Goal: Task Accomplishment & Management: Use online tool/utility

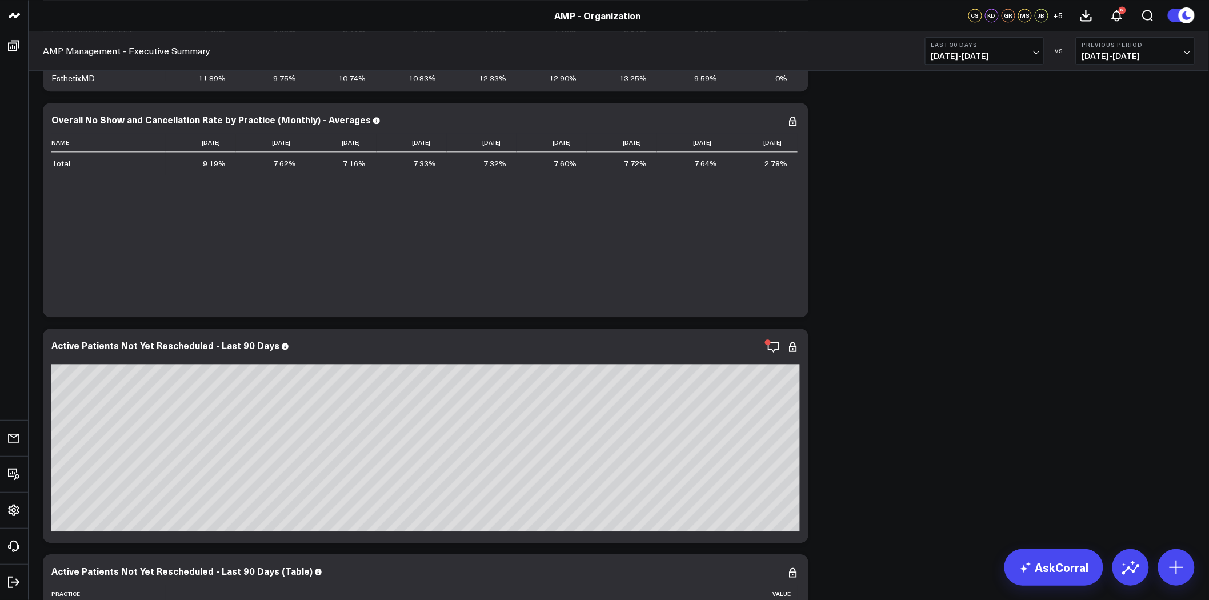
scroll to position [4660, 0]
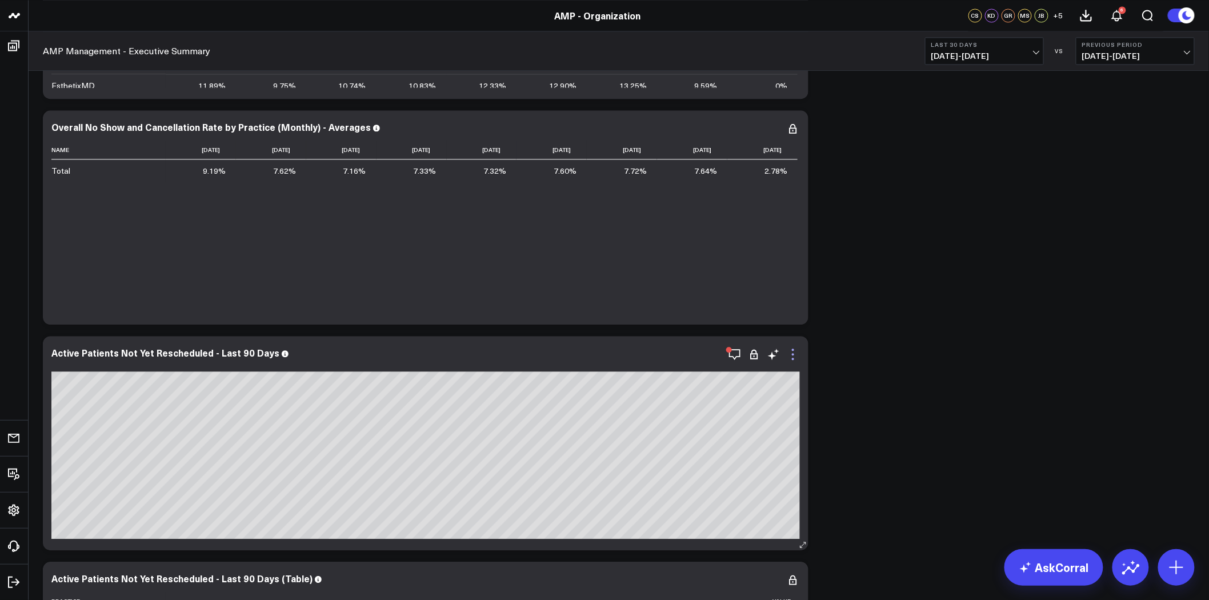
click at [795, 352] on icon at bounding box center [793, 354] width 14 height 14
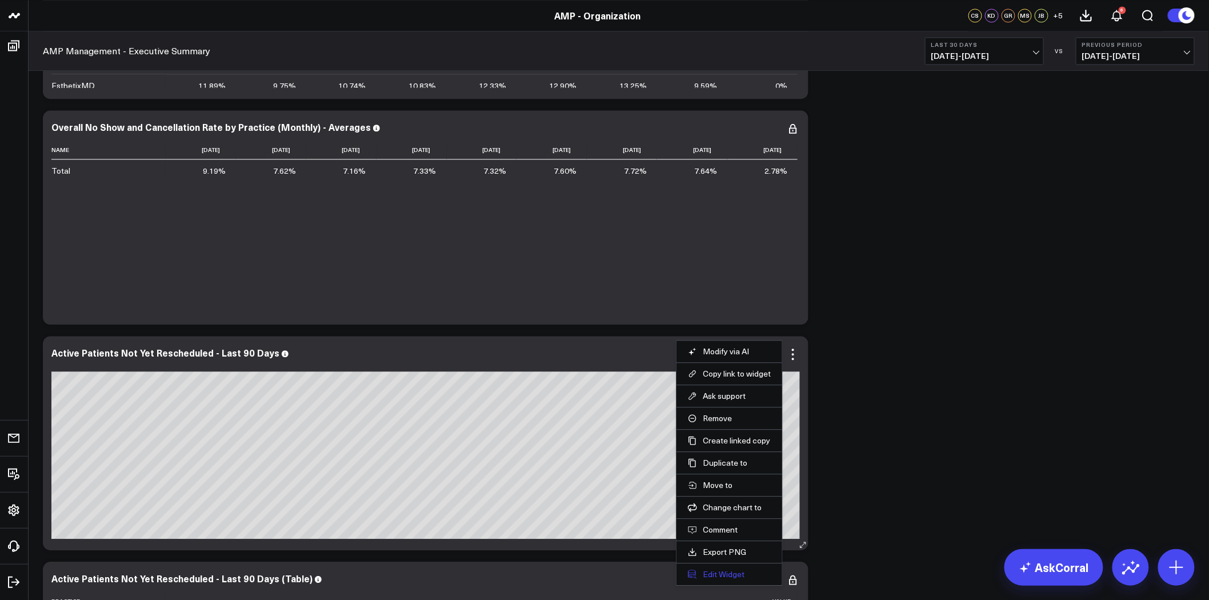
click at [729, 575] on button "Edit Widget" at bounding box center [729, 574] width 83 height 10
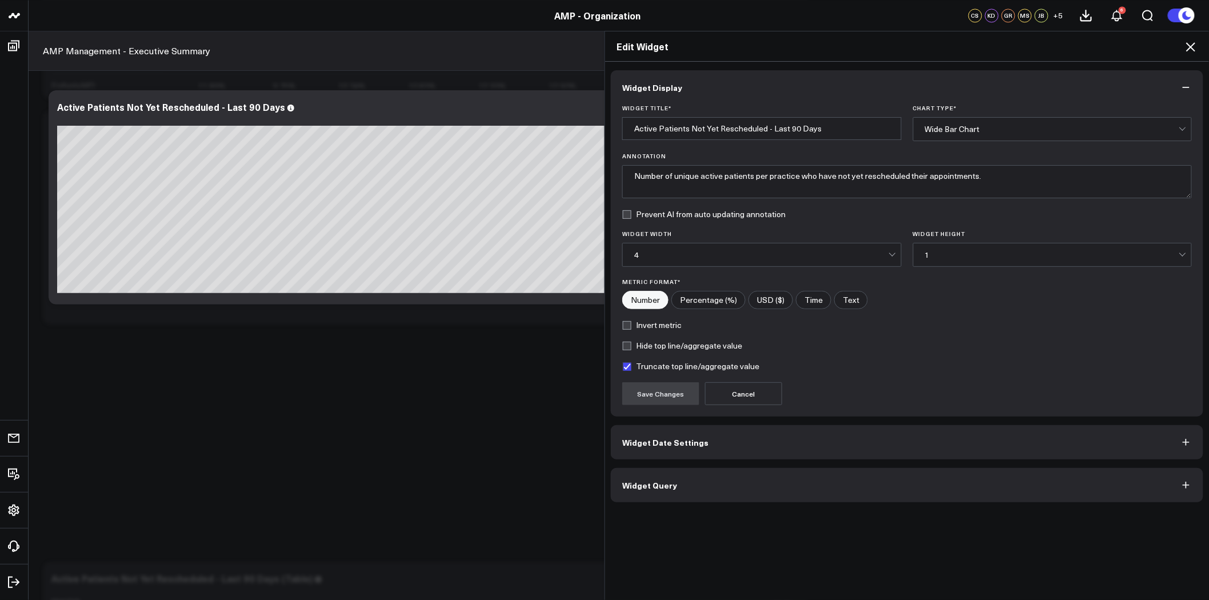
click at [741, 479] on button "Widget Query" at bounding box center [907, 485] width 592 height 34
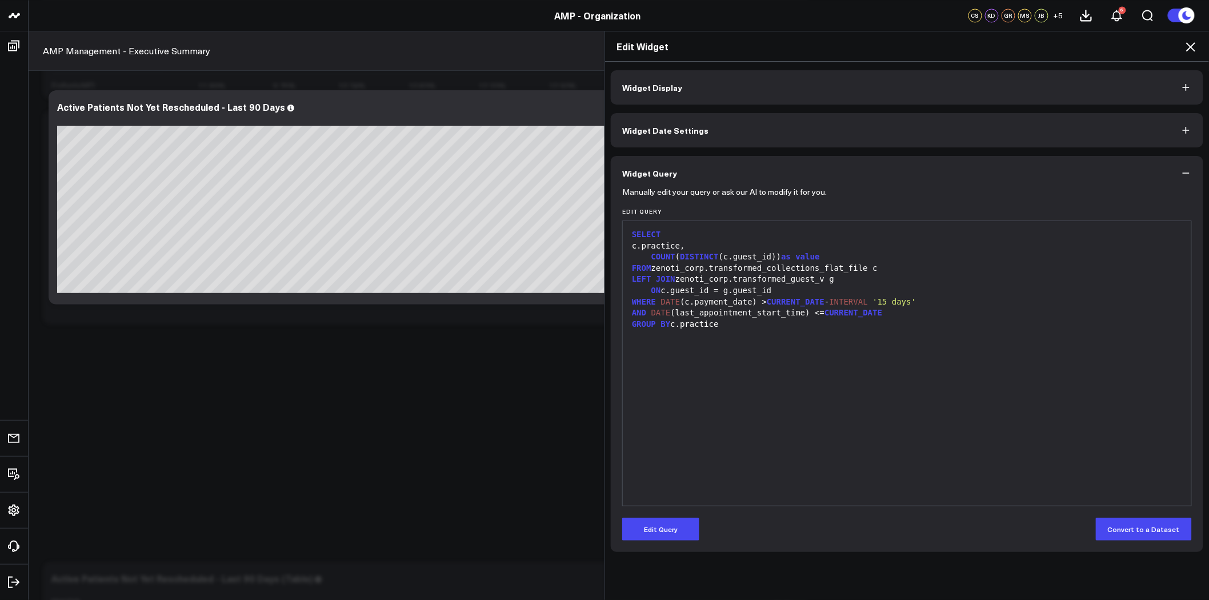
click at [1071, 90] on button "Widget Display" at bounding box center [907, 87] width 592 height 34
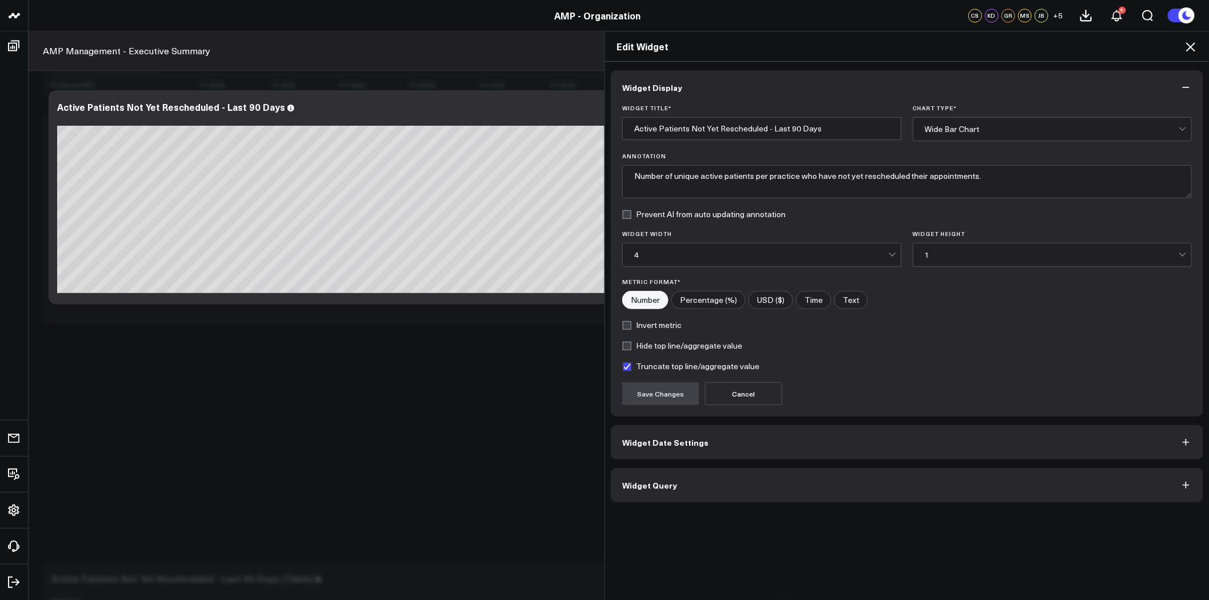
click at [911, 476] on button "Widget Query" at bounding box center [907, 485] width 592 height 34
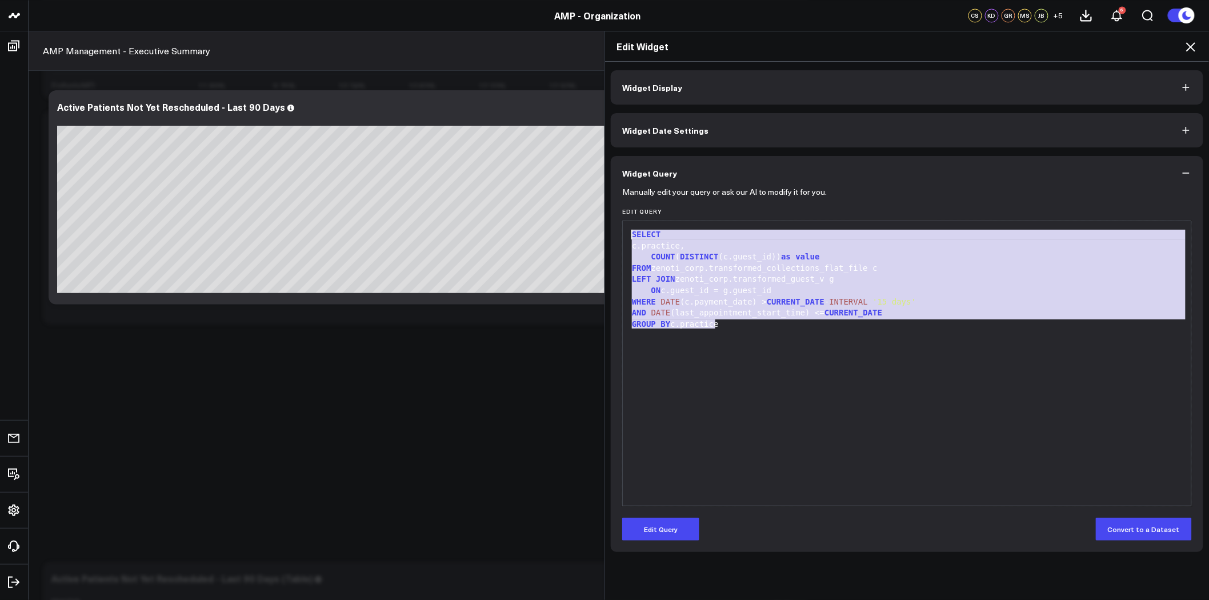
drag, startPoint x: 732, startPoint y: 323, endPoint x: 616, endPoint y: 232, distance: 147.3
click at [616, 232] on div "Manually edit your query or ask our AI to modify it for you. Edit Query 9 1 2 3…" at bounding box center [907, 371] width 592 height 362
copy div "SELECT c.practice, COUNT ( DISTINCT (c.guest_id)) as value FROM zenoti_corp.tra…"
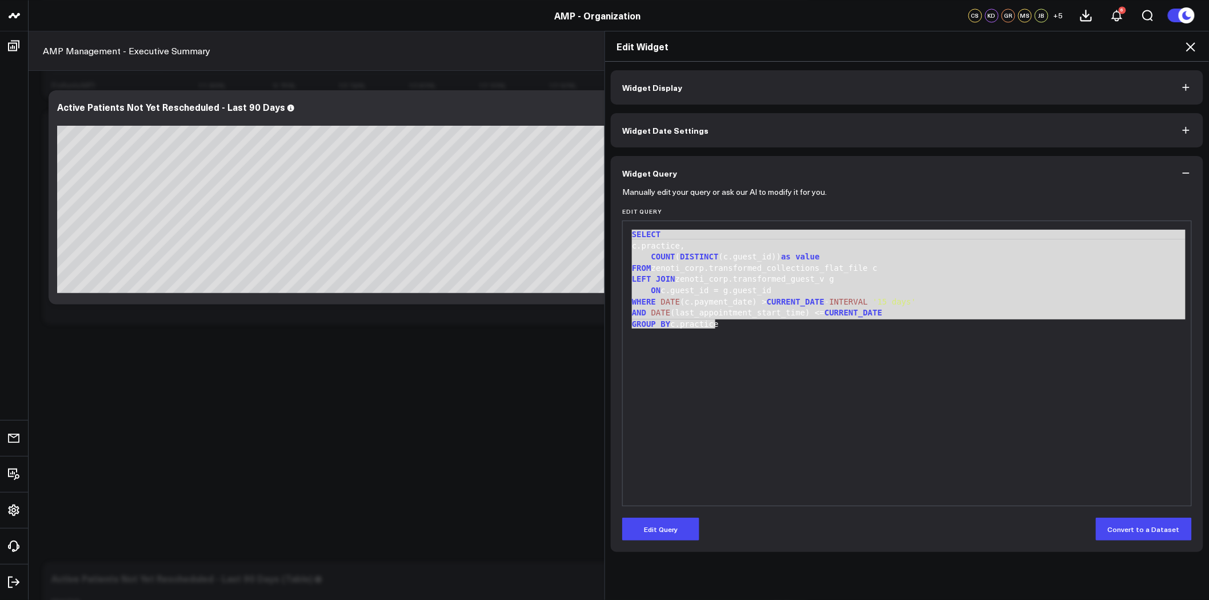
click at [743, 405] on div "SELECT c.practice, COUNT ( DISTINCT (c.guest_id)) as value FROM zenoti_corp.tra…" at bounding box center [906, 363] width 557 height 273
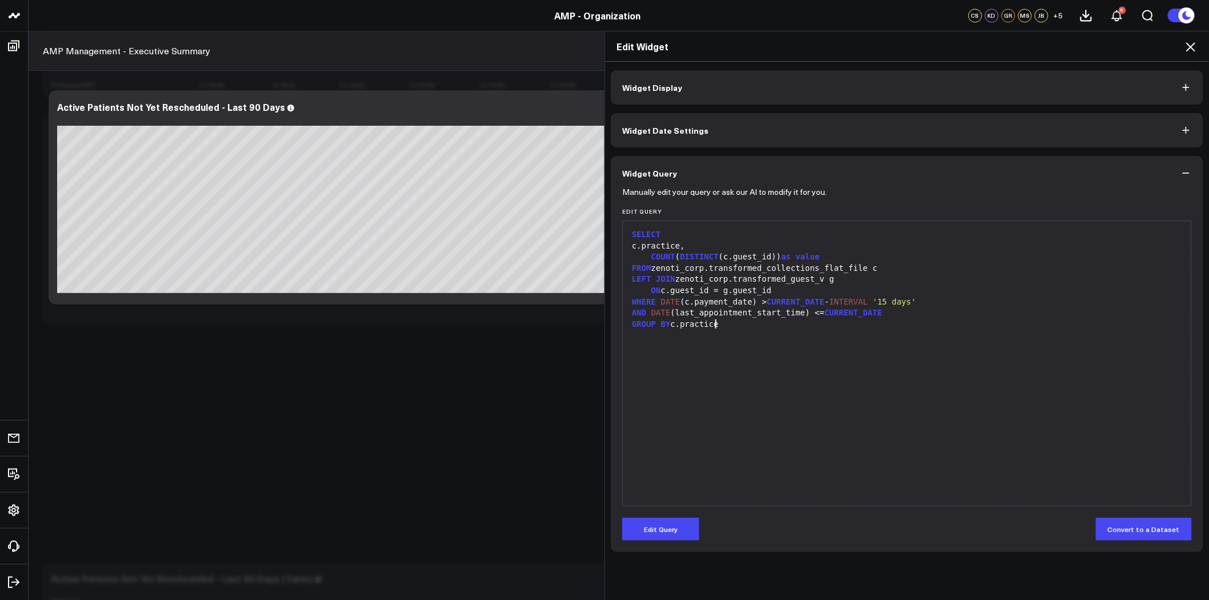
click at [1194, 47] on icon at bounding box center [1190, 47] width 14 height 14
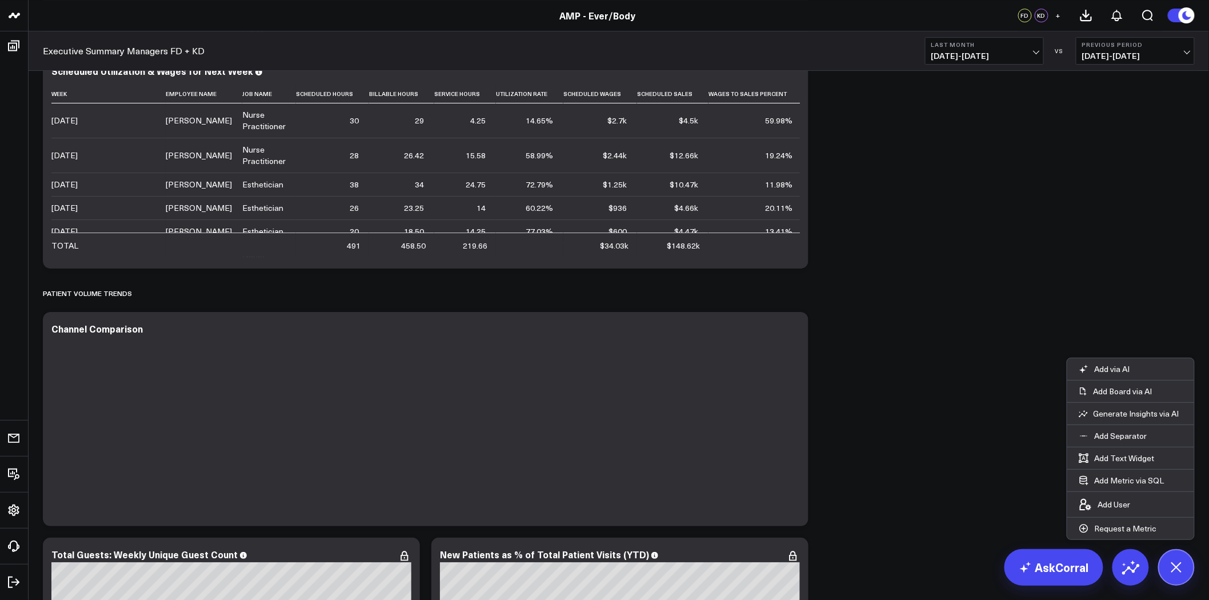
scroll to position [3388, 0]
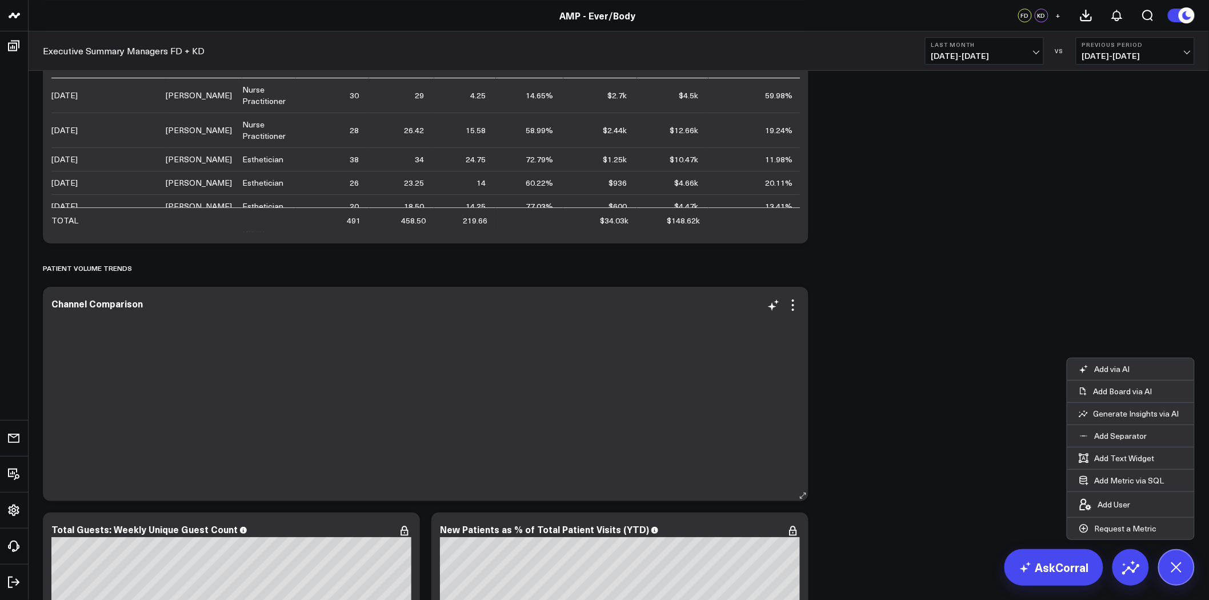
click at [483, 378] on div at bounding box center [425, 403] width 748 height 172
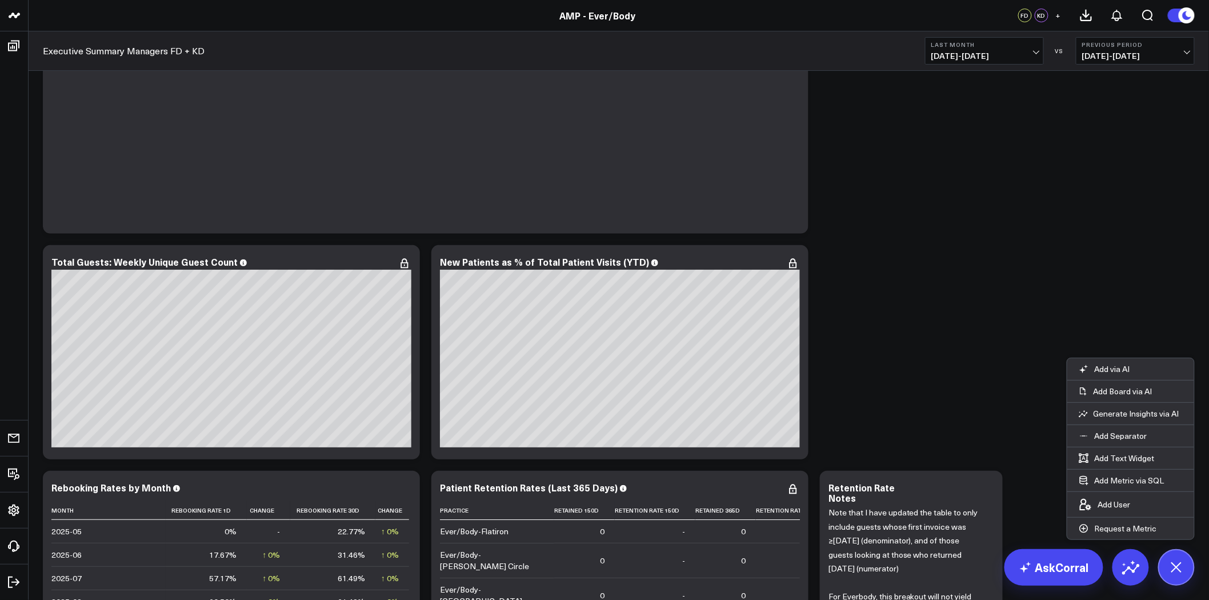
scroll to position [3641, 0]
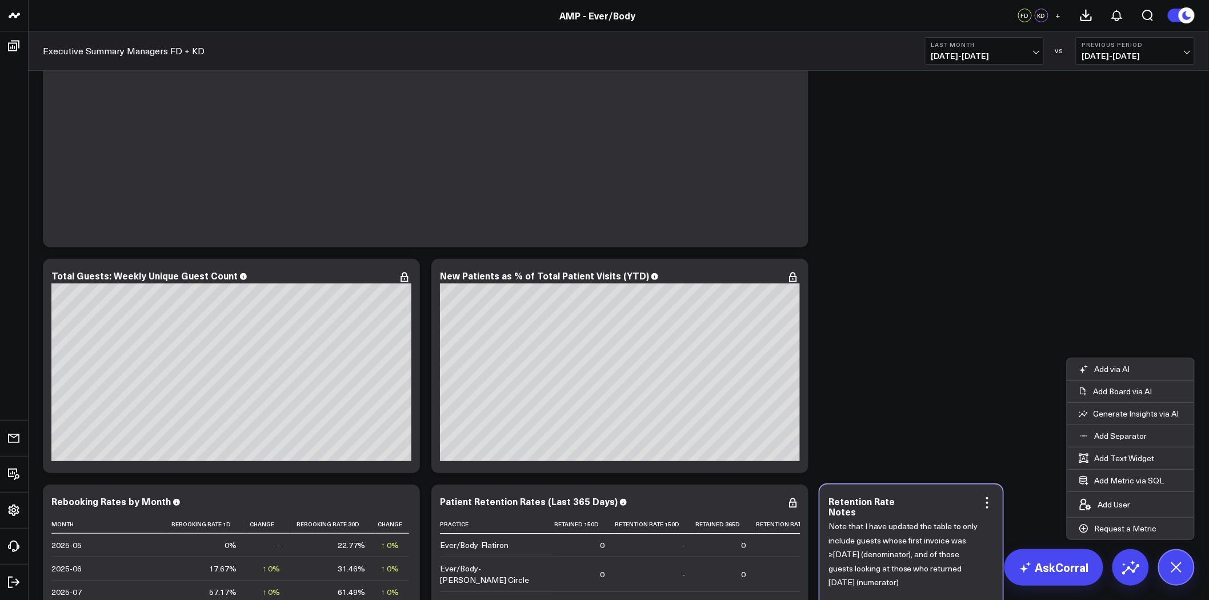
click at [910, 498] on div "Retention Rate Notes" at bounding box center [911, 506] width 166 height 21
click at [989, 500] on icon at bounding box center [987, 503] width 14 height 14
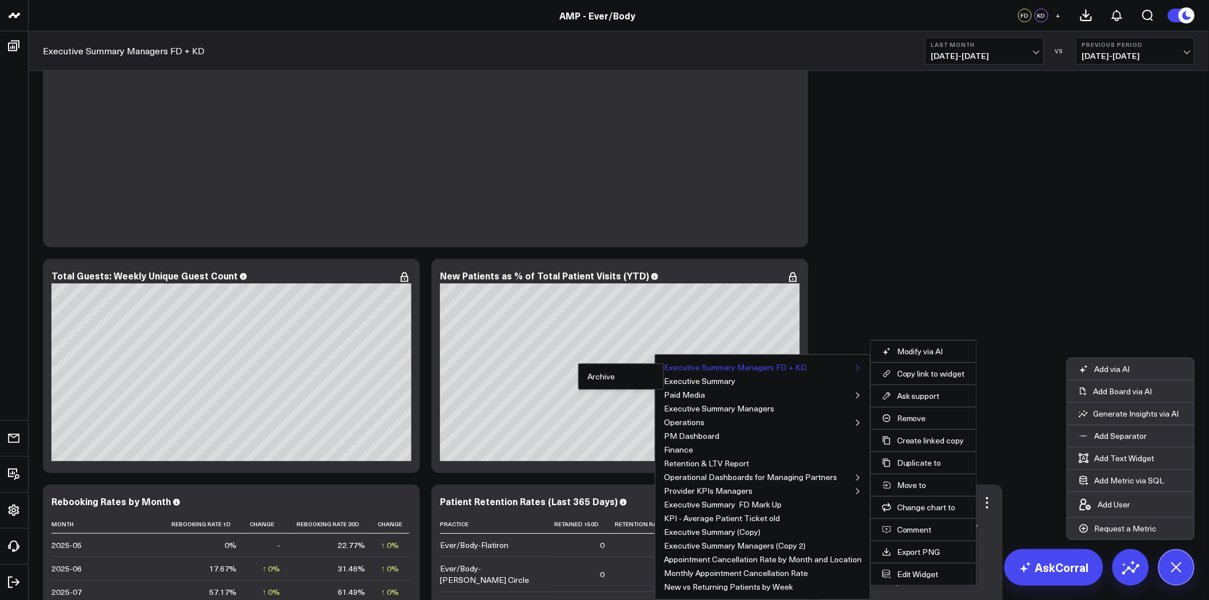
click at [789, 366] on button "Executive Summary Managers FD + KD" at bounding box center [735, 367] width 143 height 8
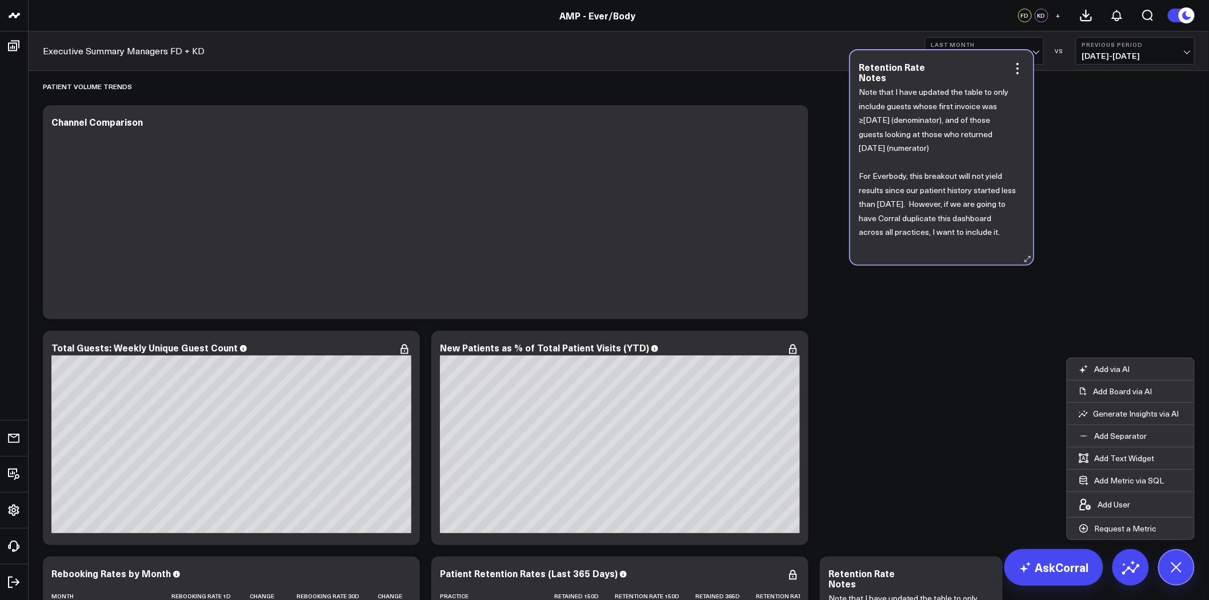
scroll to position [3557, 0]
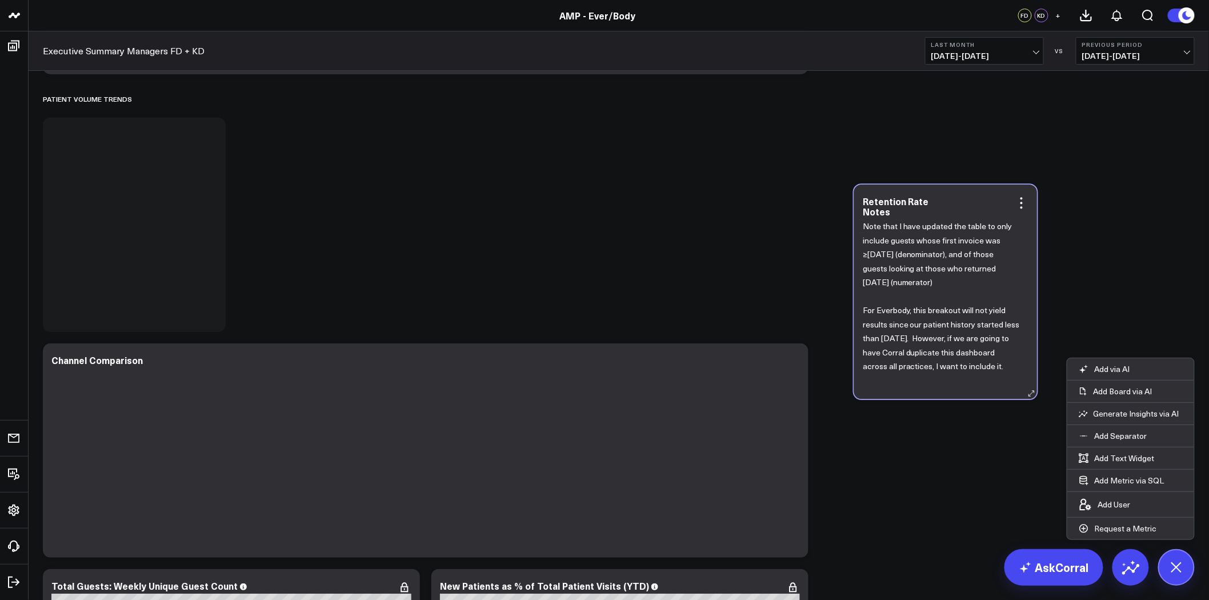
drag, startPoint x: 207, startPoint y: 362, endPoint x: 1017, endPoint y: 214, distance: 823.3
click at [1017, 214] on div "Retention Rate Notes" at bounding box center [945, 207] width 166 height 23
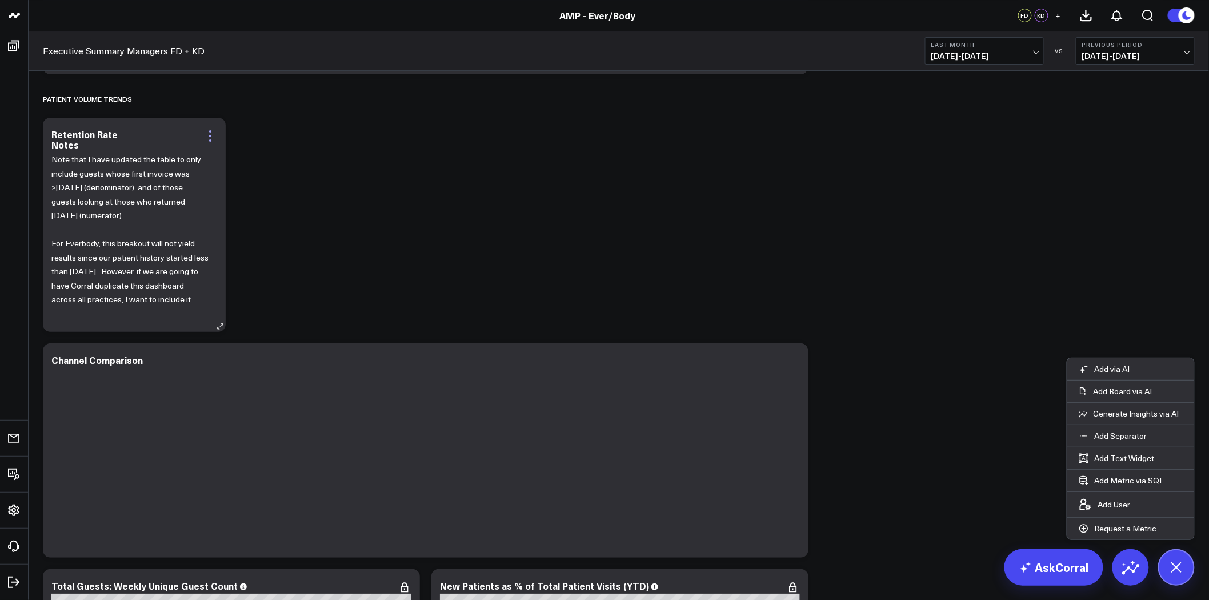
click at [207, 133] on icon at bounding box center [210, 136] width 14 height 14
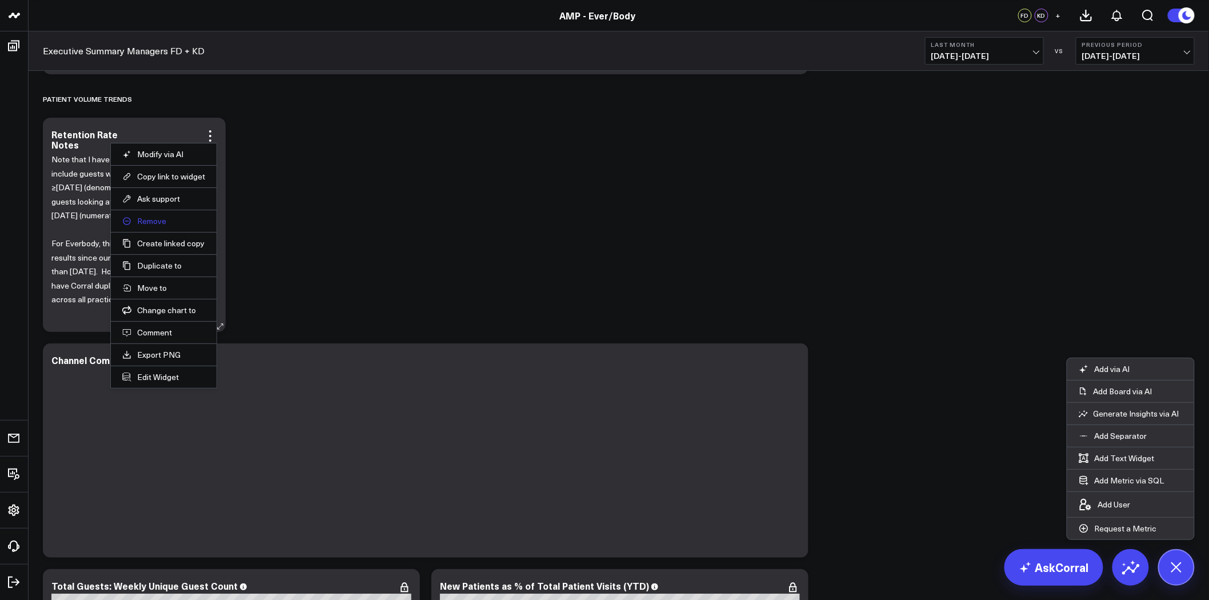
click at [163, 223] on button "Remove" at bounding box center [163, 221] width 83 height 10
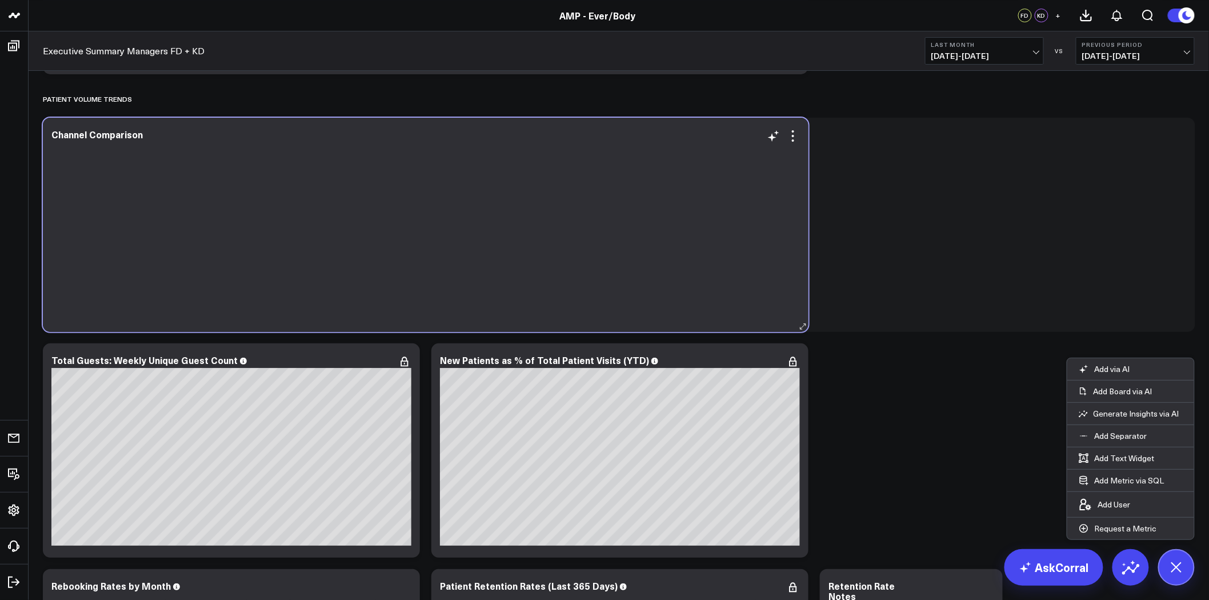
click at [801, 138] on div "Channel Comparison" at bounding box center [425, 225] width 765 height 214
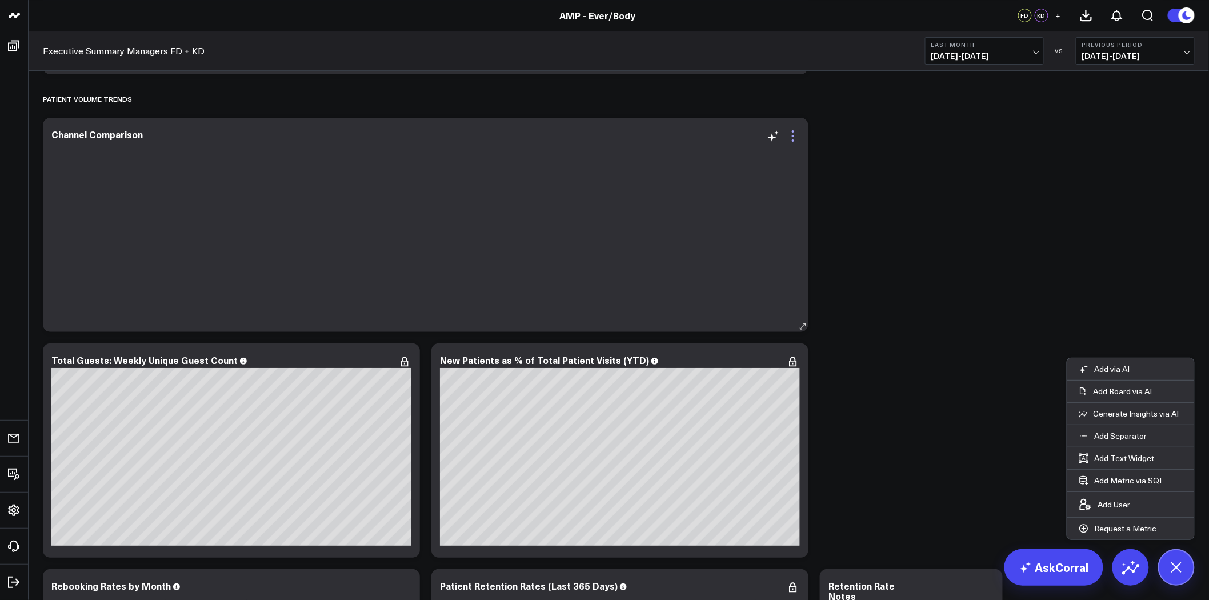
click at [797, 137] on icon at bounding box center [793, 136] width 14 height 14
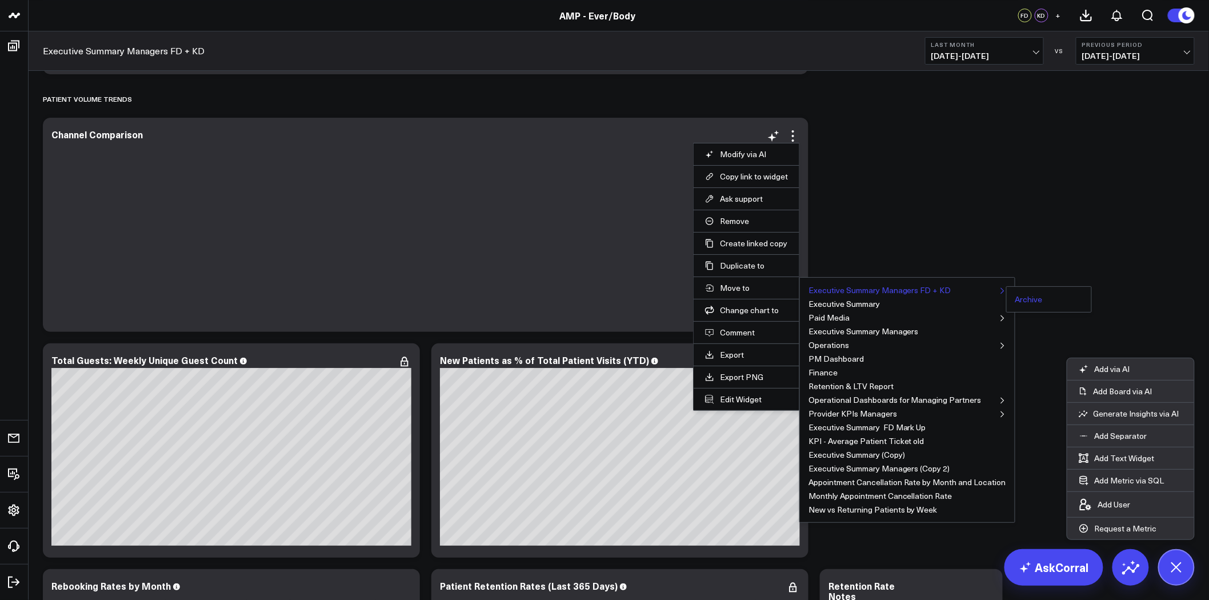
drag, startPoint x: 734, startPoint y: 223, endPoint x: 1026, endPoint y: 298, distance: 300.7
click at [800, 298] on ul "Modify via AI Copy link to widget Ask support Remove Create linked copy Executi…" at bounding box center [746, 277] width 107 height 268
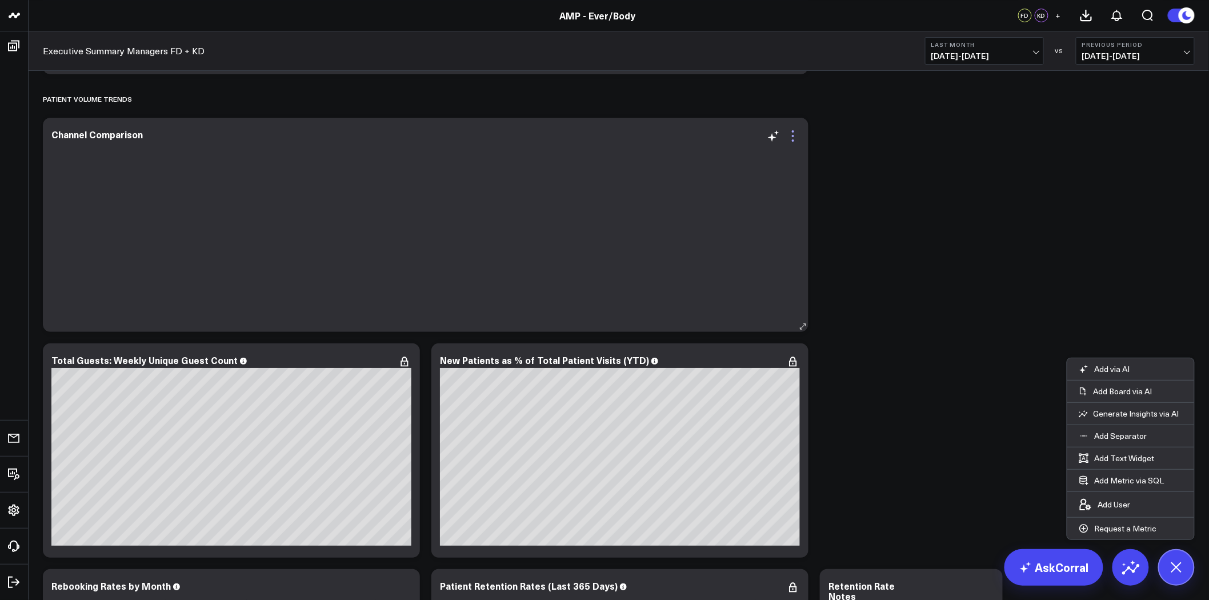
click at [792, 139] on icon at bounding box center [793, 140] width 2 height 2
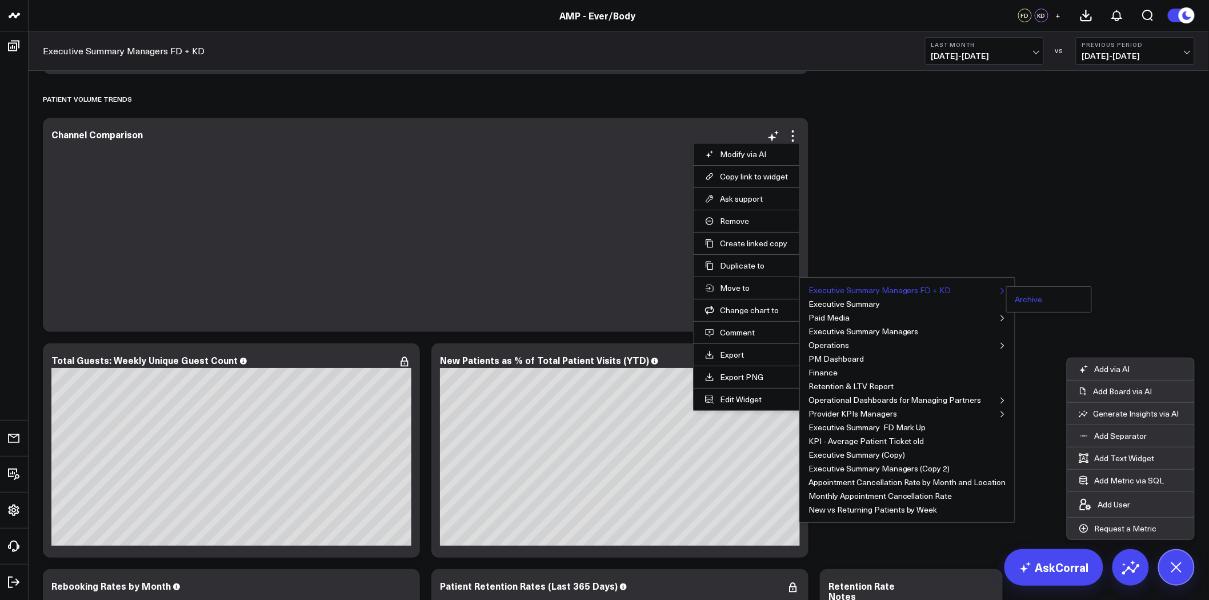
click at [1026, 298] on button "Archive" at bounding box center [1028, 299] width 27 height 8
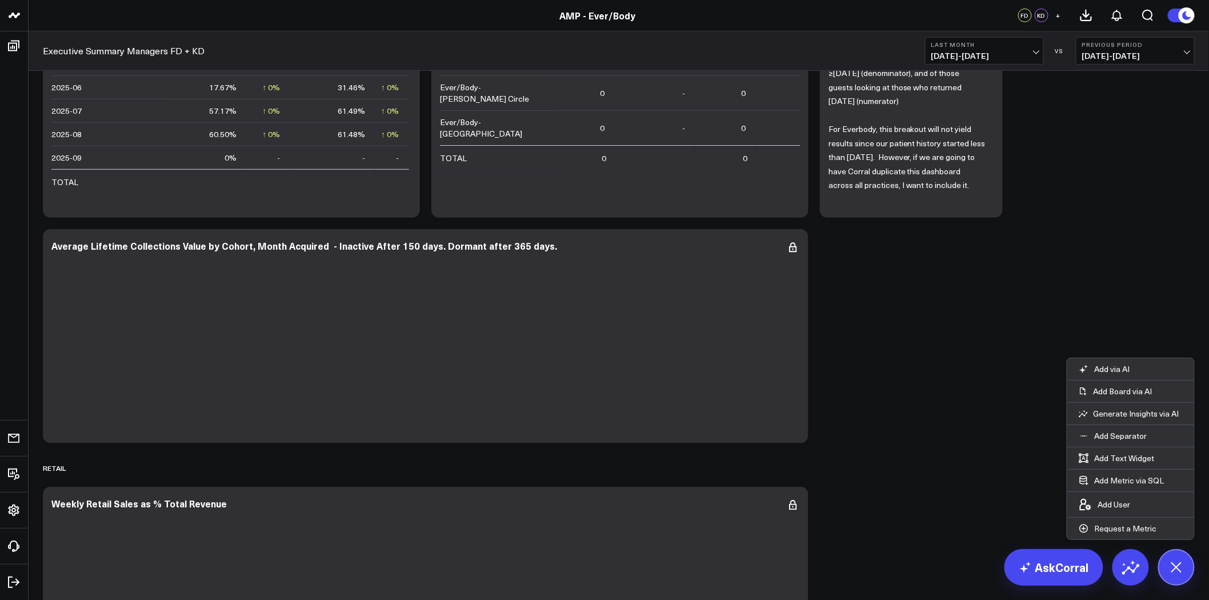
scroll to position [3938, 0]
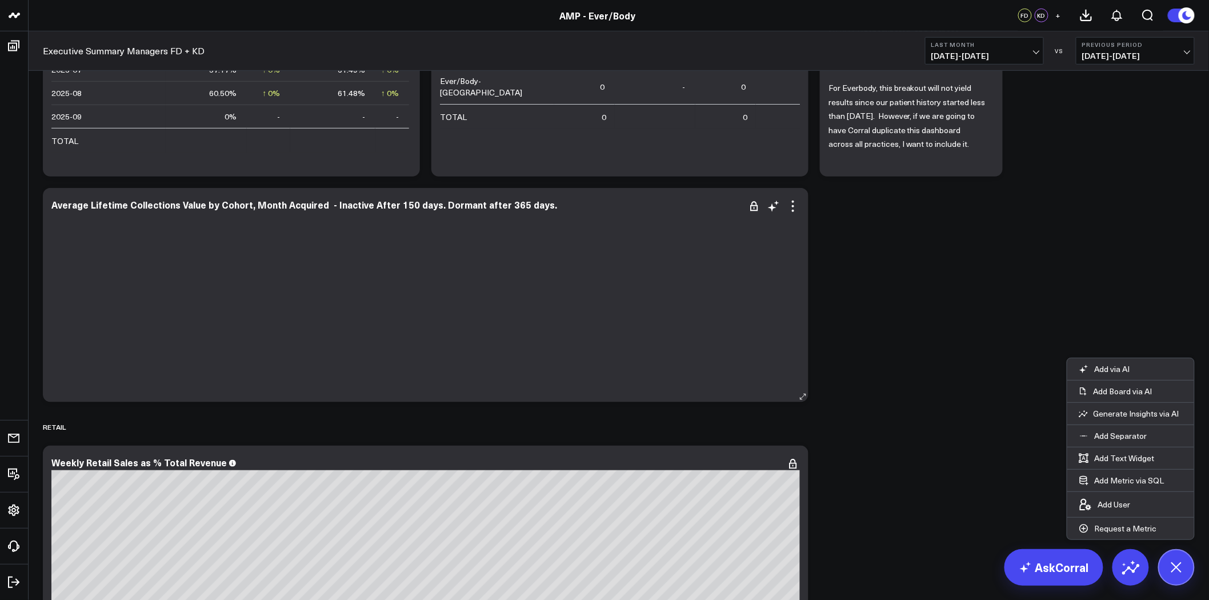
click at [701, 288] on div at bounding box center [425, 306] width 748 height 167
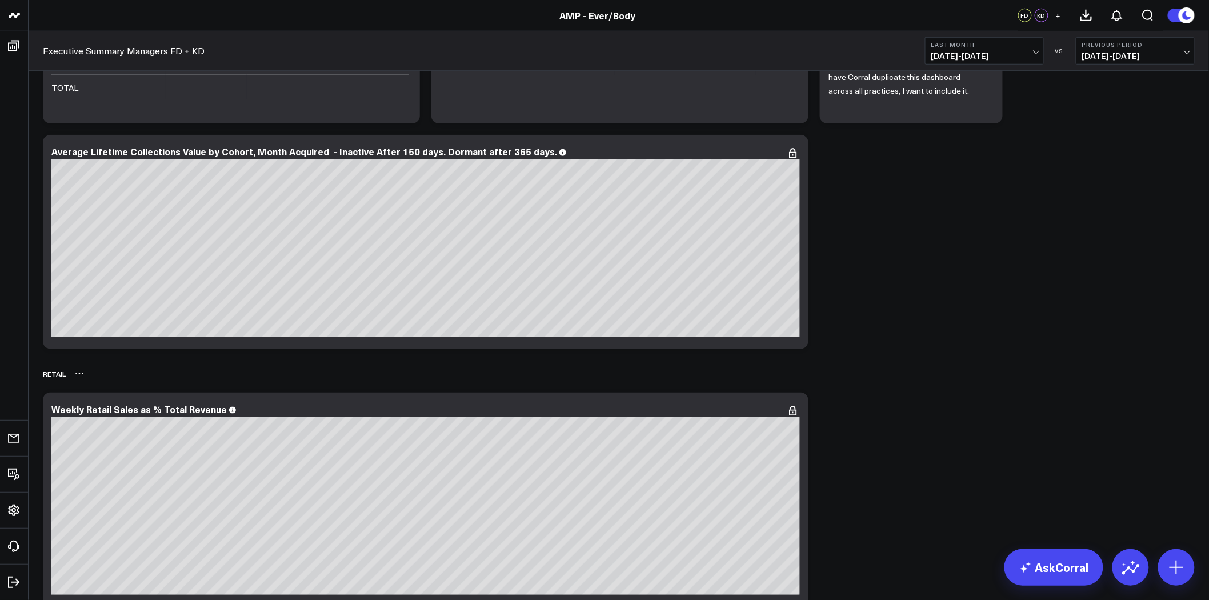
scroll to position [3934, 0]
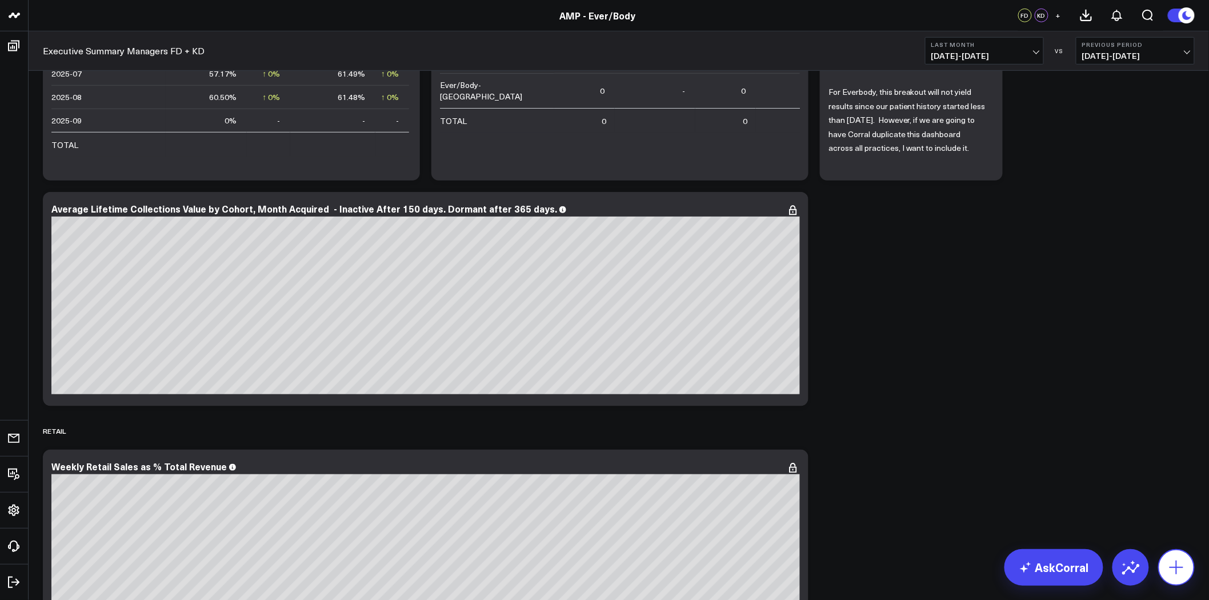
click at [1186, 567] on button at bounding box center [1176, 567] width 37 height 37
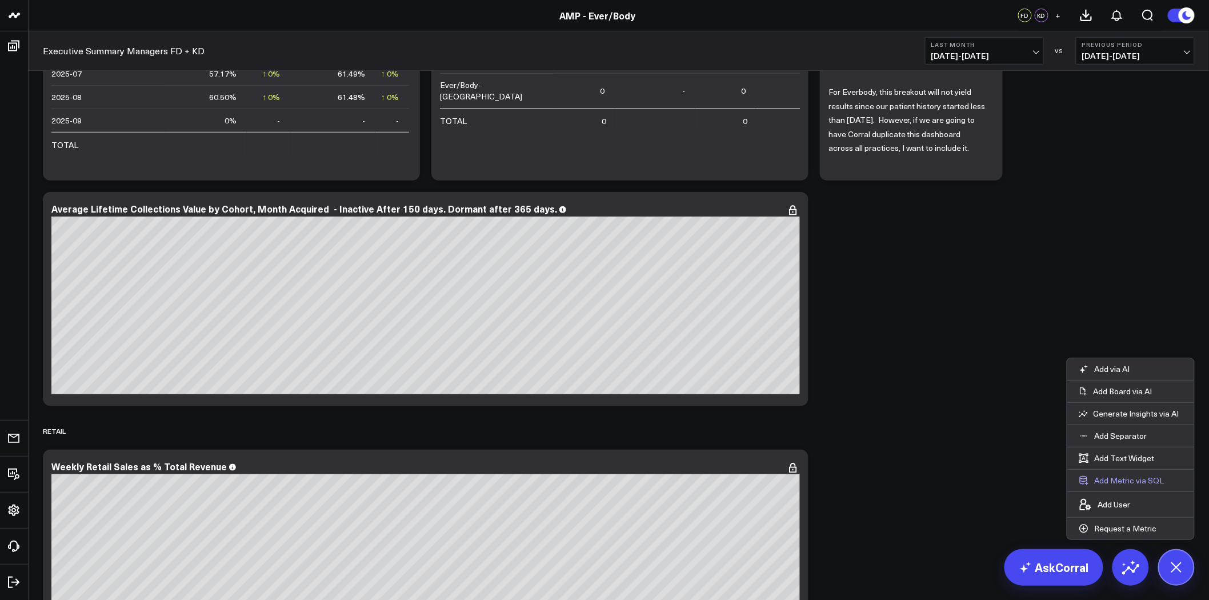
click at [1129, 479] on button "Add Metric via SQL" at bounding box center [1121, 480] width 109 height 22
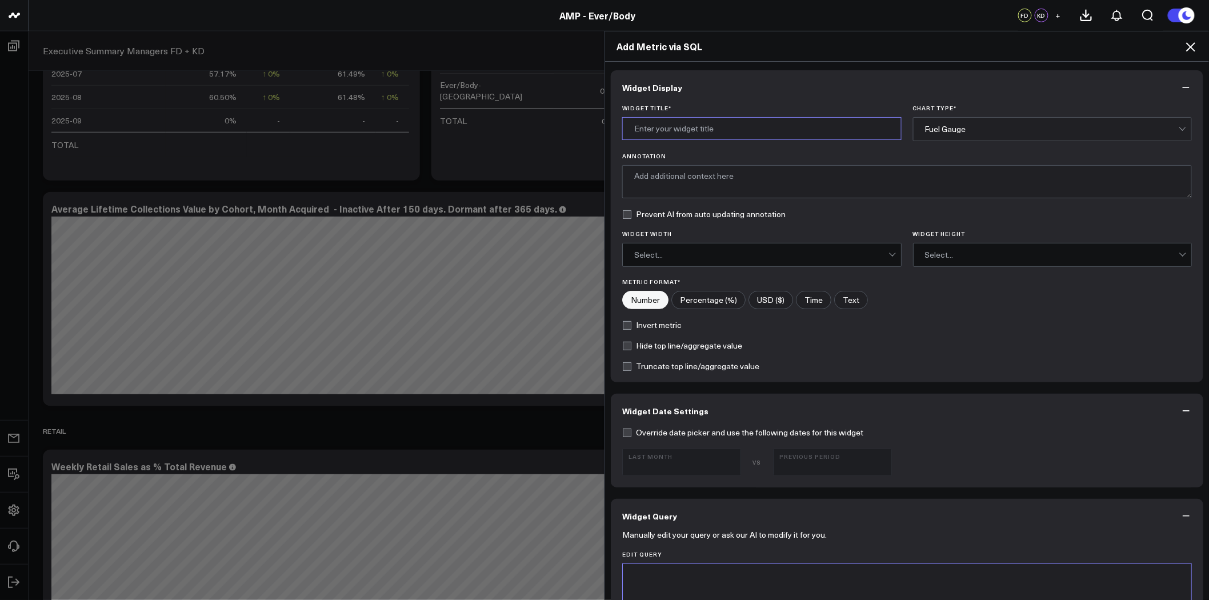
click at [697, 129] on input "Widget Title *" at bounding box center [761, 128] width 279 height 23
type input "Active Patients not y"
click at [1189, 50] on icon at bounding box center [1190, 47] width 14 height 14
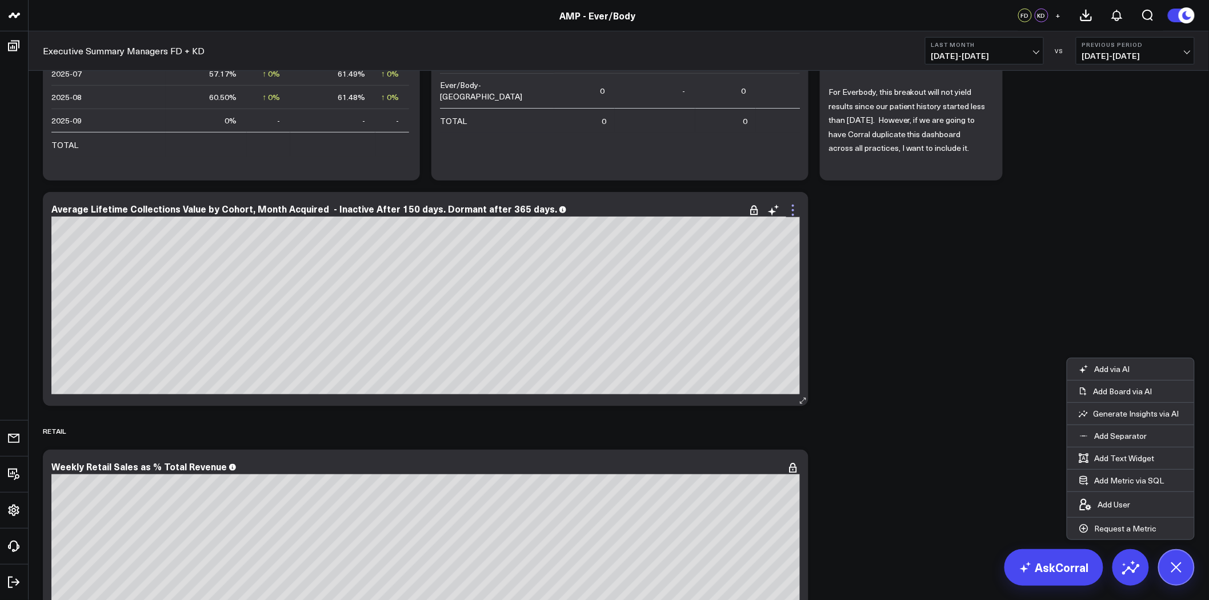
click at [791, 211] on icon at bounding box center [793, 210] width 14 height 14
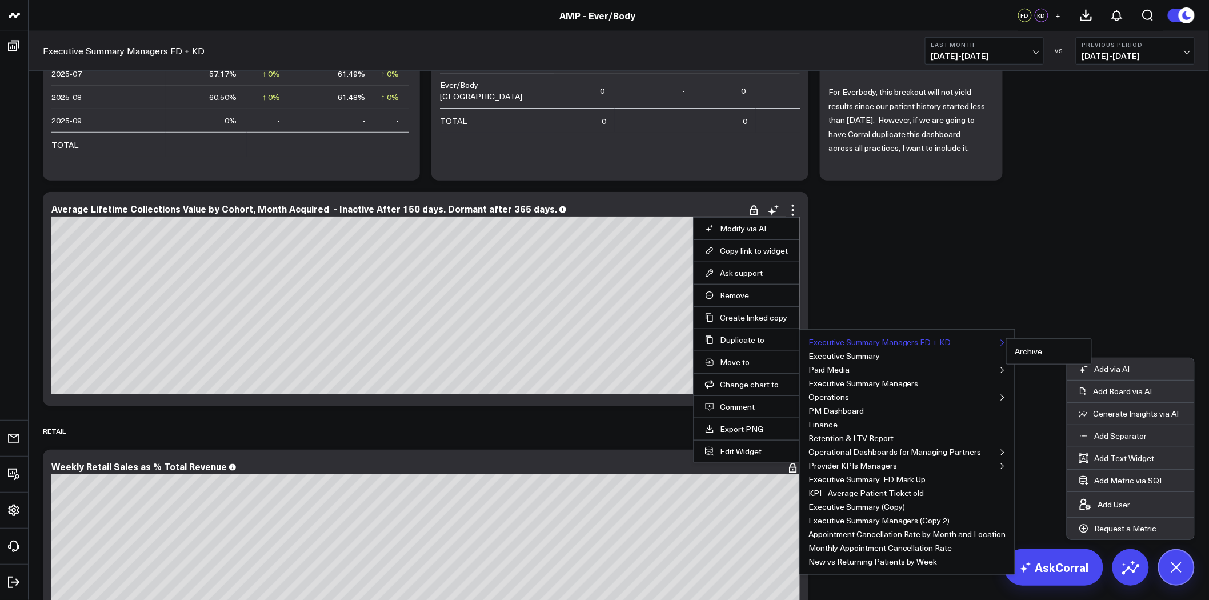
click at [885, 340] on button "Executive Summary Managers FD + KD" at bounding box center [879, 342] width 143 height 8
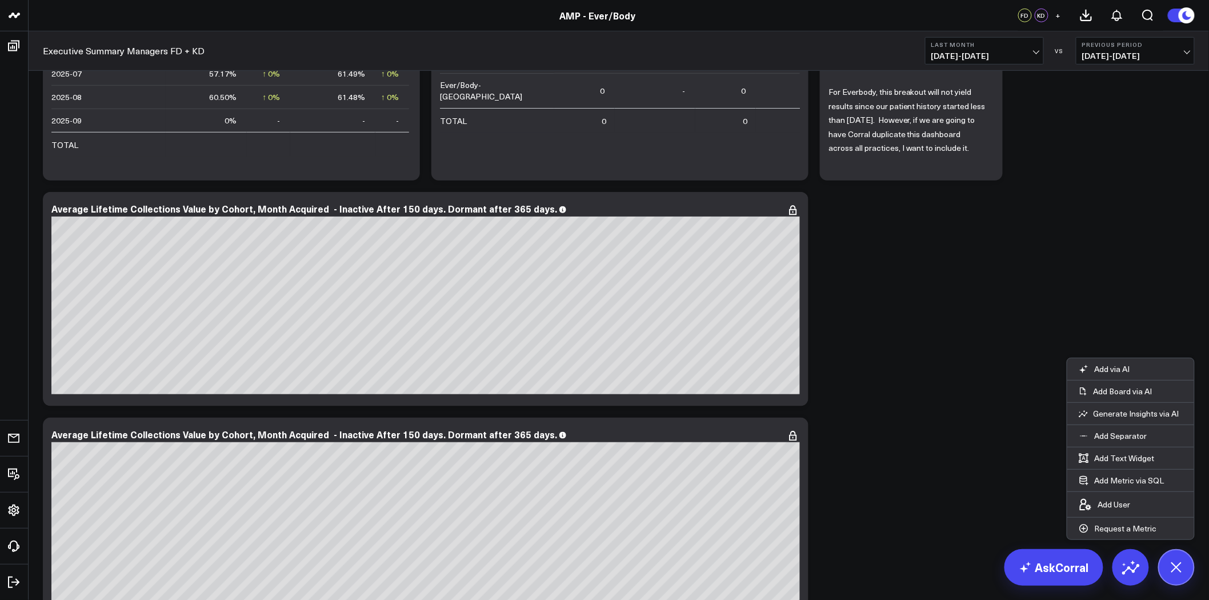
scroll to position [3998, 0]
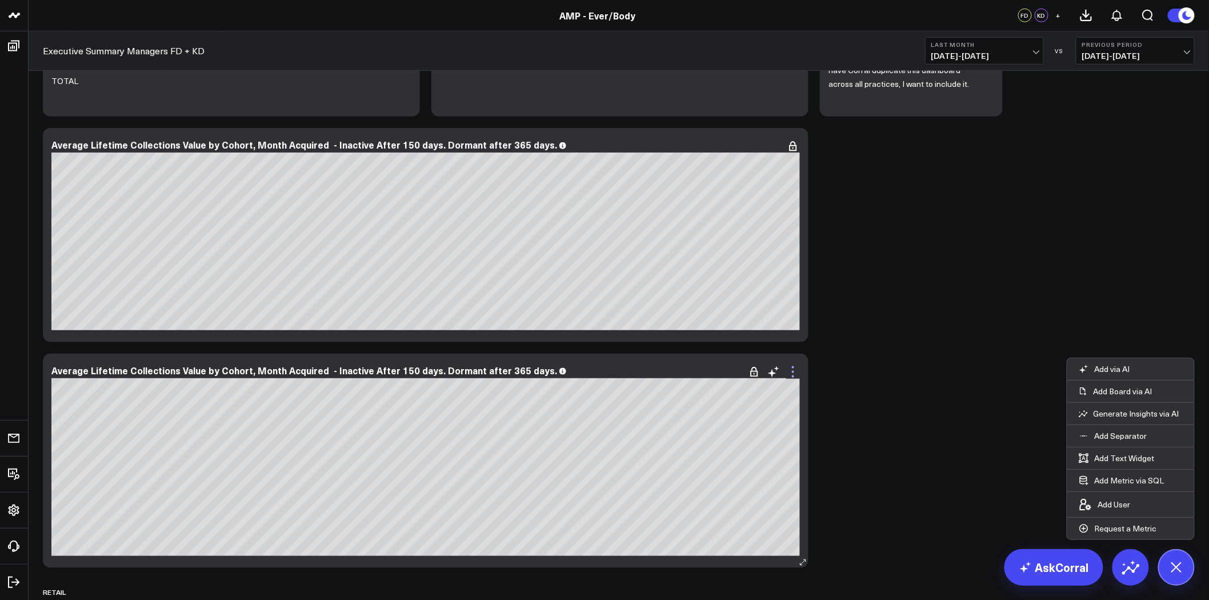
click at [792, 369] on icon at bounding box center [793, 372] width 14 height 14
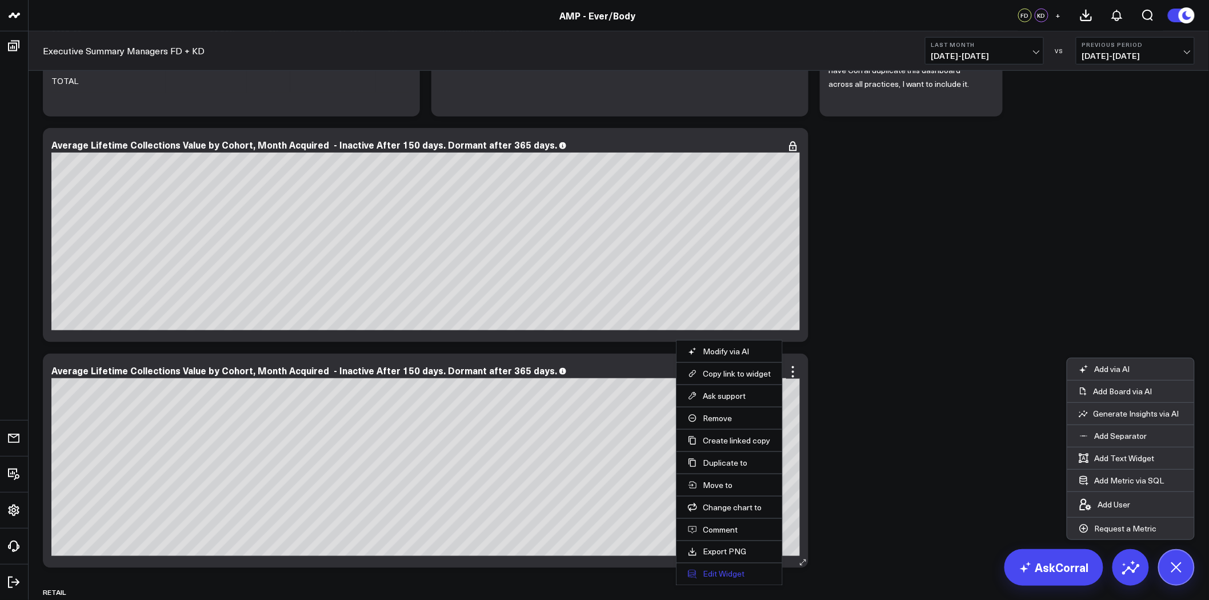
click at [728, 575] on button "Edit Widget" at bounding box center [729, 574] width 83 height 10
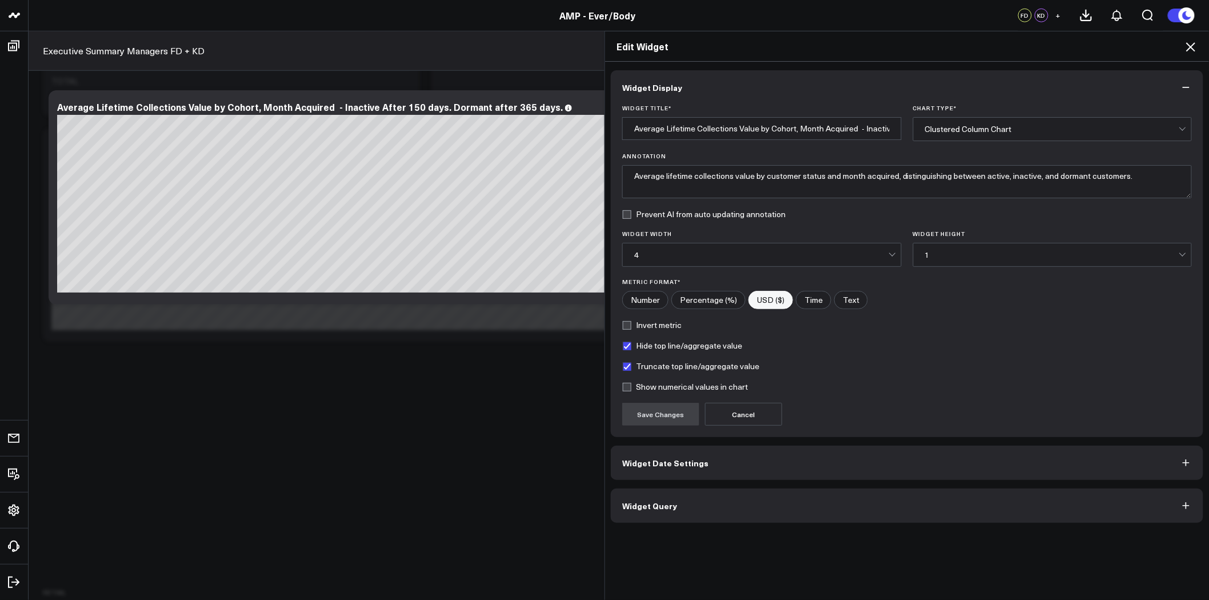
click at [783, 506] on button "Widget Query" at bounding box center [907, 505] width 592 height 34
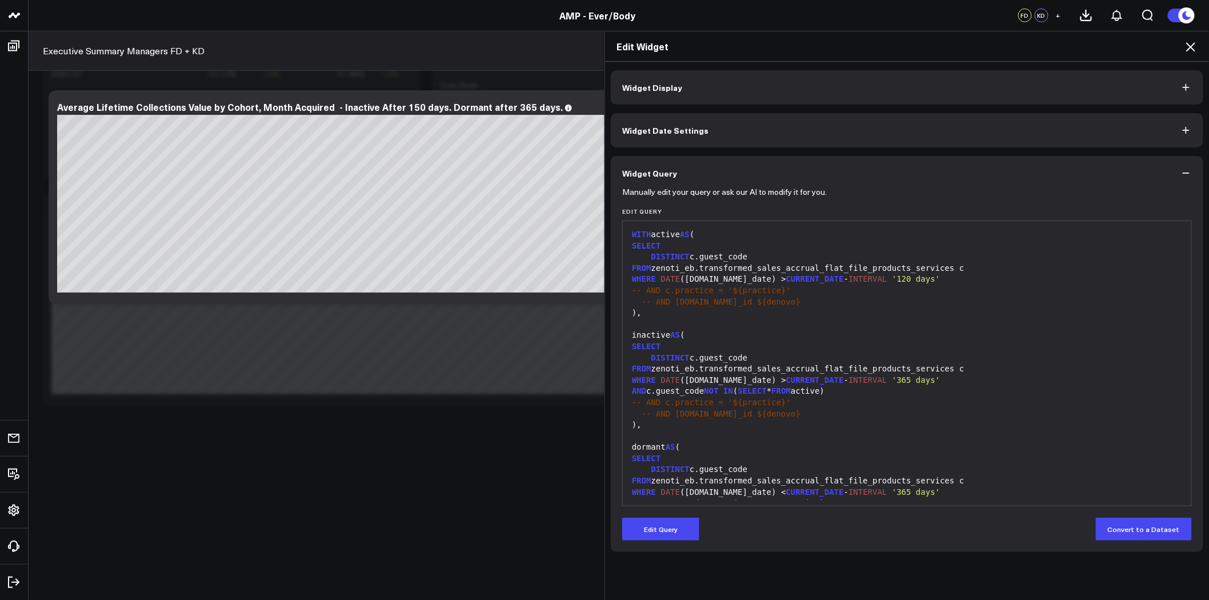
click at [632, 237] on span "WITH" at bounding box center [641, 234] width 19 height 9
click at [667, 523] on button "Edit Query" at bounding box center [660, 528] width 77 height 23
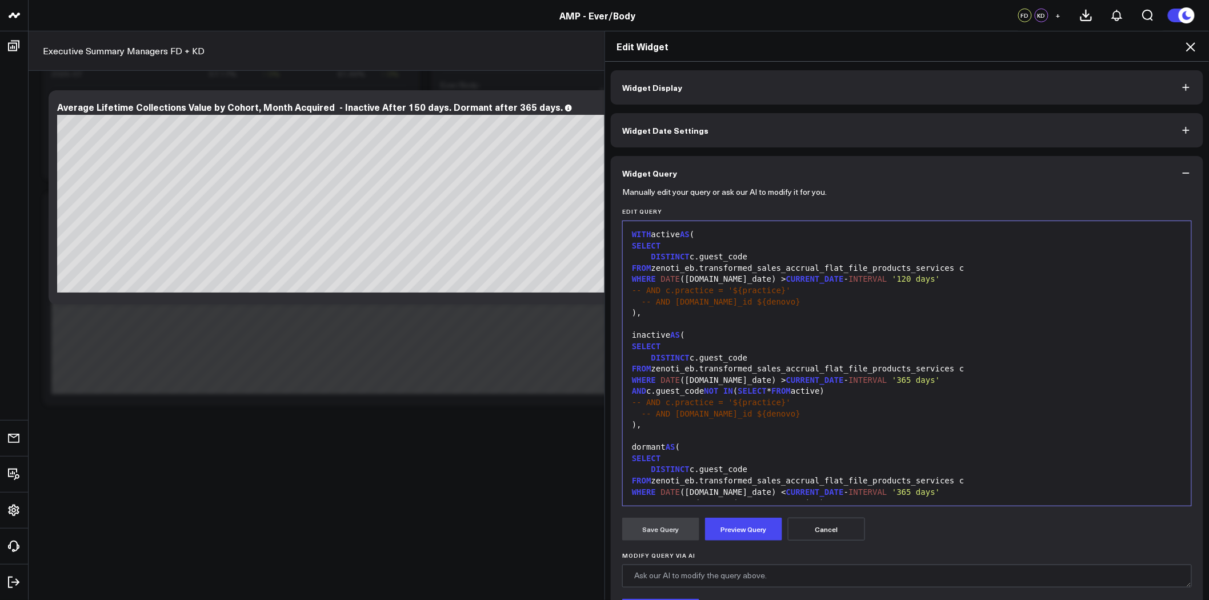
click at [628, 232] on div "WITH active AS (" at bounding box center [906, 234] width 557 height 11
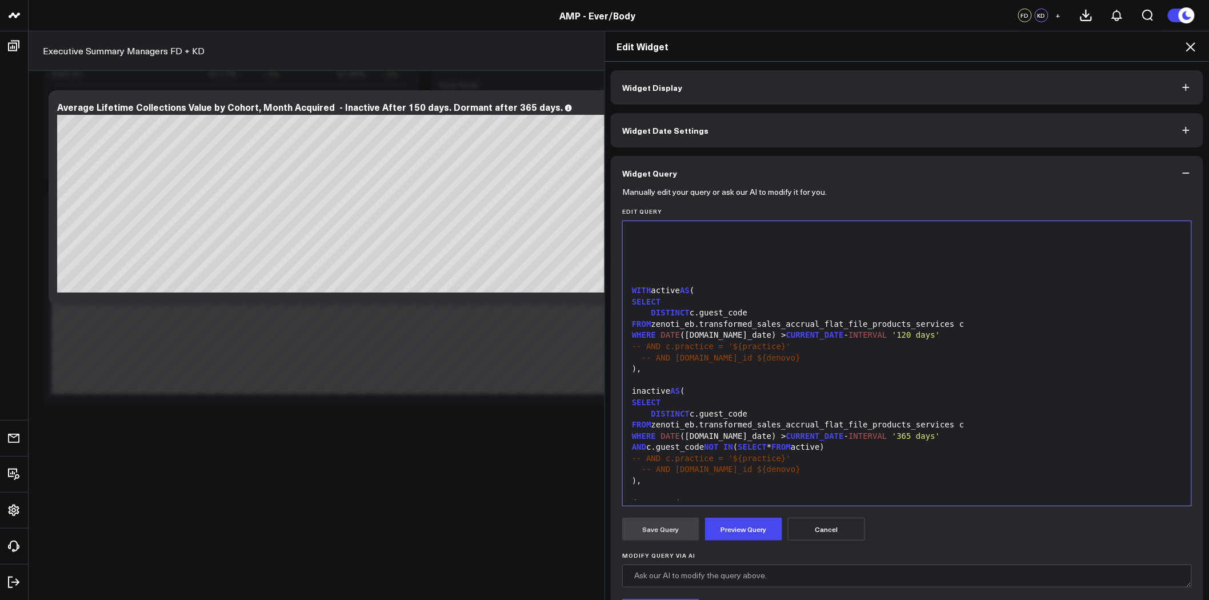
click at [684, 250] on div at bounding box center [906, 245] width 557 height 11
click at [653, 235] on div at bounding box center [906, 234] width 557 height 11
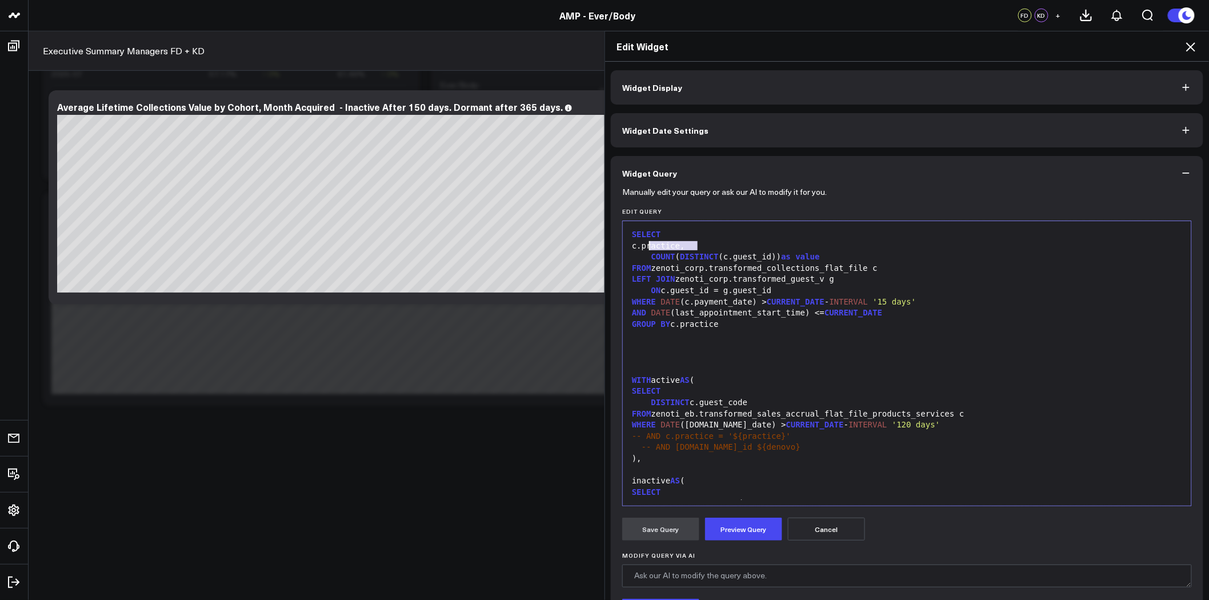
drag, startPoint x: 700, startPoint y: 246, endPoint x: 643, endPoint y: 244, distance: 57.1
click at [643, 244] on div "c.practice," at bounding box center [906, 245] width 557 height 11
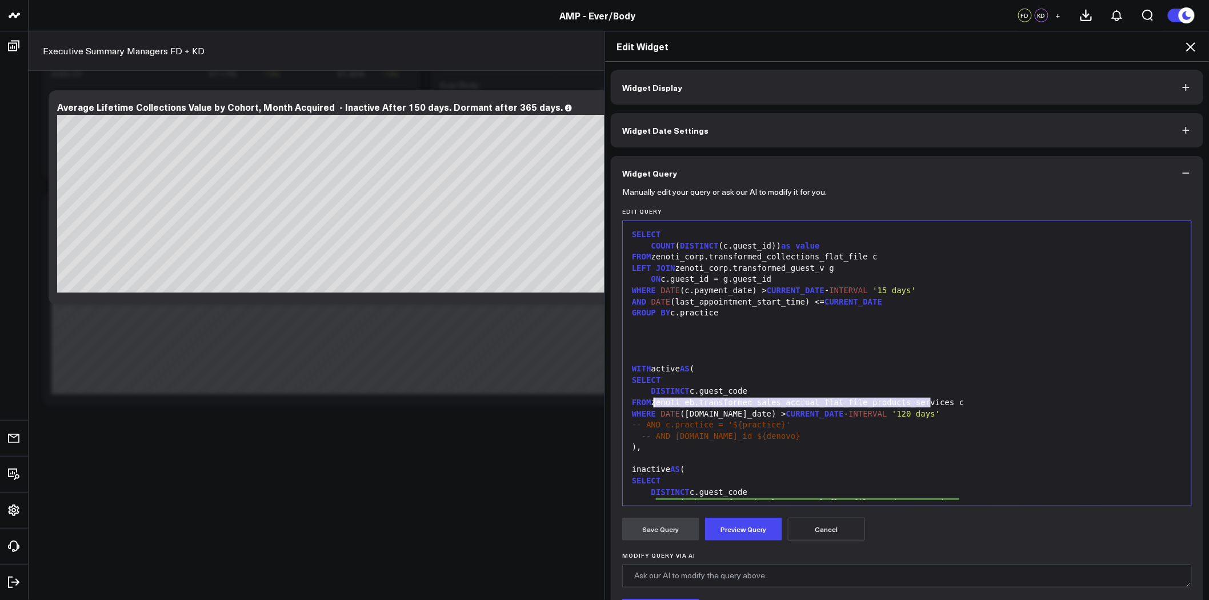
drag, startPoint x: 924, startPoint y: 402, endPoint x: 649, endPoint y: 399, distance: 275.3
click at [649, 399] on div "FROM zenoti_eb.transformed_sales_accrual_flat_file_products_services c" at bounding box center [906, 402] width 557 height 11
copy div "zenoti_eb.transformed_sales_accrual_flat_file_products_services"
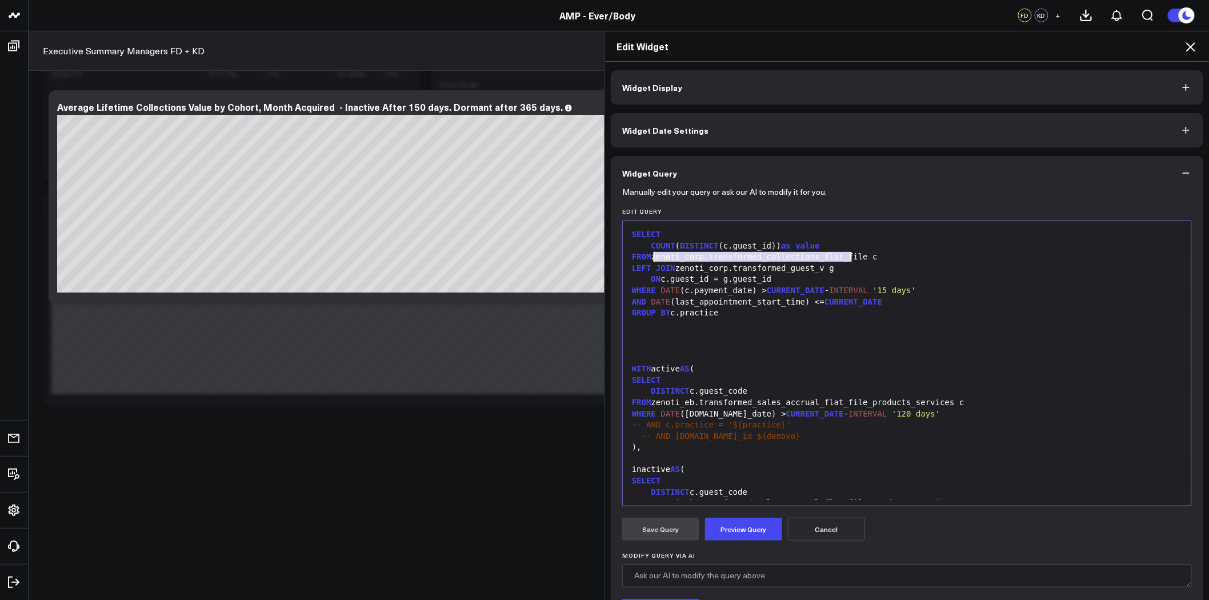
drag, startPoint x: 846, startPoint y: 258, endPoint x: 649, endPoint y: 254, distance: 197.7
click at [649, 254] on div "FROM zenoti_corp.transformed_collections_flat_file c" at bounding box center [906, 256] width 557 height 11
click at [704, 268] on div "LEFT JOIN zenoti_corp.transformed_guest_v g" at bounding box center [906, 268] width 557 height 11
click at [693, 281] on div "ON c.guest_id = g.guest_id" at bounding box center [906, 279] width 557 height 11
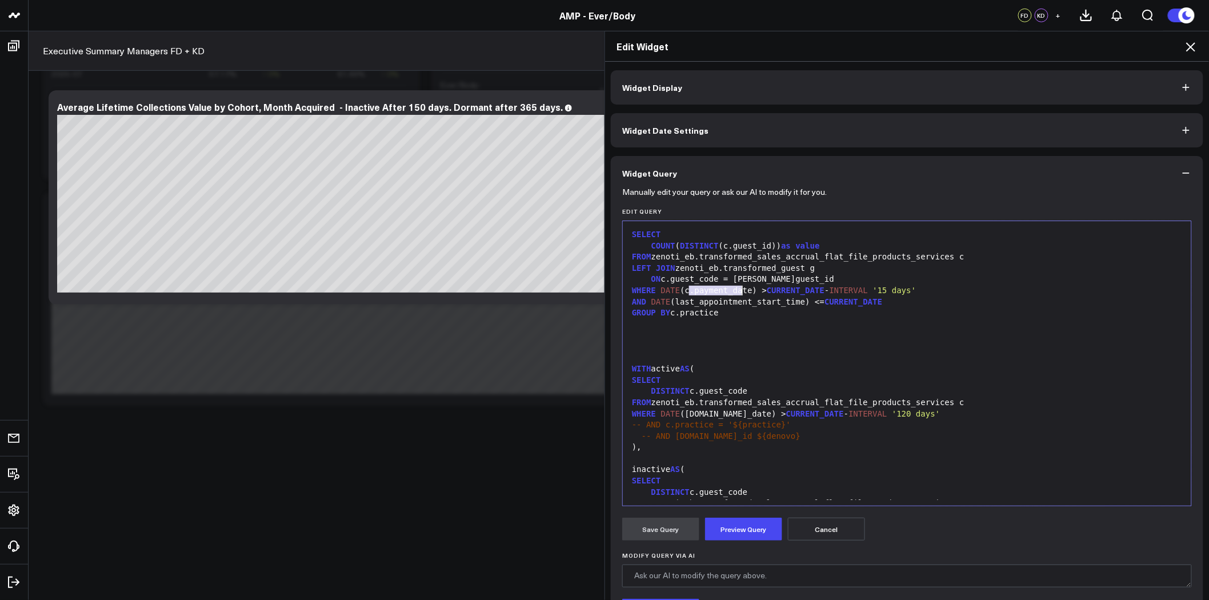
drag, startPoint x: 685, startPoint y: 288, endPoint x: 737, endPoint y: 288, distance: 52.0
click at [737, 288] on div "WHERE DATE (c.payment_date) > CURRENT_DATE - INTERVAL '15 days'" at bounding box center [906, 290] width 557 height 11
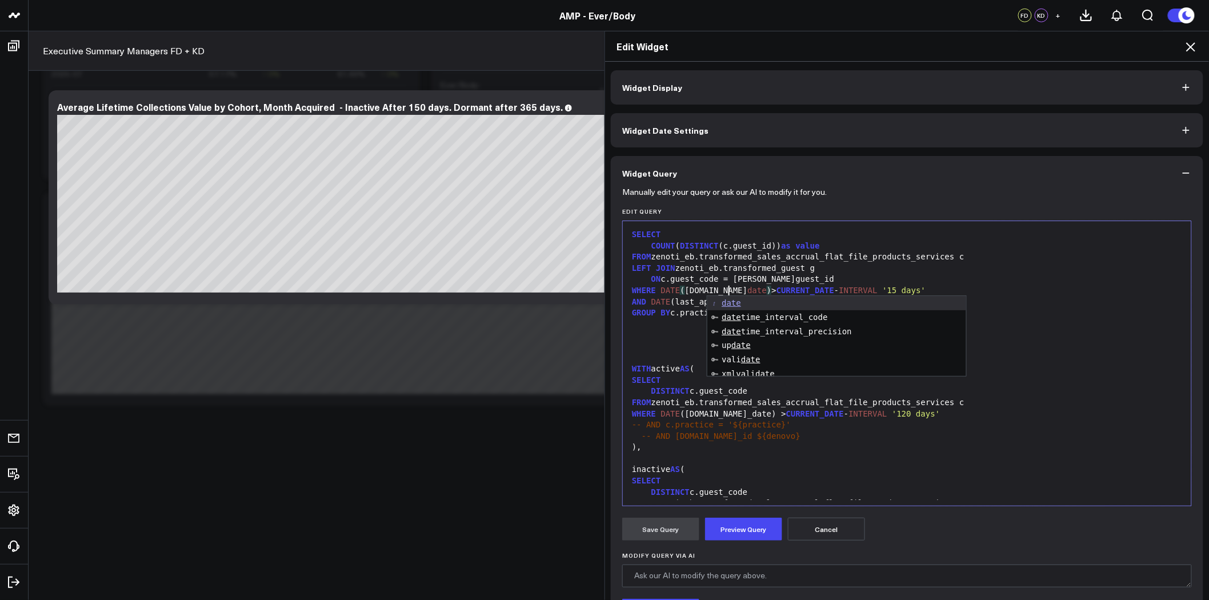
click at [747, 288] on span "date" at bounding box center [756, 290] width 19 height 9
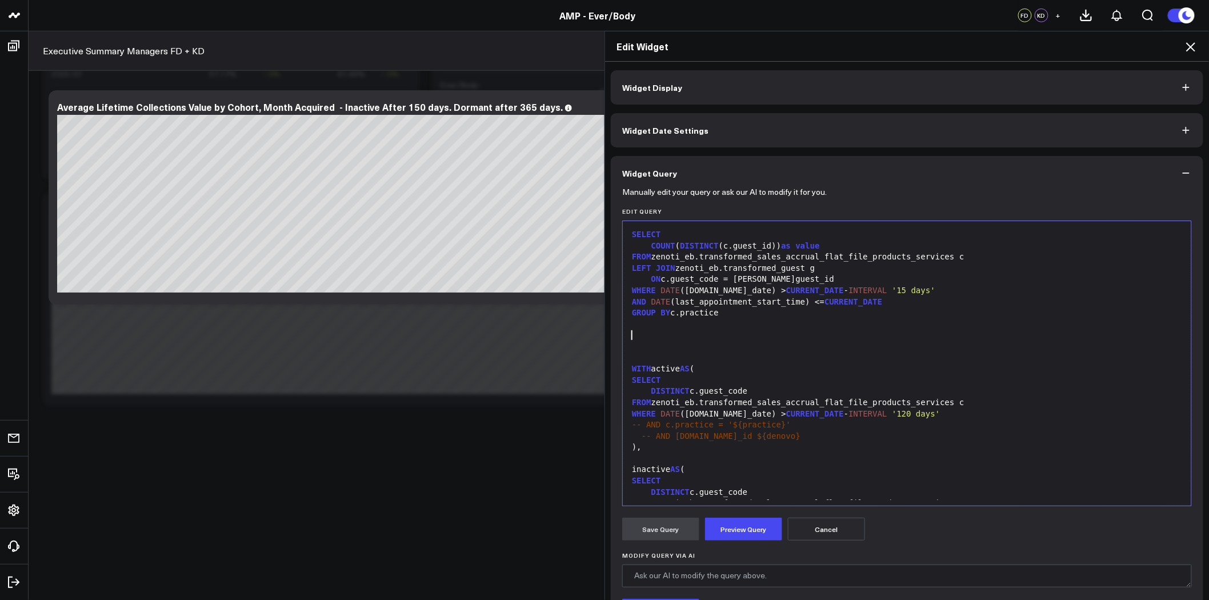
click at [1010, 332] on div at bounding box center [906, 335] width 557 height 11
click at [726, 316] on div "GROUP BY c.practice" at bounding box center [906, 312] width 557 height 11
drag, startPoint x: 711, startPoint y: 314, endPoint x: 627, endPoint y: 316, distance: 84.5
click at [628, 316] on div "GROUP BY c.practice" at bounding box center [906, 312] width 557 height 11
drag, startPoint x: 854, startPoint y: 288, endPoint x: 862, endPoint y: 288, distance: 8.0
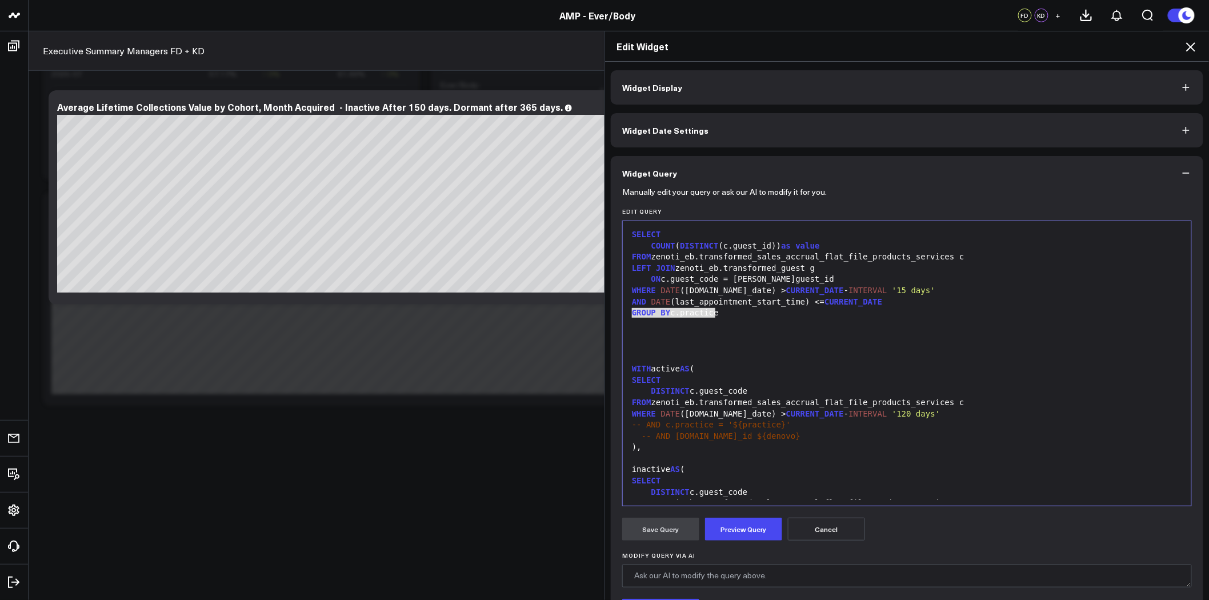
click at [892, 288] on span "'15 days'" at bounding box center [913, 290] width 43 height 9
drag, startPoint x: 749, startPoint y: 315, endPoint x: 625, endPoint y: 310, distance: 124.0
click at [628, 310] on div "GROUP BY c.practice" at bounding box center [906, 312] width 557 height 11
click at [748, 320] on div at bounding box center [906, 324] width 557 height 11
drag, startPoint x: 735, startPoint y: 314, endPoint x: 616, endPoint y: 313, distance: 119.4
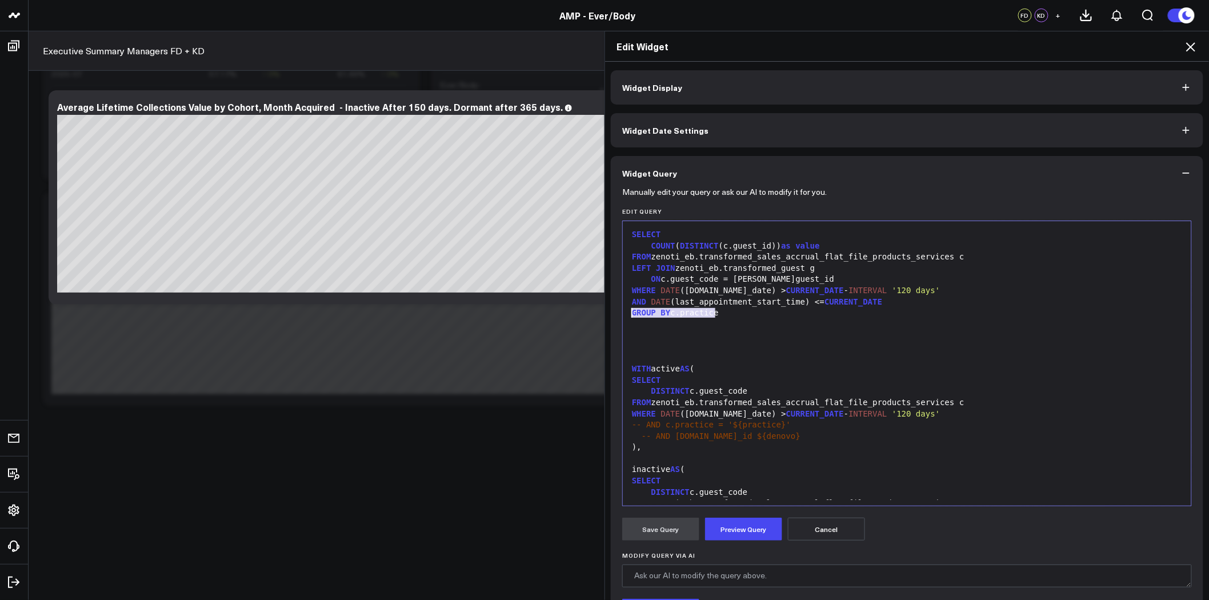
click at [616, 313] on div "Manually edit your query or ask our AI to modify it for you. Edit Query Selecti…" at bounding box center [907, 441] width 592 height 503
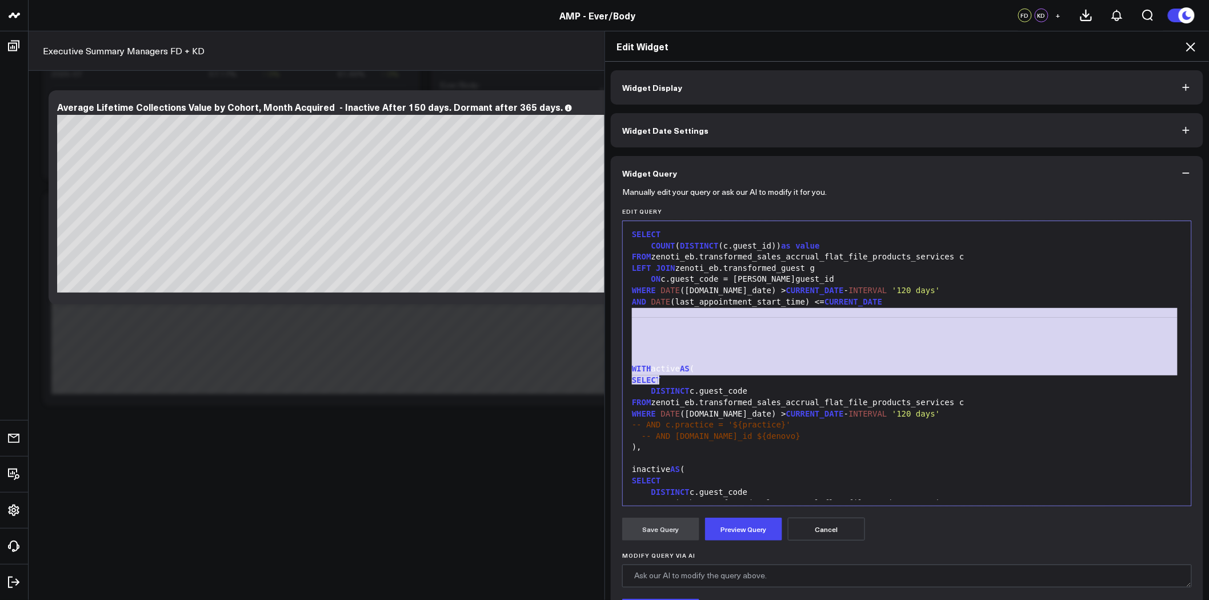
drag, startPoint x: 631, startPoint y: 317, endPoint x: 755, endPoint y: 378, distance: 138.7
click at [755, 378] on div "SELECT COUNT ( DISTINCT (c.guest_id)) as value FROM zenoti_eb.transformed_sales…" at bounding box center [906, 609] width 557 height 765
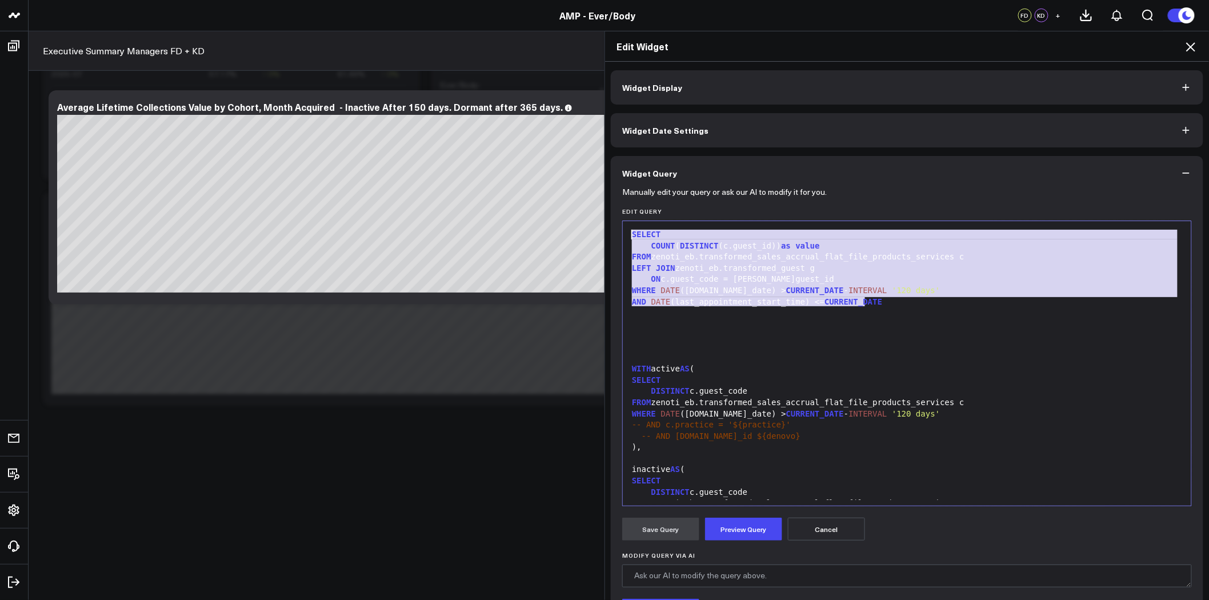
drag, startPoint x: 893, startPoint y: 299, endPoint x: 618, endPoint y: 219, distance: 286.8
click at [622, 219] on div "Edit Query Selection deleted 99 1 2 3 4 5 6 7 8 9 10 11 12 13 14 15 16 17 18 19…" at bounding box center [906, 357] width 569 height 298
copy div "SELECT COUNT ( DISTINCT (c.guest_id)) as value FROM zenoti_eb.transformed_sales…"
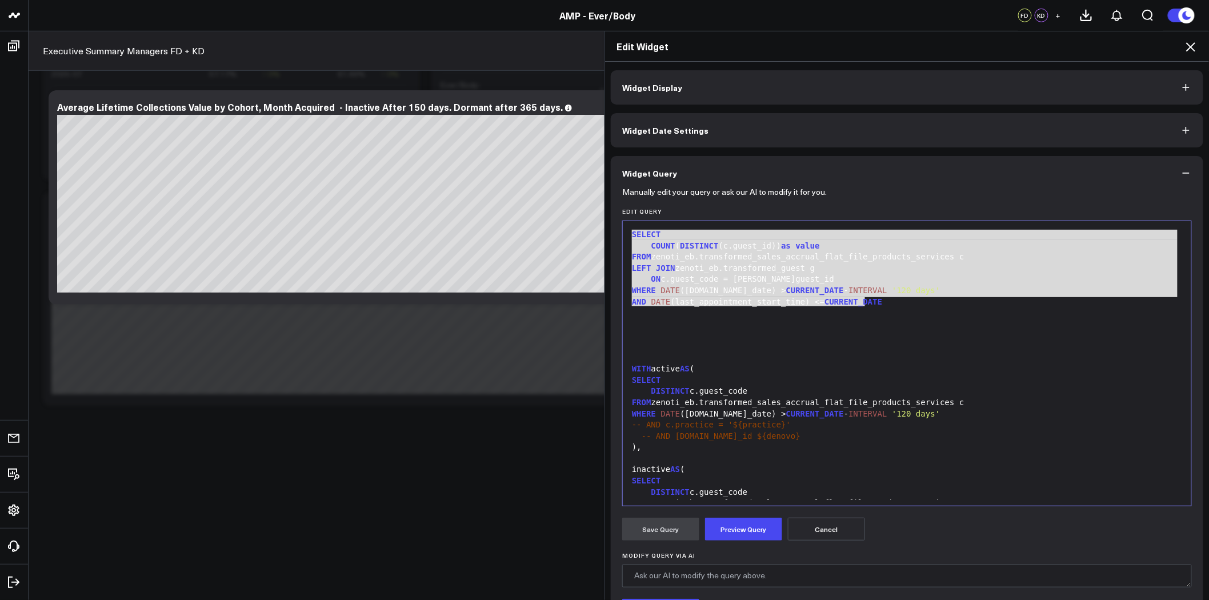
click at [724, 320] on div at bounding box center [906, 324] width 557 height 11
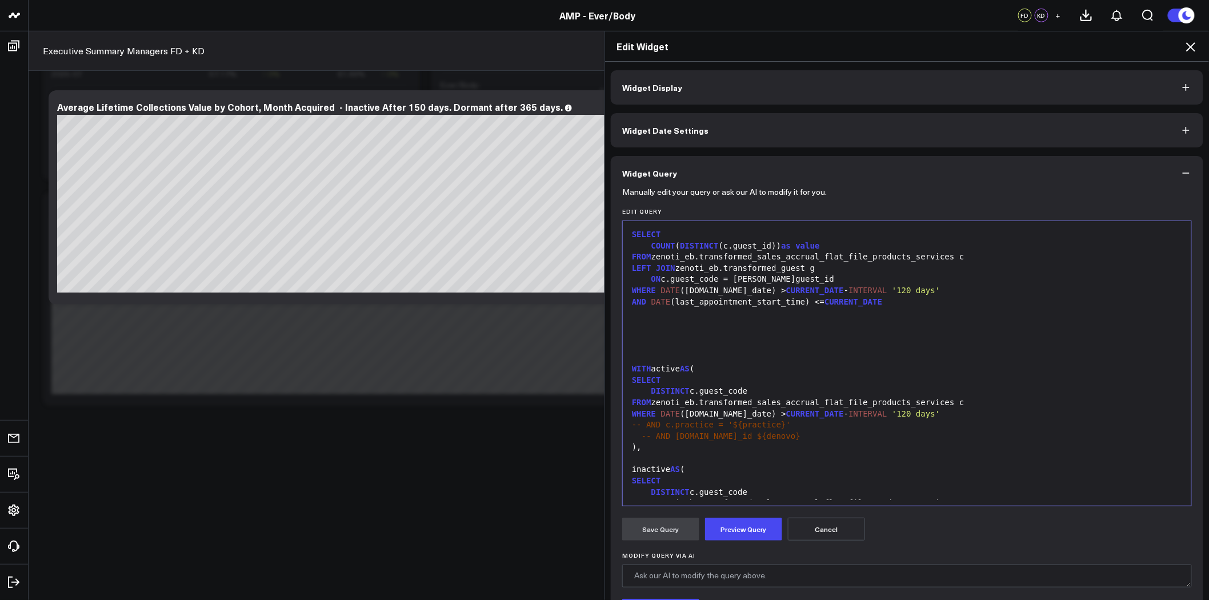
click at [786, 291] on span "CURRENT_DATE" at bounding box center [815, 290] width 58 height 9
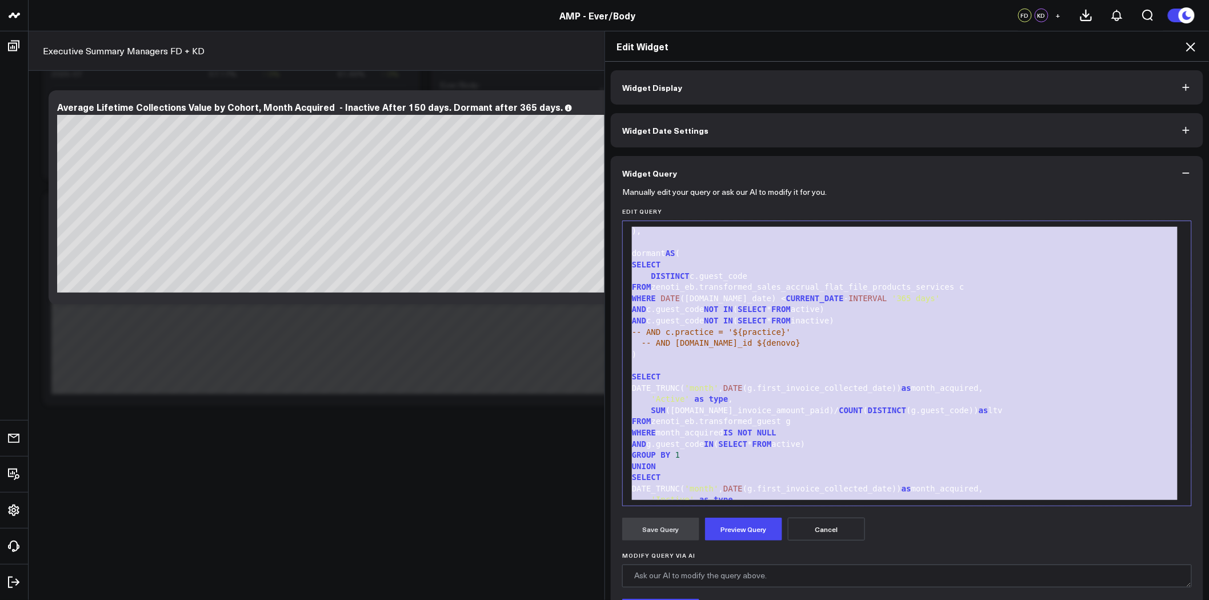
scroll to position [492, 0]
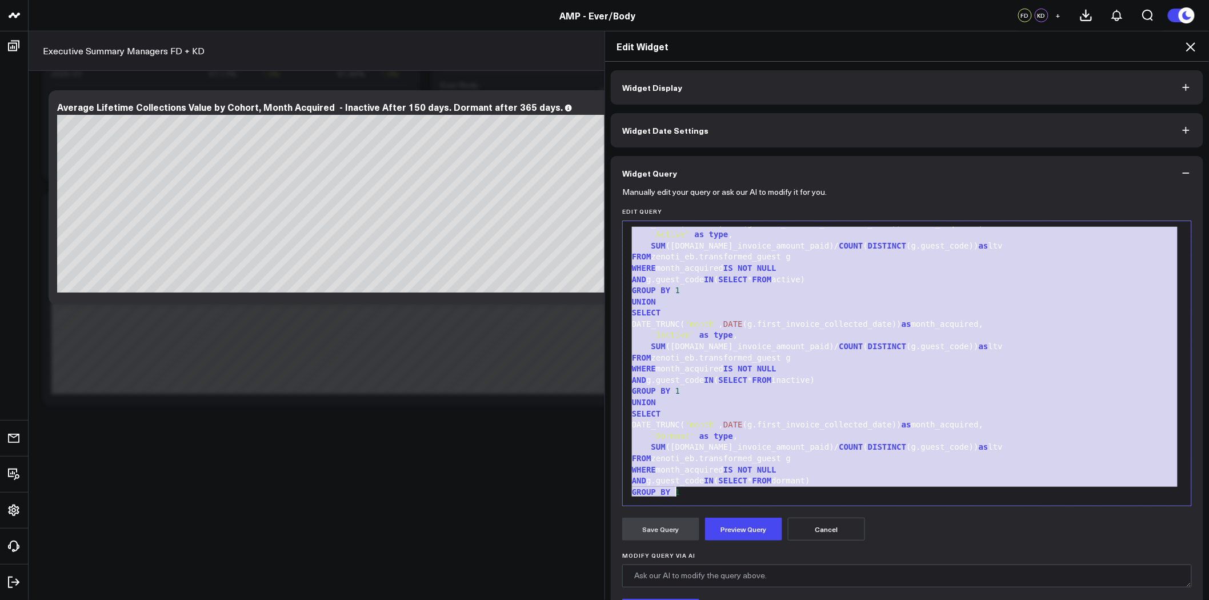
drag, startPoint x: 628, startPoint y: 235, endPoint x: 981, endPoint y: 623, distance: 523.9
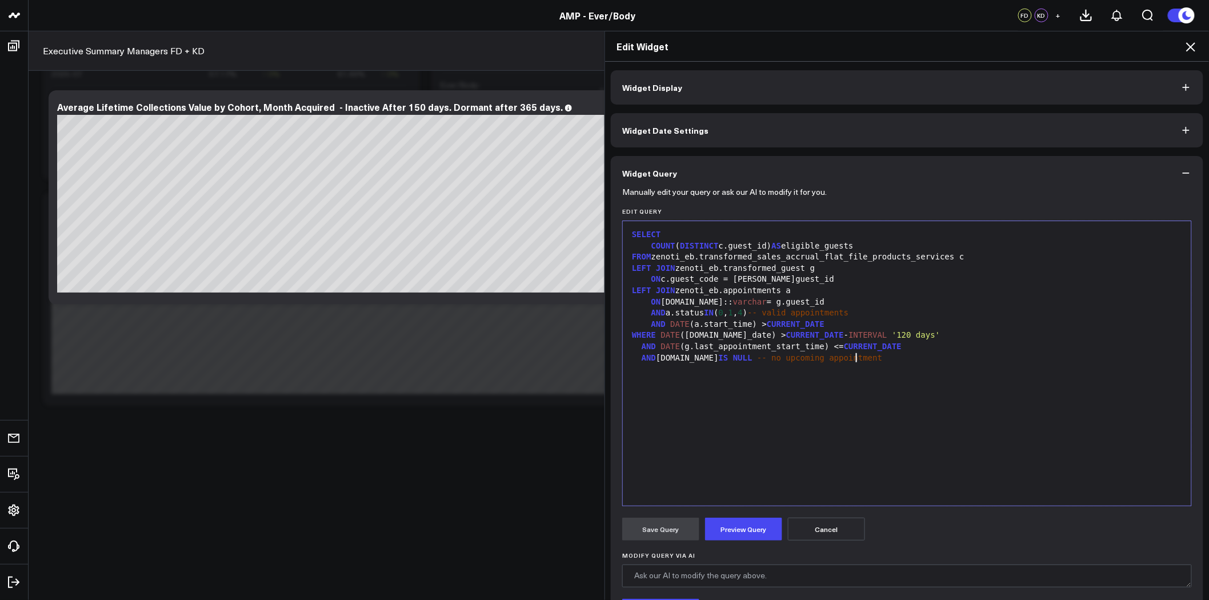
scroll to position [0, 0]
click at [753, 532] on button "Preview Query" at bounding box center [743, 528] width 77 height 23
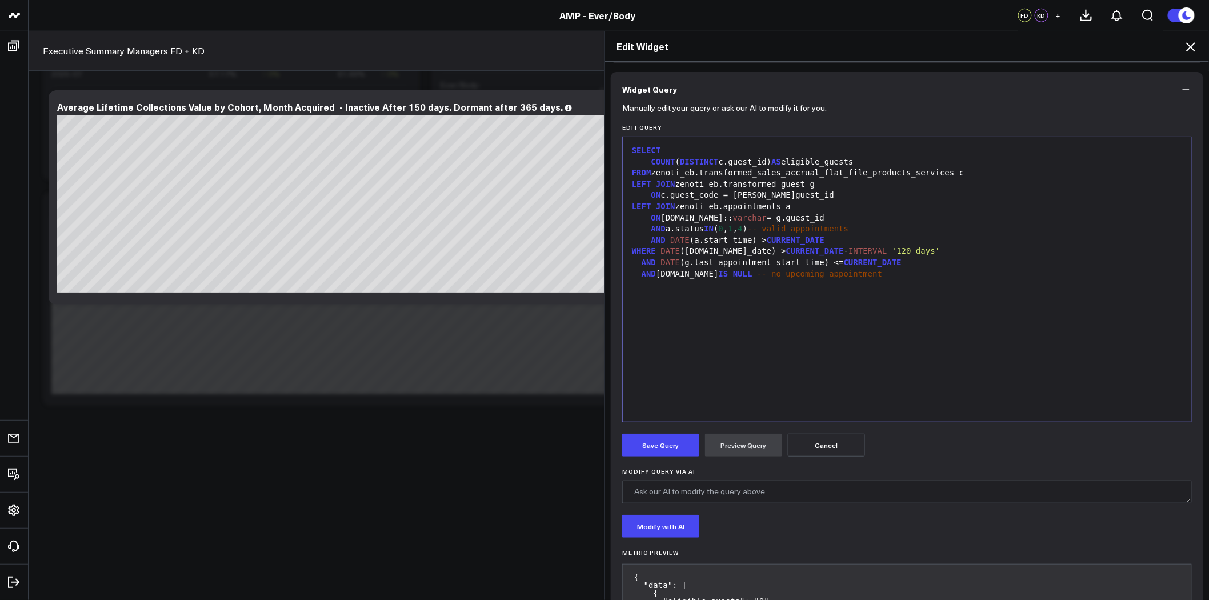
scroll to position [23, 0]
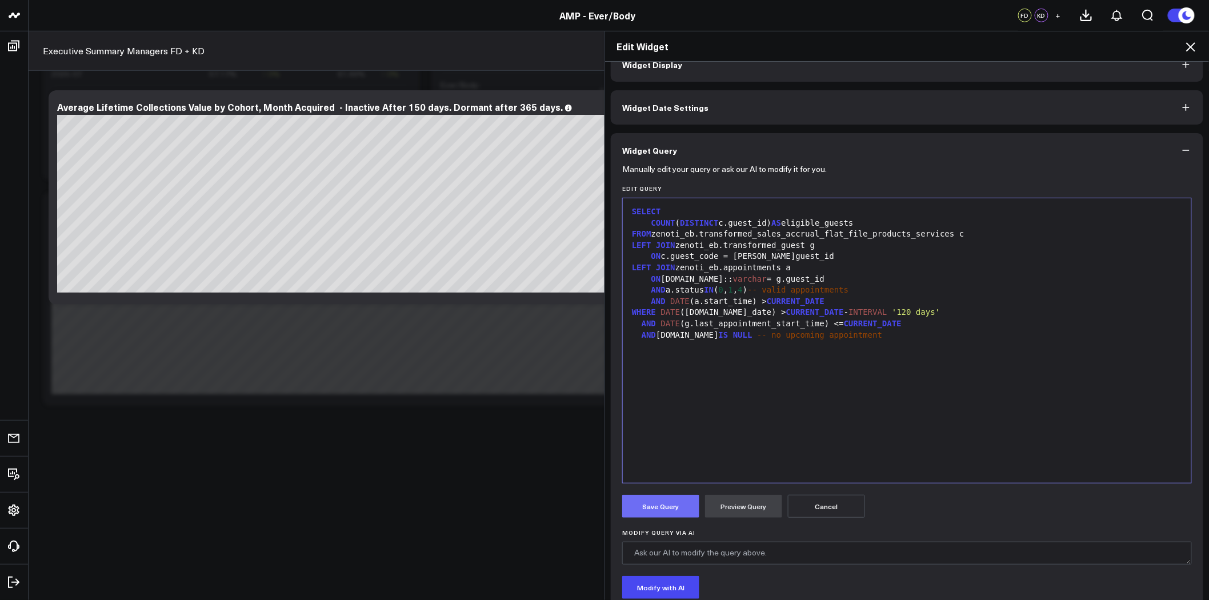
click at [686, 505] on button "Save Query" at bounding box center [660, 506] width 77 height 23
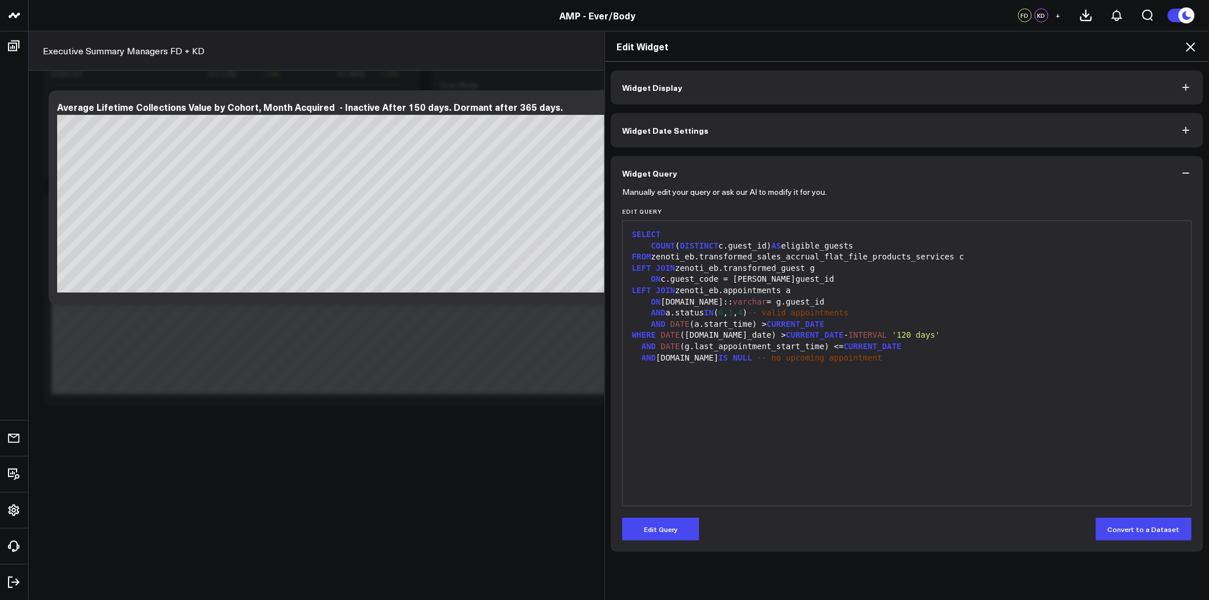
scroll to position [0, 0]
drag, startPoint x: 861, startPoint y: 356, endPoint x: 616, endPoint y: 356, distance: 245.0
click at [616, 356] on div "Manually edit your query or ask our AI to modify it for you. Edit Query Selecti…" at bounding box center [907, 371] width 592 height 362
click at [657, 528] on button "Edit Query" at bounding box center [660, 528] width 77 height 23
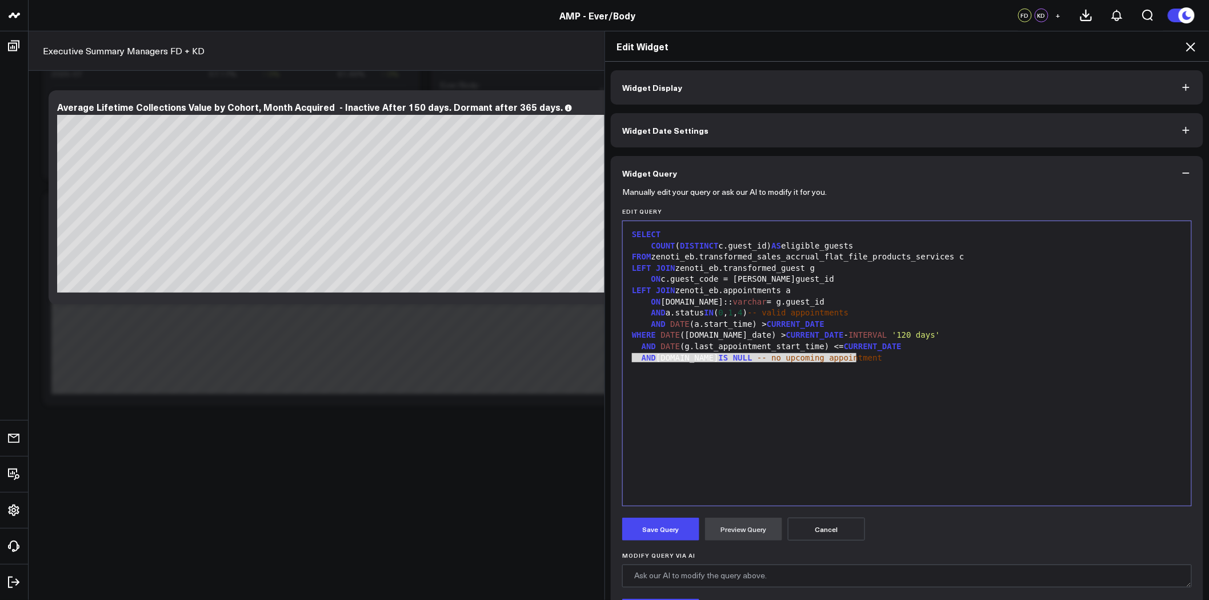
click at [844, 350] on span "CURRENT_DATE" at bounding box center [873, 346] width 58 height 9
drag, startPoint x: 862, startPoint y: 362, endPoint x: 630, endPoint y: 362, distance: 232.4
click at [630, 362] on div "AND a.guest.id IS NULL -- no upcoming appointment" at bounding box center [906, 357] width 557 height 11
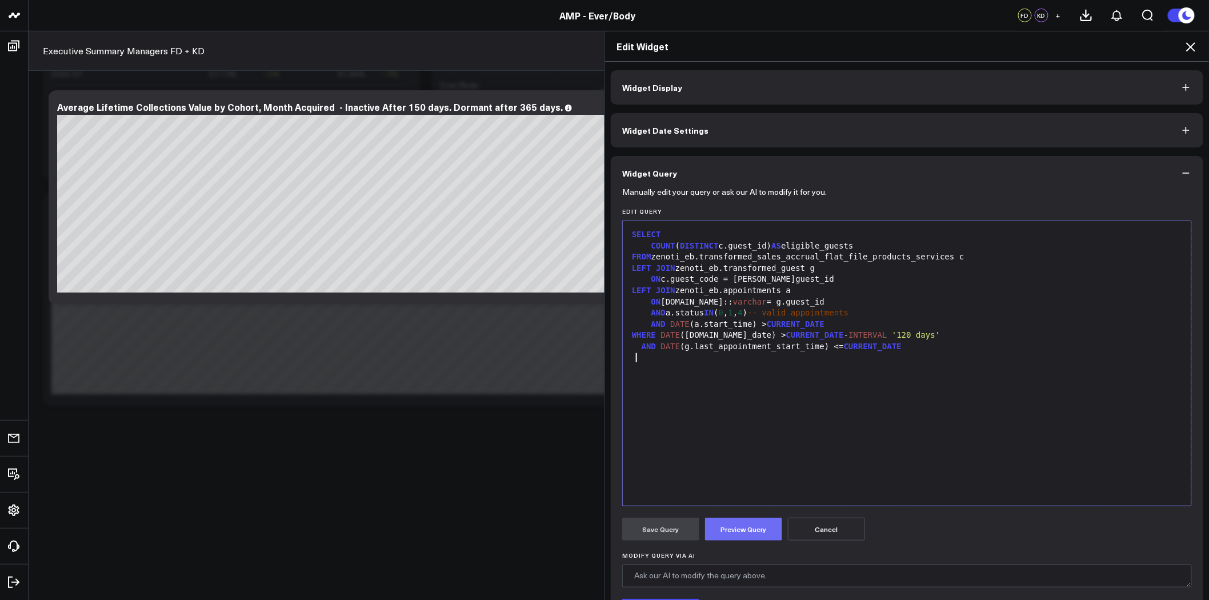
click at [730, 527] on button "Preview Query" at bounding box center [743, 528] width 77 height 23
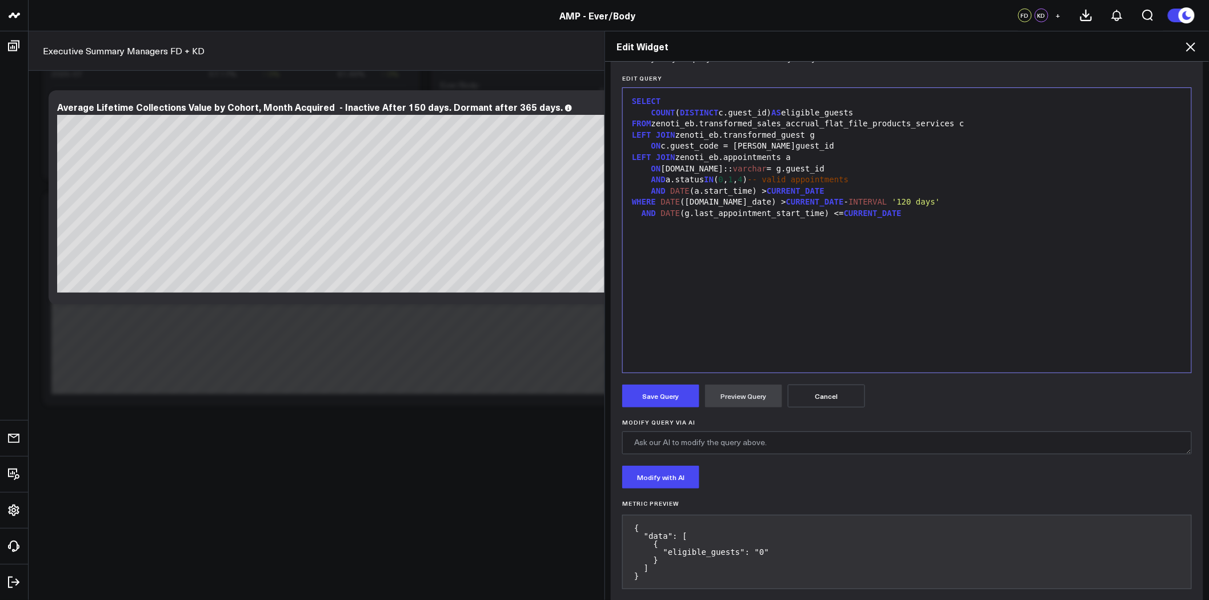
scroll to position [150, 0]
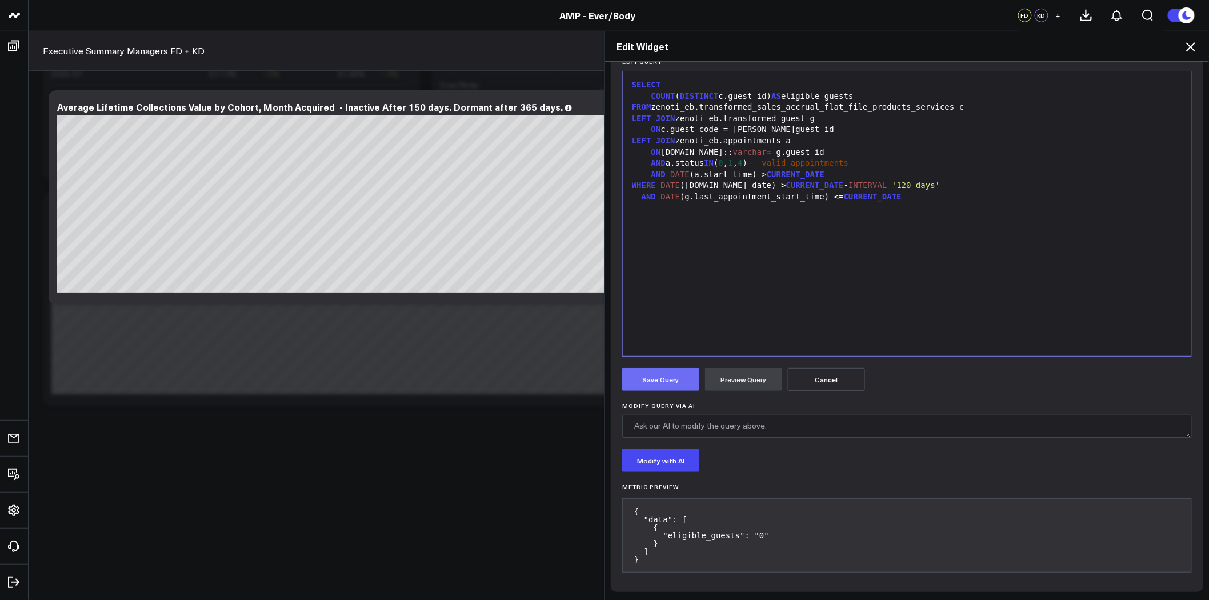
click at [675, 381] on button "Save Query" at bounding box center [660, 379] width 77 height 23
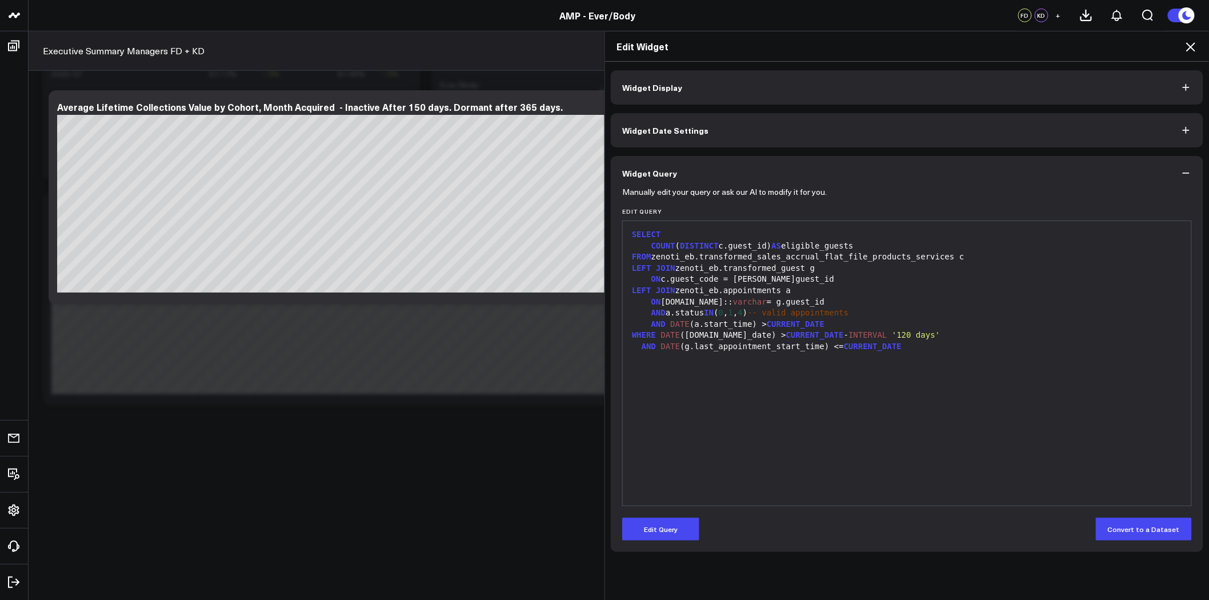
scroll to position [0, 0]
click at [836, 86] on button "Widget Display" at bounding box center [907, 87] width 592 height 34
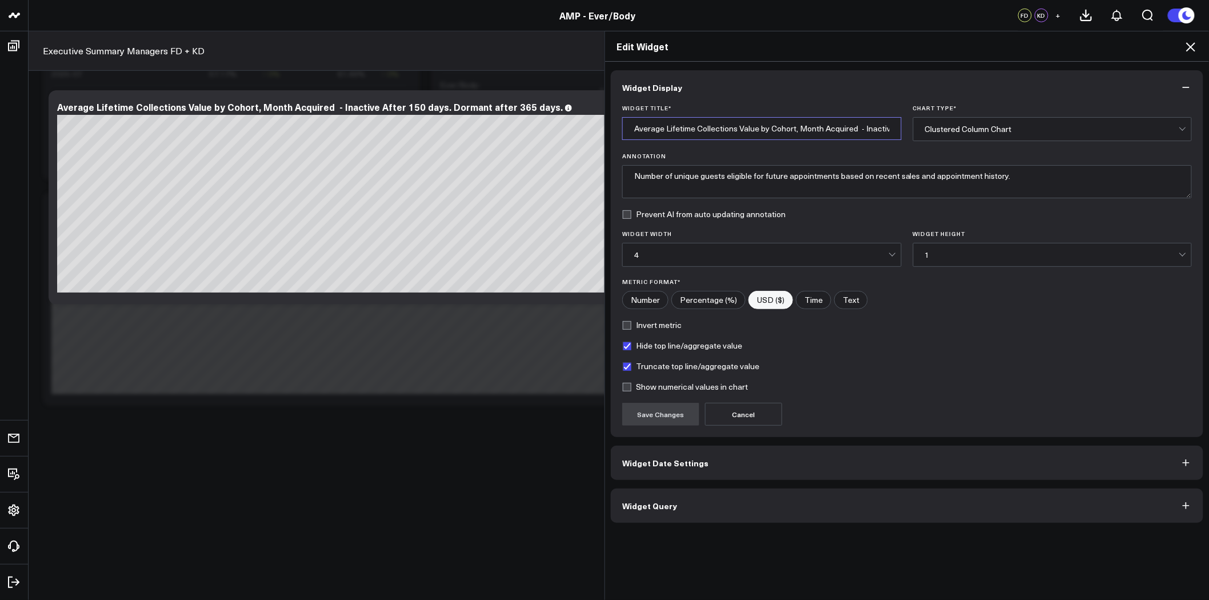
click at [756, 124] on input "Average Lifetime Collections Value by Cohort, Month Acquired - Inactive After 1…" at bounding box center [761, 128] width 279 height 23
type input "E"
type input "Active Patients not yet rebooked"
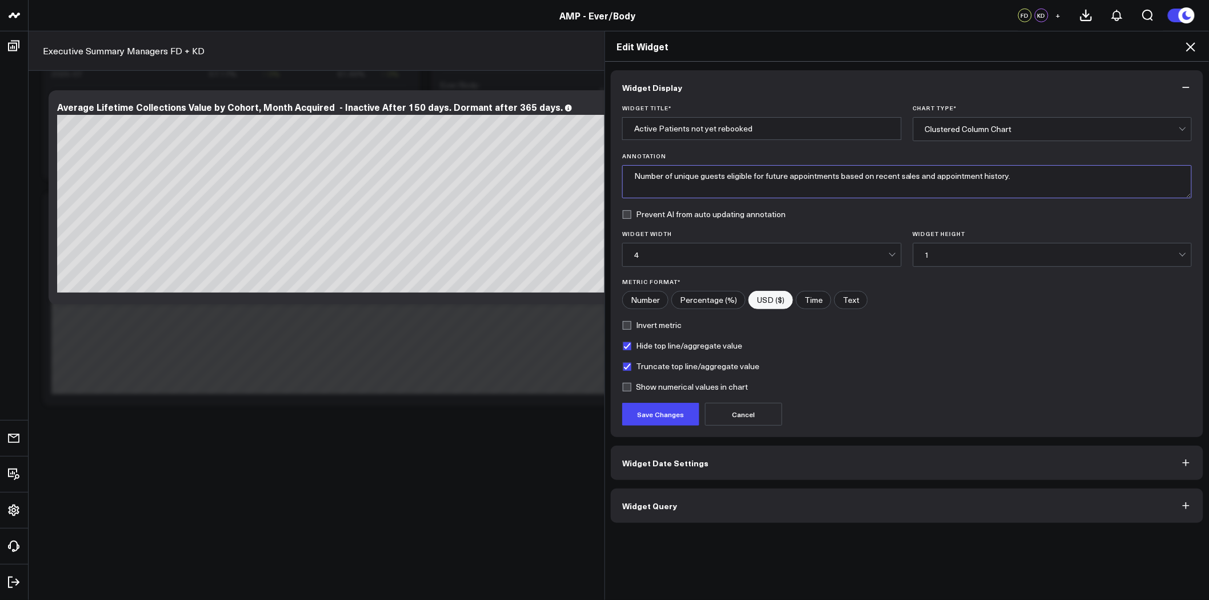
click at [841, 179] on textarea "Number of unique guests eligible for future appointments based on recent sales …" at bounding box center [906, 181] width 569 height 33
click at [670, 412] on button "Save Changes" at bounding box center [660, 414] width 77 height 23
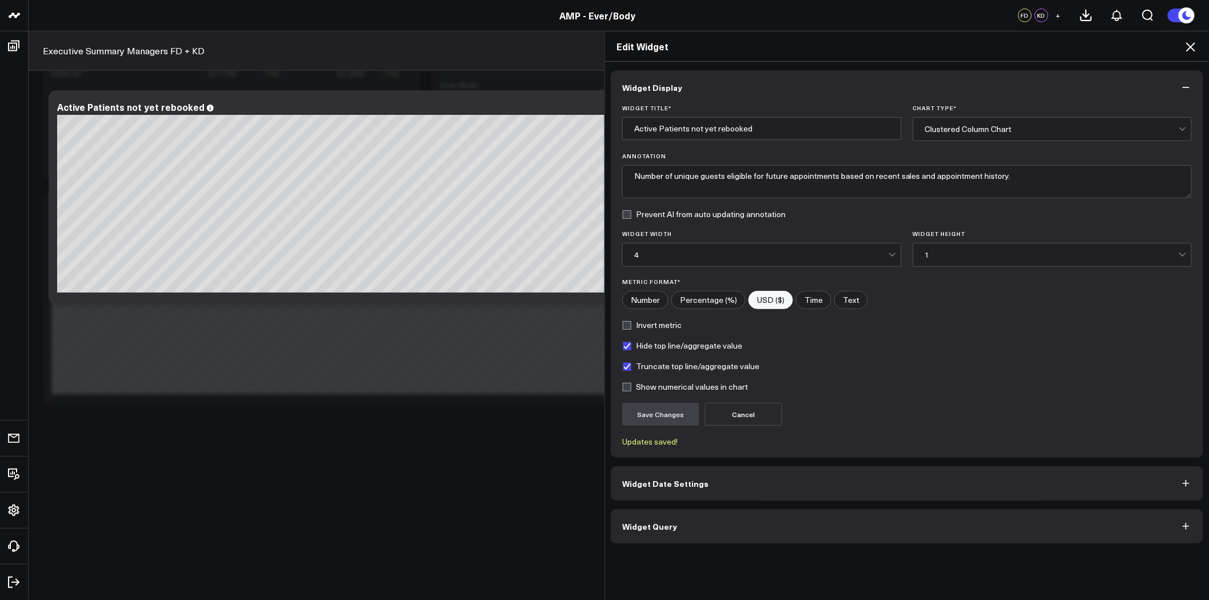
click at [789, 511] on button "Widget Query" at bounding box center [907, 526] width 592 height 34
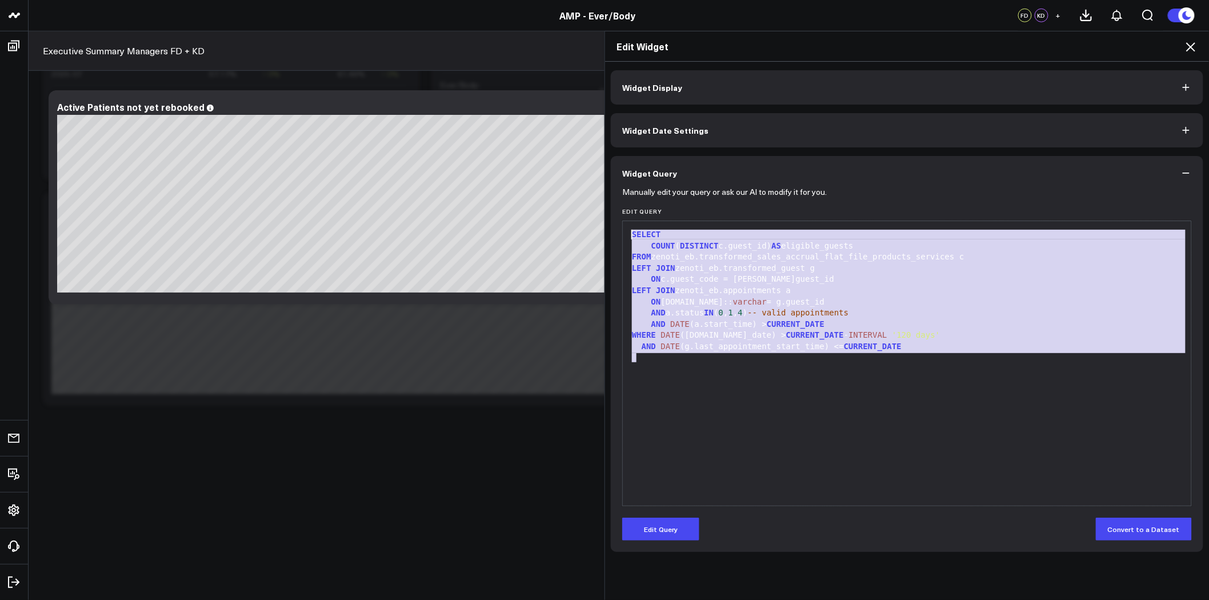
drag, startPoint x: 910, startPoint y: 362, endPoint x: 627, endPoint y: 226, distance: 314.2
click at [628, 227] on div "SELECT COUNT ( DISTINCT c.guest_id) AS eligible_guests FROM zenoti_eb.transform…" at bounding box center [906, 363] width 557 height 273
click at [674, 528] on button "Edit Query" at bounding box center [660, 528] width 77 height 23
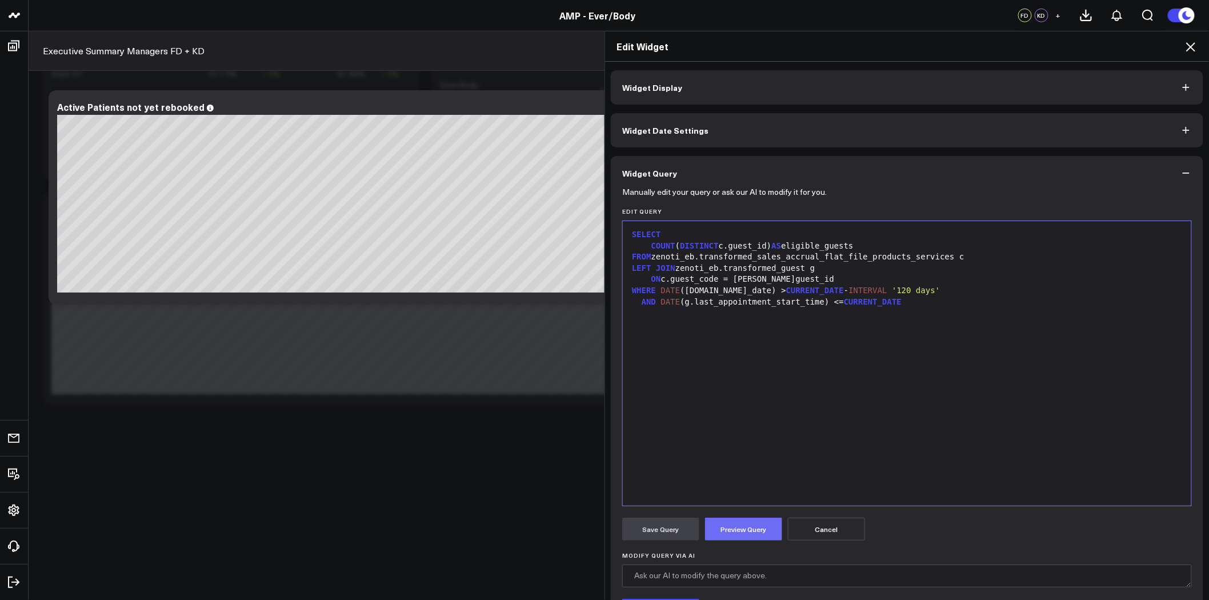
click at [731, 524] on button "Preview Query" at bounding box center [743, 528] width 77 height 23
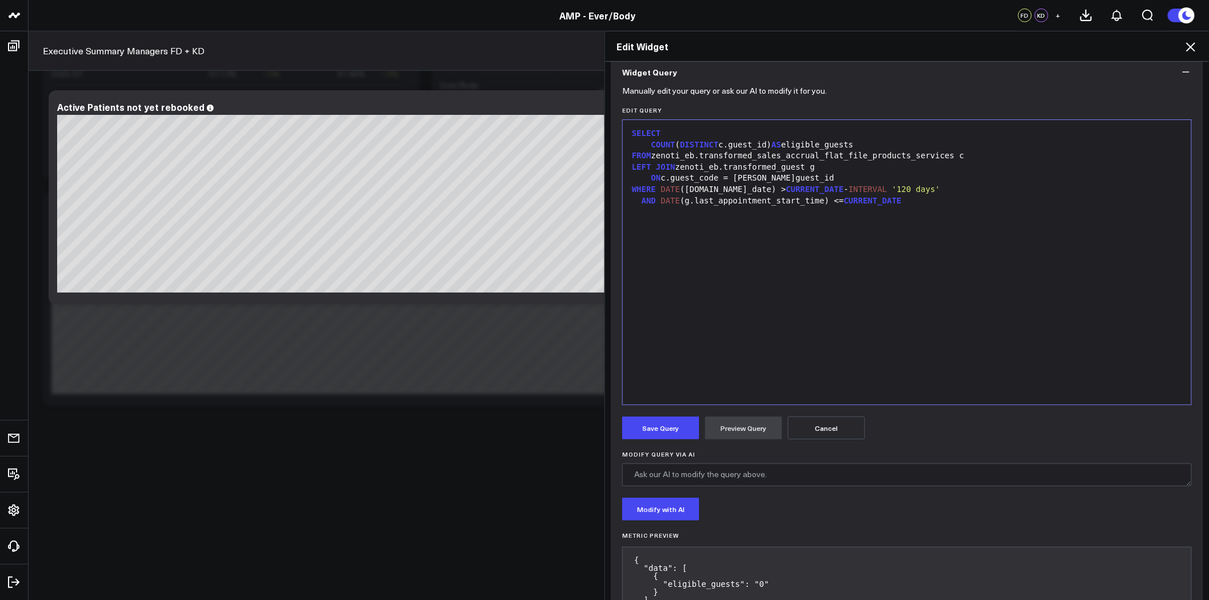
scroll to position [150, 0]
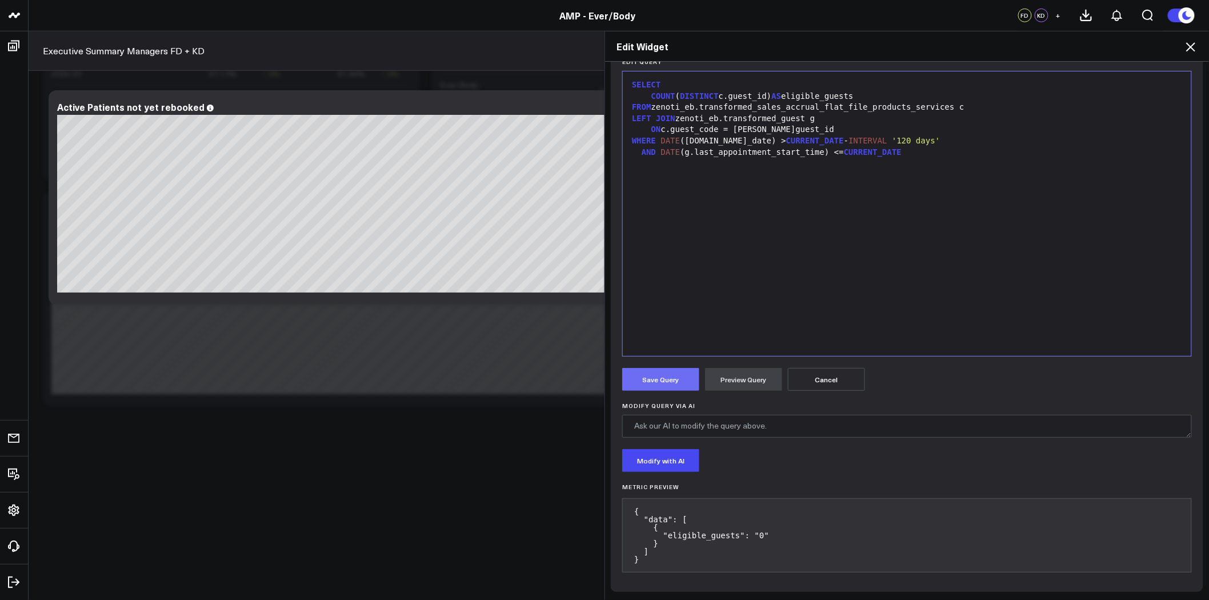
click at [650, 386] on button "Save Query" at bounding box center [660, 379] width 77 height 23
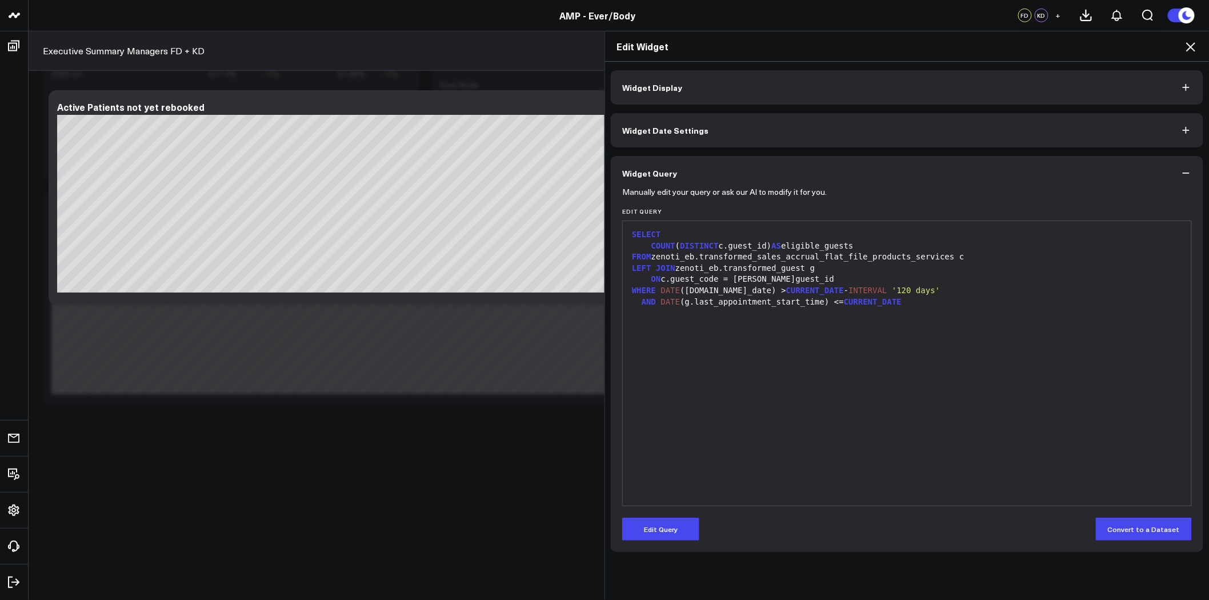
scroll to position [0, 0]
click at [1189, 46] on icon at bounding box center [1190, 47] width 14 height 14
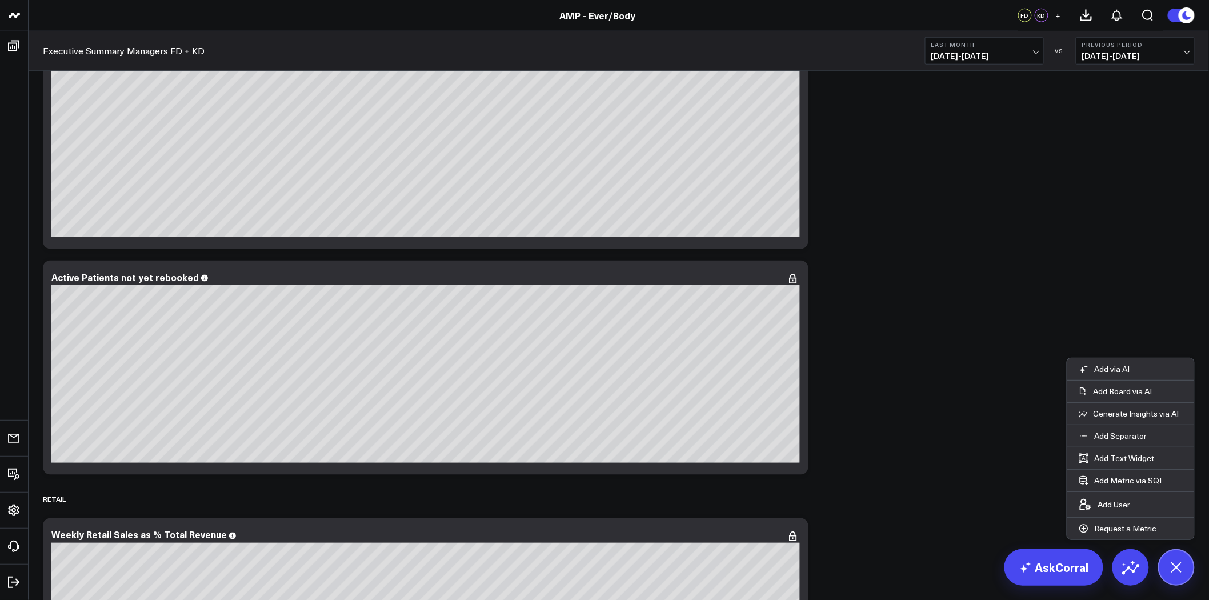
scroll to position [4125, 0]
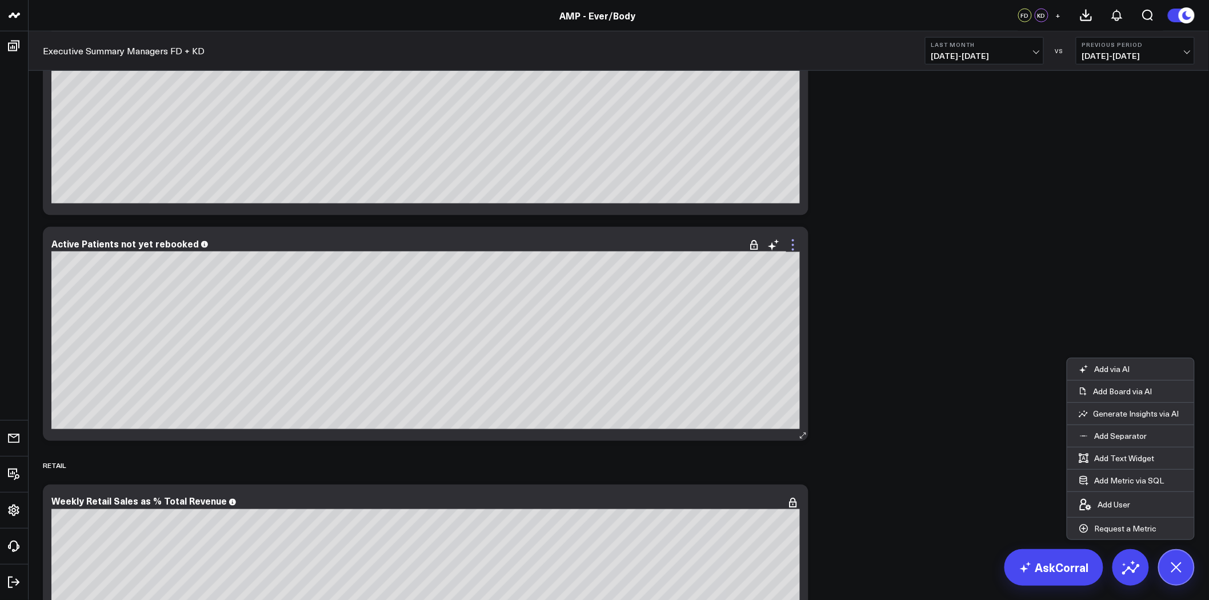
click at [793, 248] on icon at bounding box center [793, 245] width 14 height 14
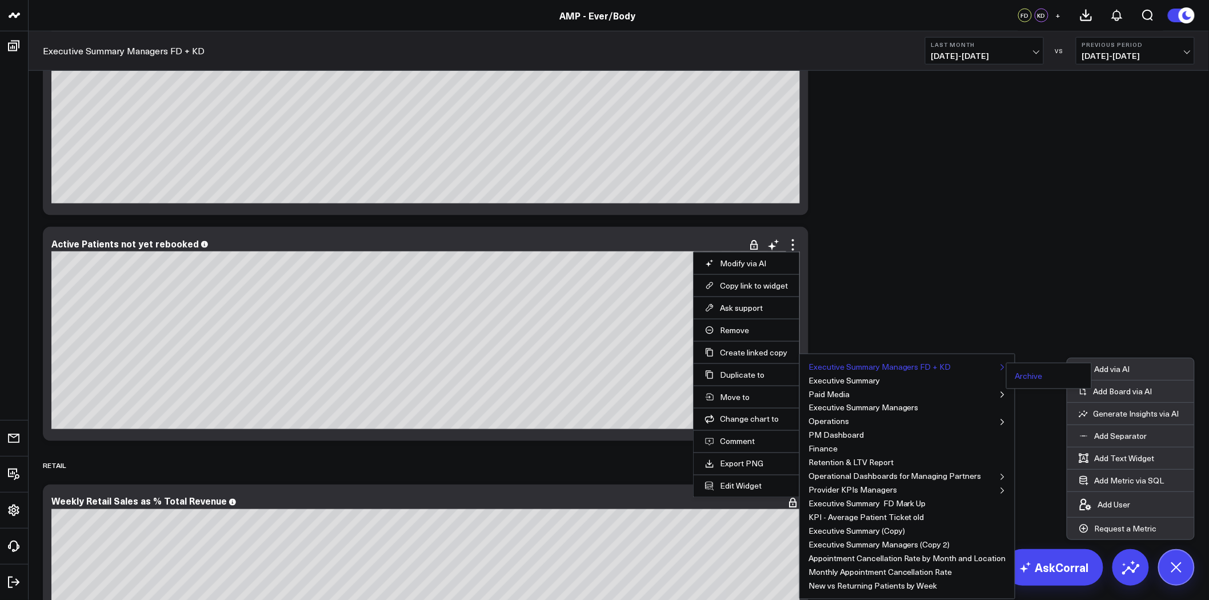
click at [1021, 378] on button "Archive" at bounding box center [1028, 376] width 27 height 8
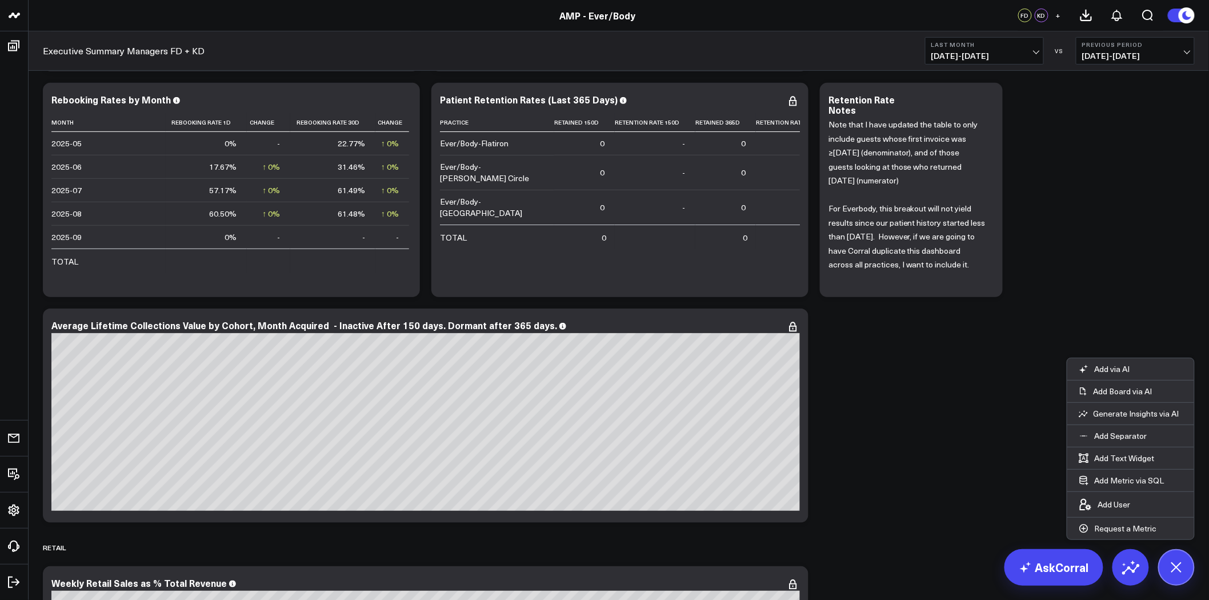
scroll to position [3818, 0]
click at [188, 322] on div "Average Lifetime Collections Value by Cohort, Month Acquired - Inactive After 1…" at bounding box center [308, 324] width 515 height 13
click at [172, 324] on div "Average Lifetime Collections Value by Cohort, Month Acquired - Inactive After 1…" at bounding box center [308, 324] width 515 height 13
drag, startPoint x: 177, startPoint y: 326, endPoint x: 129, endPoint y: 324, distance: 48.6
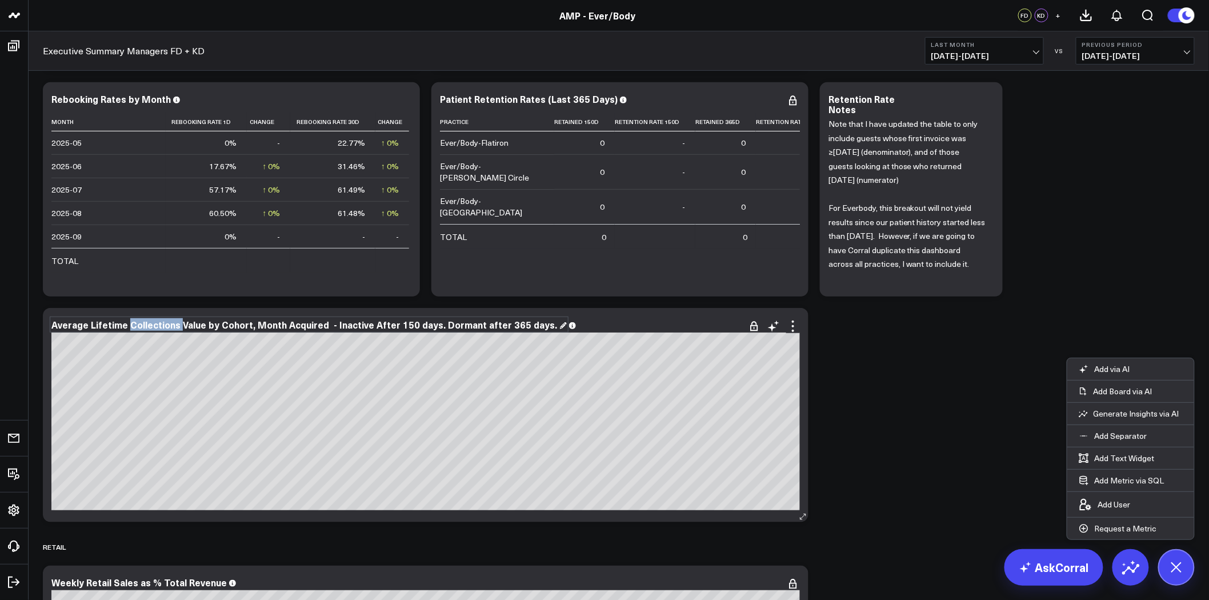
click at [129, 324] on div "Average Lifetime Collections Value by Cohort, Month Acquired - Inactive After 1…" at bounding box center [308, 324] width 515 height 13
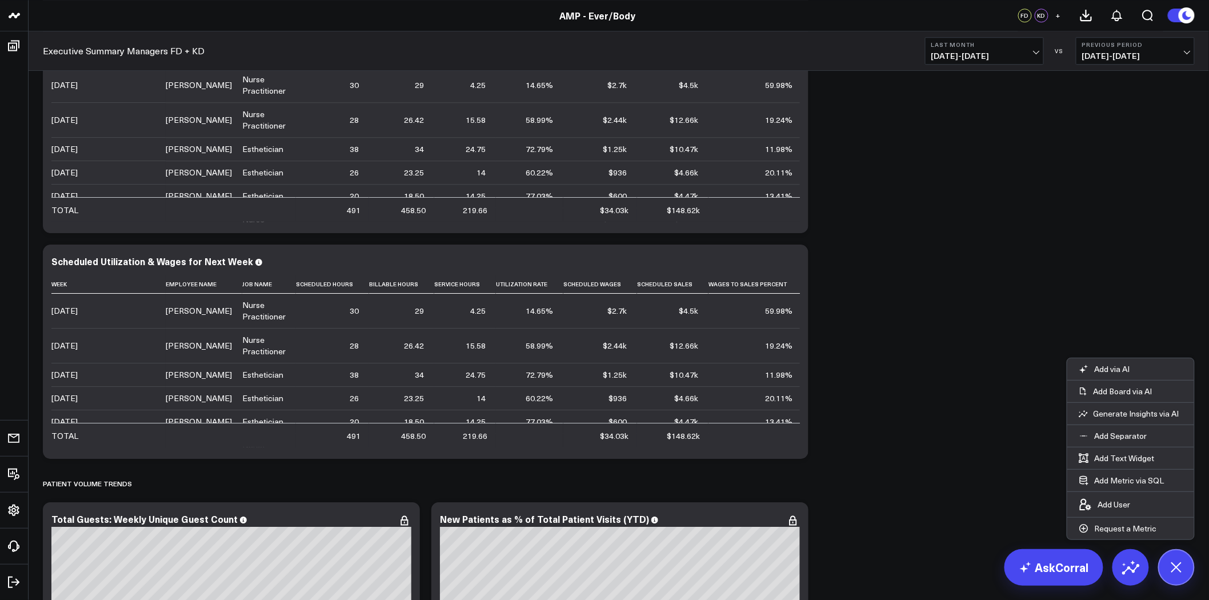
scroll to position [3046, 0]
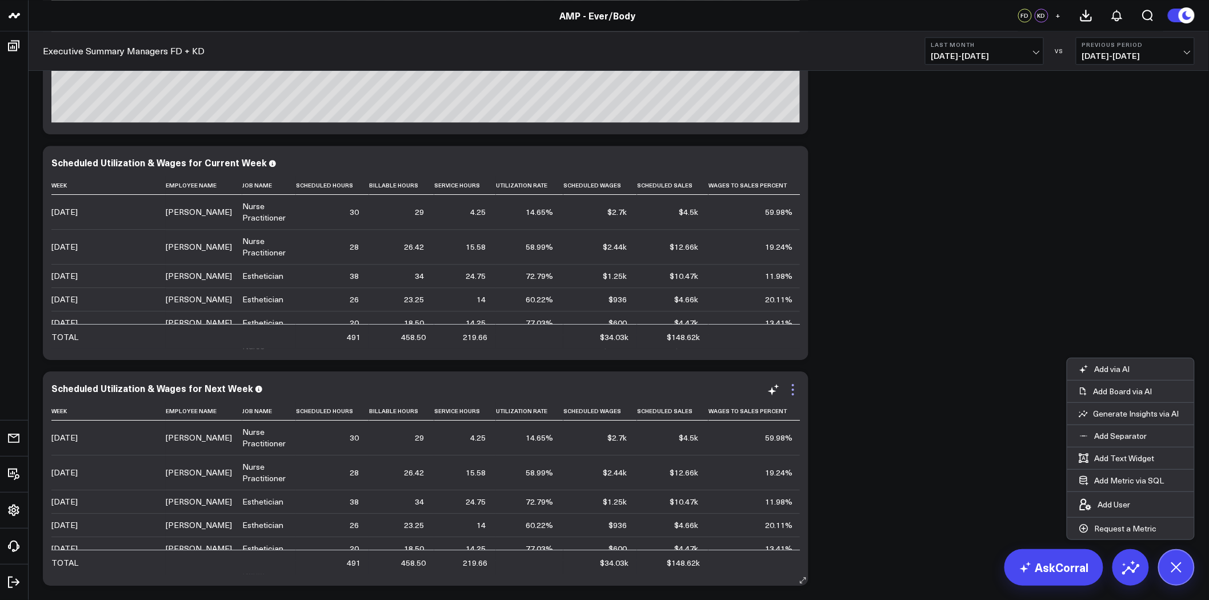
click at [794, 391] on icon at bounding box center [793, 390] width 14 height 14
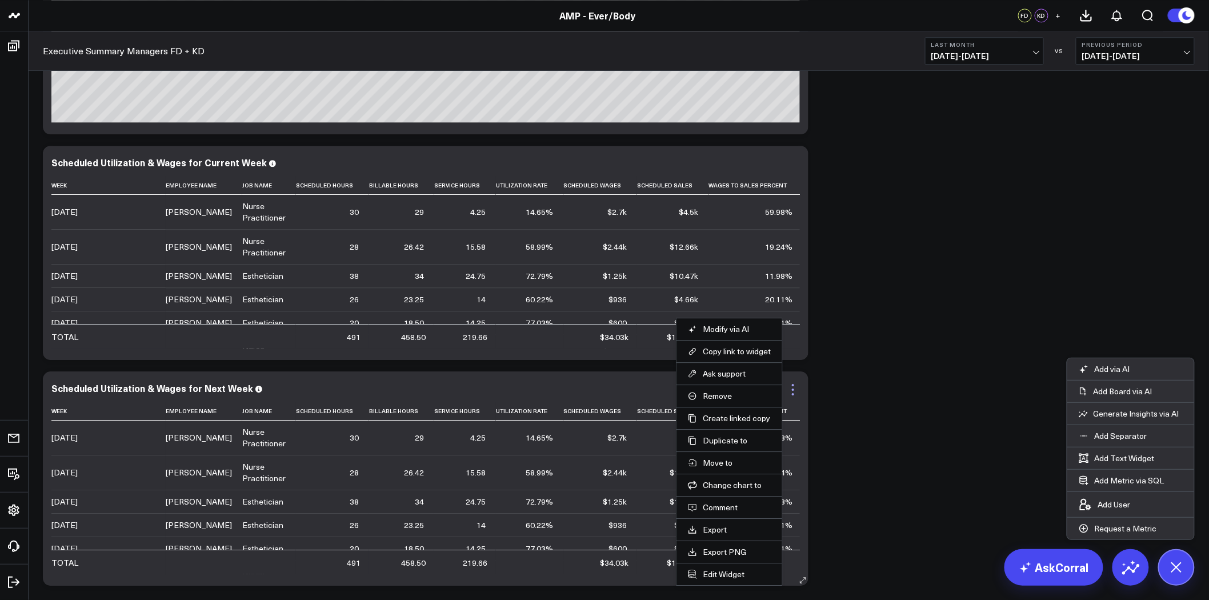
click at [794, 391] on icon at bounding box center [793, 390] width 14 height 14
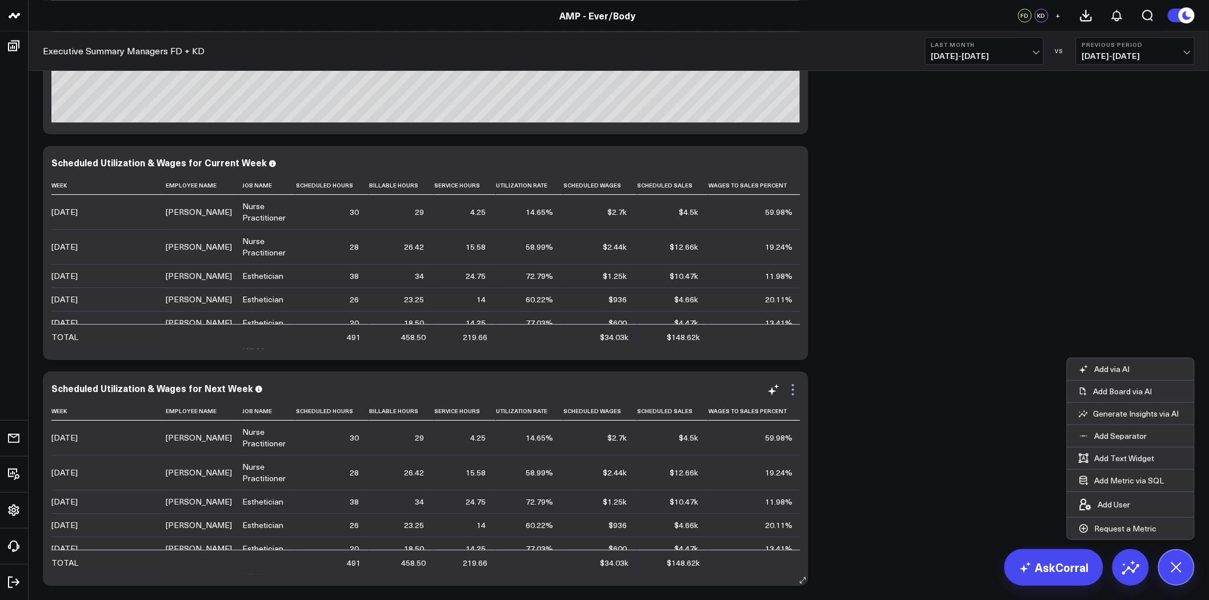
click at [790, 387] on icon at bounding box center [793, 390] width 14 height 14
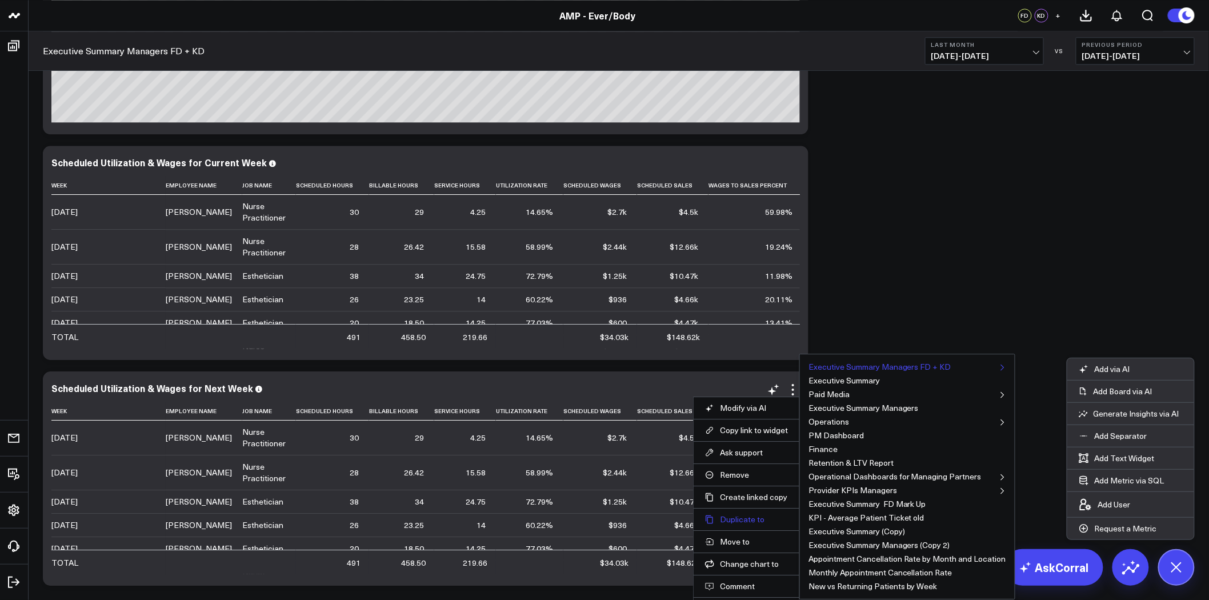
scroll to position [3236, 0]
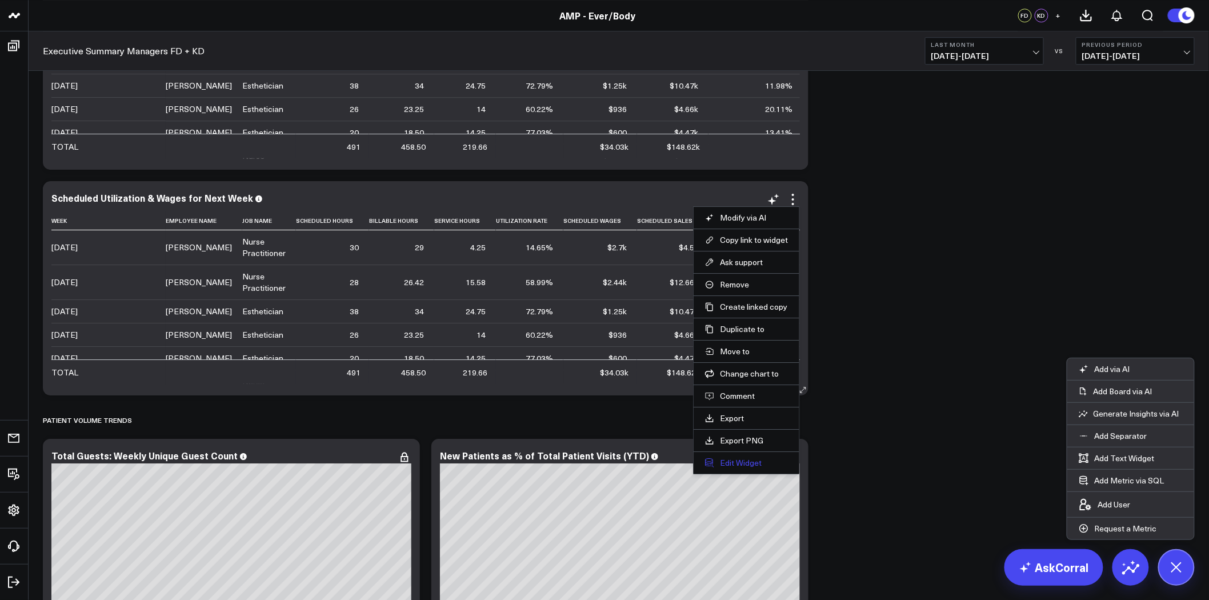
click at [732, 459] on button "Edit Widget" at bounding box center [746, 462] width 83 height 10
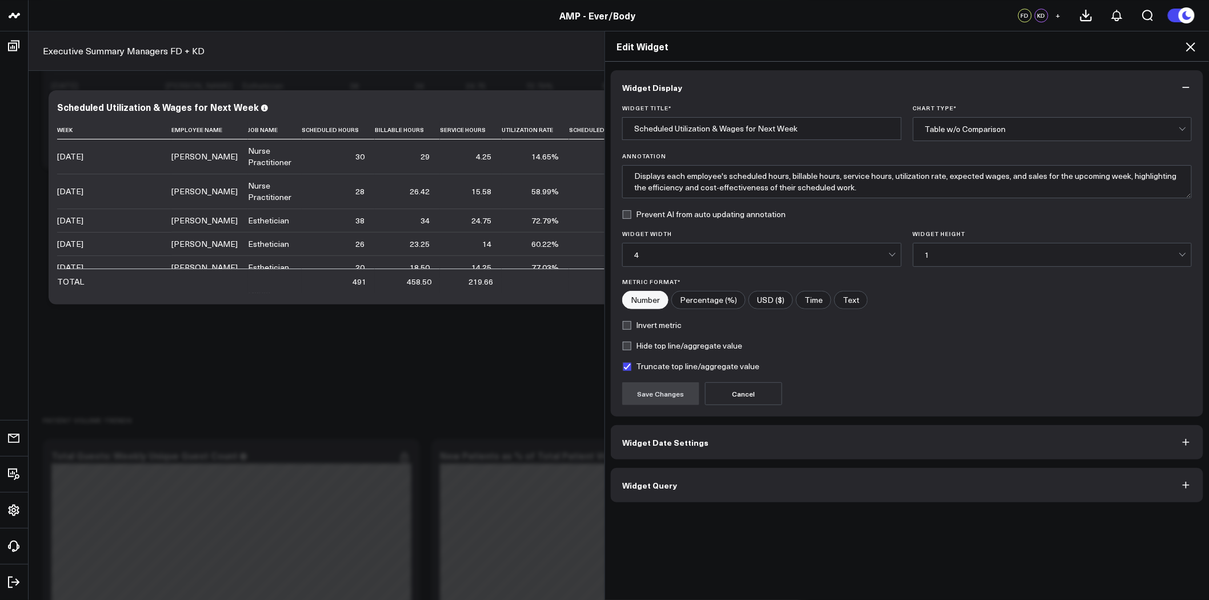
click at [720, 481] on button "Widget Query" at bounding box center [907, 485] width 592 height 34
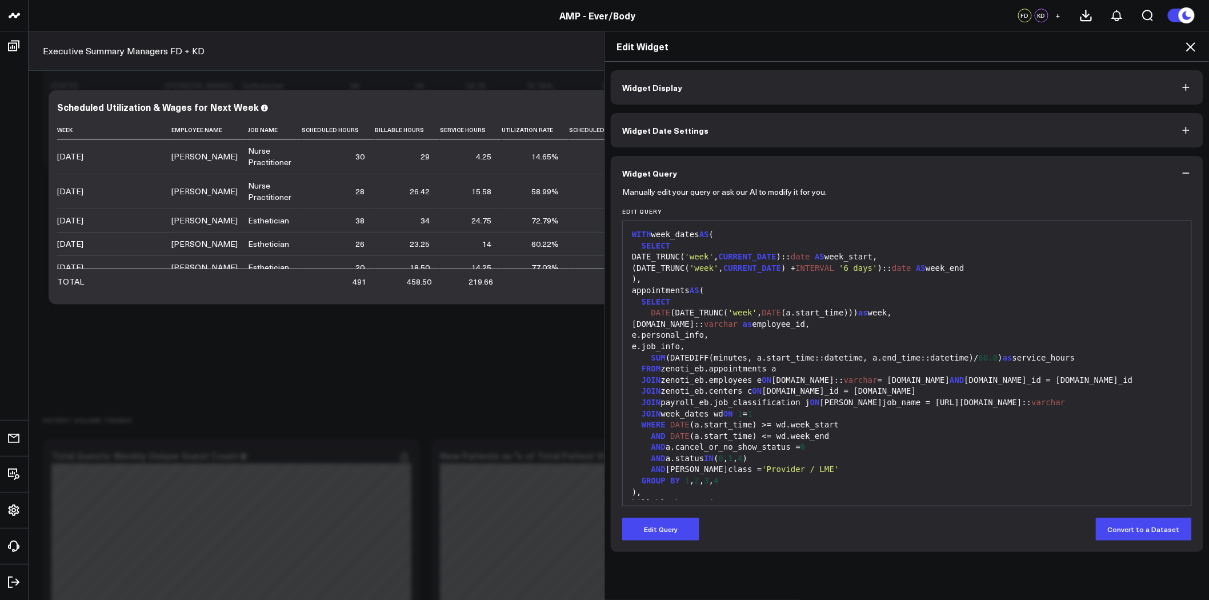
click at [1191, 43] on icon at bounding box center [1190, 47] width 14 height 14
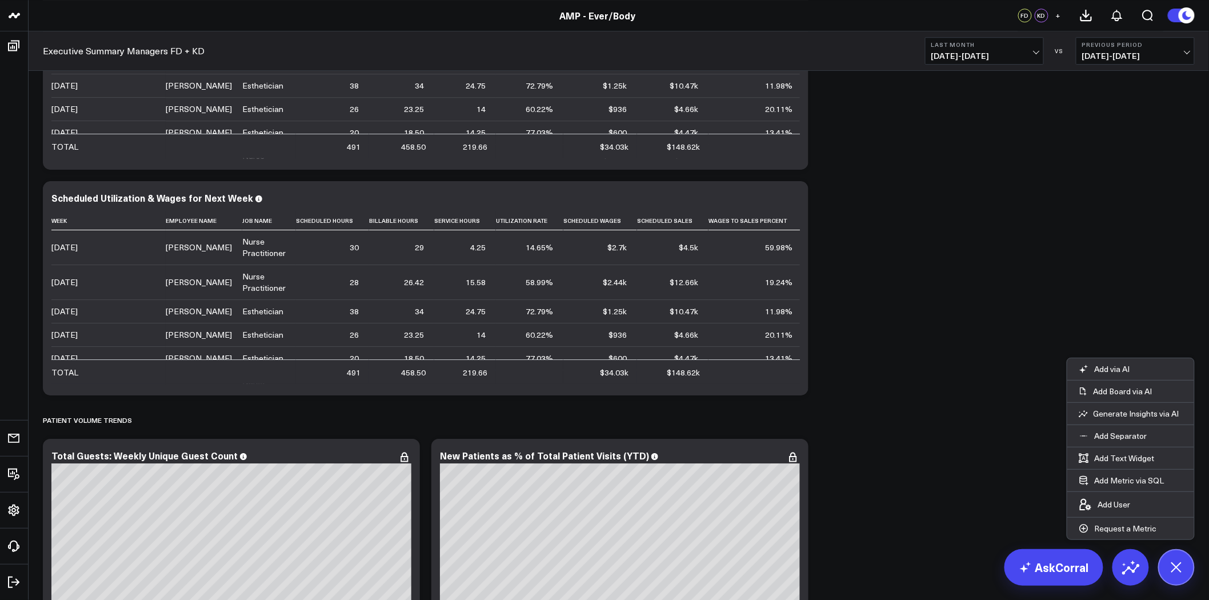
scroll to position [3109, 0]
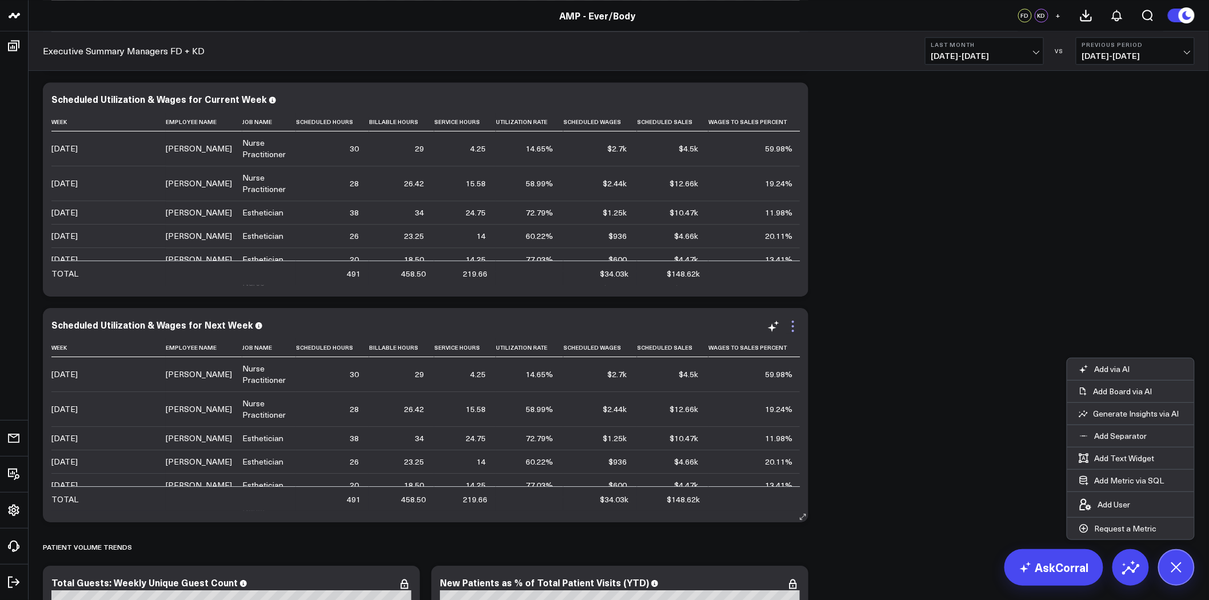
click at [796, 324] on icon at bounding box center [793, 326] width 14 height 14
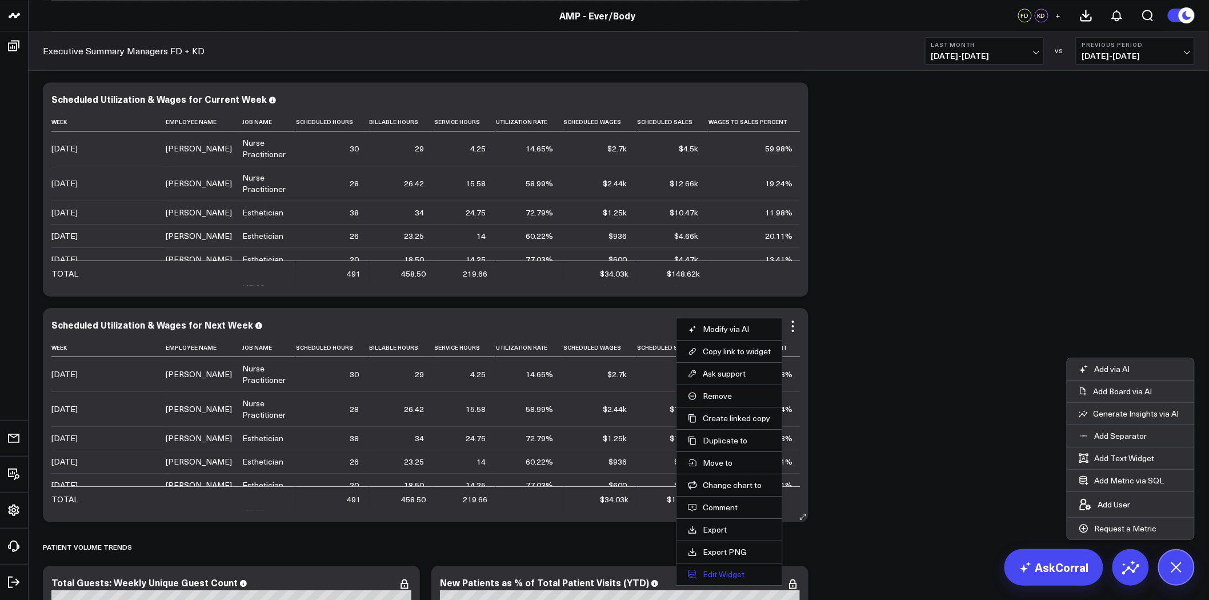
click at [732, 575] on button "Edit Widget" at bounding box center [729, 574] width 83 height 10
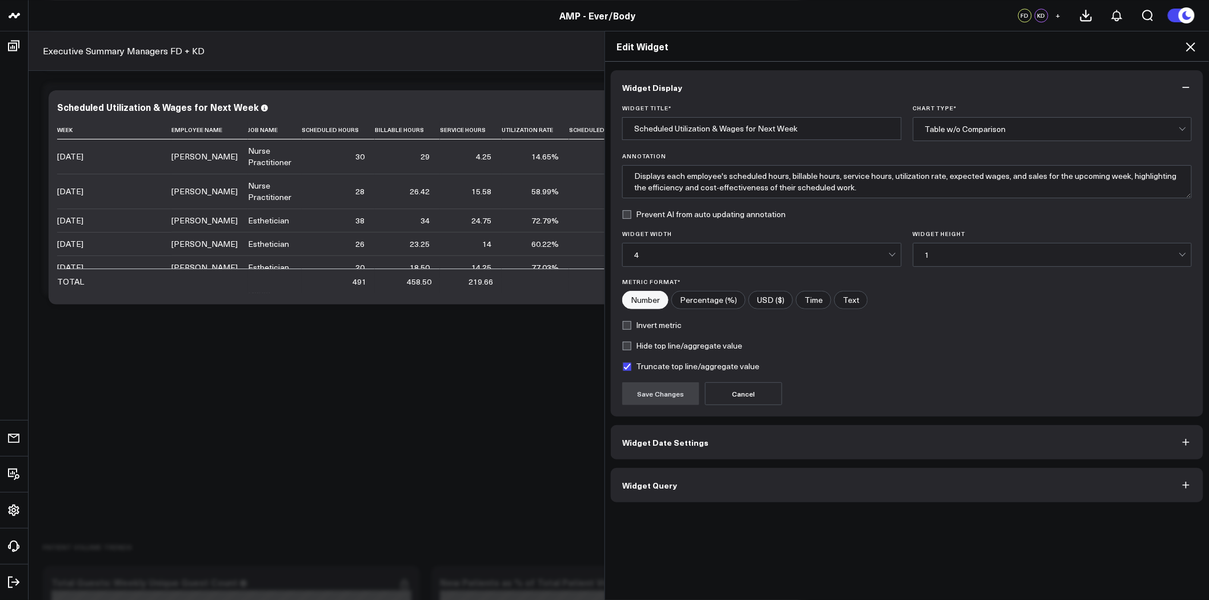
click at [725, 494] on button "Widget Query" at bounding box center [907, 485] width 592 height 34
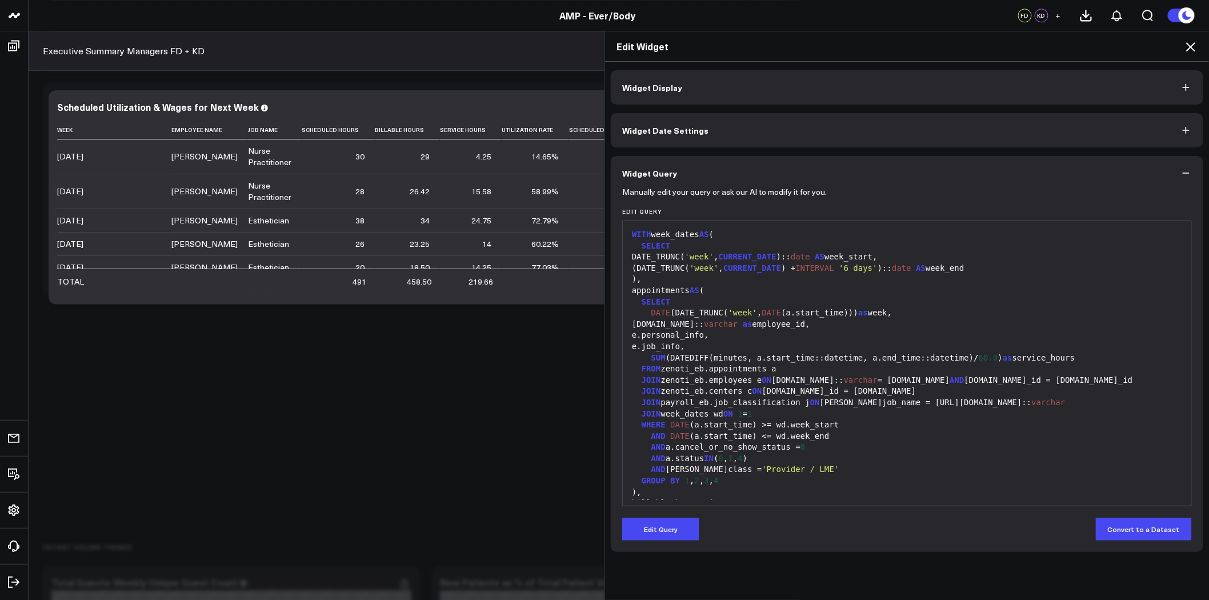
click at [736, 289] on div "appointments AS (" at bounding box center [906, 290] width 557 height 11
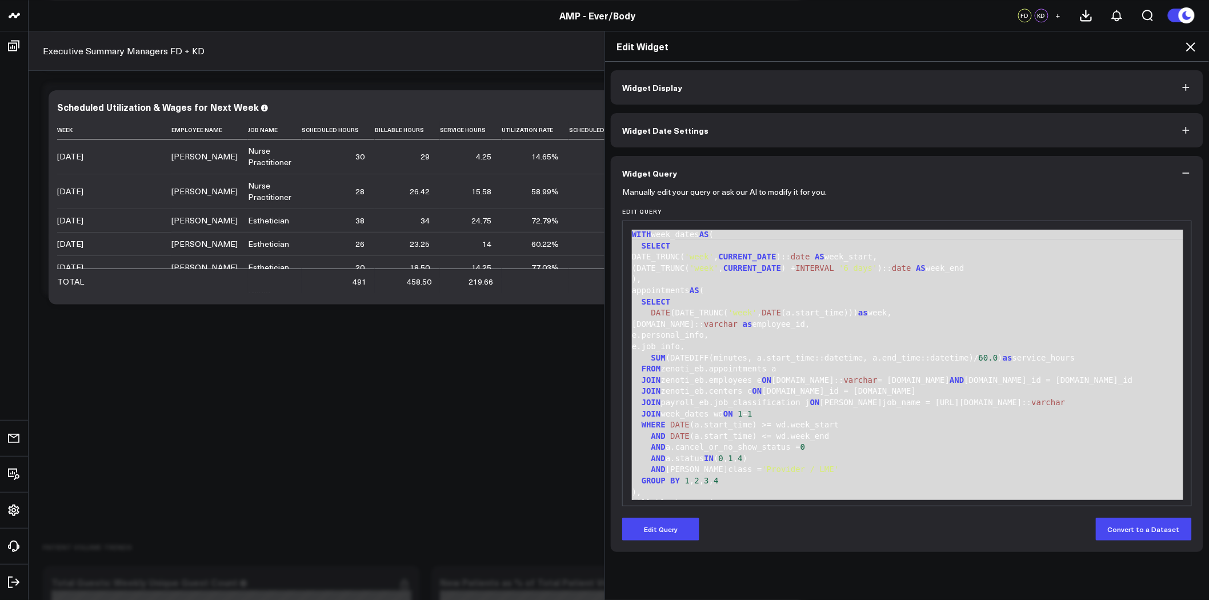
click at [500, 359] on div "Edit Widget Widget Display Widget Date Settings Widget Query Manually edit your…" at bounding box center [604, 315] width 1209 height 569
click at [1189, 46] on icon at bounding box center [1190, 47] width 14 height 14
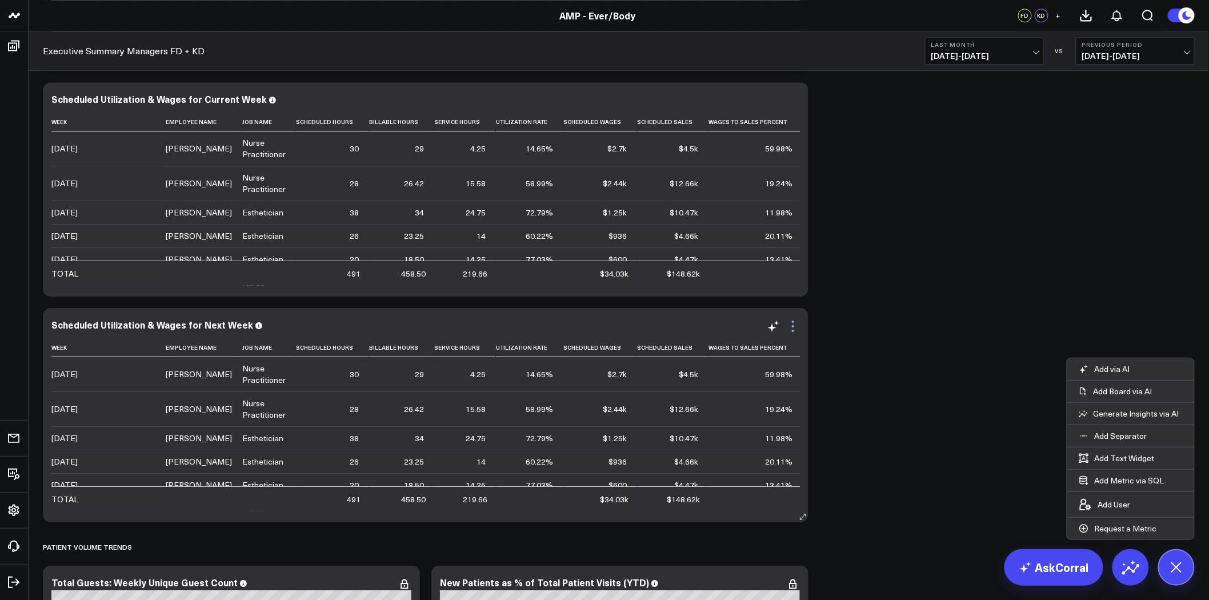
click at [790, 322] on icon at bounding box center [793, 326] width 14 height 14
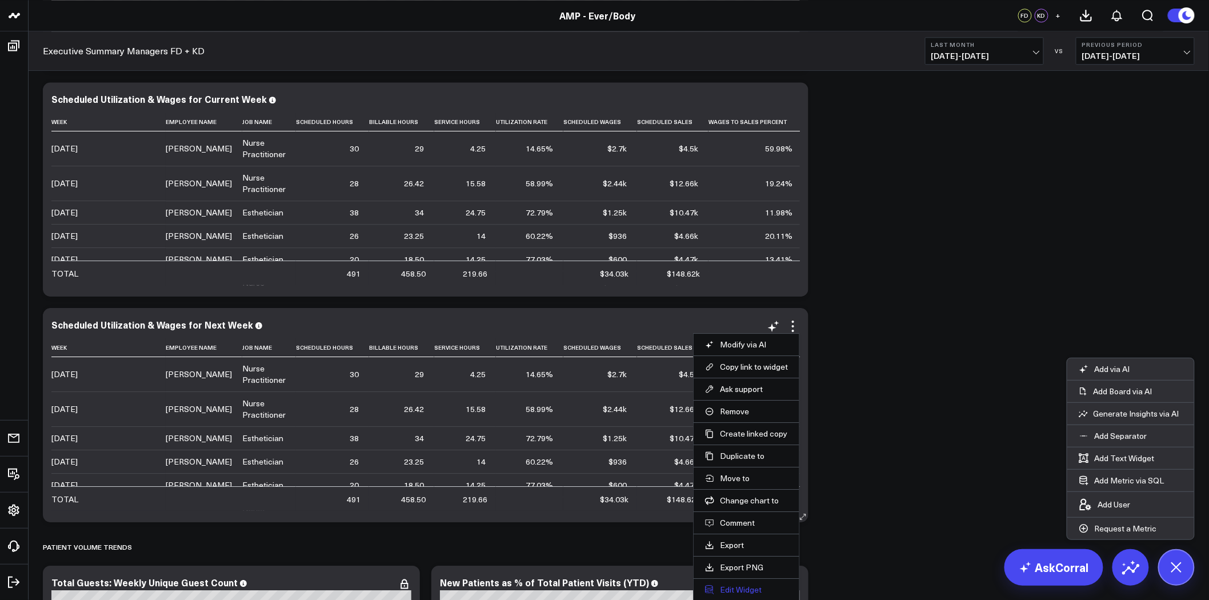
click at [729, 585] on button "Edit Widget" at bounding box center [746, 589] width 83 height 10
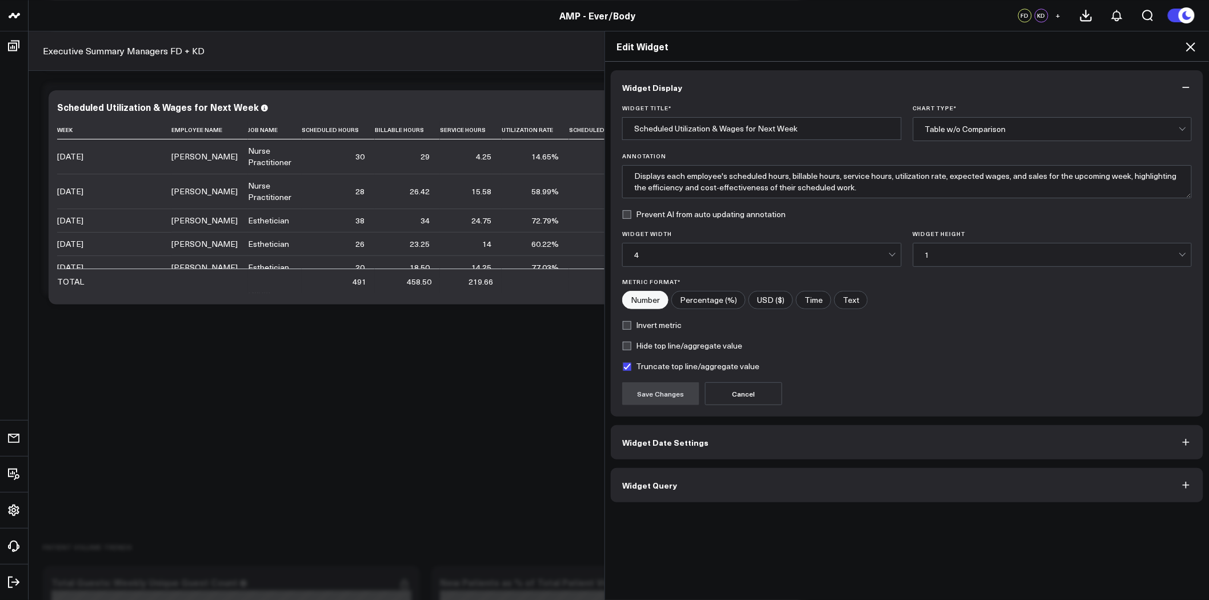
click at [769, 487] on button "Widget Query" at bounding box center [907, 485] width 592 height 34
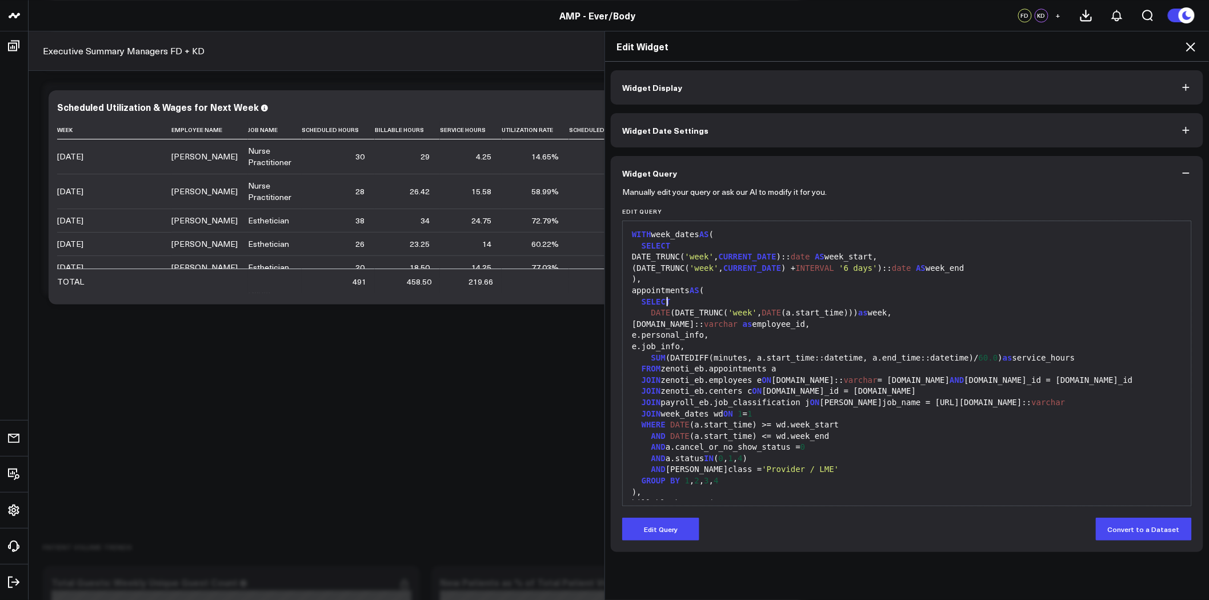
click at [933, 304] on div "SELECT" at bounding box center [906, 301] width 557 height 11
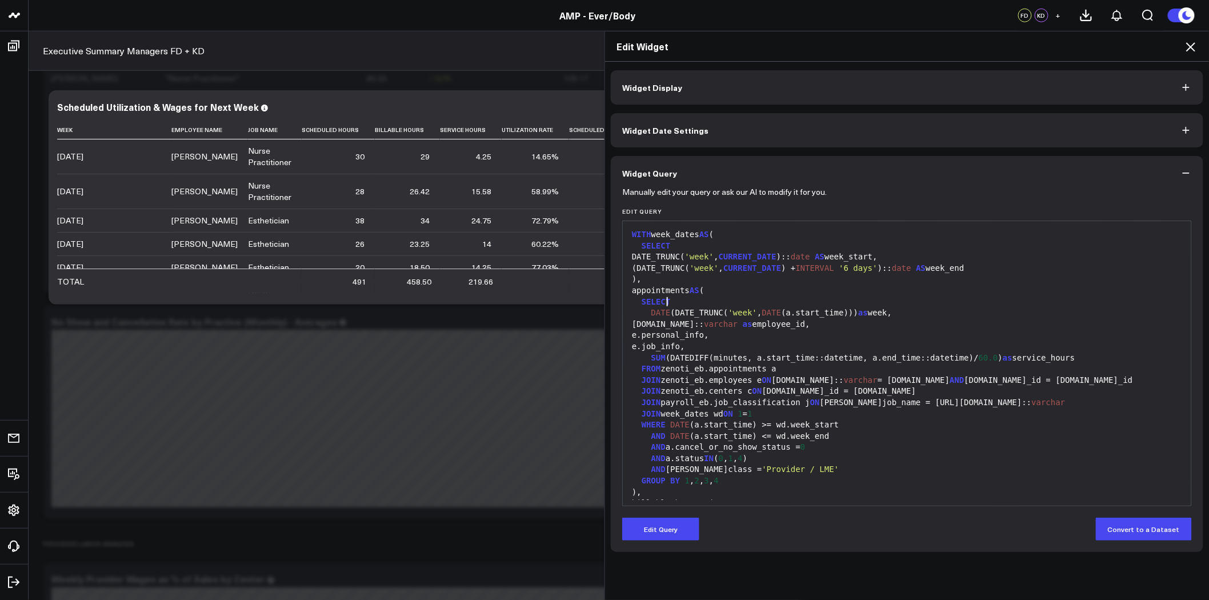
scroll to position [2157, 0]
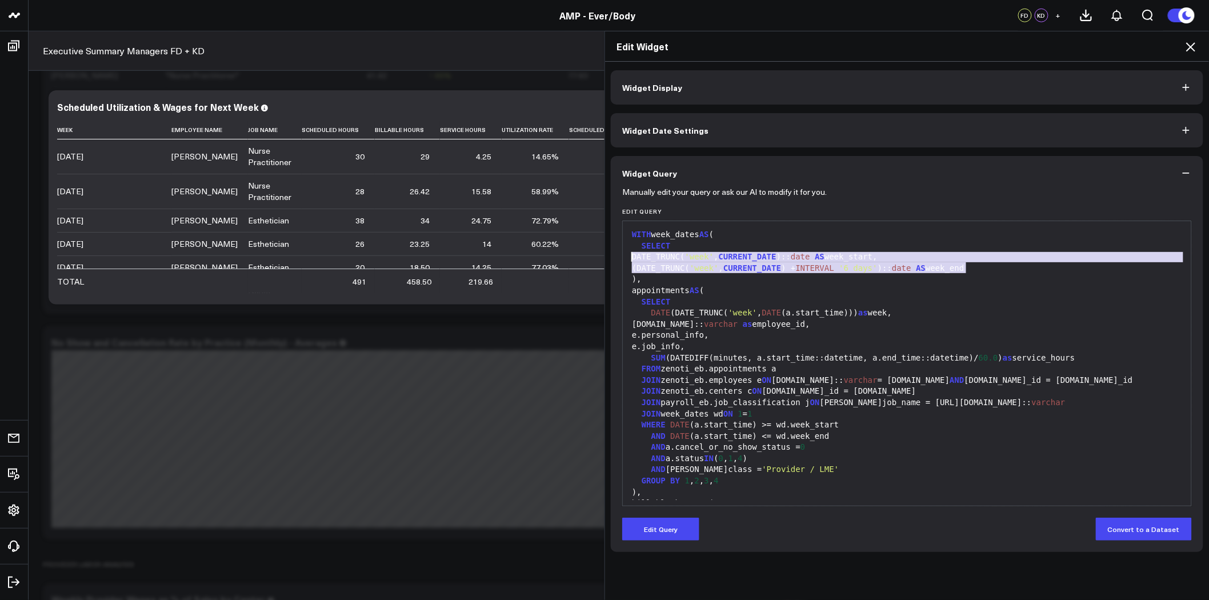
drag, startPoint x: 985, startPoint y: 266, endPoint x: 629, endPoint y: 261, distance: 356.4
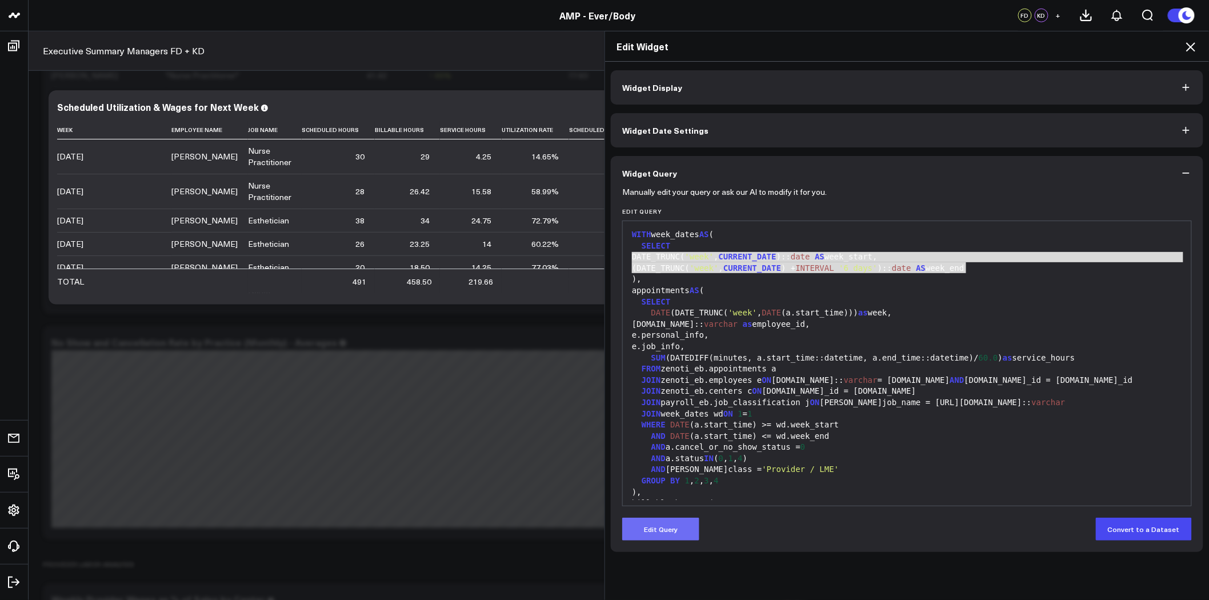
click at [686, 530] on button "Edit Query" at bounding box center [660, 528] width 77 height 23
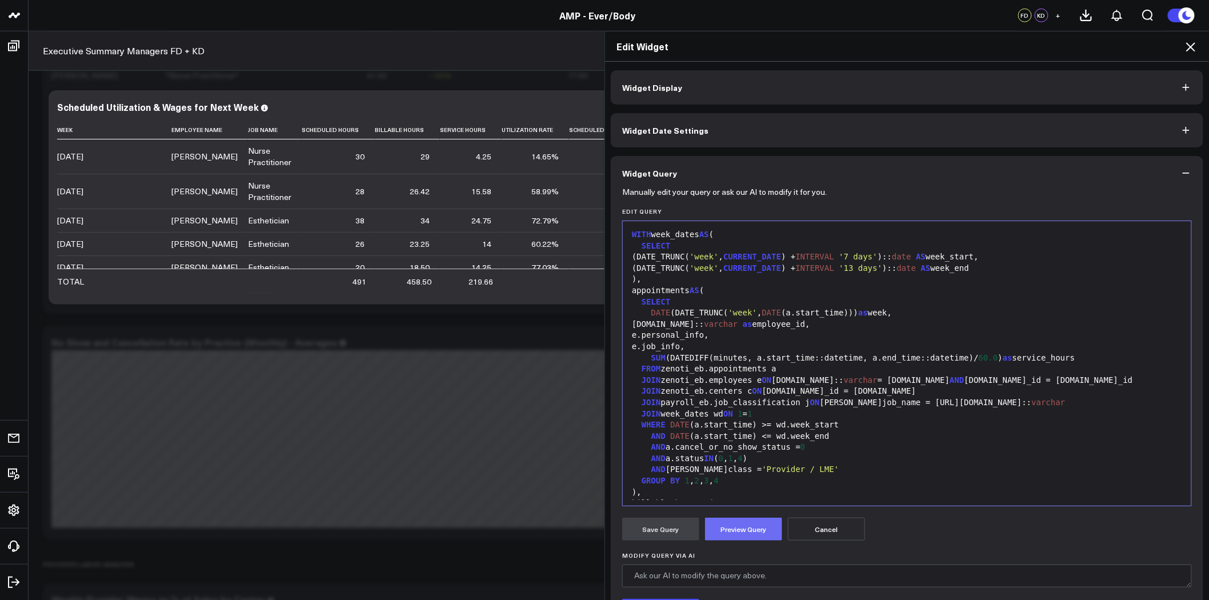
click at [761, 534] on button "Preview Query" at bounding box center [743, 528] width 77 height 23
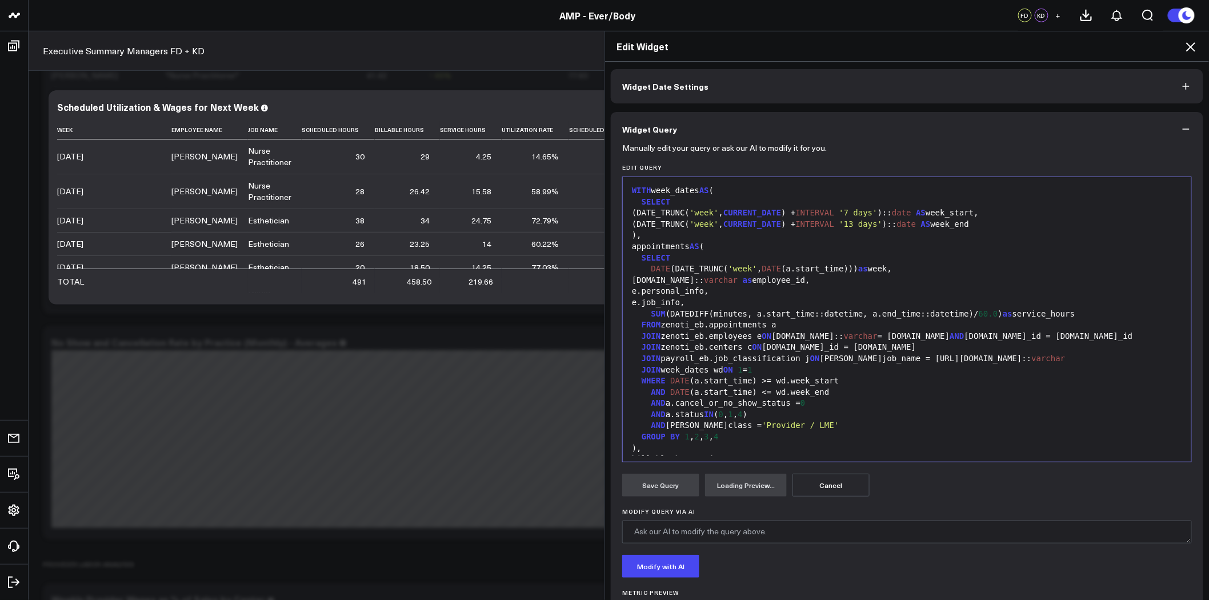
scroll to position [101, 0]
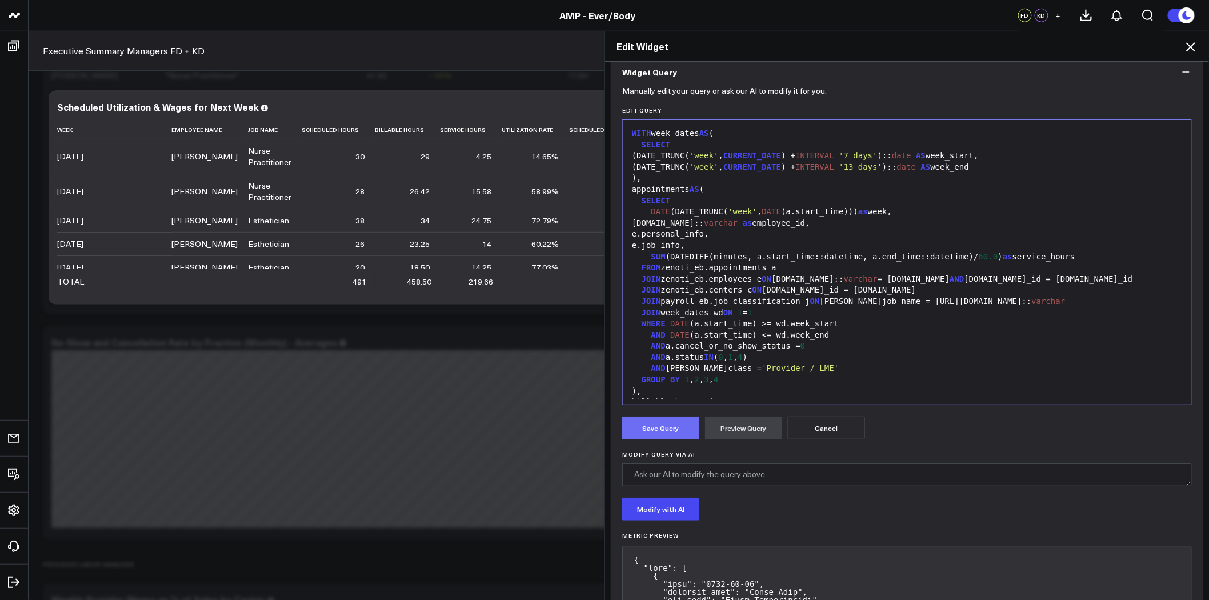
click at [674, 427] on button "Save Query" at bounding box center [660, 427] width 77 height 23
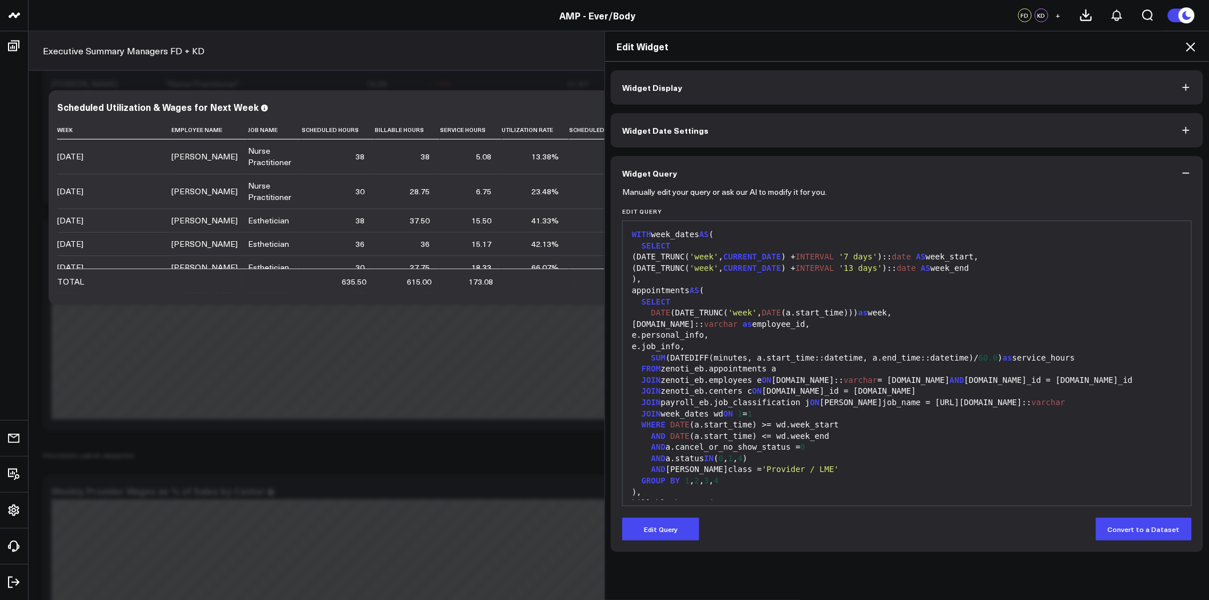
scroll to position [2221, 0]
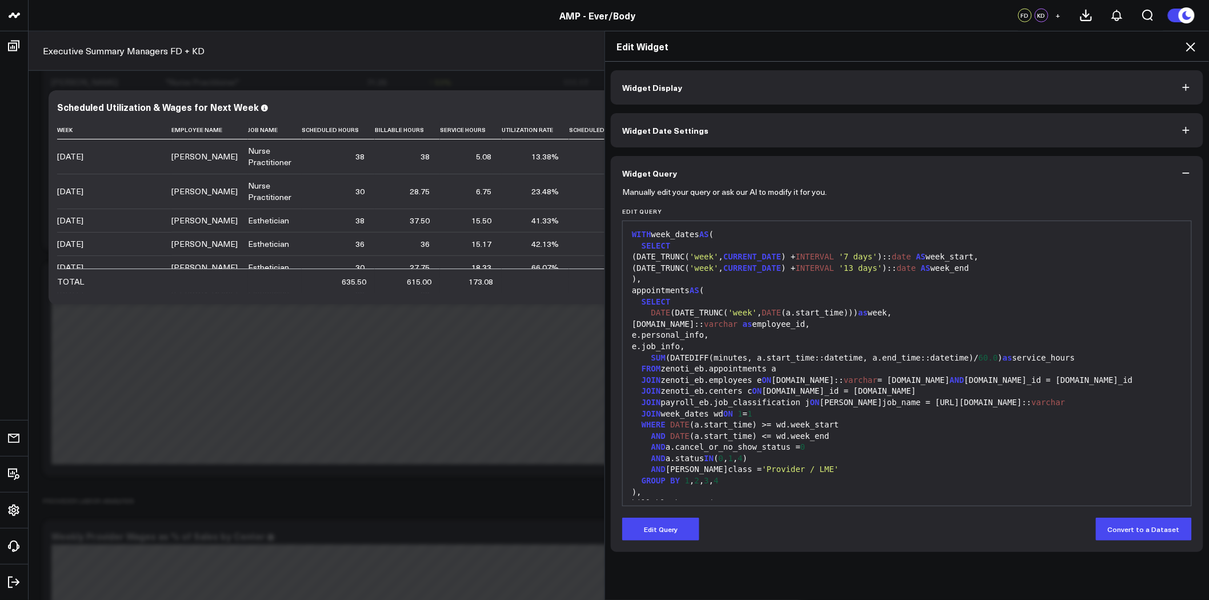
click at [1191, 50] on icon at bounding box center [1190, 47] width 14 height 14
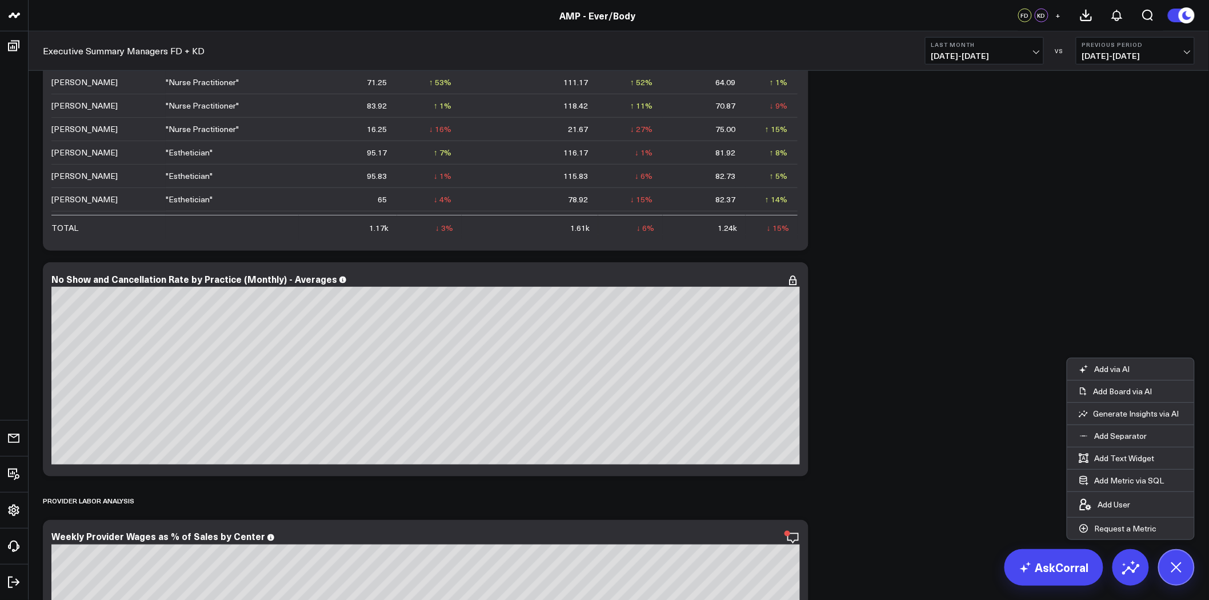
click at [1109, 303] on div "Modify via AI Copy link to widget Ask support Remove Create linked copy Executi…" at bounding box center [618, 144] width 1163 height 4478
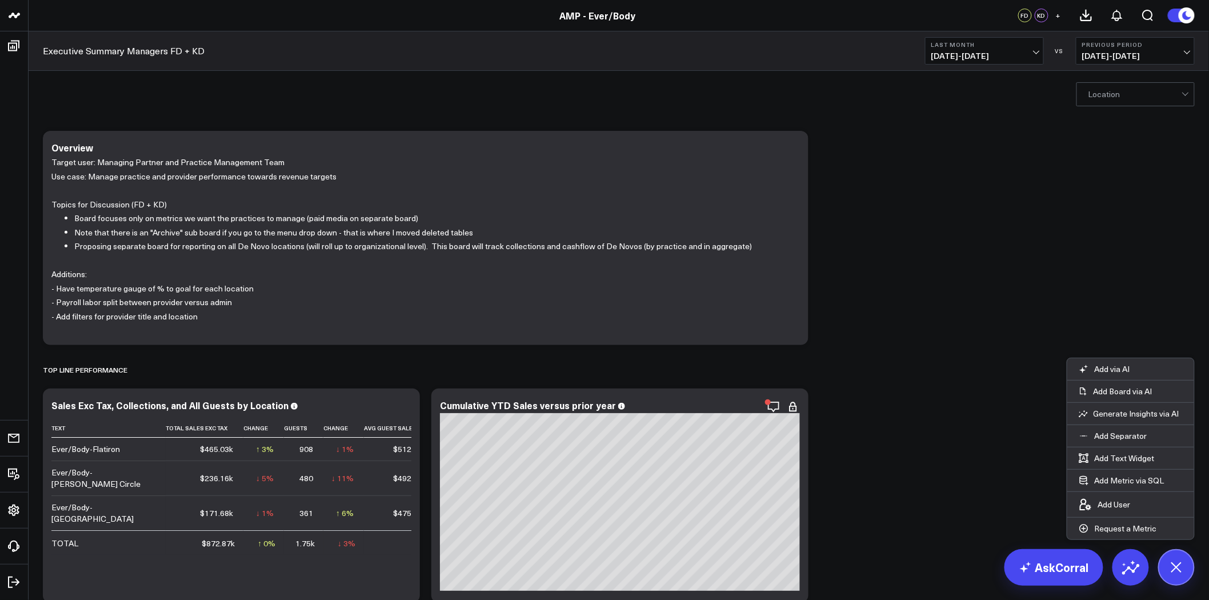
scroll to position [254, 0]
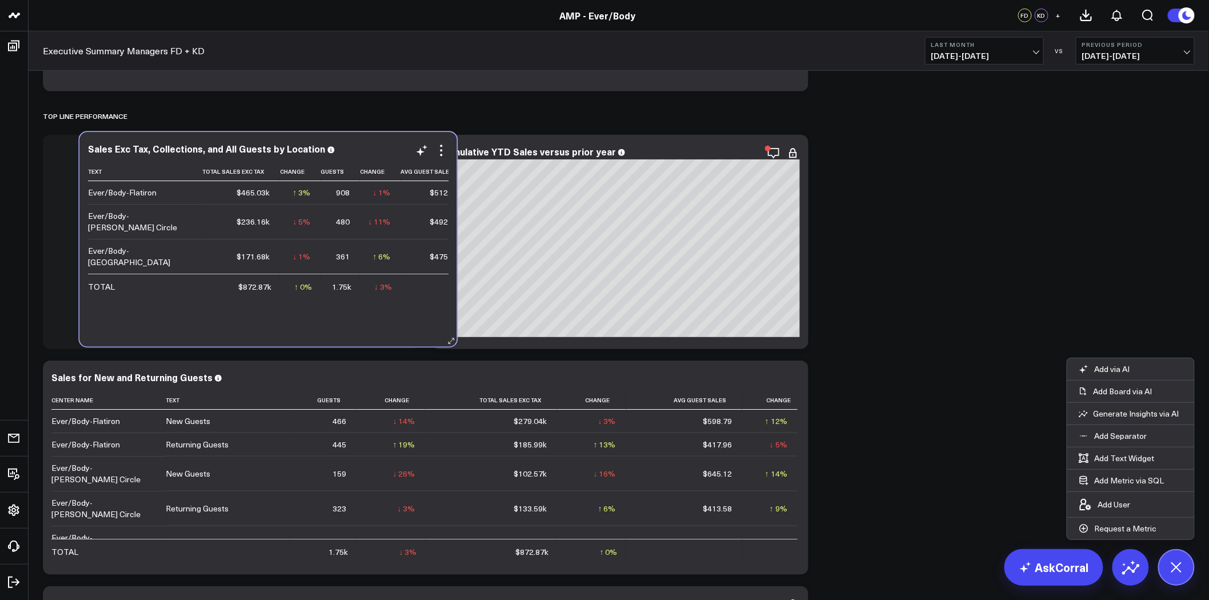
drag, startPoint x: 272, startPoint y: 338, endPoint x: 279, endPoint y: 337, distance: 6.9
click at [279, 337] on div "Sales Exc Tax, Collections, and All Guests by Location Text Total Sales Exc Tax…" at bounding box center [267, 240] width 377 height 214
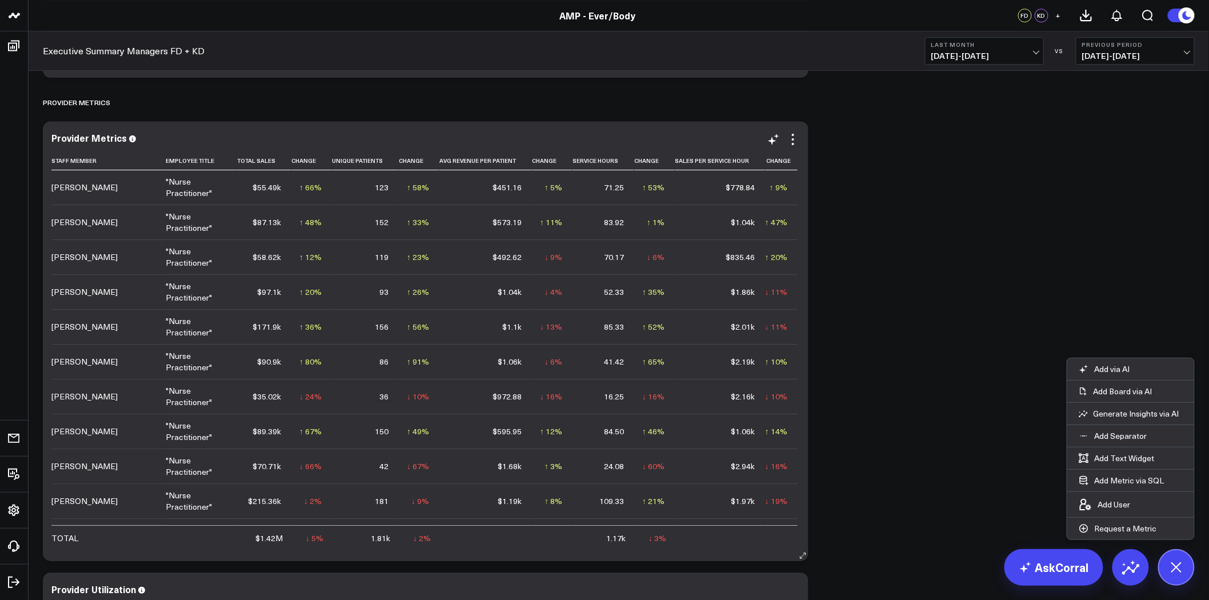
scroll to position [180, 0]
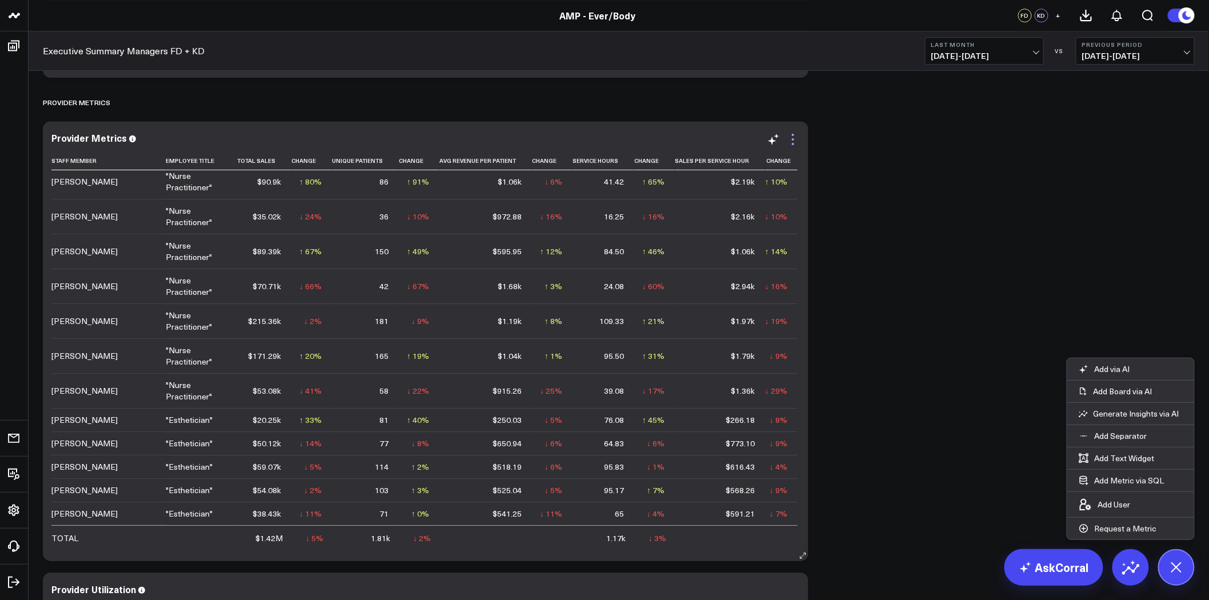
click at [790, 135] on icon at bounding box center [793, 140] width 14 height 14
drag, startPoint x: 736, startPoint y: 397, endPoint x: 929, endPoint y: 307, distance: 213.6
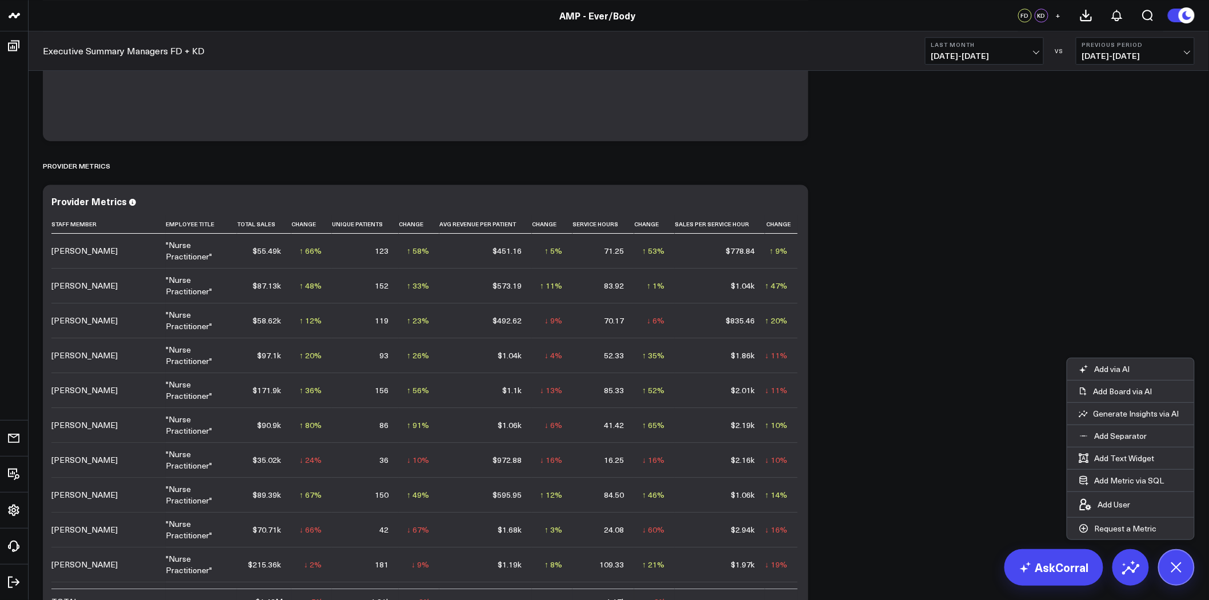
scroll to position [1459, 0]
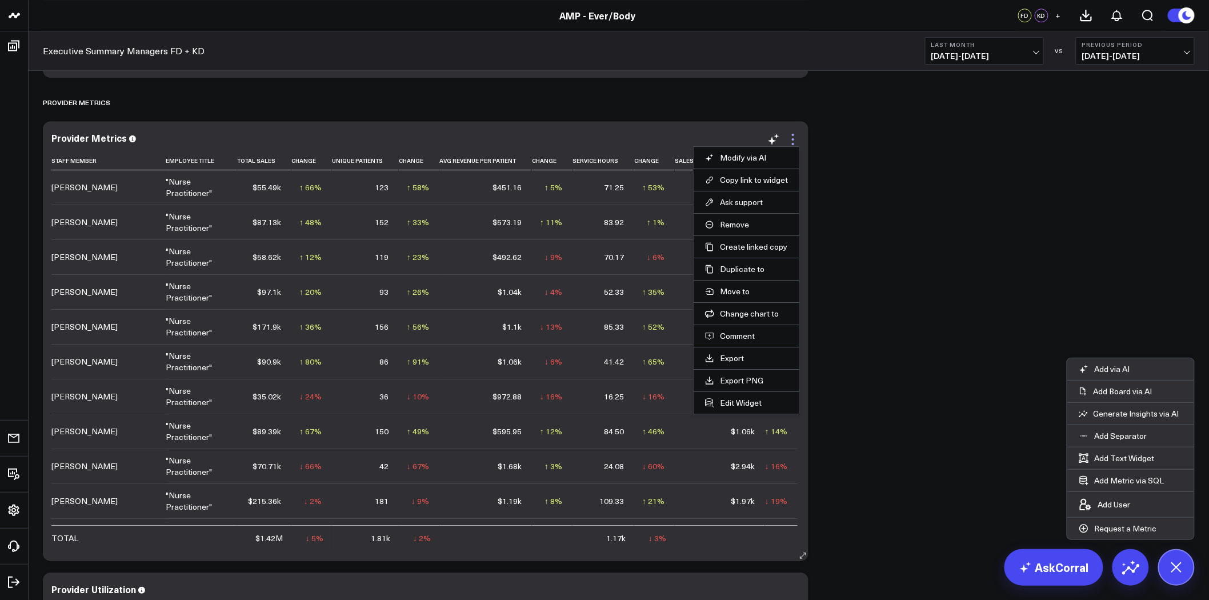
click at [792, 139] on icon at bounding box center [793, 139] width 2 height 2
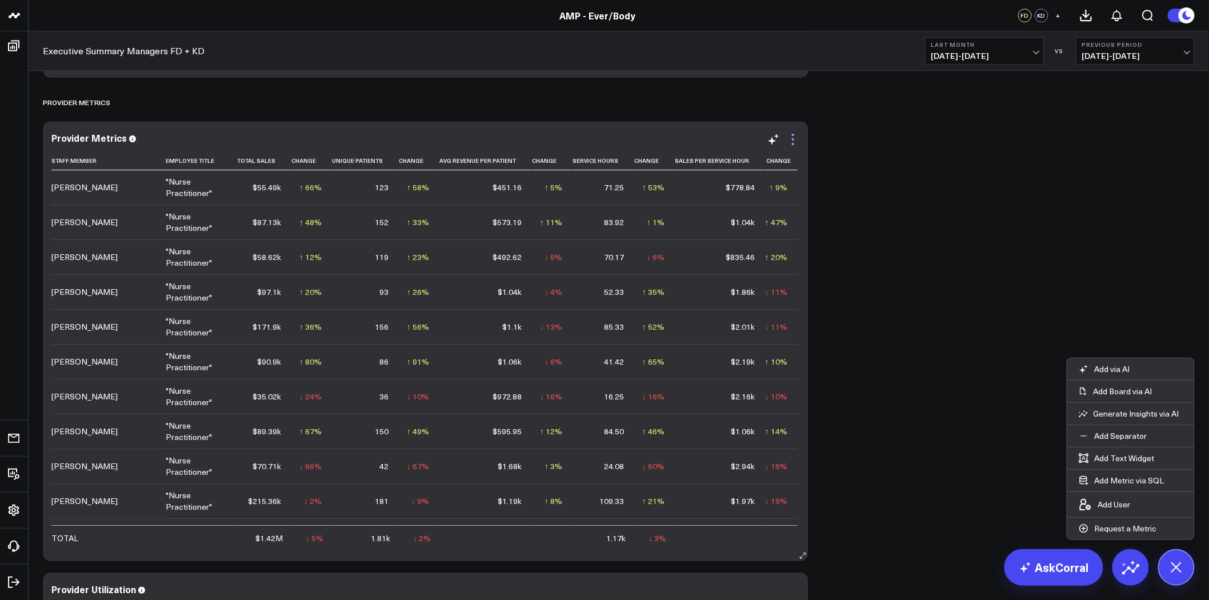
click at [794, 143] on icon at bounding box center [793, 140] width 14 height 14
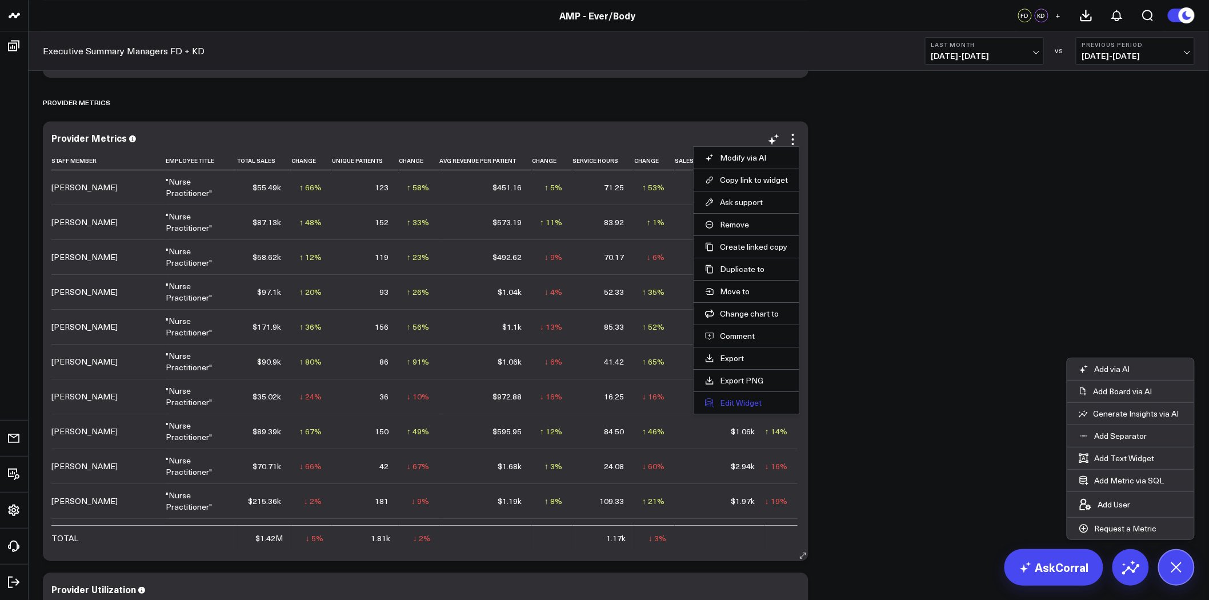
click at [732, 403] on button "Edit Widget" at bounding box center [746, 403] width 83 height 10
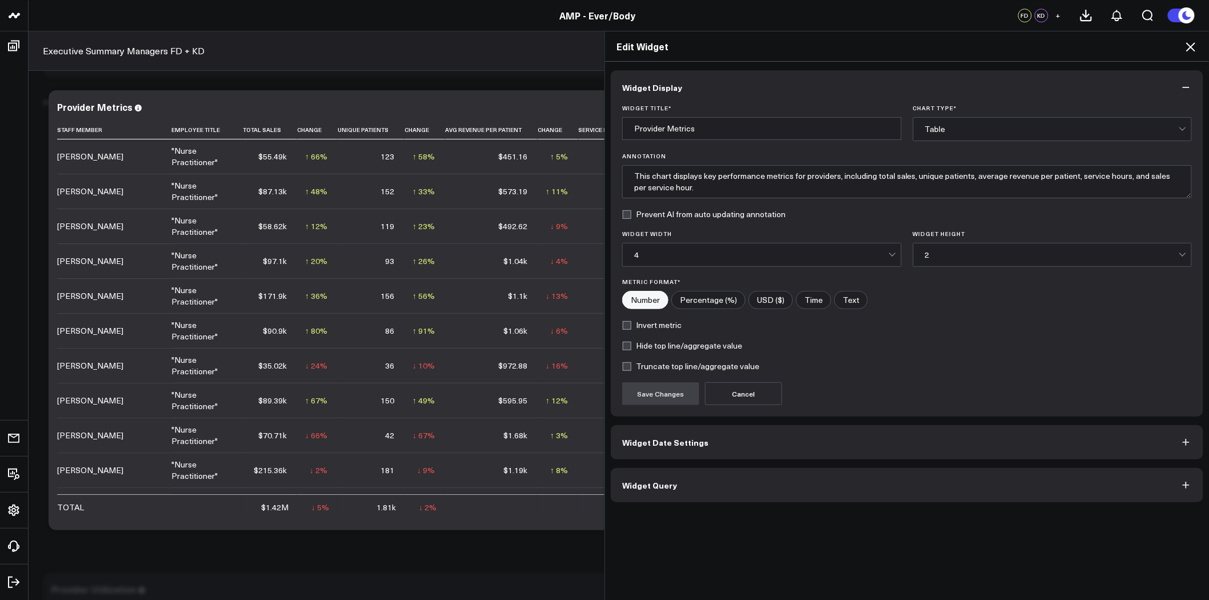
click at [693, 471] on button "Widget Query" at bounding box center [907, 485] width 592 height 34
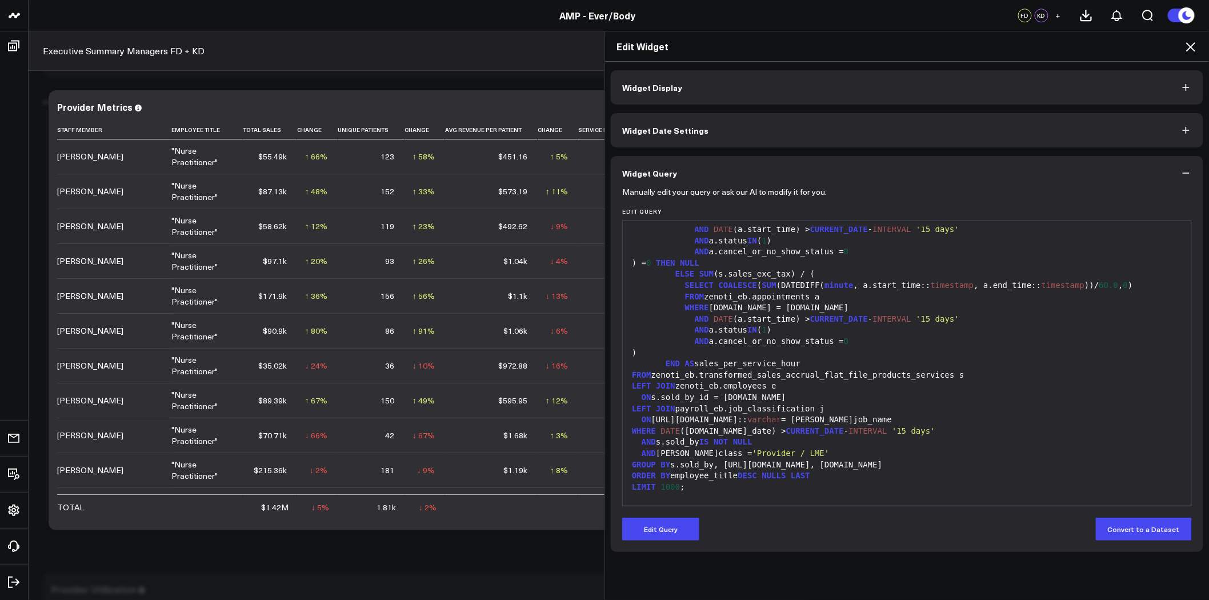
scroll to position [257, 0]
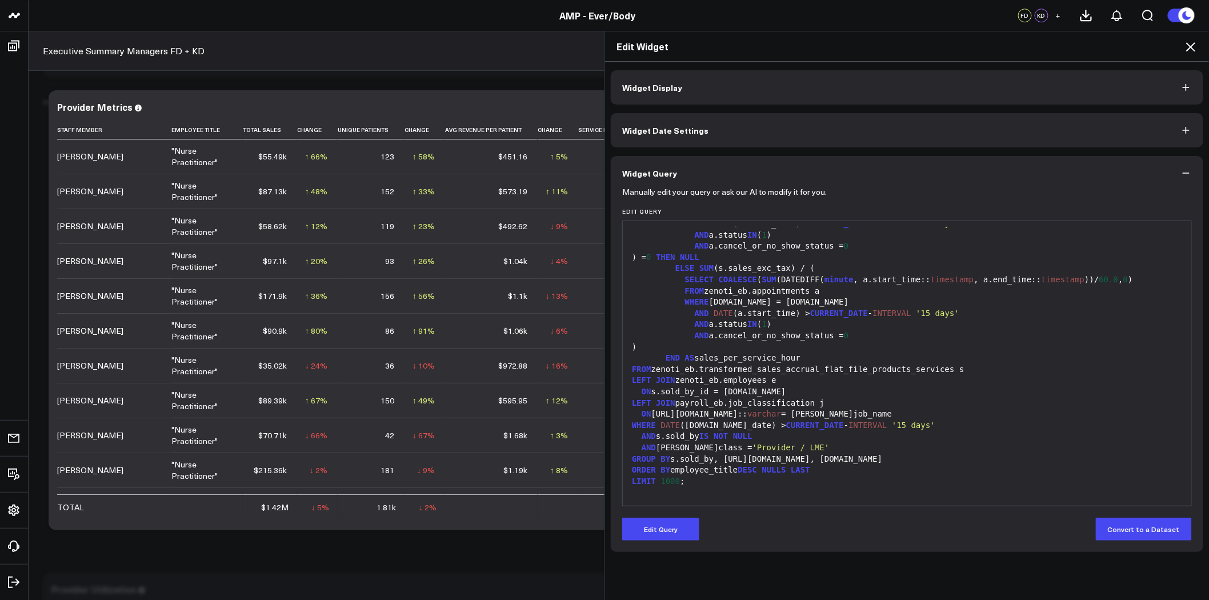
click at [1188, 164] on button "Widget Query" at bounding box center [907, 173] width 592 height 34
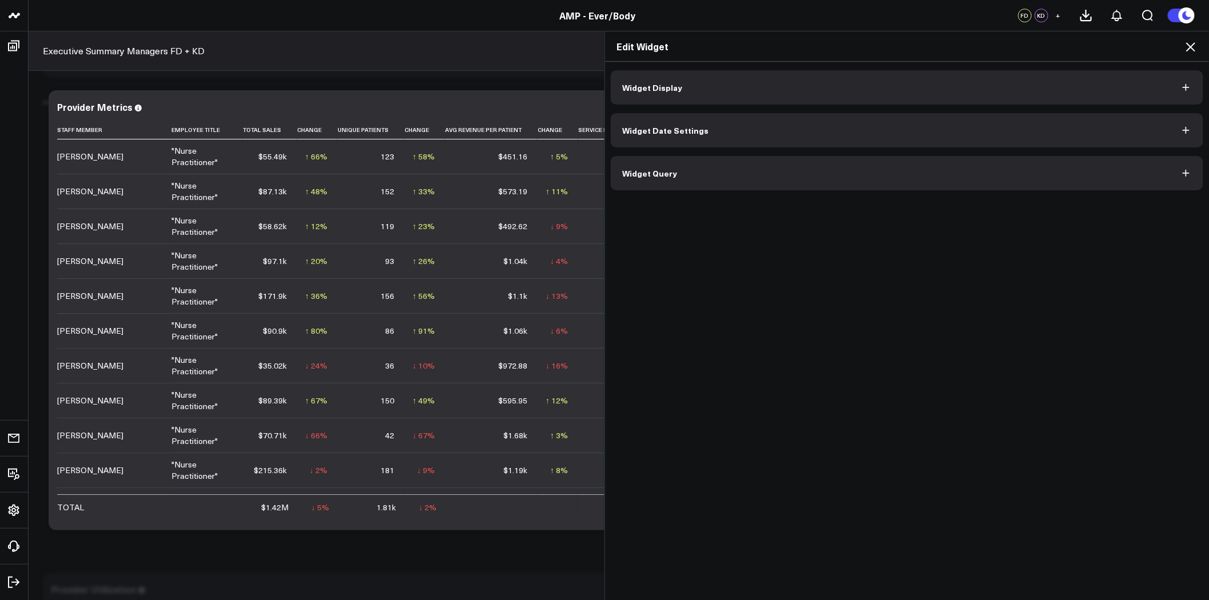
click at [1185, 44] on icon at bounding box center [1190, 47] width 14 height 14
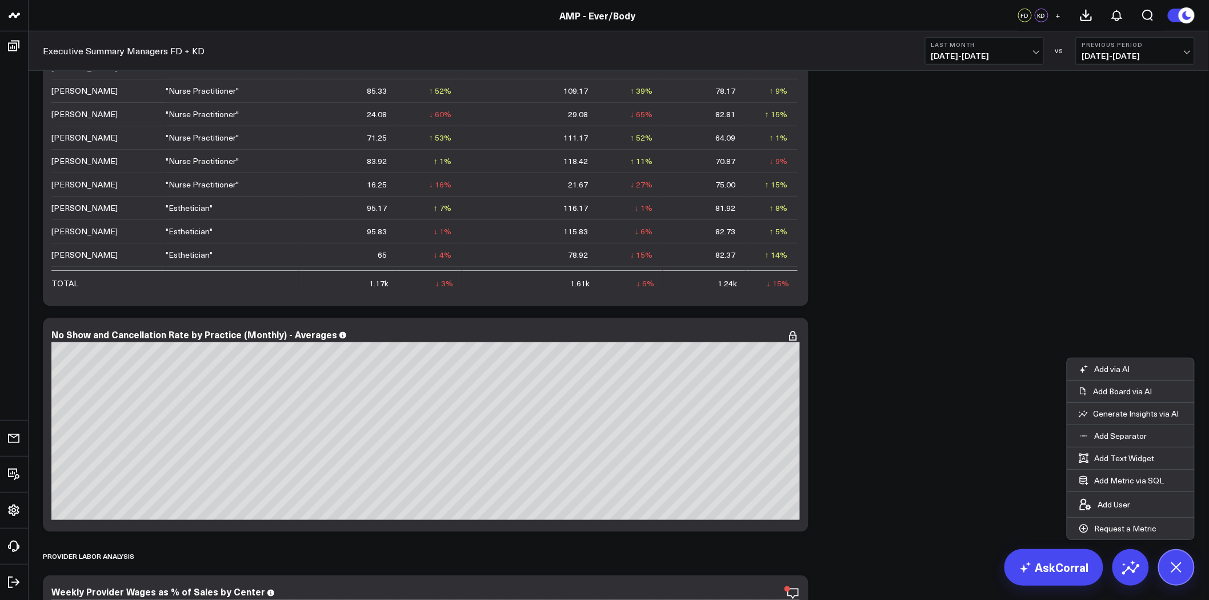
scroll to position [2221, 0]
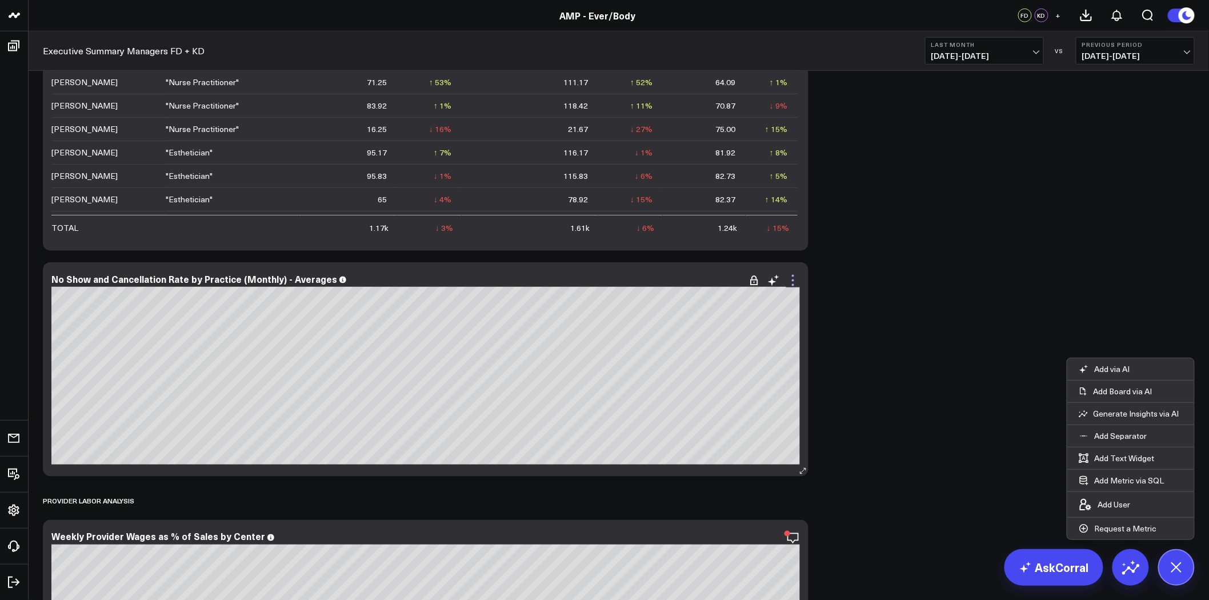
click at [790, 274] on icon at bounding box center [793, 281] width 14 height 14
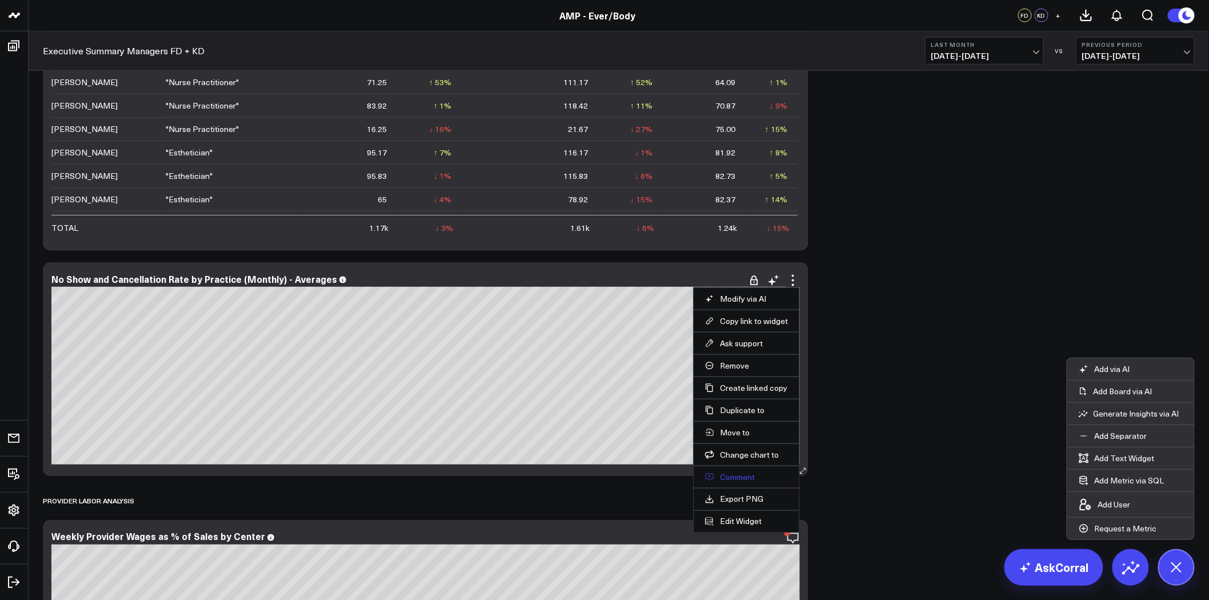
click at [734, 476] on button "Comment" at bounding box center [746, 477] width 83 height 10
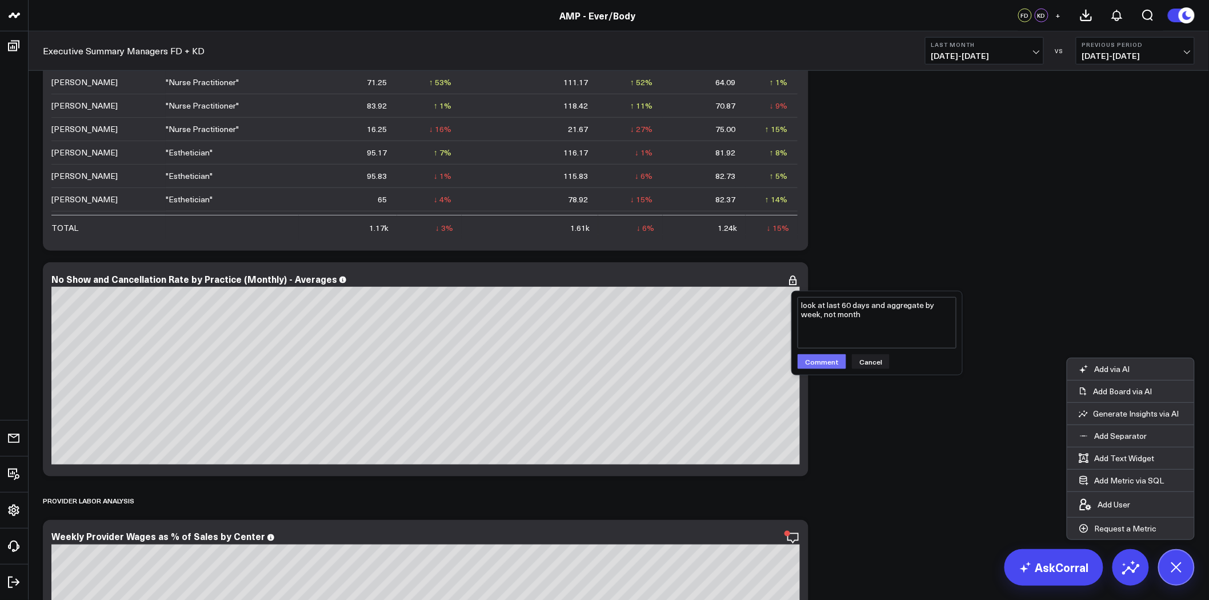
type textarea "look at last 60 days and aggregate by week, not month"
click at [828, 358] on button "Comment" at bounding box center [821, 361] width 49 height 15
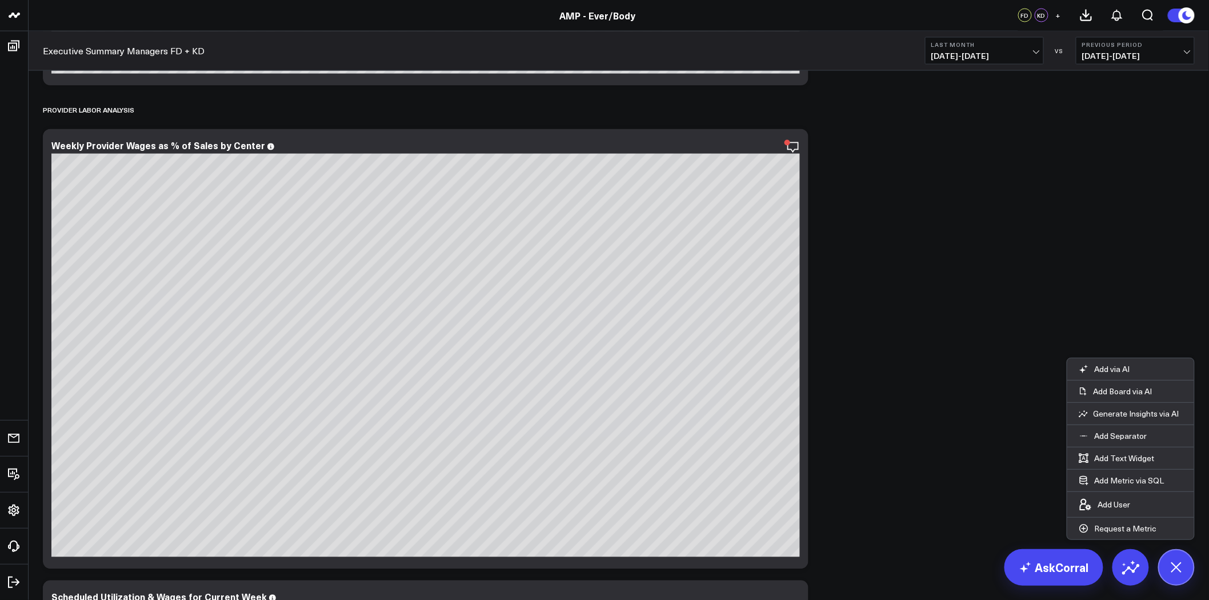
scroll to position [2601, 0]
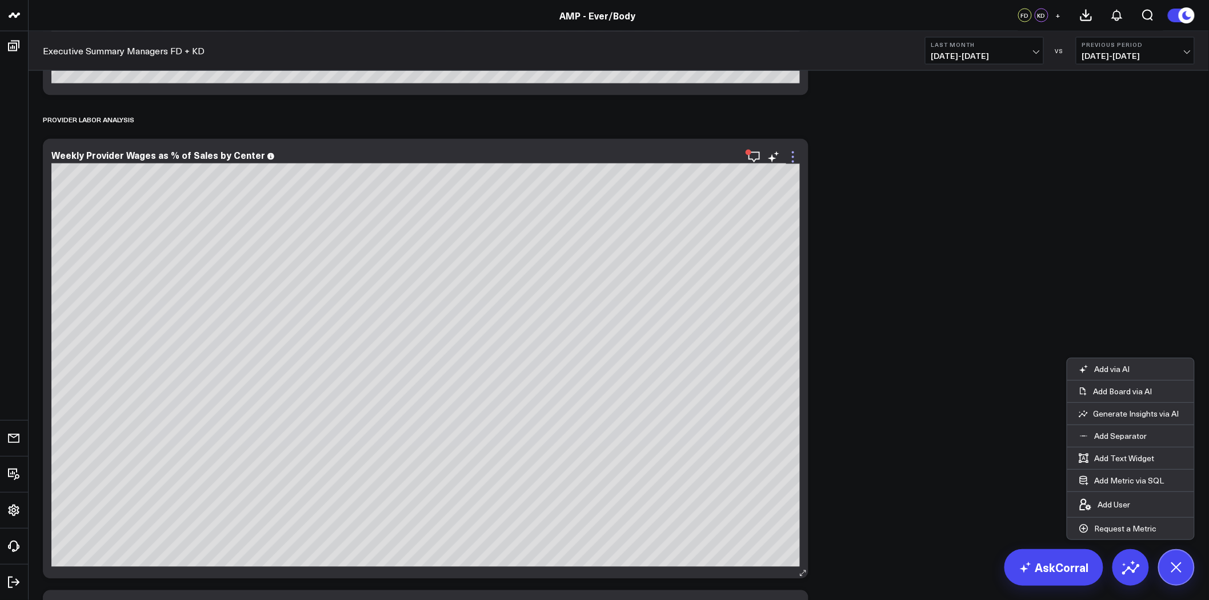
click at [792, 155] on icon at bounding box center [793, 157] width 14 height 14
click at [750, 155] on icon "button" at bounding box center [754, 157] width 14 height 14
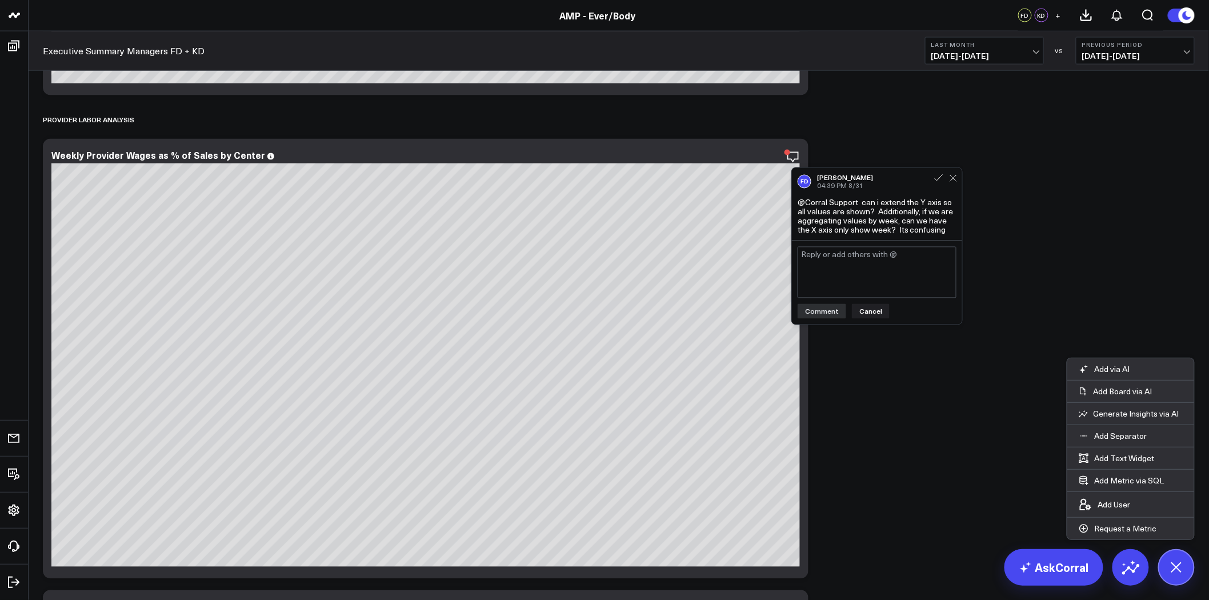
click at [858, 277] on textarea at bounding box center [876, 272] width 159 height 51
type textarea "change to 60 days - add admin below"
click at [830, 321] on div "change to 60 days - add admin below change to 60 days - add admin below Comment…" at bounding box center [877, 282] width 170 height 83
click at [831, 310] on button "Comment" at bounding box center [821, 311] width 49 height 15
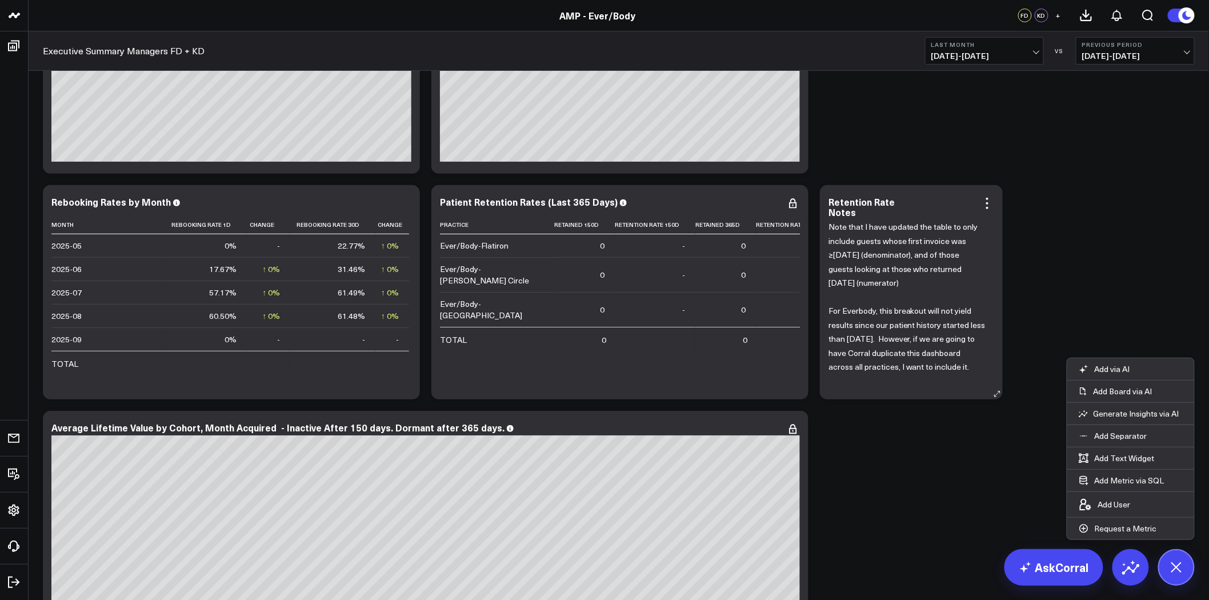
scroll to position [3744, 0]
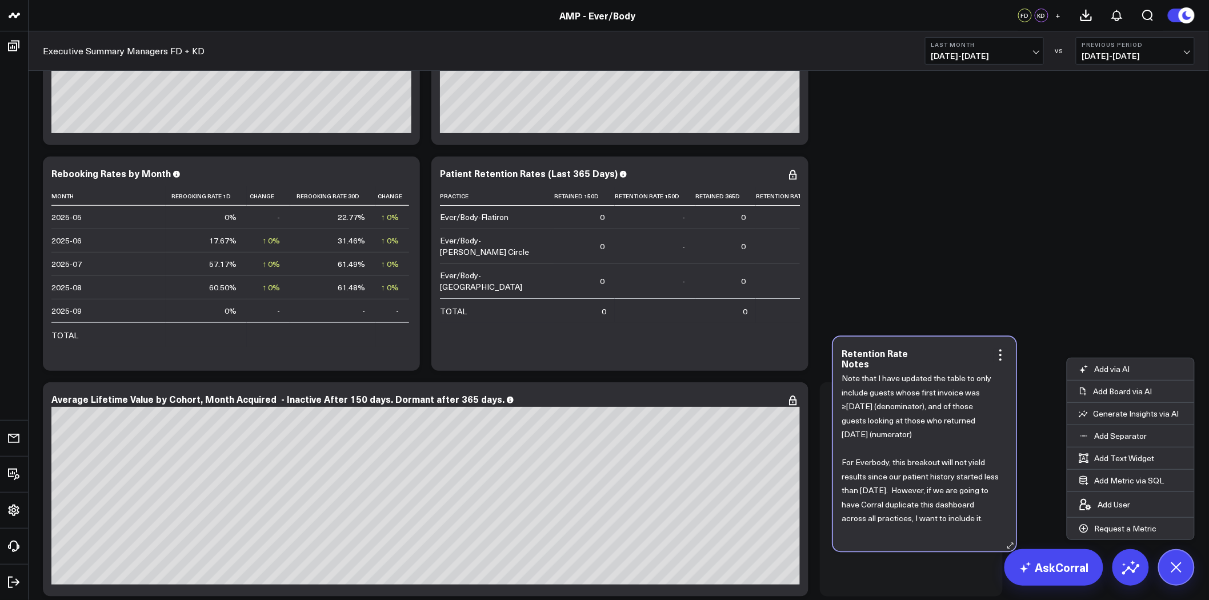
drag, startPoint x: 996, startPoint y: 215, endPoint x: 1009, endPoint y: 396, distance: 181.0
click at [1009, 396] on div "Retention Rate Notes Note that I have updated the table to only include guests …" at bounding box center [924, 444] width 183 height 214
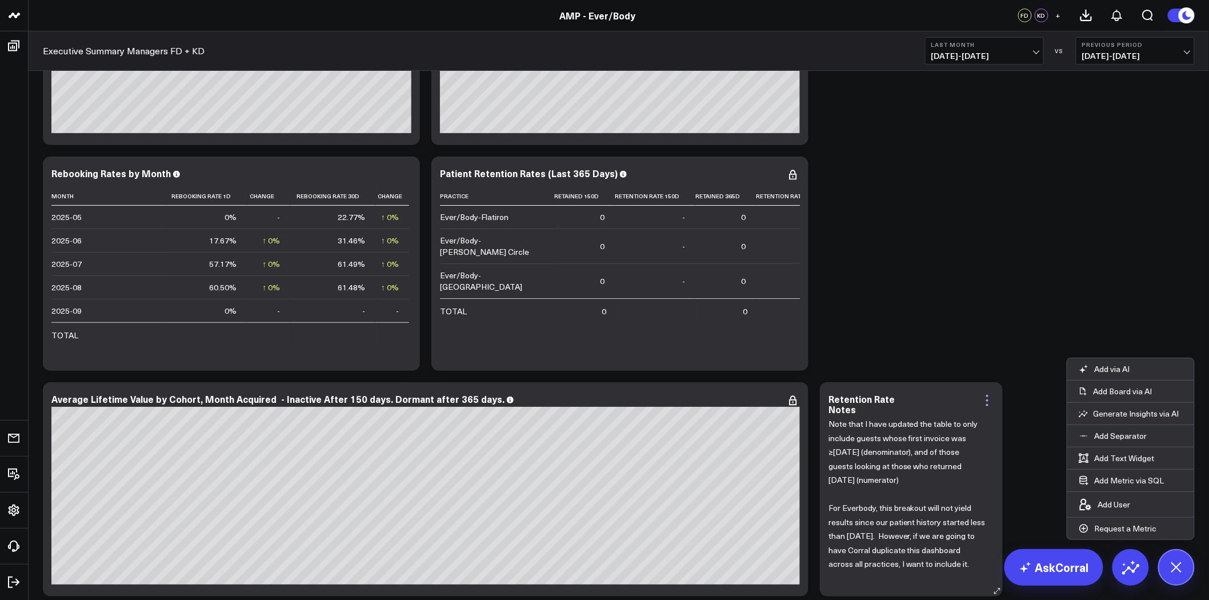
click at [983, 399] on icon at bounding box center [987, 401] width 14 height 14
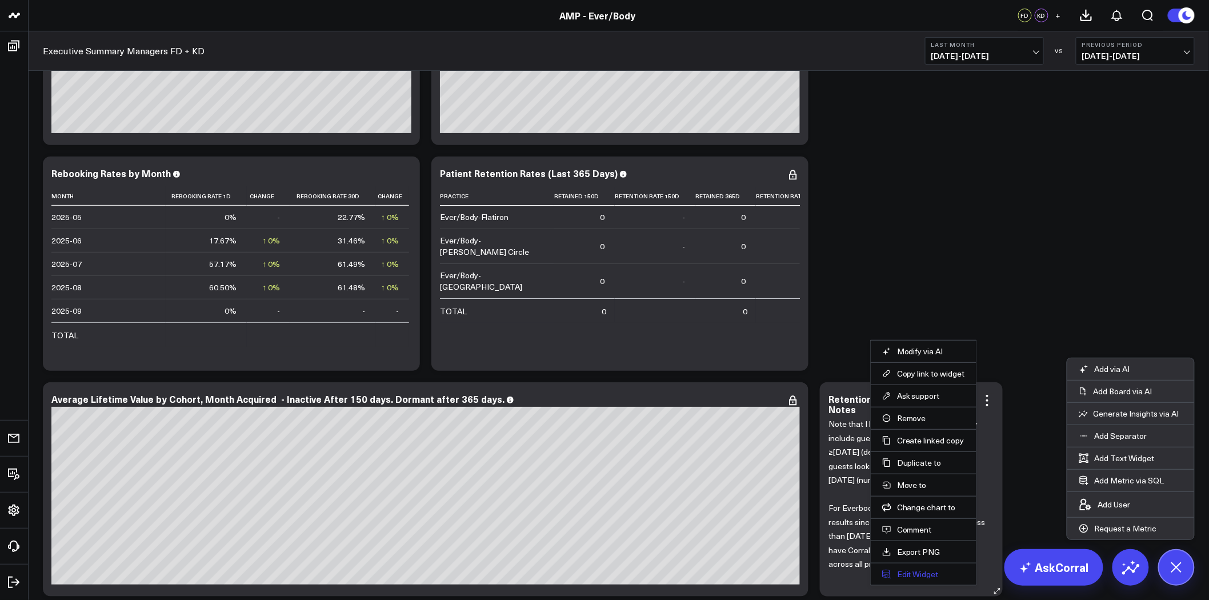
click at [930, 572] on button "Edit Widget" at bounding box center [923, 574] width 83 height 10
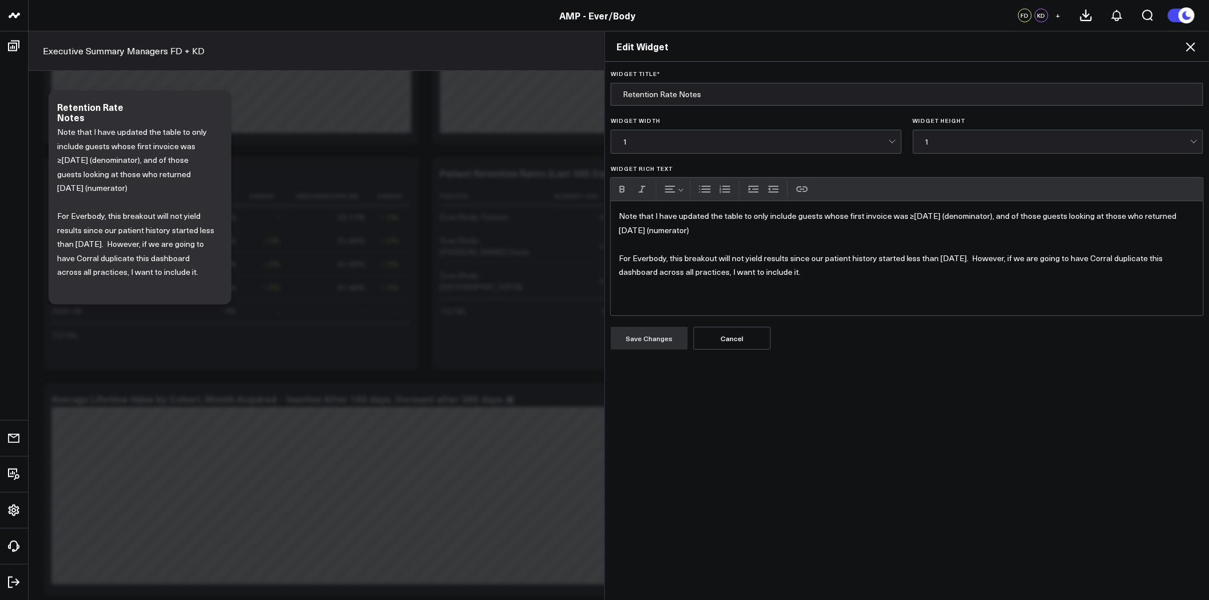
drag, startPoint x: 802, startPoint y: 283, endPoint x: 756, endPoint y: 277, distance: 46.7
click at [551, 192] on div "Edit Widget Widget Title * Retention Rate Notes Widget Width 1 Widget Height 1 …" at bounding box center [604, 315] width 1209 height 569
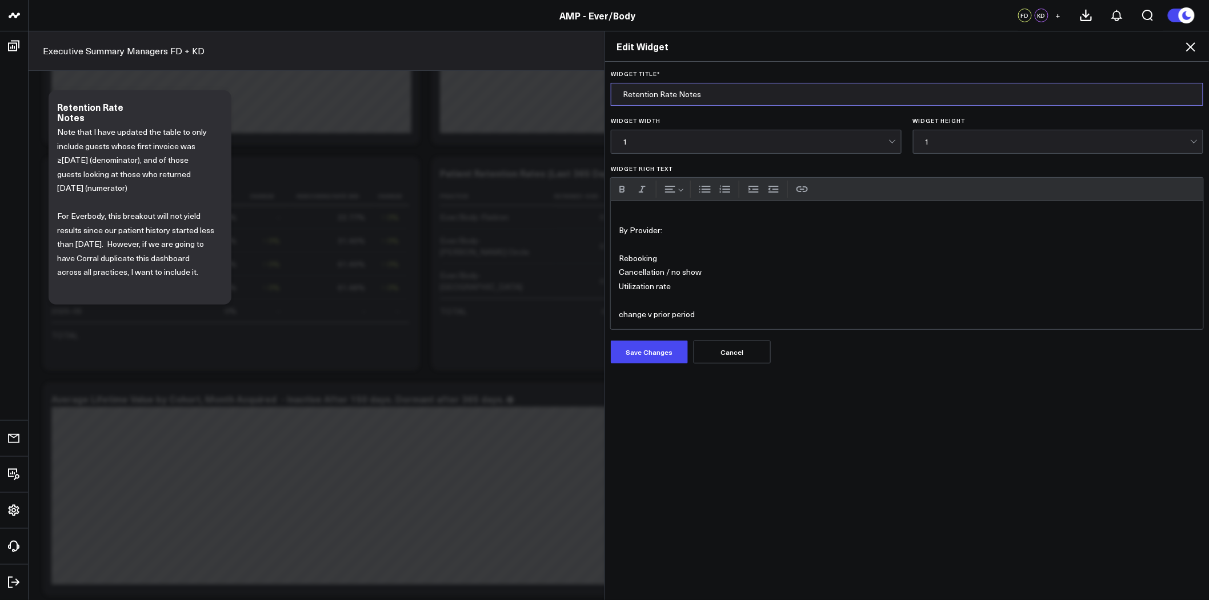
click at [688, 93] on input "Retention Rate Notes" at bounding box center [907, 94] width 592 height 23
type input "Notes"
click at [665, 350] on button "Save Changes" at bounding box center [649, 351] width 77 height 23
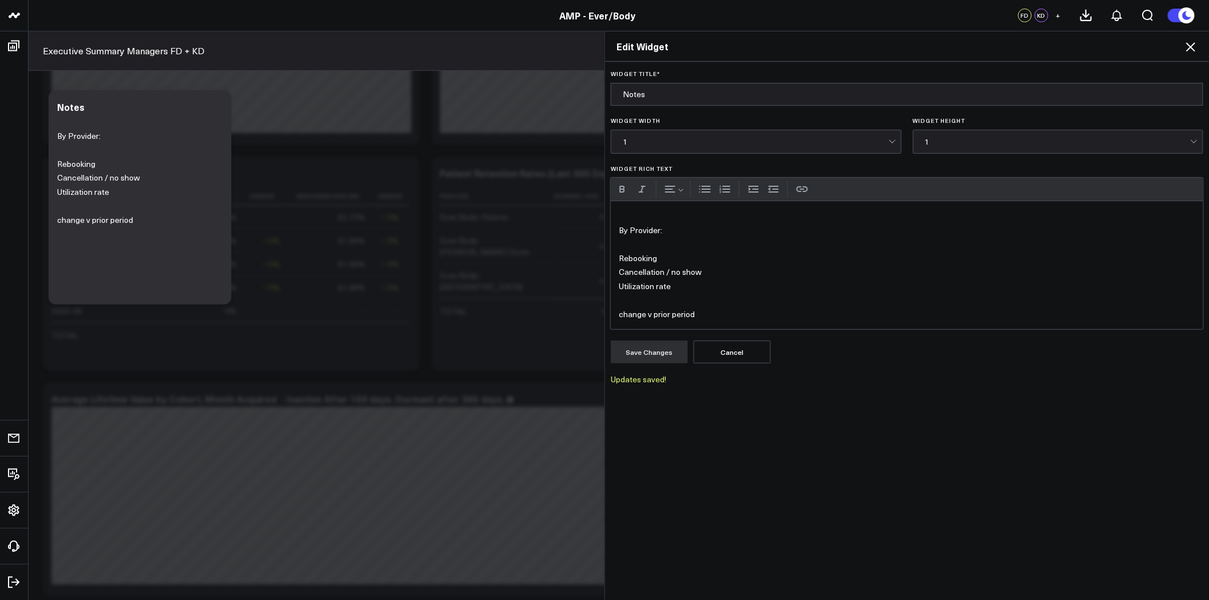
click at [1191, 45] on icon at bounding box center [1190, 47] width 14 height 14
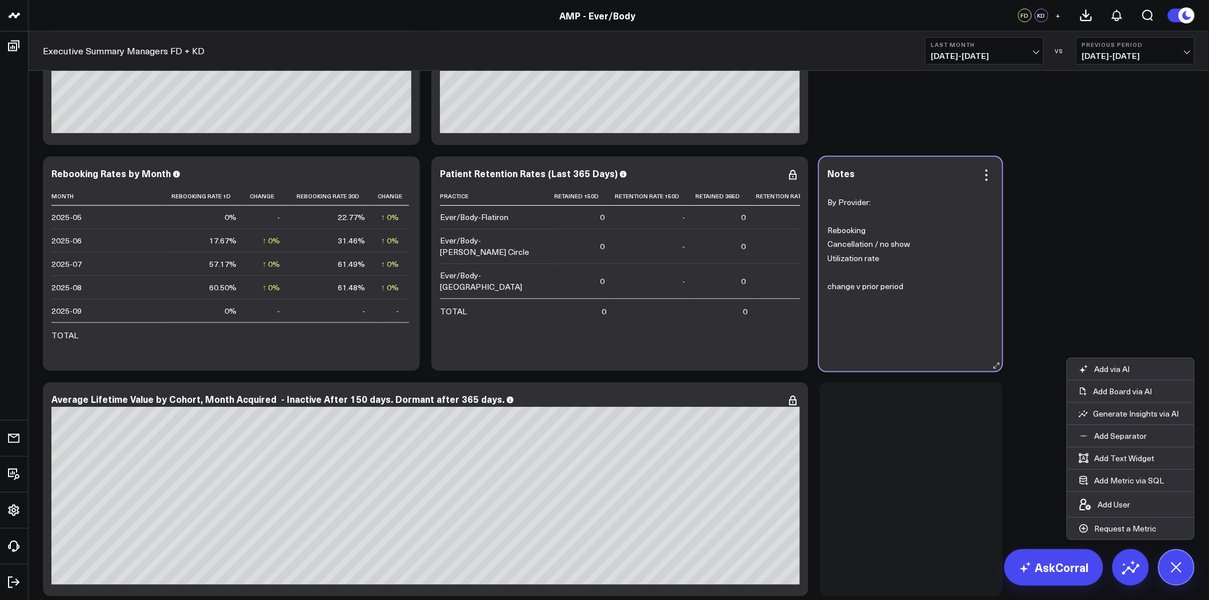
drag, startPoint x: 883, startPoint y: 260, endPoint x: 891, endPoint y: 176, distance: 84.9
click at [891, 176] on div "Notes" at bounding box center [911, 173] width 166 height 10
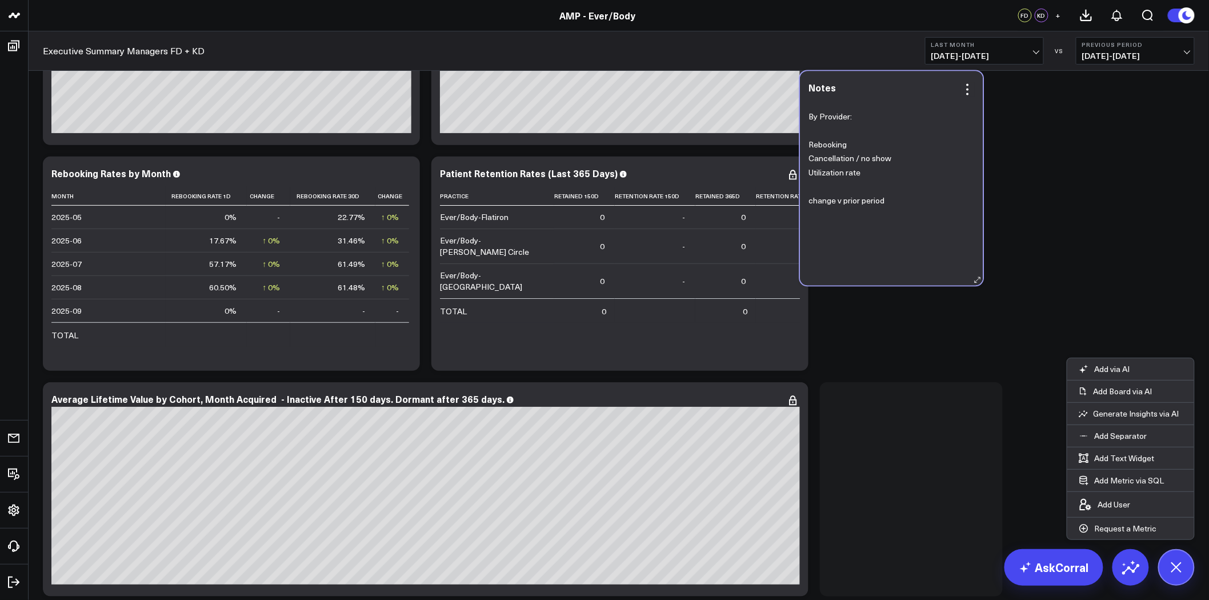
scroll to position [3721, 0]
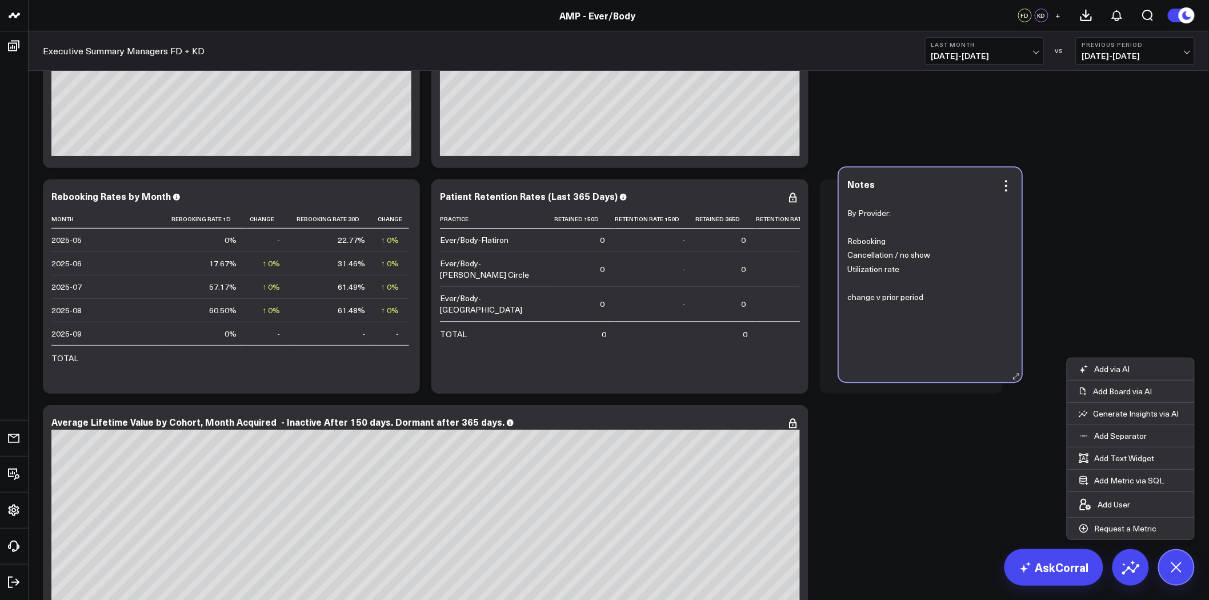
drag, startPoint x: 924, startPoint y: 435, endPoint x: 945, endPoint y: 215, distance: 221.5
click at [945, 215] on div "By Provider: Rebooking Cancellation / no show Utilization rate change v prior p…" at bounding box center [930, 281] width 166 height 178
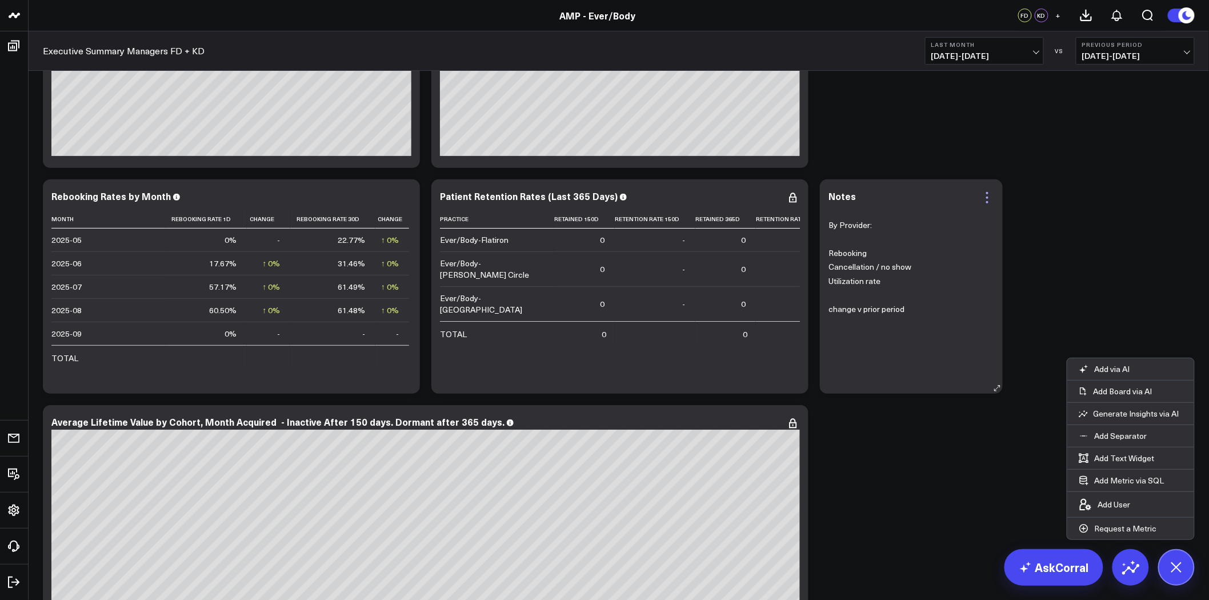
click at [985, 200] on icon at bounding box center [987, 198] width 14 height 14
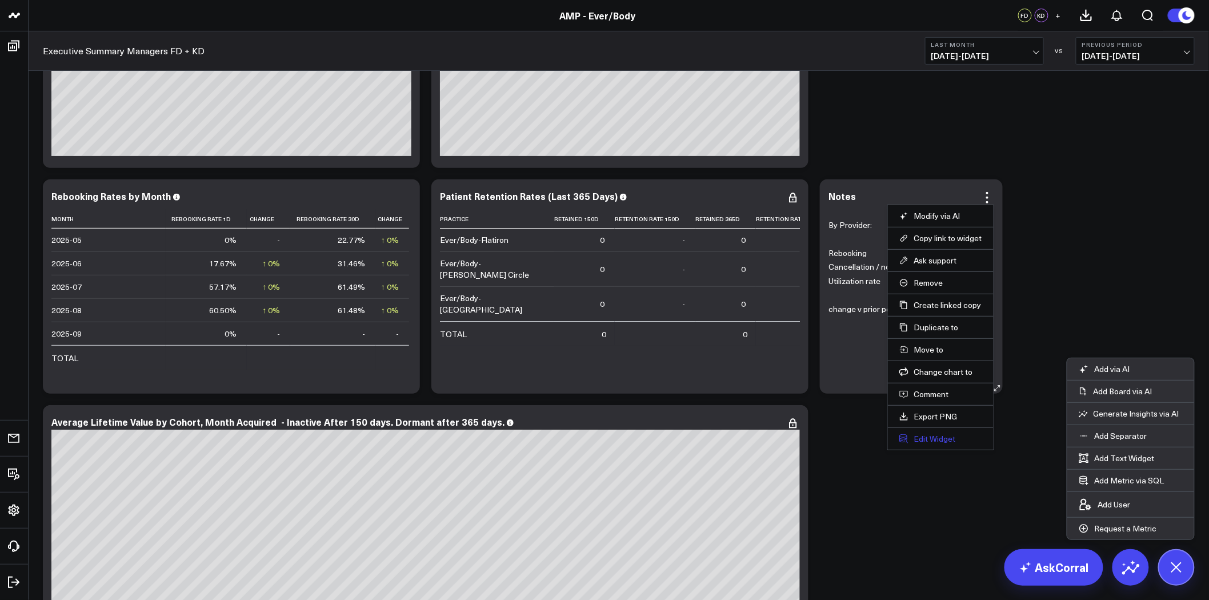
click at [939, 436] on button "Edit Widget" at bounding box center [940, 438] width 83 height 10
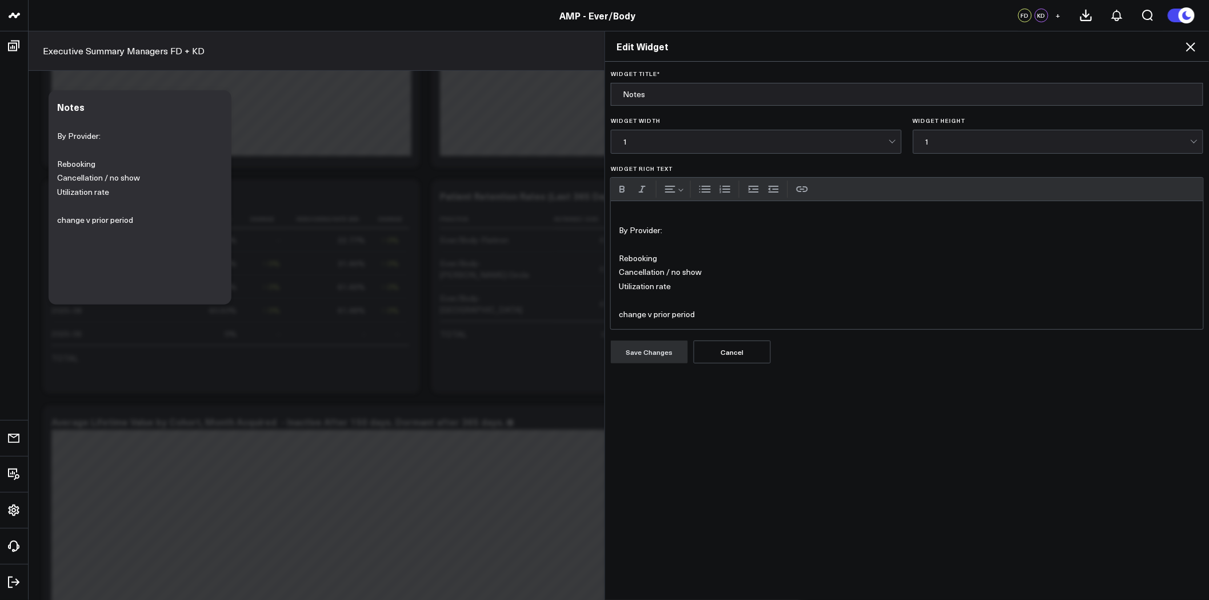
click at [727, 310] on p "change v prior period" at bounding box center [907, 314] width 576 height 14
click at [705, 291] on p "Utilization rate" at bounding box center [907, 286] width 576 height 14
click at [655, 368] on button "Save Changes" at bounding box center [649, 366] width 77 height 23
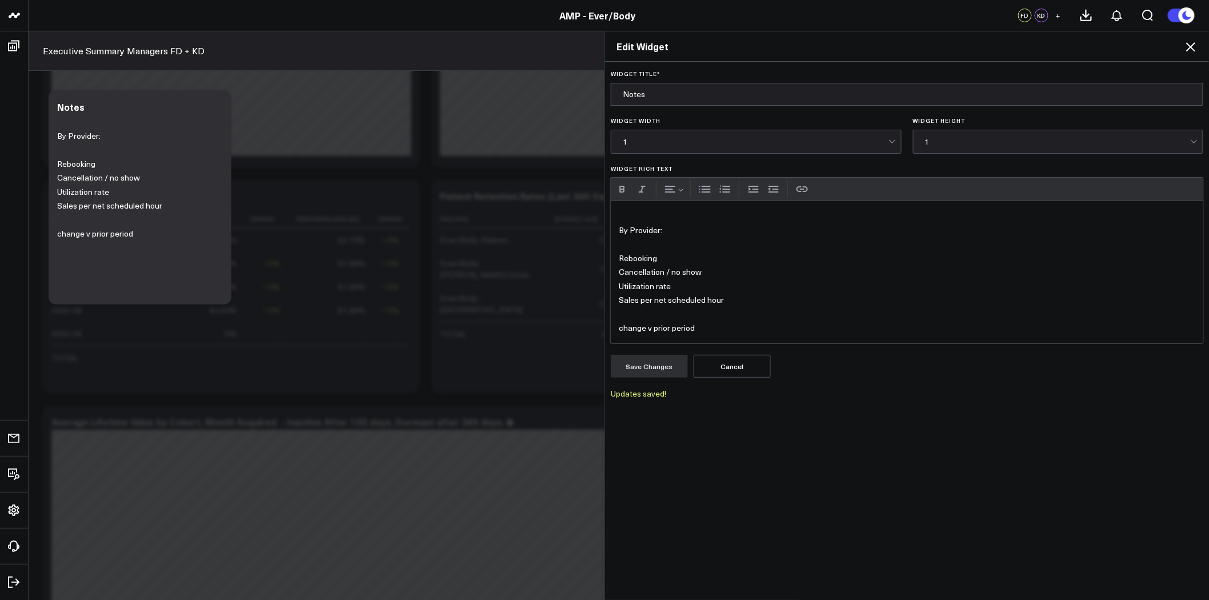
click at [1191, 47] on icon at bounding box center [1190, 46] width 9 height 9
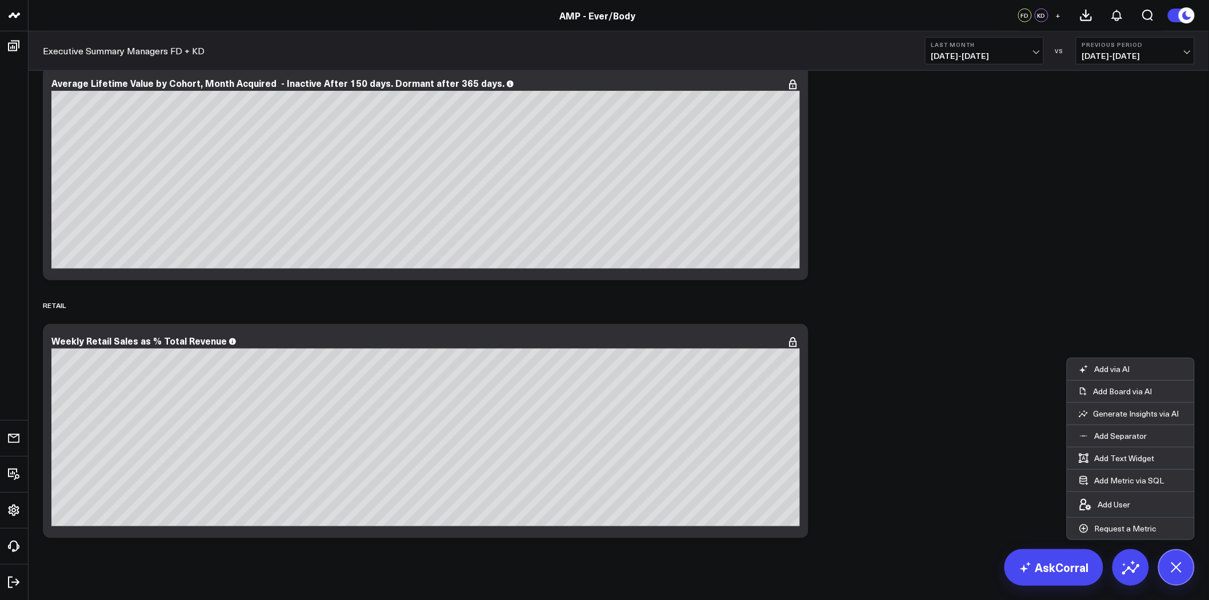
scroll to position [4072, 0]
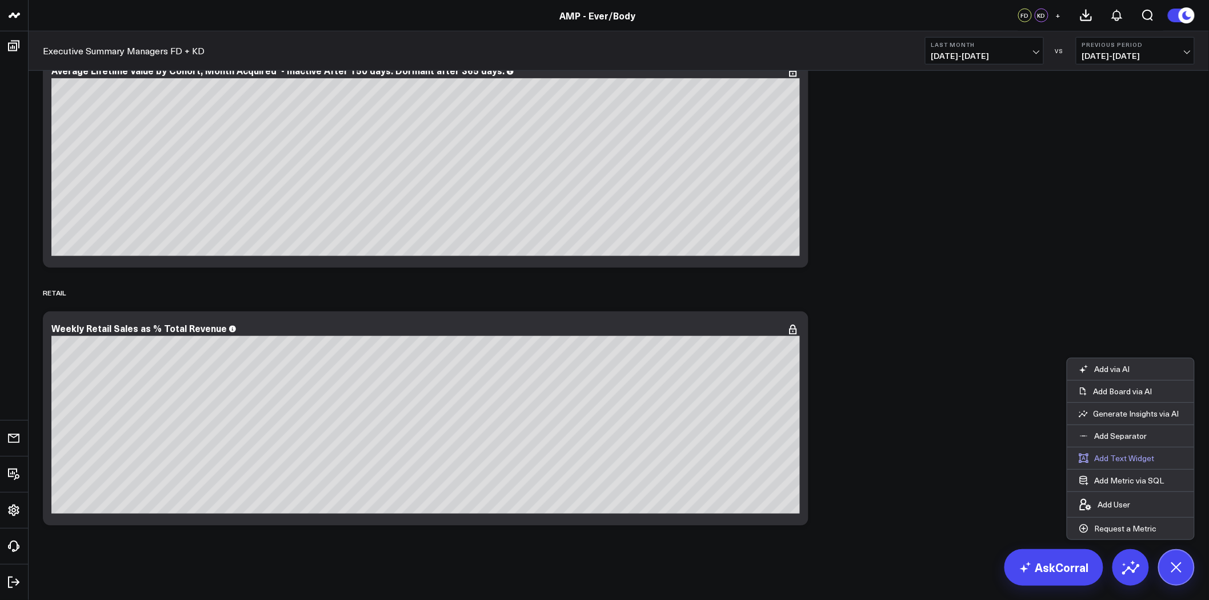
click at [1119, 461] on button "Add Text Widget" at bounding box center [1116, 458] width 99 height 22
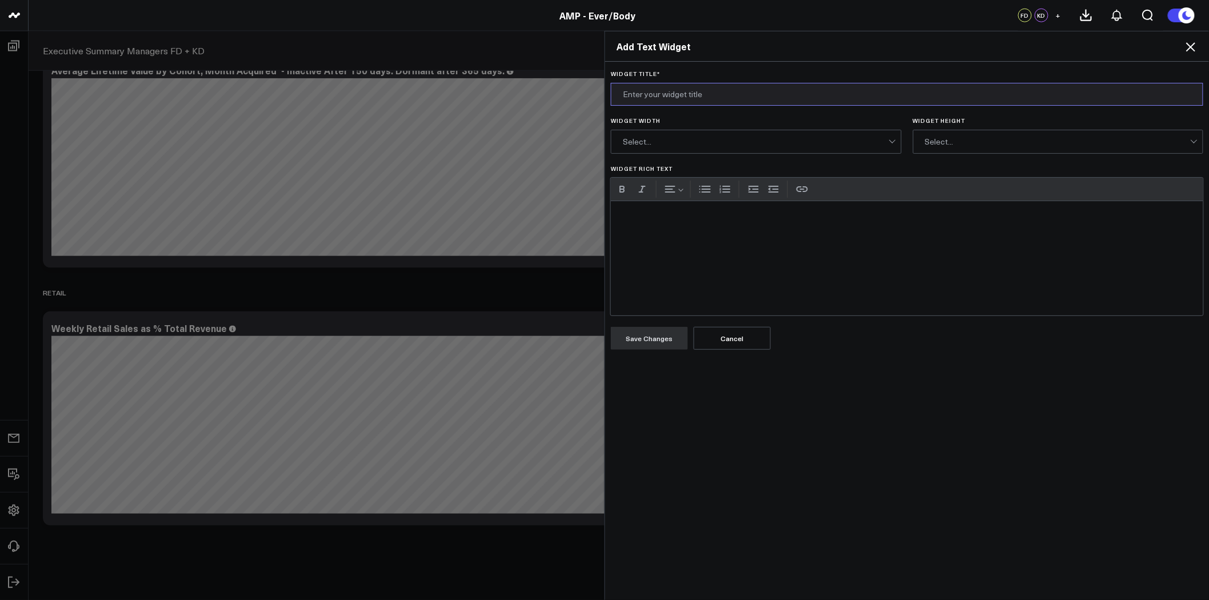
click at [690, 93] on input "Widget Title *" at bounding box center [907, 94] width 592 height 23
type input "Note"
click at [732, 272] on div "Widget Rich Text" at bounding box center [907, 258] width 592 height 114
drag, startPoint x: 659, startPoint y: 335, endPoint x: 729, endPoint y: 339, distance: 70.3
click at [659, 336] on button "Save Changes" at bounding box center [649, 338] width 77 height 23
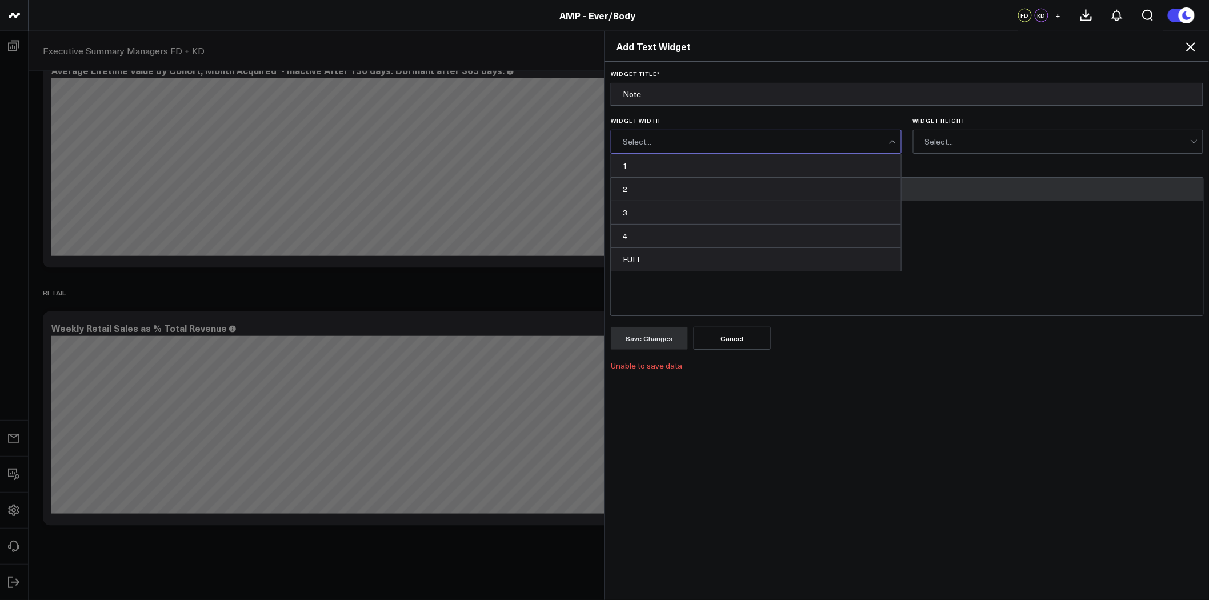
click at [682, 139] on div "Select..." at bounding box center [756, 141] width 266 height 9
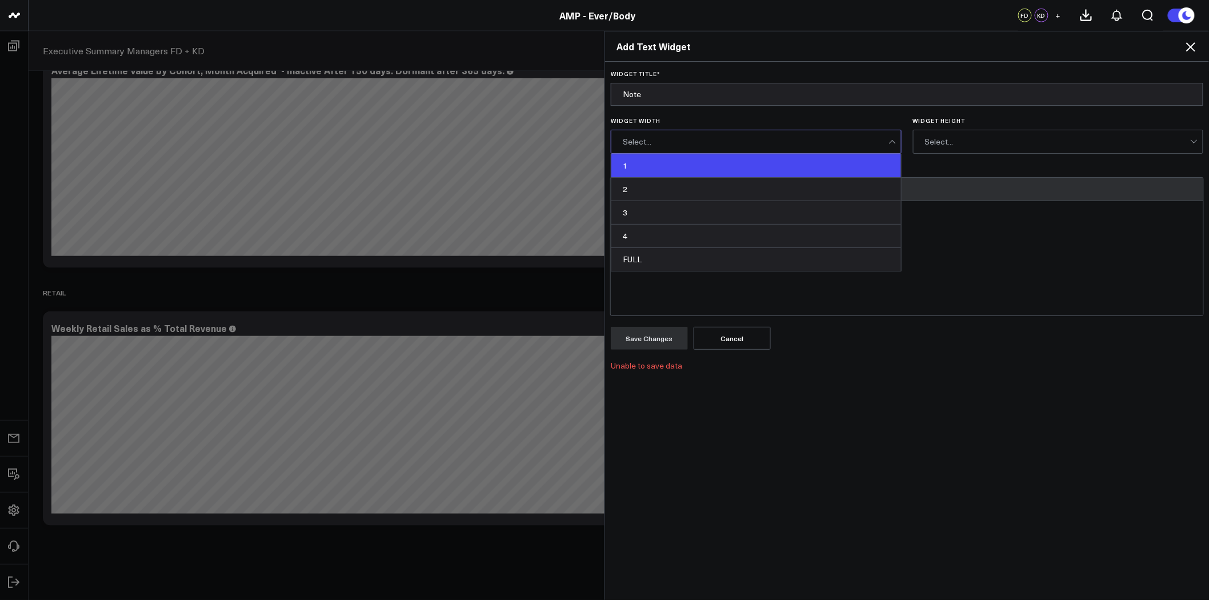
click at [674, 168] on div "1" at bounding box center [756, 165] width 290 height 23
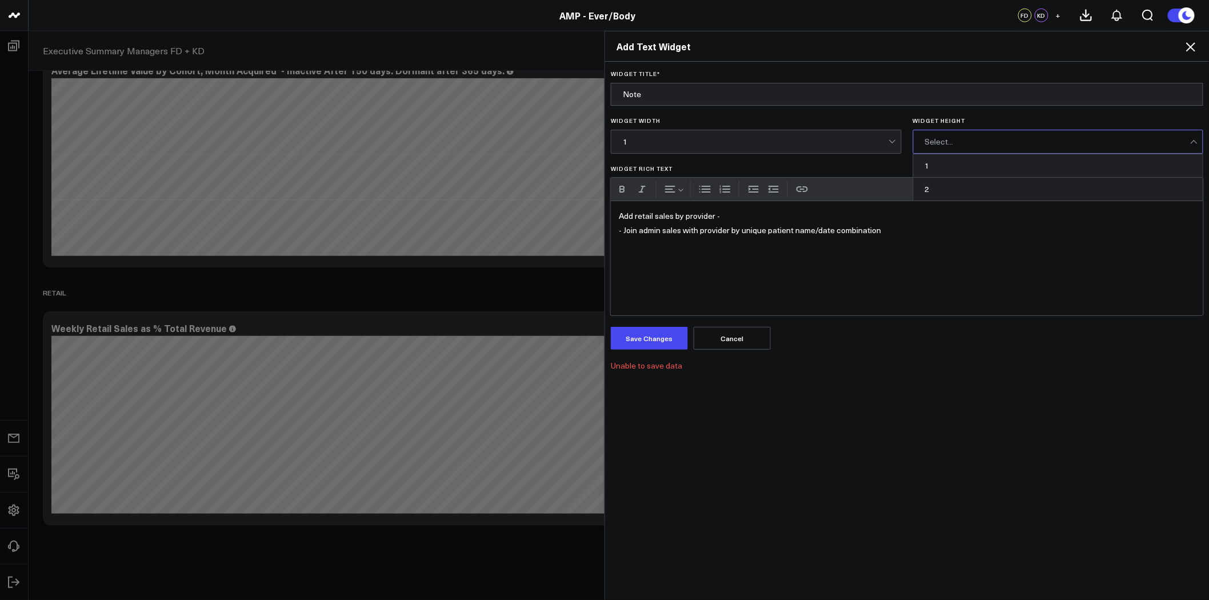
click at [963, 138] on div "Select..." at bounding box center [1058, 141] width 266 height 9
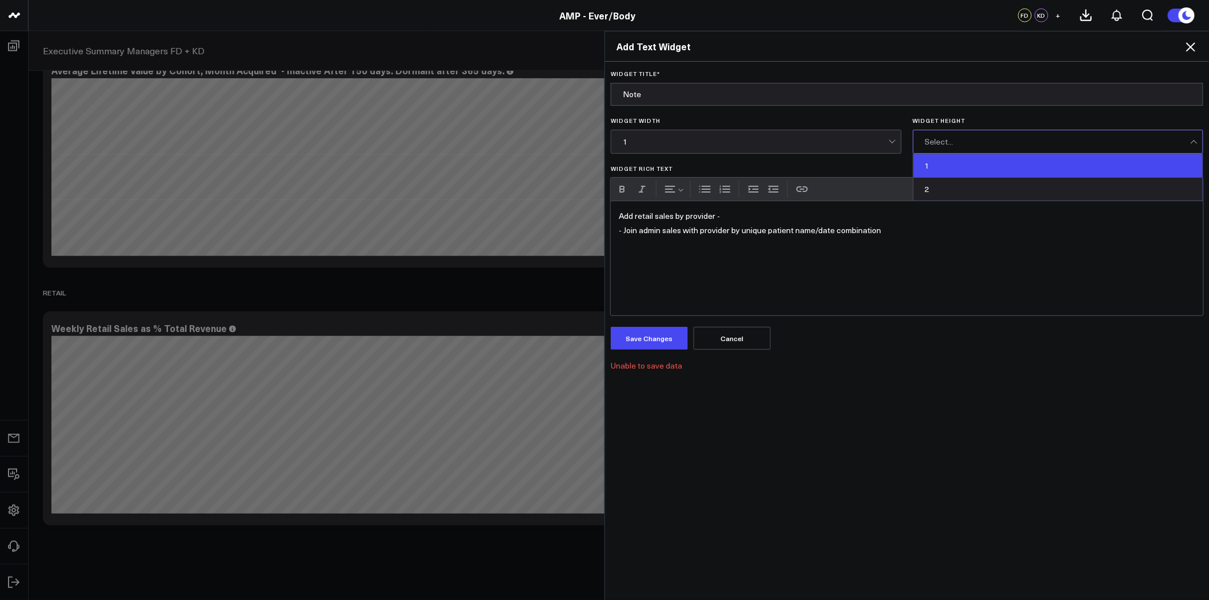
click at [954, 168] on div "1" at bounding box center [1058, 165] width 290 height 23
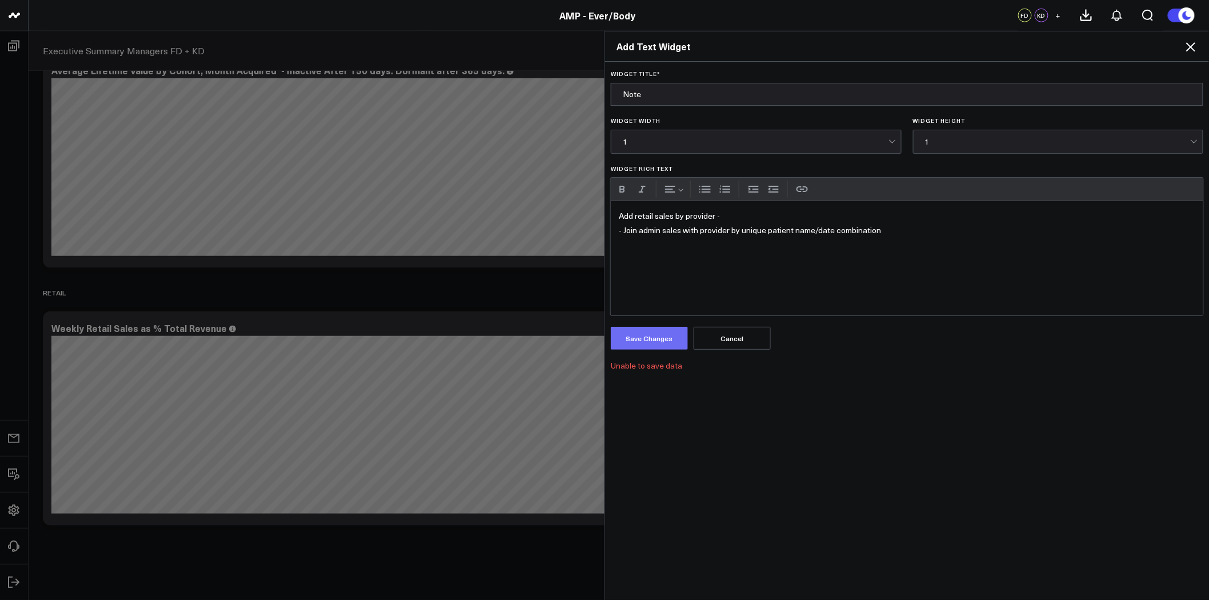
click at [660, 338] on button "Save Changes" at bounding box center [649, 338] width 77 height 23
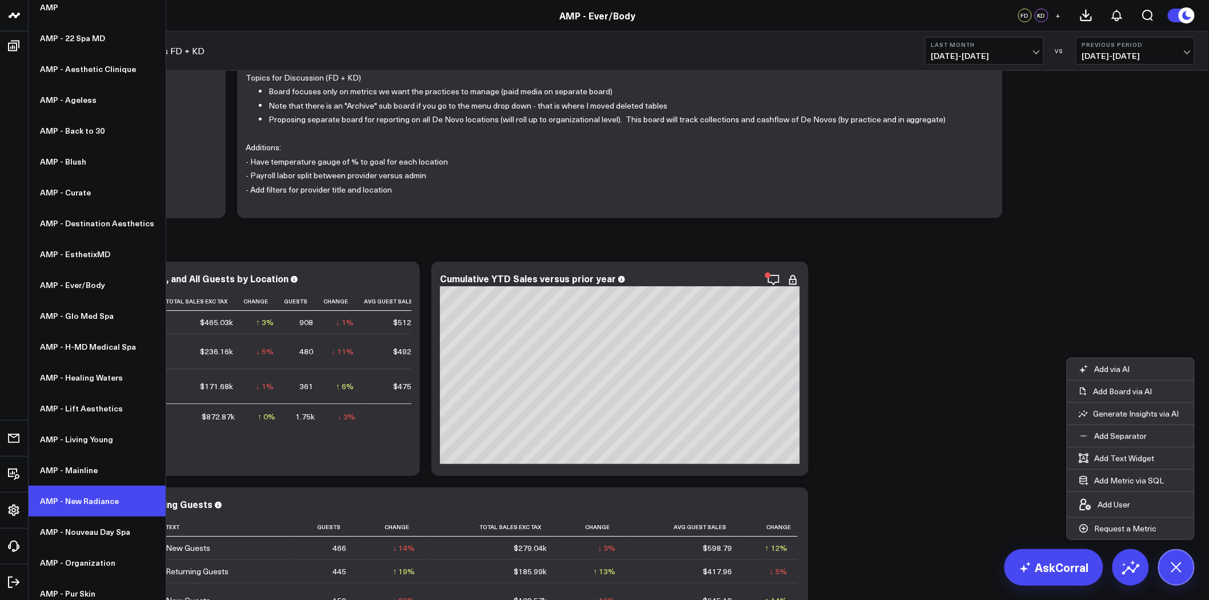
scroll to position [106, 0]
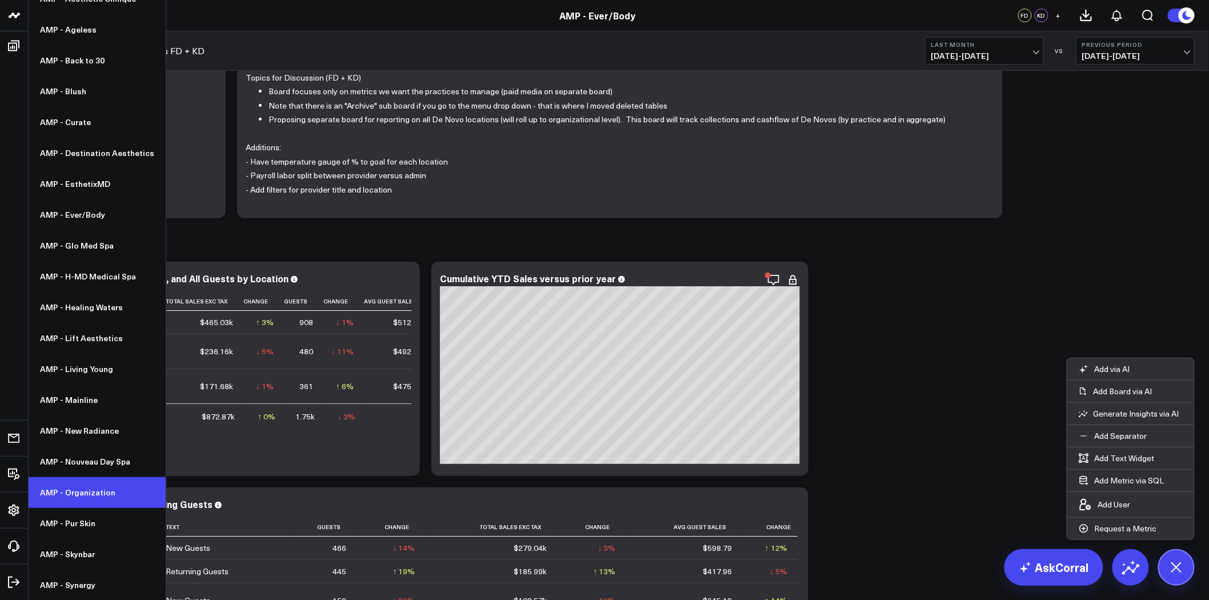
click at [89, 487] on link "AMP - Organization" at bounding box center [97, 492] width 137 height 31
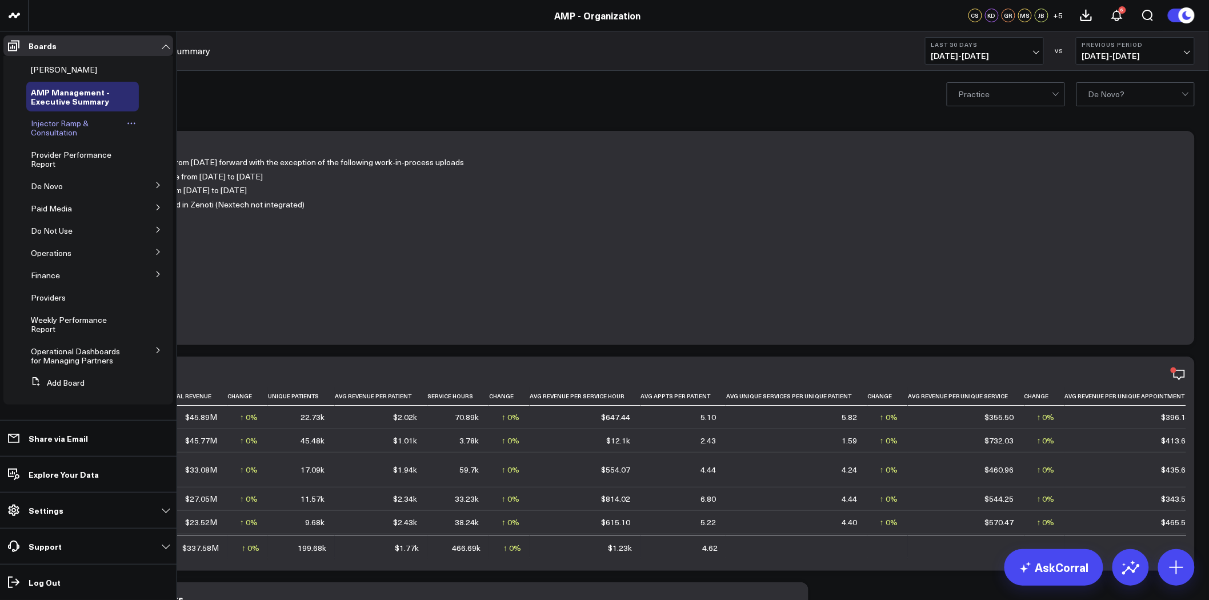
click at [61, 123] on span "Injector Ramp & Consultation" at bounding box center [60, 128] width 58 height 20
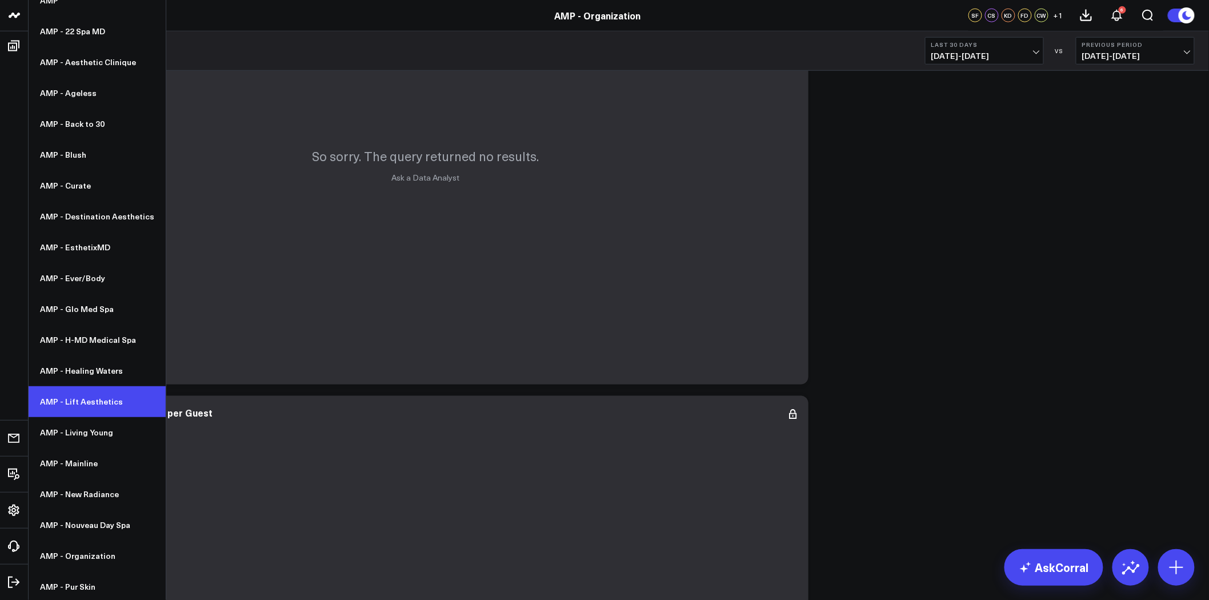
scroll to position [106, 0]
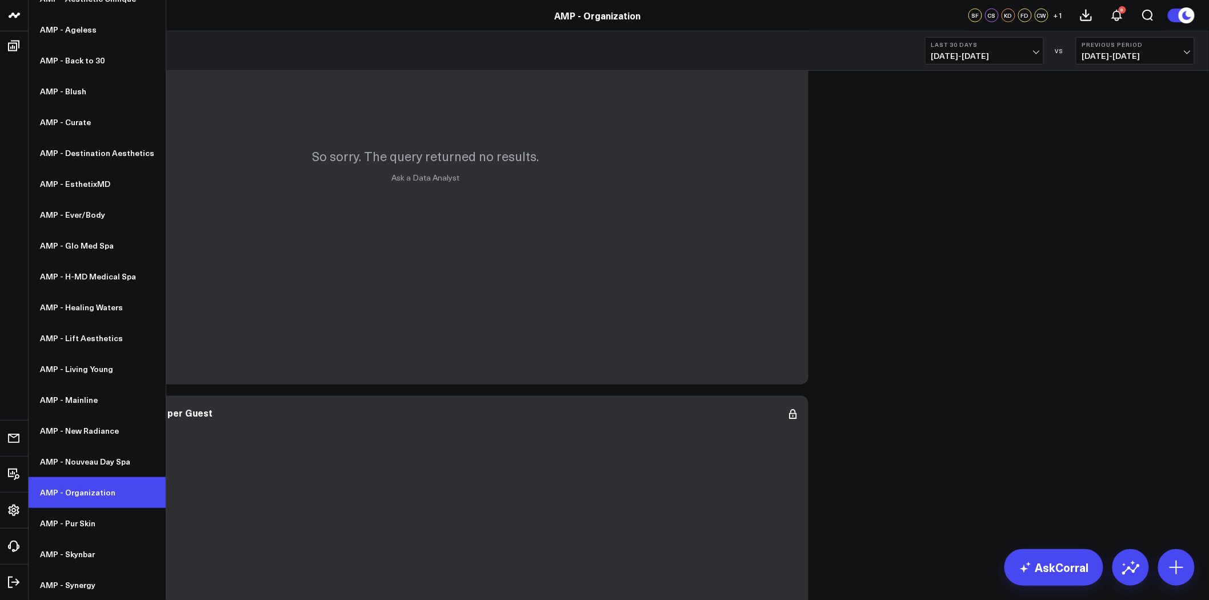
click at [91, 486] on link "AMP - Organization" at bounding box center [97, 492] width 137 height 31
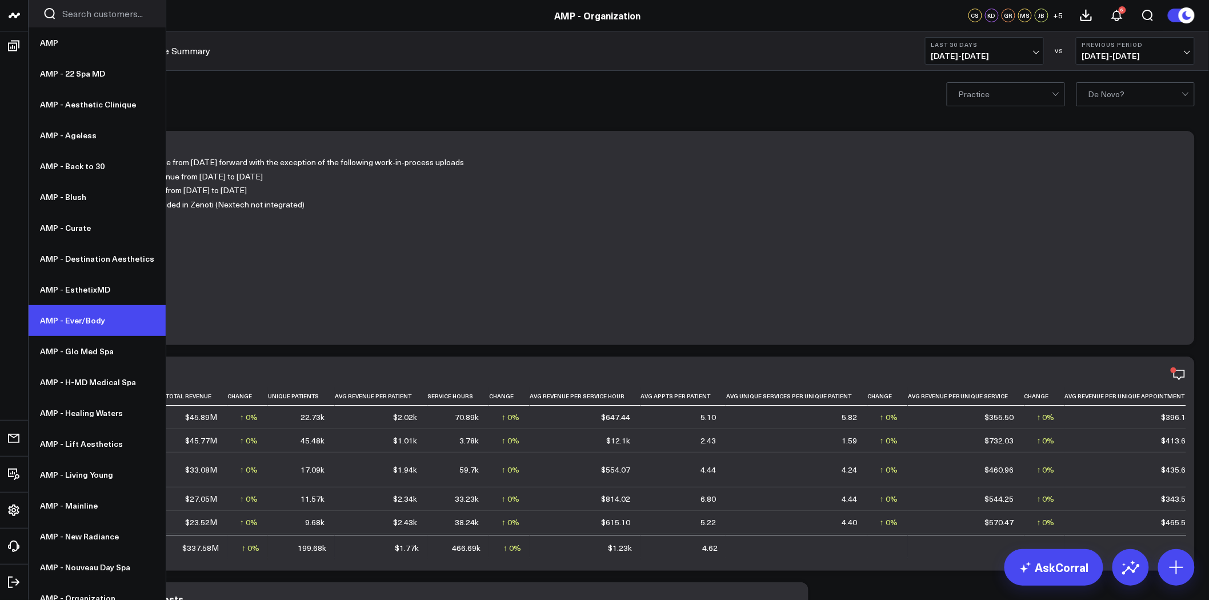
click at [83, 321] on link "AMP - Ever/Body" at bounding box center [97, 320] width 137 height 31
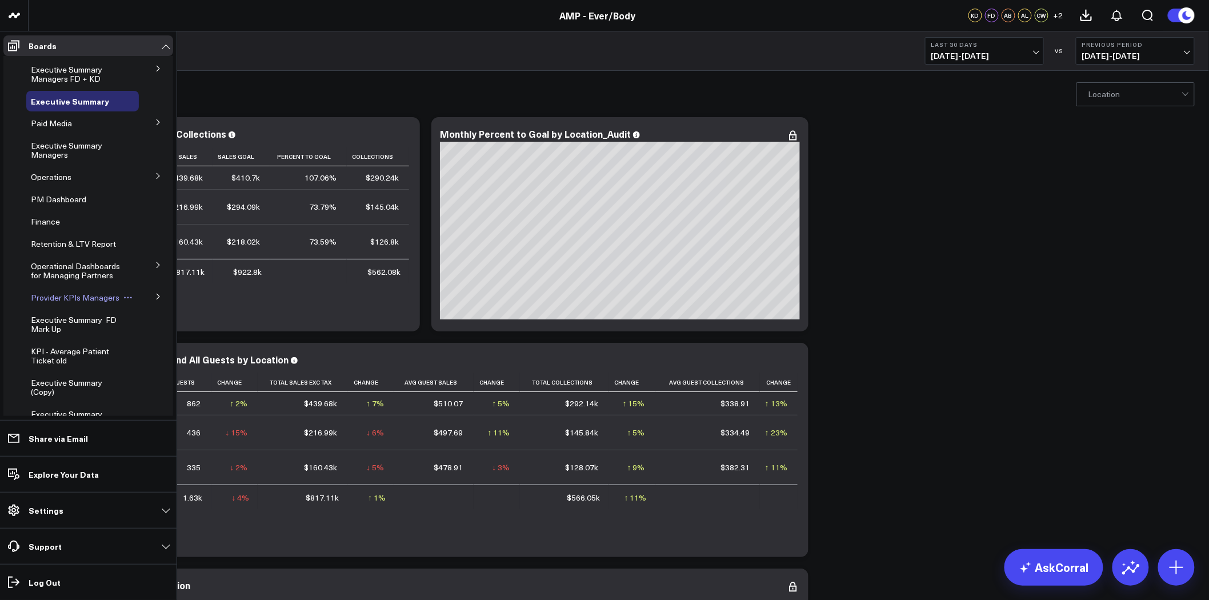
click at [58, 303] on span "Provider KPIs Managers" at bounding box center [75, 297] width 89 height 11
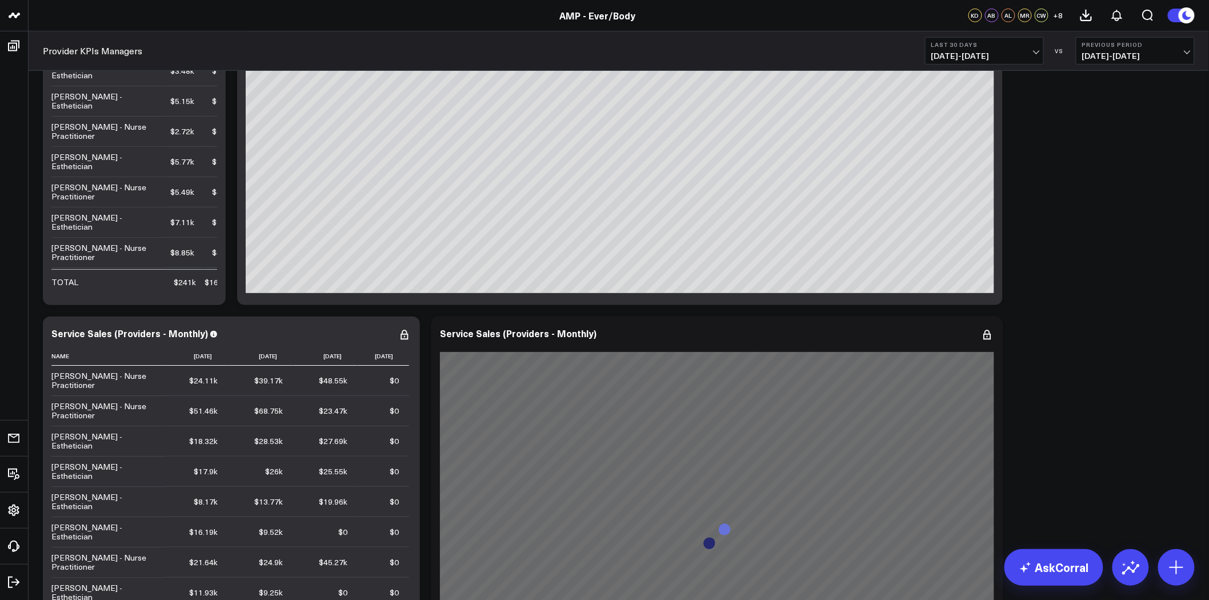
scroll to position [254, 0]
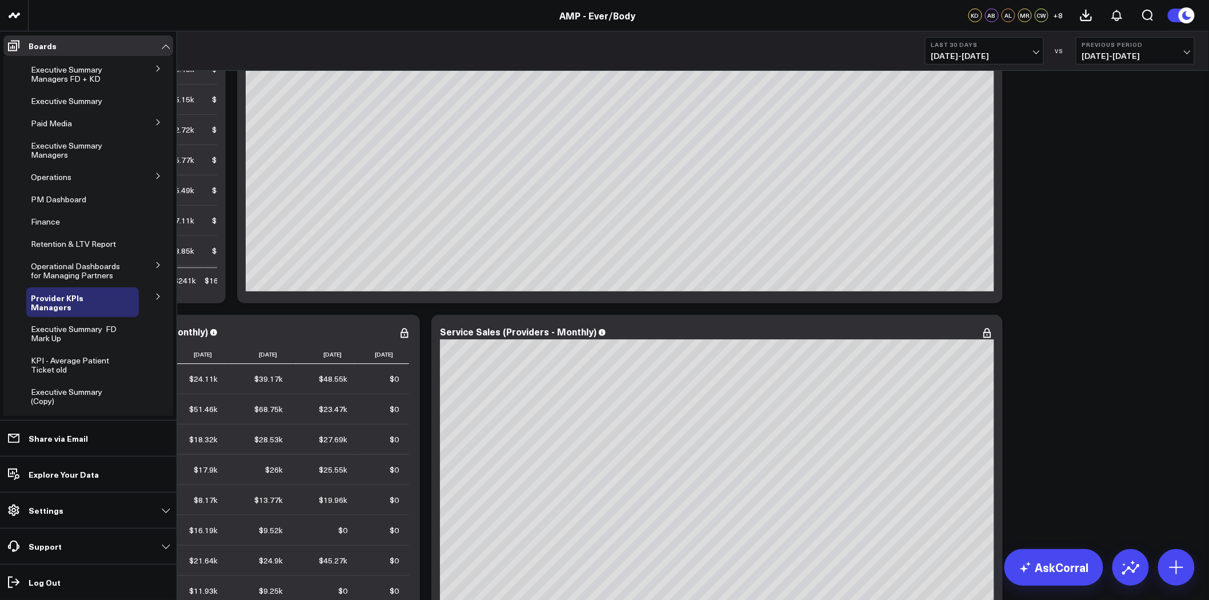
click at [155, 297] on icon at bounding box center [158, 296] width 7 height 7
click at [78, 326] on span "Provider KPIs" at bounding box center [63, 327] width 50 height 11
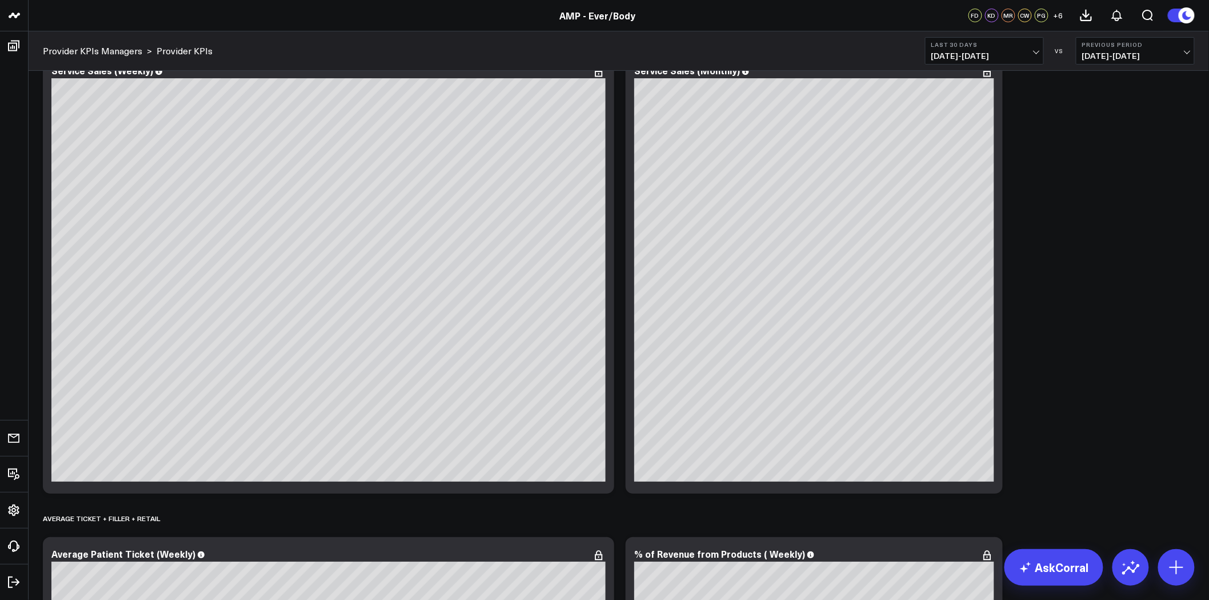
scroll to position [380, 0]
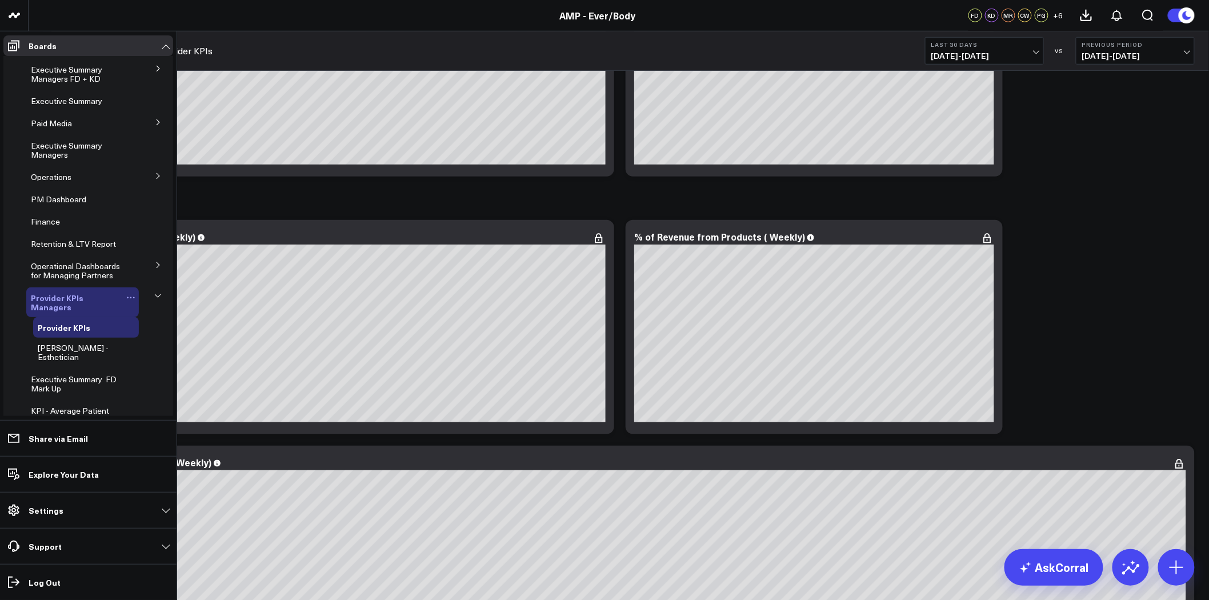
click at [64, 304] on span "Provider KPIs Managers" at bounding box center [57, 302] width 53 height 21
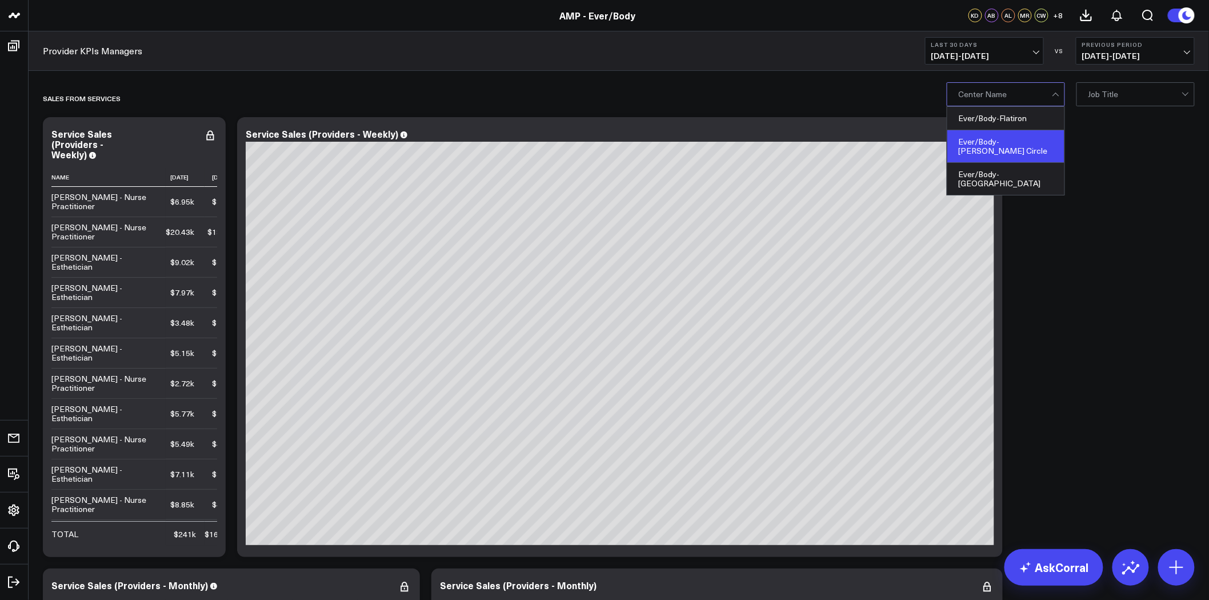
drag, startPoint x: 1013, startPoint y: 167, endPoint x: 1017, endPoint y: 146, distance: 22.2
click at [1017, 146] on div "Ever/Body-Flatiron Ever/Body-Logan Circle Ever/Body-Williamsburg" at bounding box center [1005, 151] width 117 height 88
click at [1017, 146] on div "Ever/Body-[PERSON_NAME] Circle" at bounding box center [1005, 146] width 117 height 33
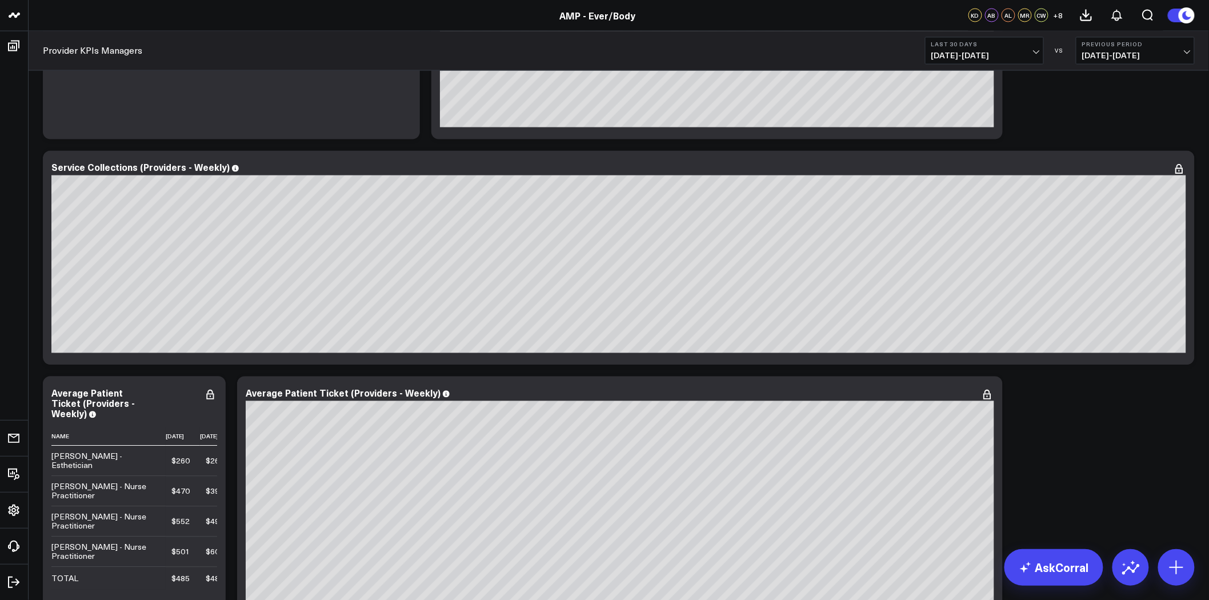
scroll to position [888, 0]
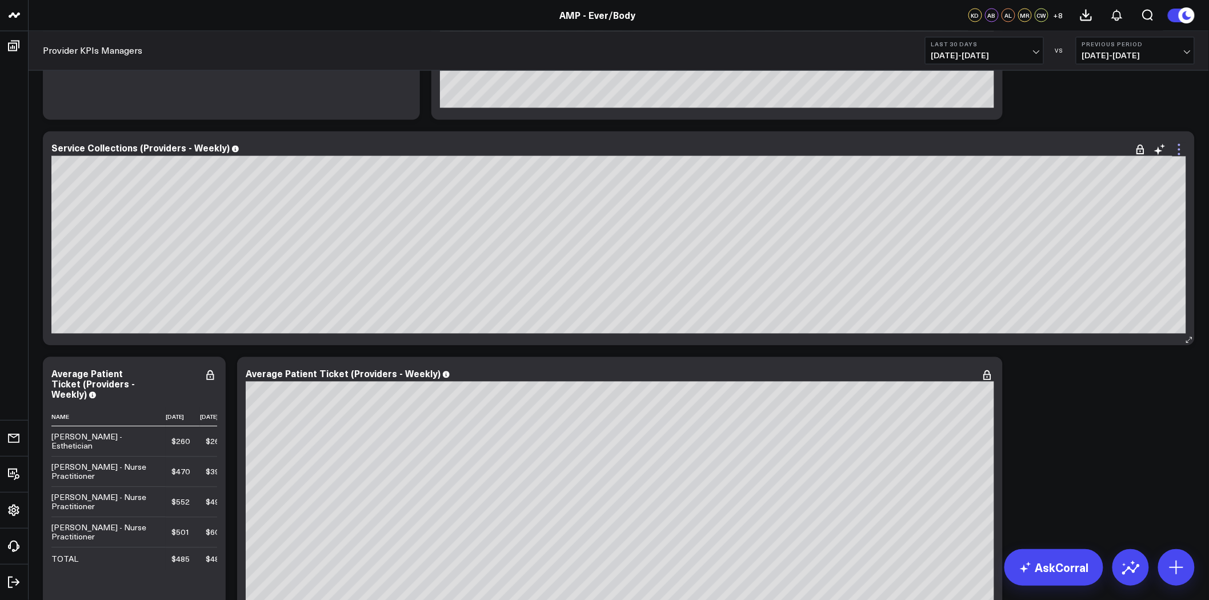
click at [1180, 149] on icon at bounding box center [1179, 150] width 14 height 14
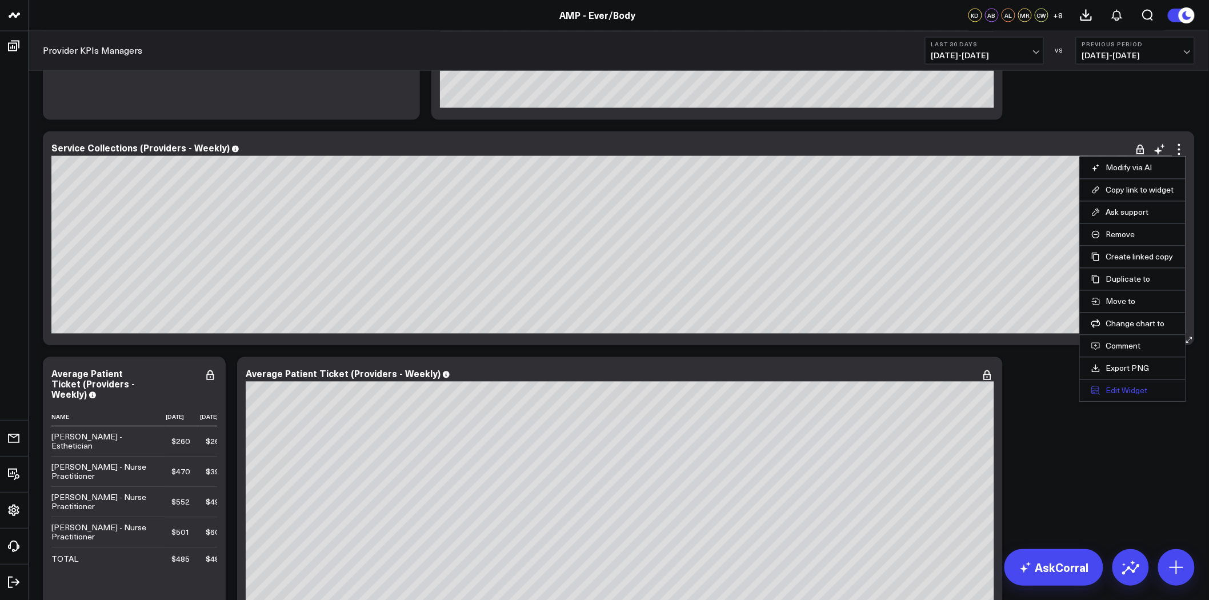
click at [1121, 390] on button "Edit Widget" at bounding box center [1132, 391] width 83 height 10
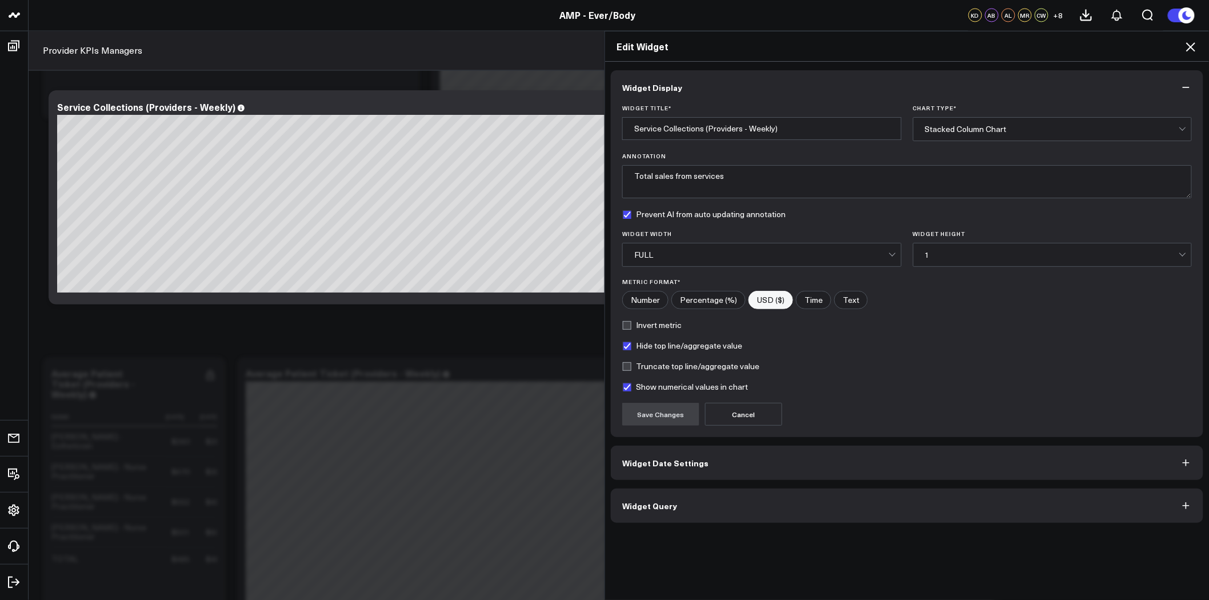
click at [747, 496] on button "Widget Query" at bounding box center [907, 505] width 592 height 34
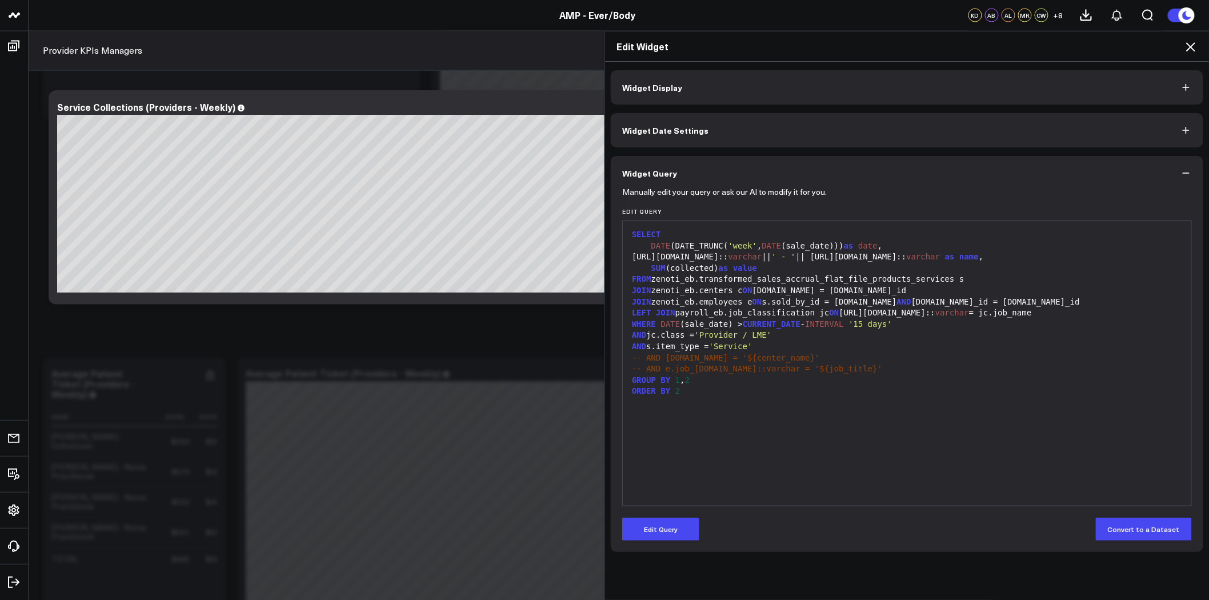
click at [1192, 49] on icon at bounding box center [1190, 46] width 9 height 9
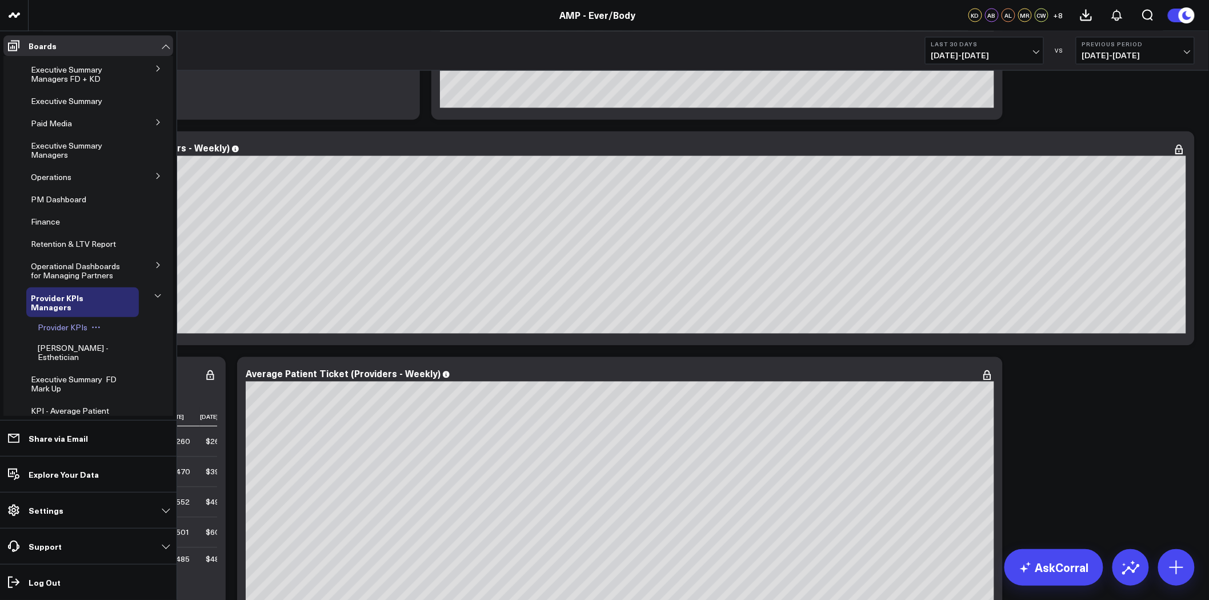
click at [73, 327] on span "Provider KPIs" at bounding box center [63, 327] width 50 height 11
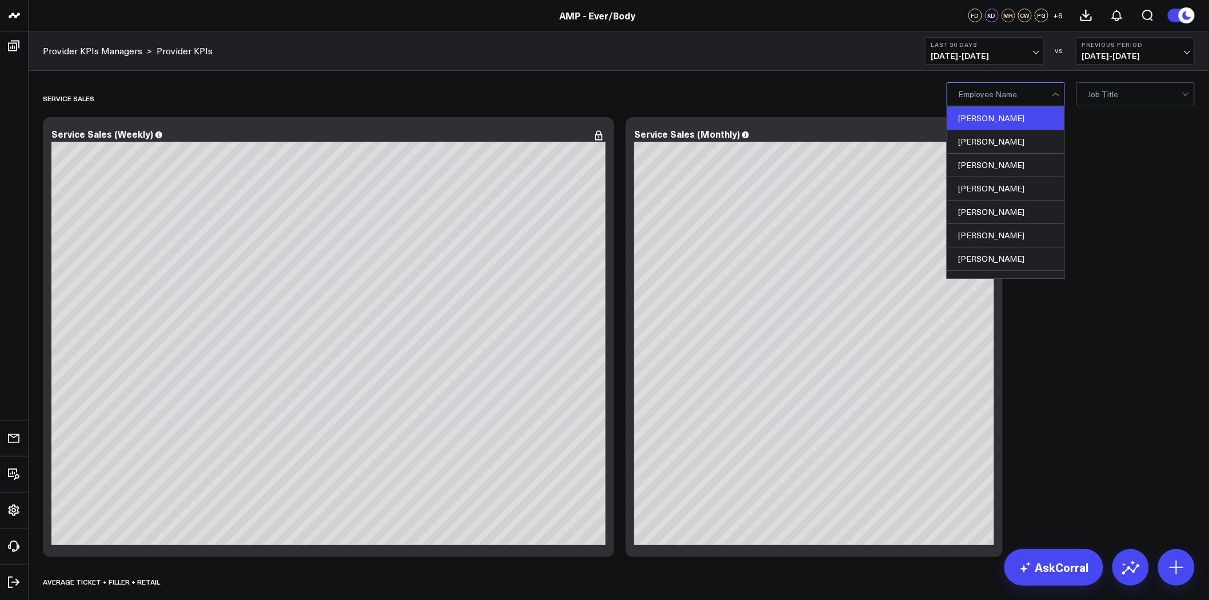
click at [1004, 126] on div "Agnes Wong" at bounding box center [1005, 118] width 117 height 23
click at [1003, 260] on div "Christopher Blaisdell" at bounding box center [1005, 258] width 117 height 23
click at [910, 93] on button "Clear Filters" at bounding box center [903, 93] width 64 height 23
click at [998, 258] on div "Christopher Blaisdell" at bounding box center [1005, 258] width 117 height 23
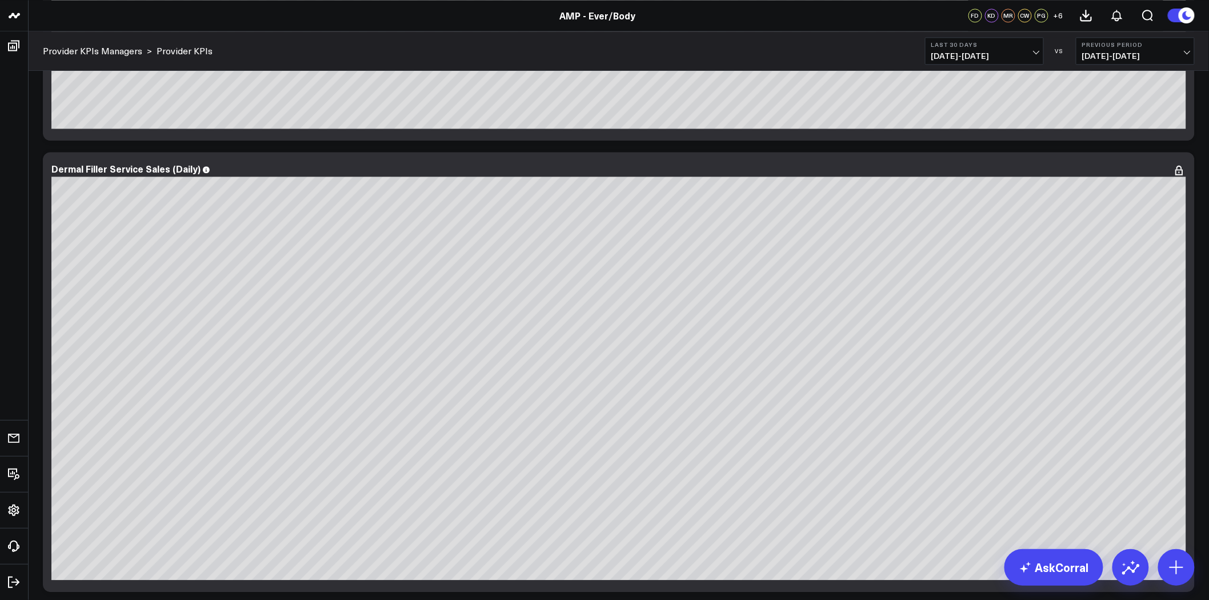
scroll to position [1142, 0]
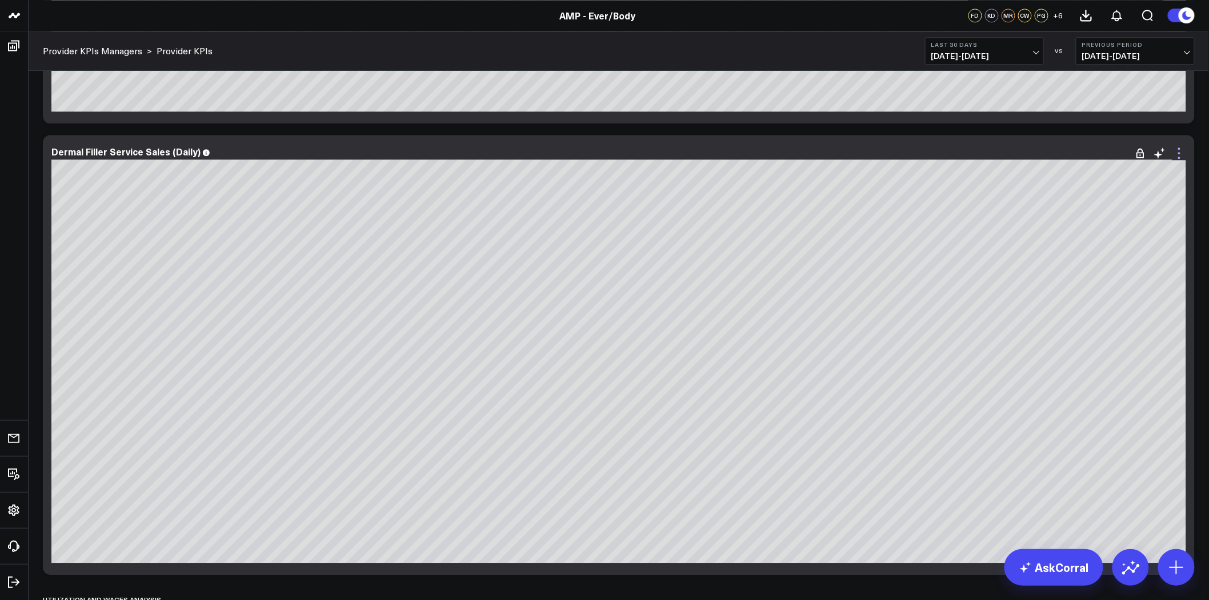
click at [1179, 153] on icon at bounding box center [1179, 153] width 2 height 2
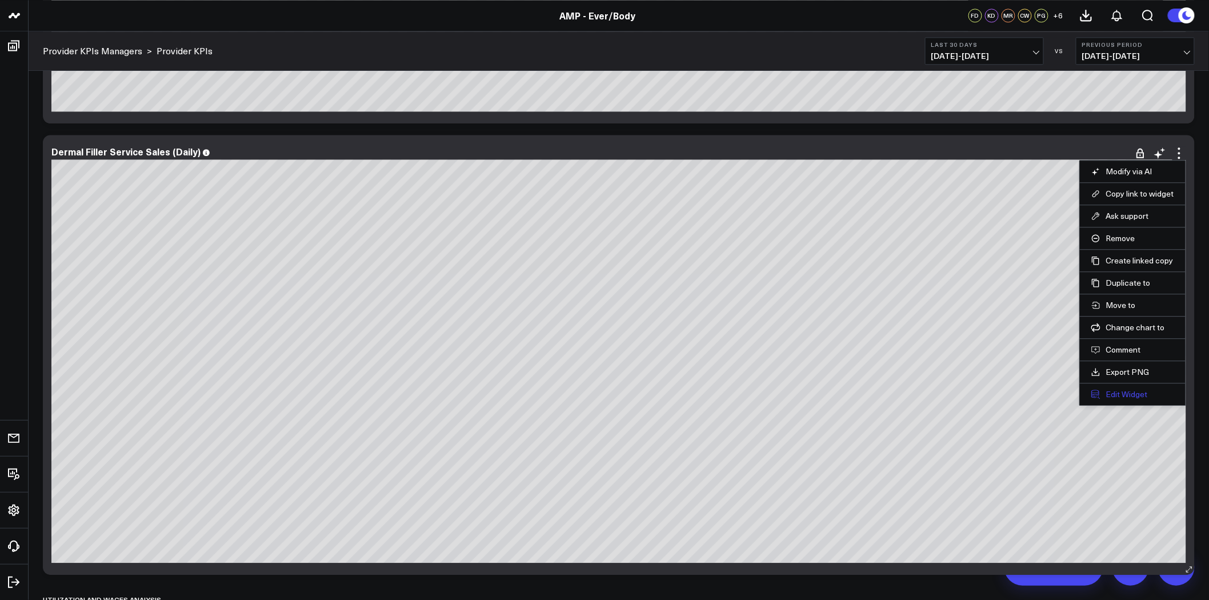
click at [1151, 397] on button "Edit Widget" at bounding box center [1132, 394] width 83 height 10
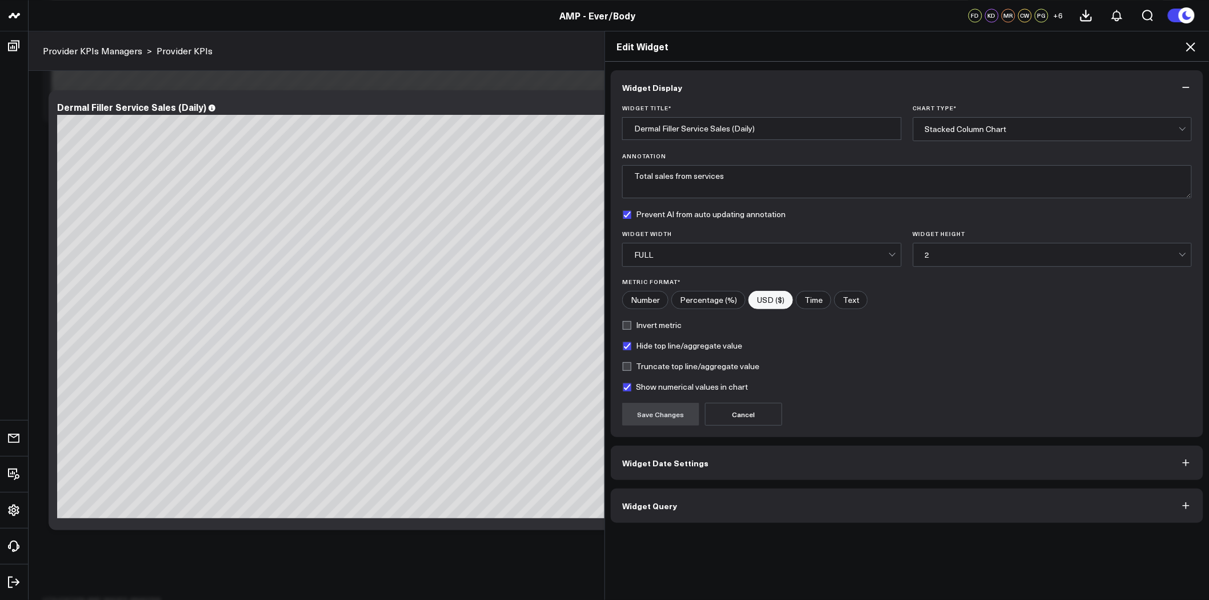
click at [924, 503] on button "Widget Query" at bounding box center [907, 505] width 592 height 34
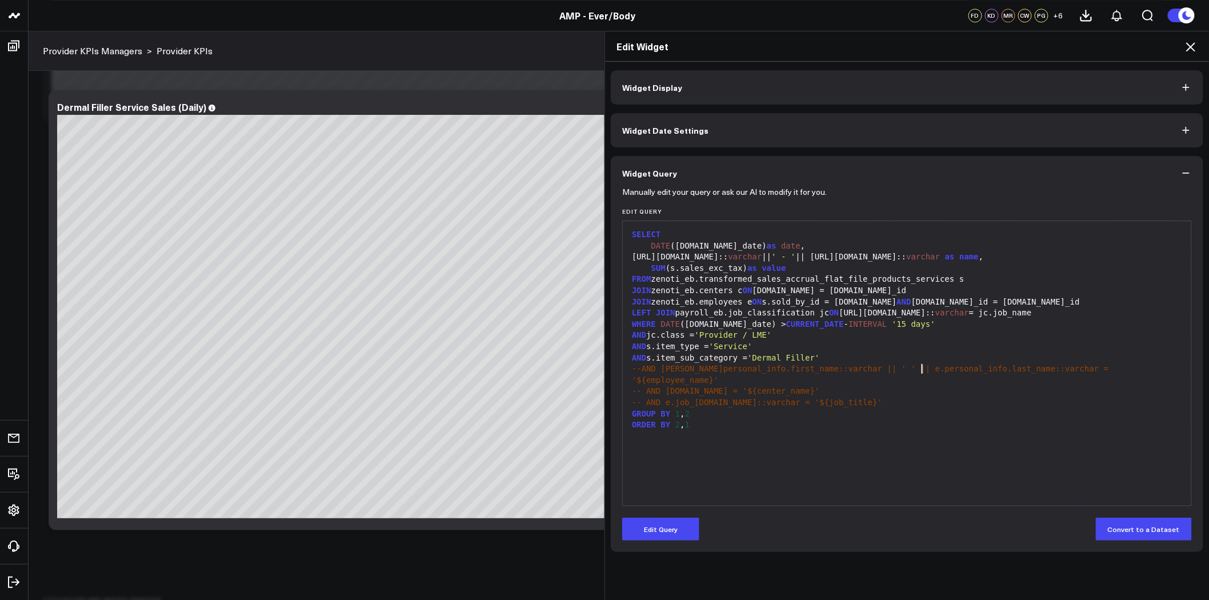
click at [916, 373] on span "--AND e.personal_info.first_name::varchar || ' ' || e.personal_info.last_name::…" at bounding box center [872, 374] width 481 height 21
click at [862, 408] on div "GROUP BY 1 , 2" at bounding box center [906, 413] width 557 height 11
drag, startPoint x: 775, startPoint y: 335, endPoint x: 694, endPoint y: 335, distance: 81.1
click at [694, 335] on div "AND jc.class = 'Provider / LME'" at bounding box center [906, 335] width 557 height 11
click at [1191, 41] on icon at bounding box center [1190, 47] width 14 height 14
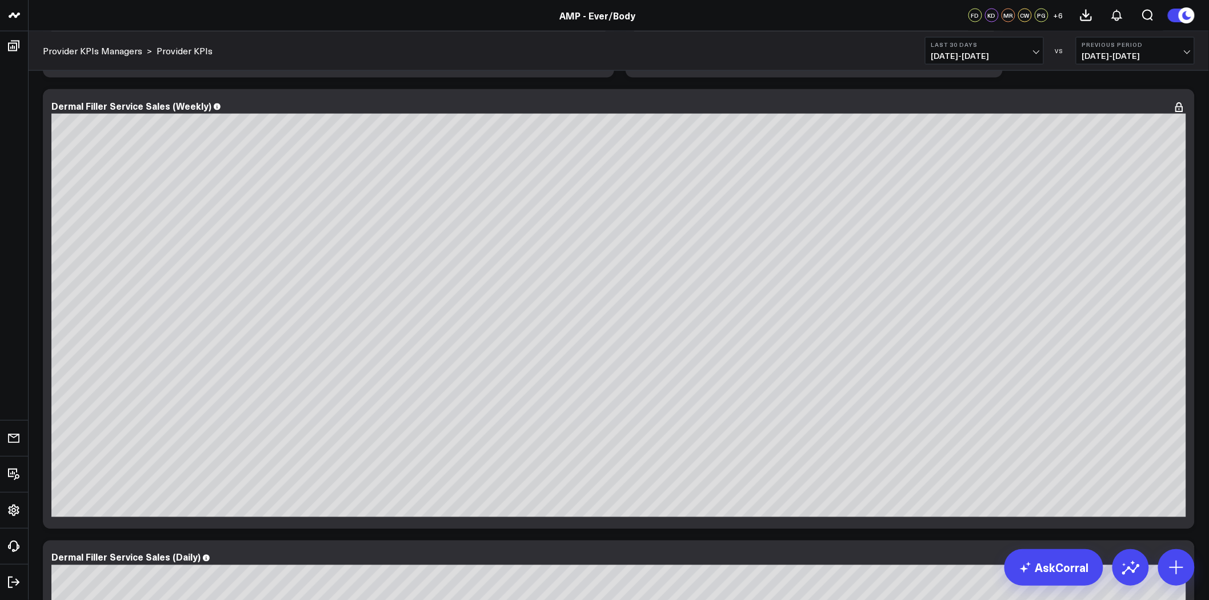
scroll to position [609, 0]
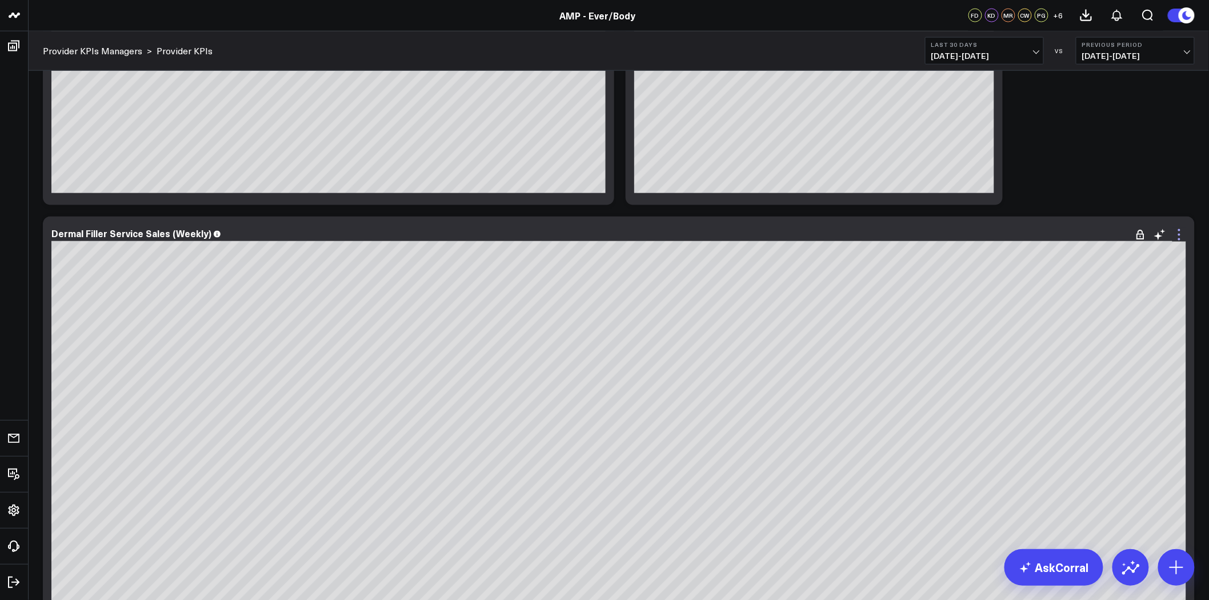
click at [1174, 231] on icon at bounding box center [1179, 235] width 14 height 14
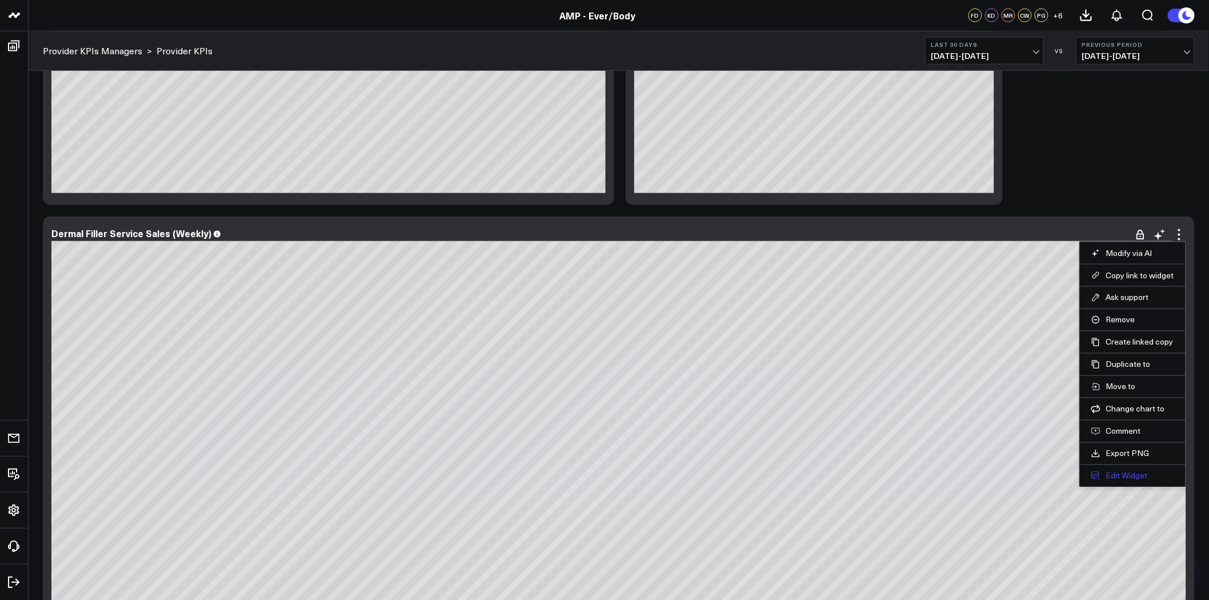
click at [1127, 480] on button "Edit Widget" at bounding box center [1132, 476] width 83 height 10
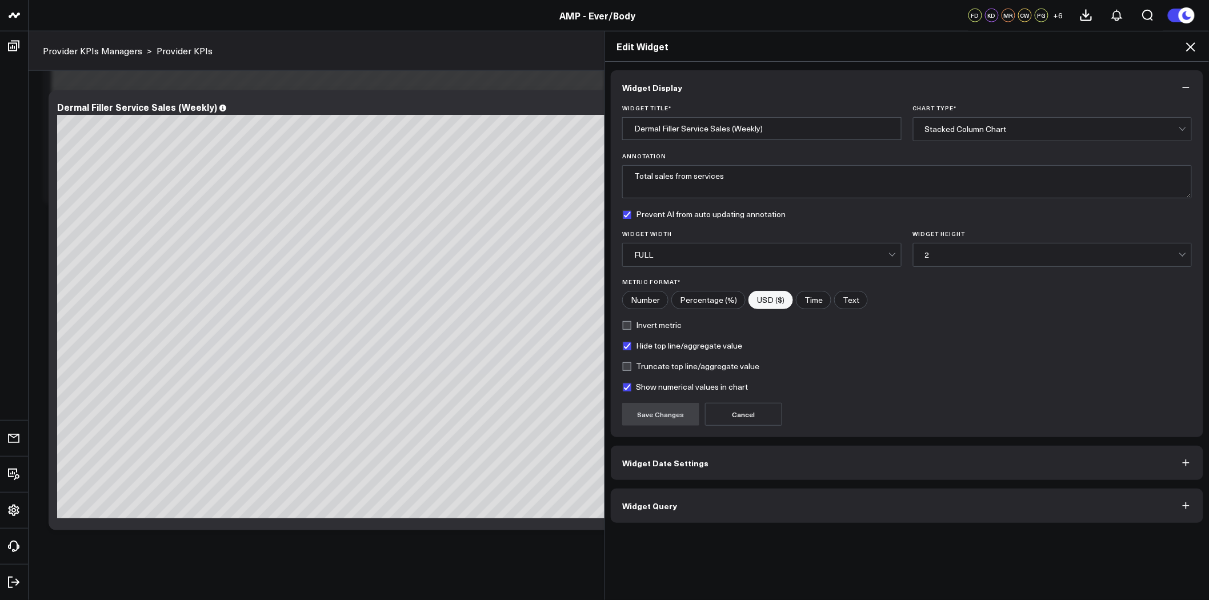
click at [842, 497] on button "Widget Query" at bounding box center [907, 505] width 592 height 34
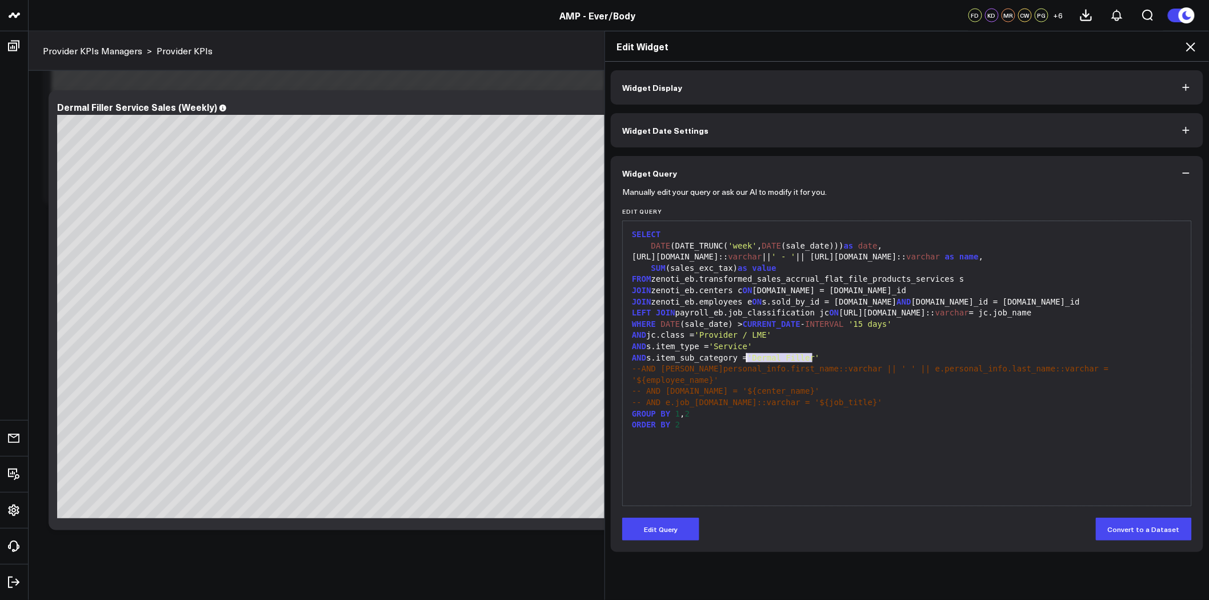
drag, startPoint x: 809, startPoint y: 357, endPoint x: 740, endPoint y: 357, distance: 69.1
click at [740, 357] on div "AND s.item_sub_category = 'Dermal Filler'" at bounding box center [906, 357] width 557 height 11
click at [661, 527] on button "Edit Query" at bounding box center [660, 528] width 77 height 23
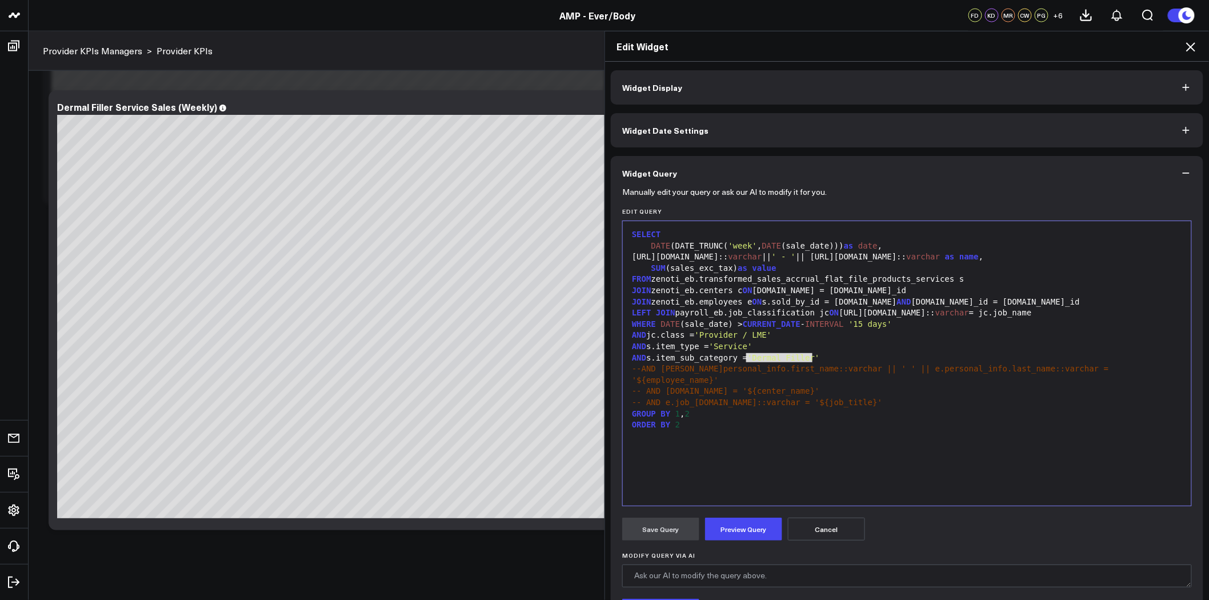
click at [733, 357] on div "AND s.item_sub_category = 'Dermal Filler'" at bounding box center [906, 357] width 557 height 11
click at [737, 537] on button "Preview Query" at bounding box center [743, 528] width 77 height 23
click at [751, 357] on div "AND s.item_sub_category like ( 'Dermal Filler' , 'Biostimulator Filler' , 'Kybe…" at bounding box center [906, 357] width 557 height 11
click at [922, 373] on span "--AND e.personal_info.first_name::varchar || ' ' || e.personal_info.last_name::…" at bounding box center [872, 374] width 481 height 21
drag, startPoint x: 1023, startPoint y: 357, endPoint x: 733, endPoint y: 360, distance: 290.1
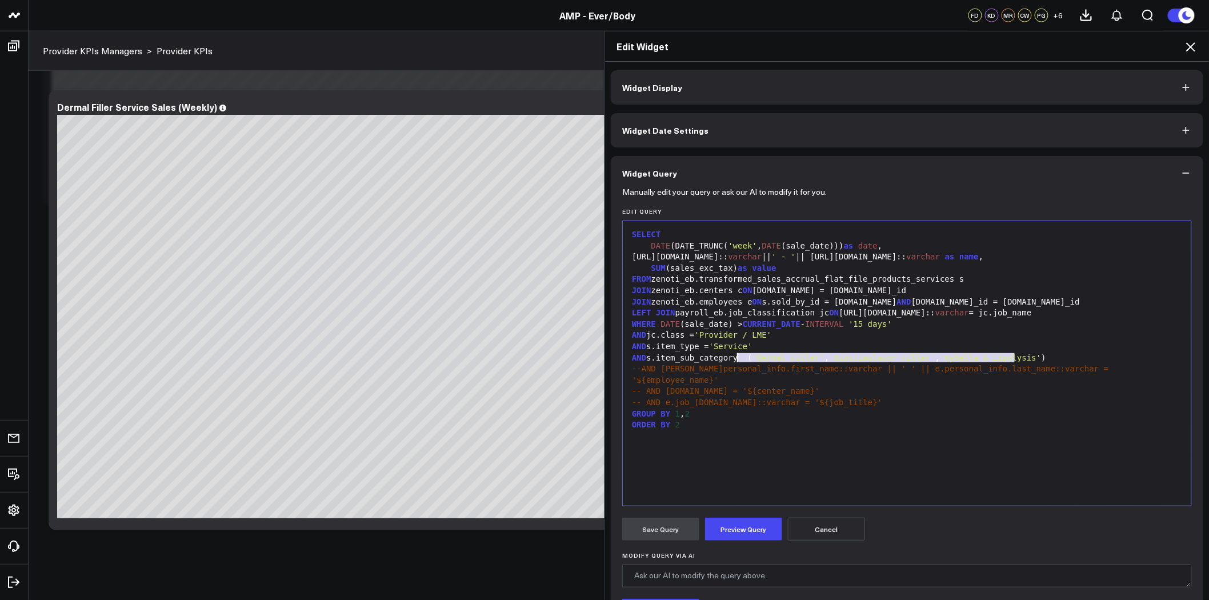
click at [732, 360] on div "AND s.item_sub_category ( 'Dermal Filler' , 'Biostimulator Filler' , 'Kybella &…" at bounding box center [906, 357] width 557 height 11
click at [737, 357] on span "IN" at bounding box center [742, 357] width 10 height 9
click at [752, 527] on button "Preview Query" at bounding box center [743, 528] width 77 height 23
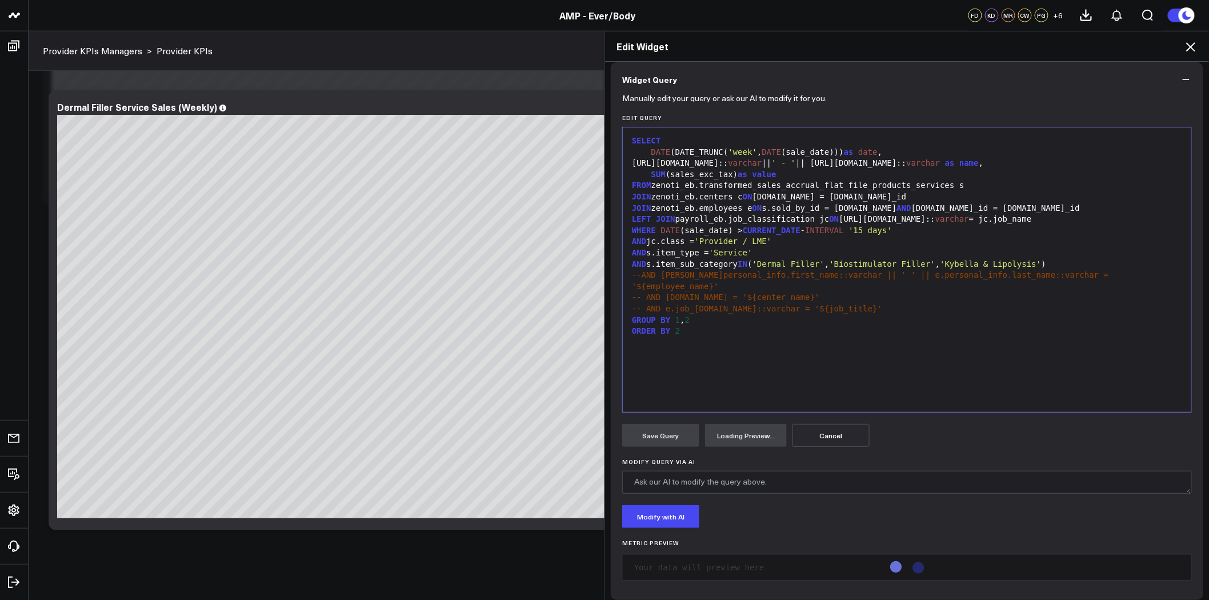
scroll to position [101, 0]
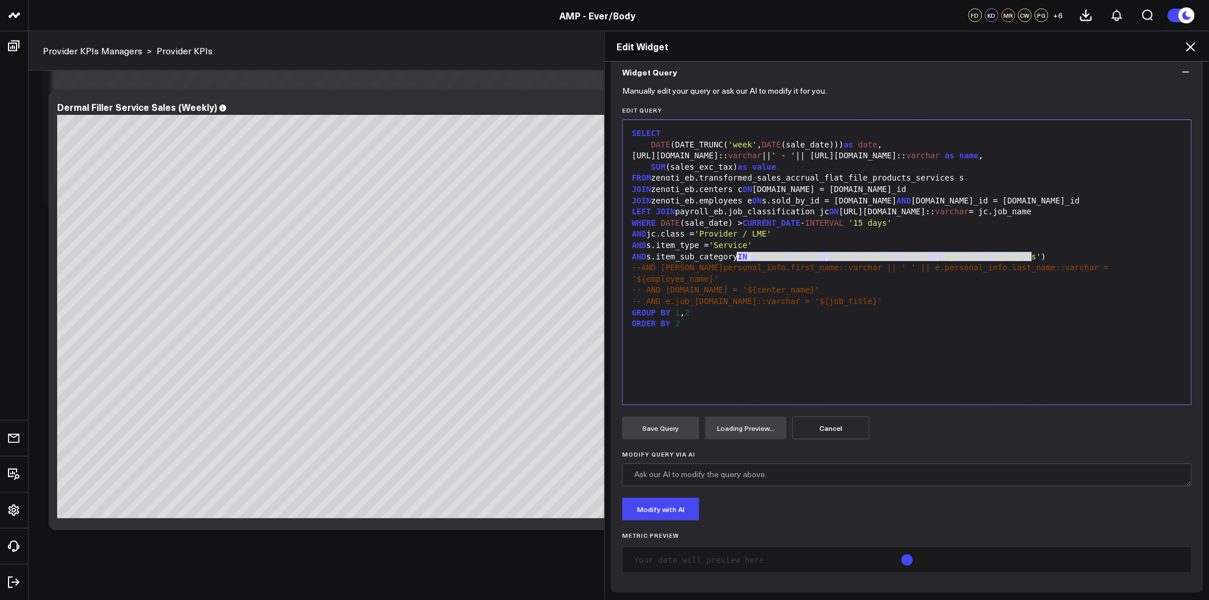
drag, startPoint x: 1042, startPoint y: 255, endPoint x: 734, endPoint y: 255, distance: 308.4
click at [734, 255] on div "AND s.item_sub_category IN ( 'Dermal Filler' , 'Biostimulator Filler' , 'Kybell…" at bounding box center [906, 256] width 557 height 11
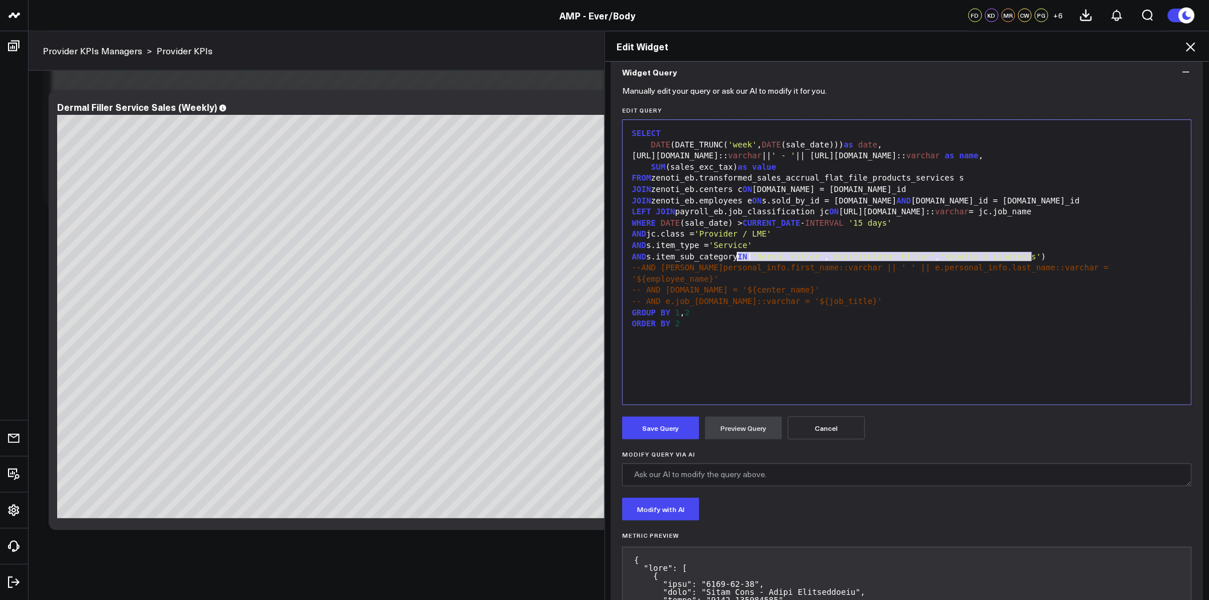
scroll to position [164, 0]
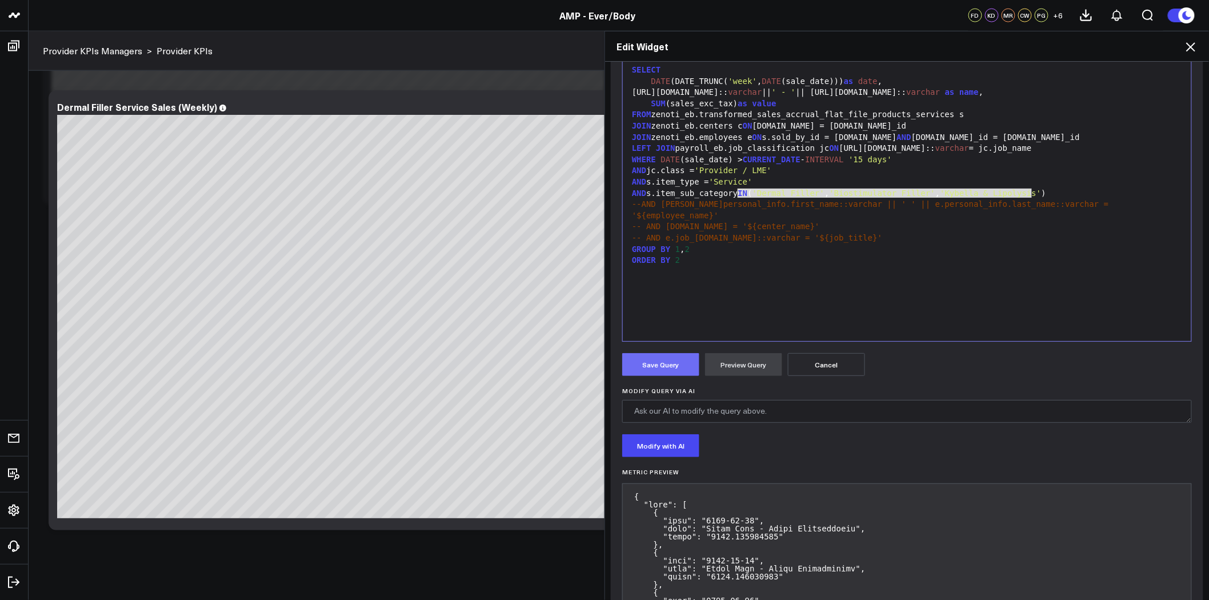
click at [671, 364] on button "Save Query" at bounding box center [660, 364] width 77 height 23
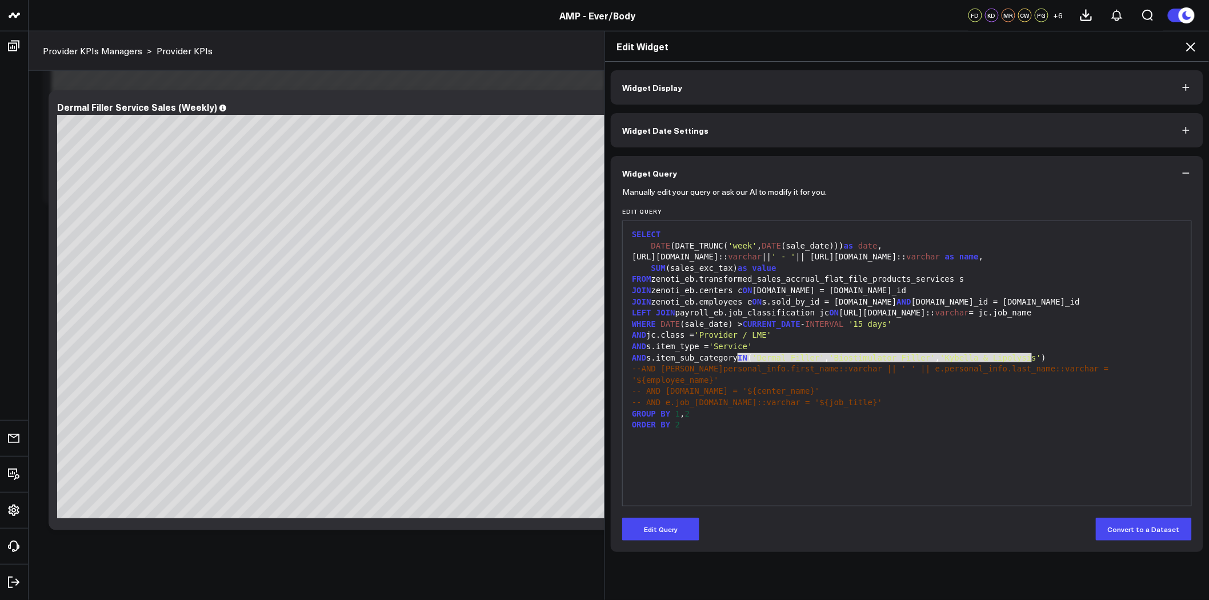
click at [1194, 43] on icon at bounding box center [1190, 46] width 9 height 9
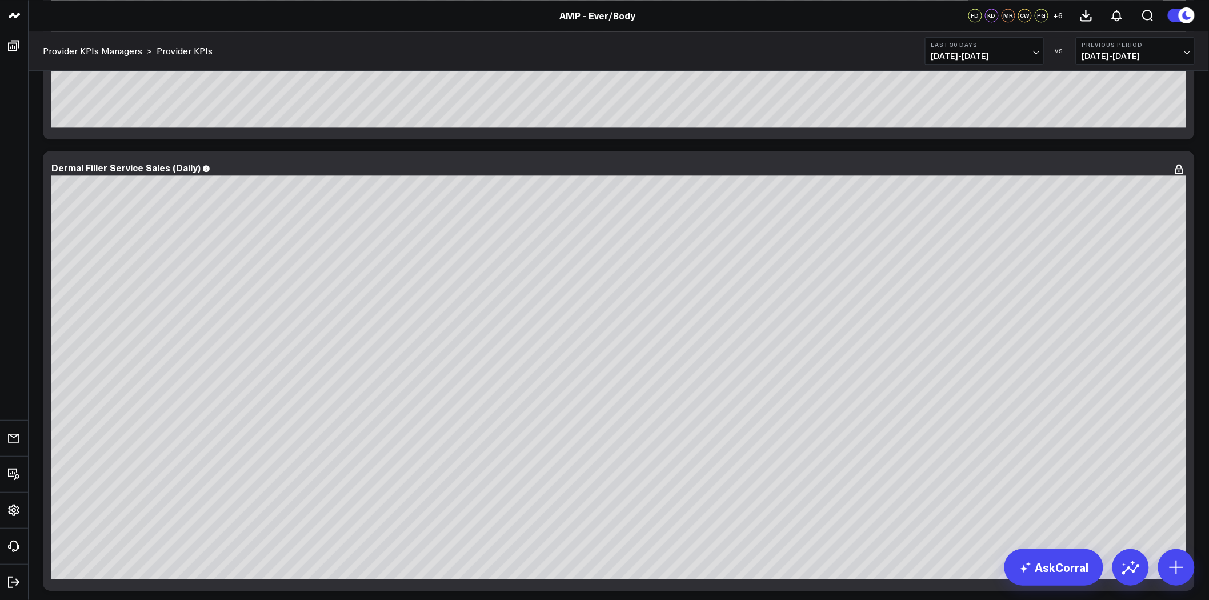
scroll to position [1117, 0]
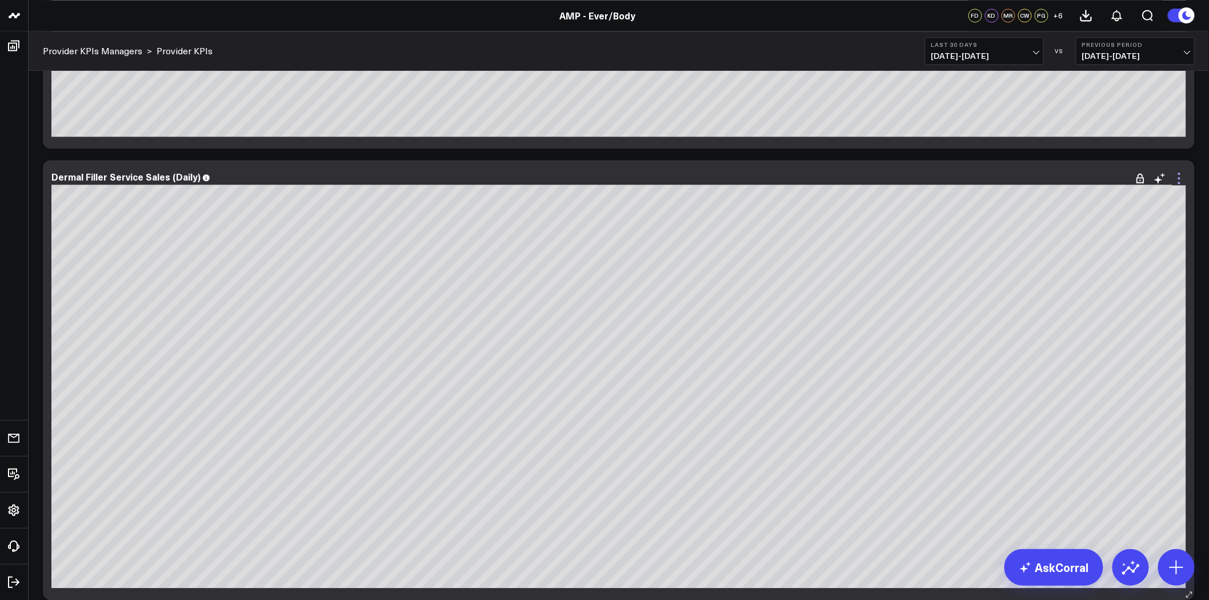
click at [1179, 177] on icon at bounding box center [1179, 178] width 2 height 2
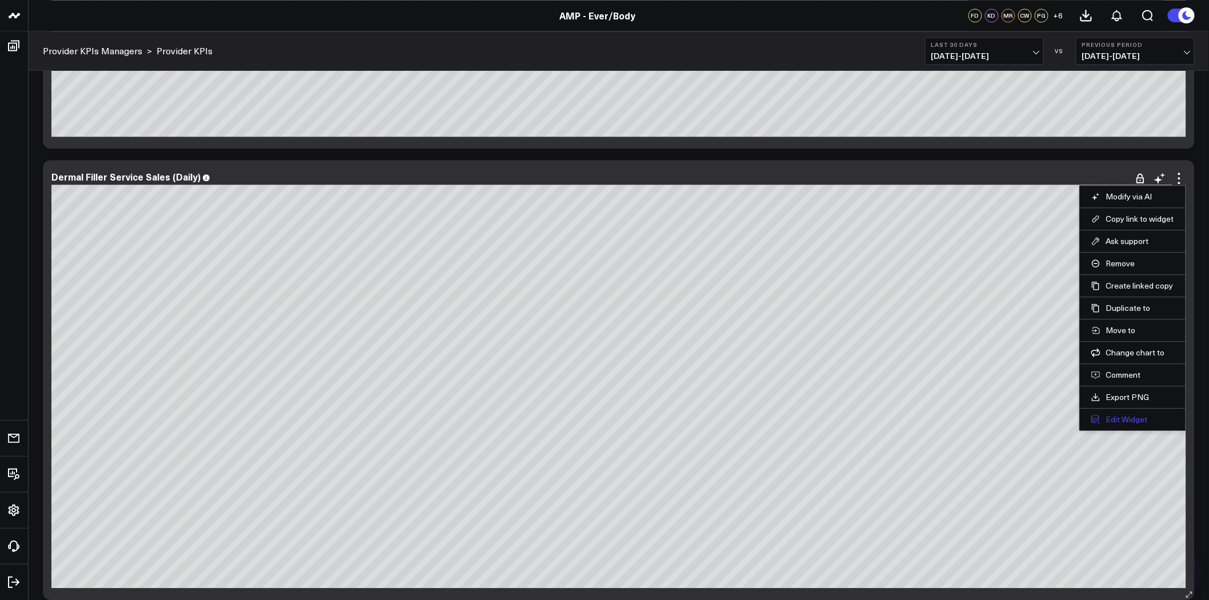
click at [1122, 417] on button "Edit Widget" at bounding box center [1132, 419] width 83 height 10
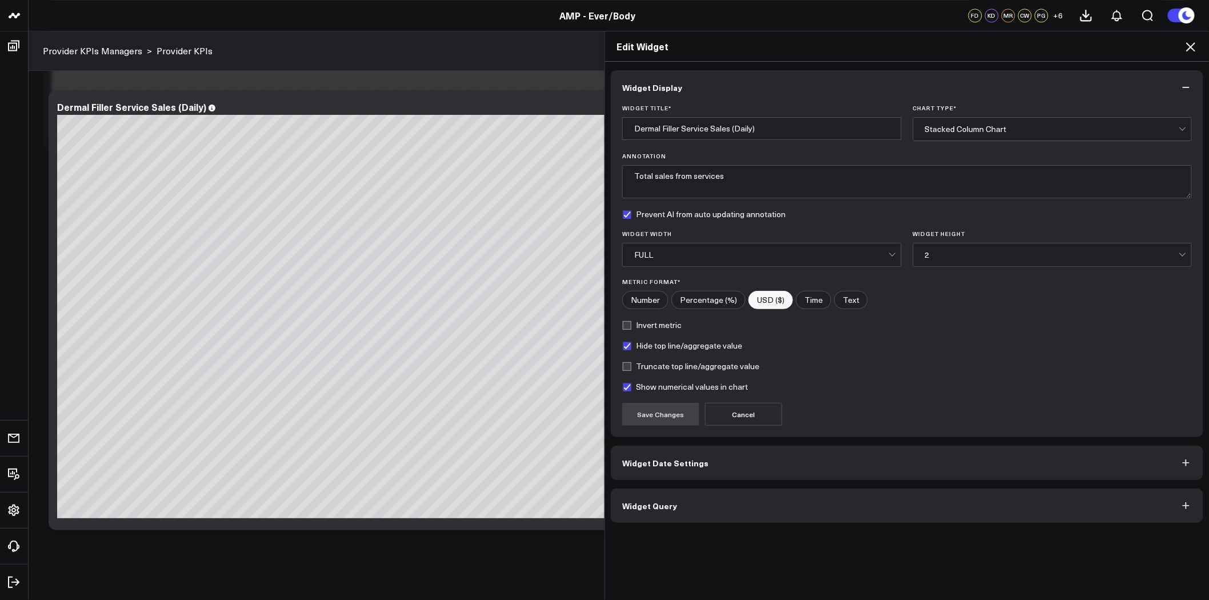
click at [807, 493] on button "Widget Query" at bounding box center [907, 505] width 592 height 34
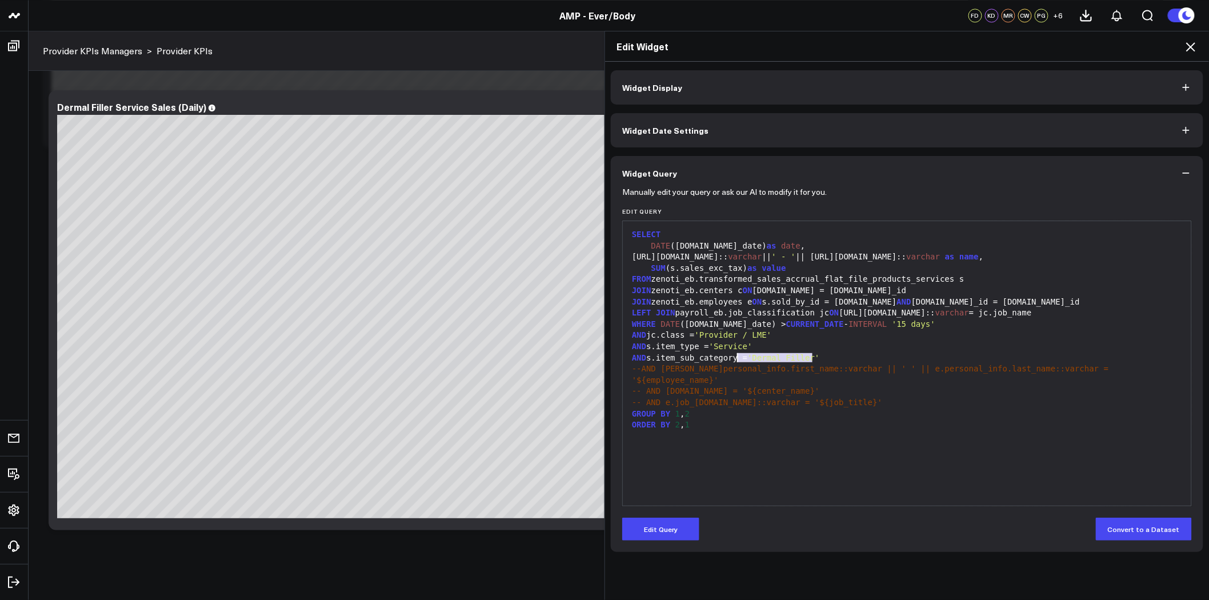
drag, startPoint x: 825, startPoint y: 356, endPoint x: 733, endPoint y: 361, distance: 92.1
click at [733, 361] on div "AND s.item_sub_category = 'Dermal Filler'" at bounding box center [906, 357] width 557 height 11
click at [655, 533] on button "Edit Query" at bounding box center [660, 528] width 77 height 23
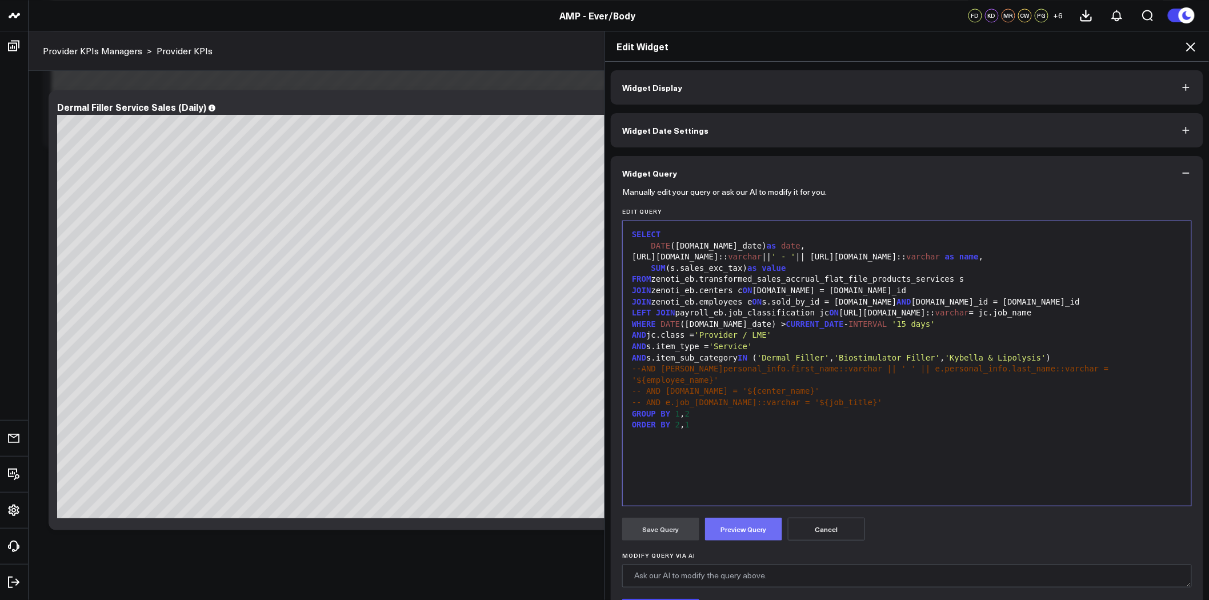
click at [756, 527] on button "Preview Query" at bounding box center [743, 528] width 77 height 23
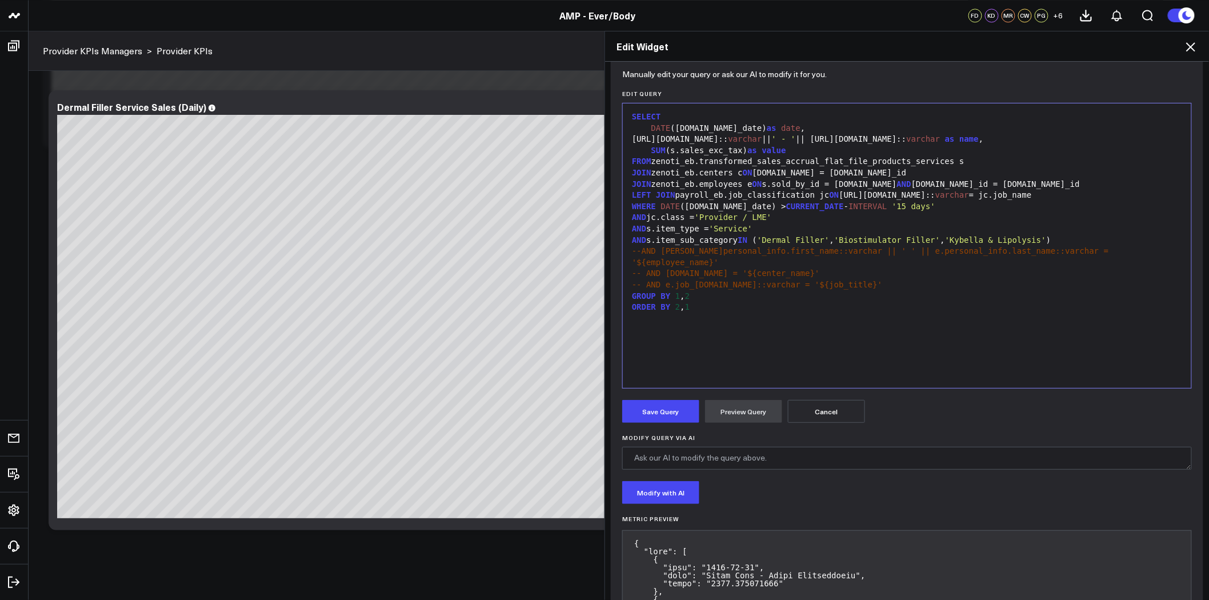
scroll to position [127, 0]
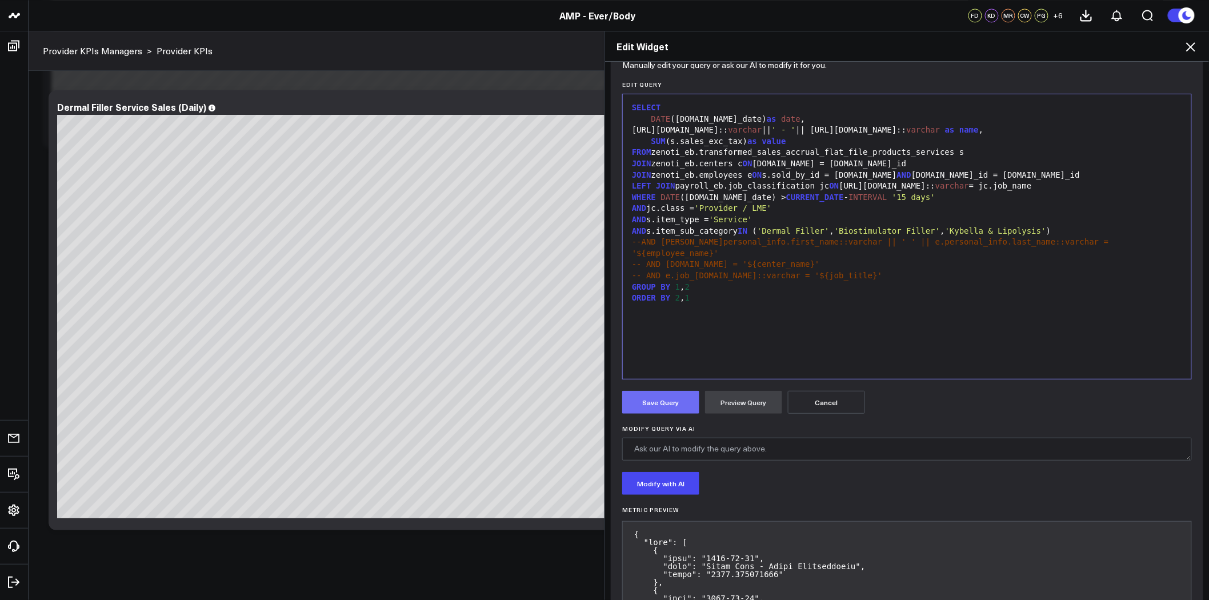
click at [663, 403] on button "Save Query" at bounding box center [660, 402] width 77 height 23
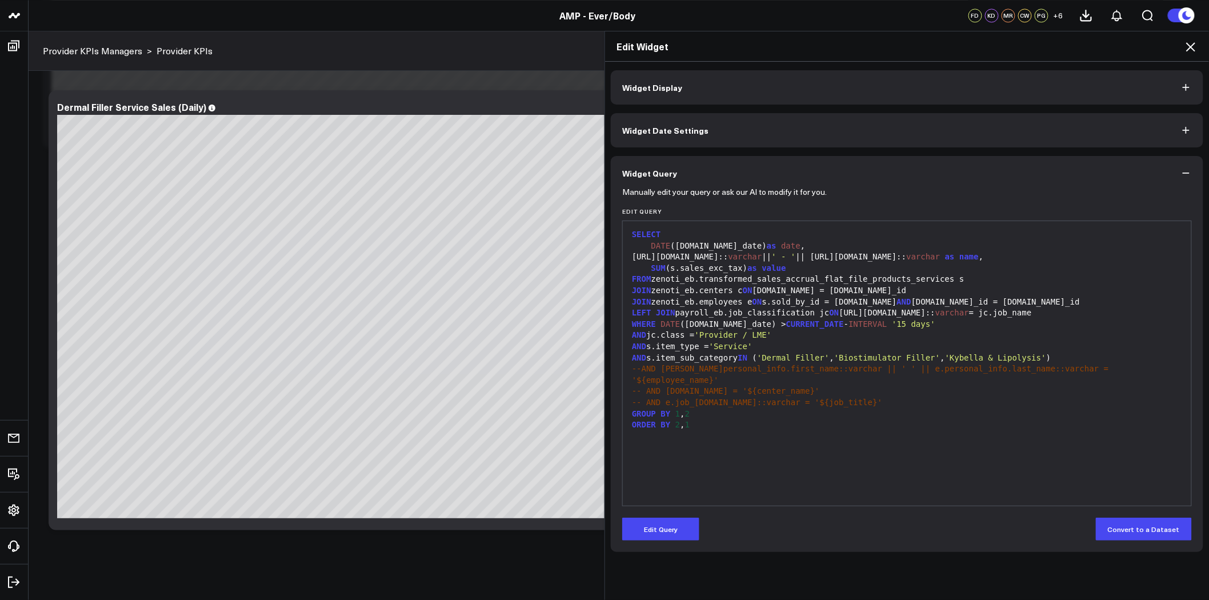
scroll to position [0, 0]
click at [1190, 47] on icon at bounding box center [1190, 46] width 9 height 9
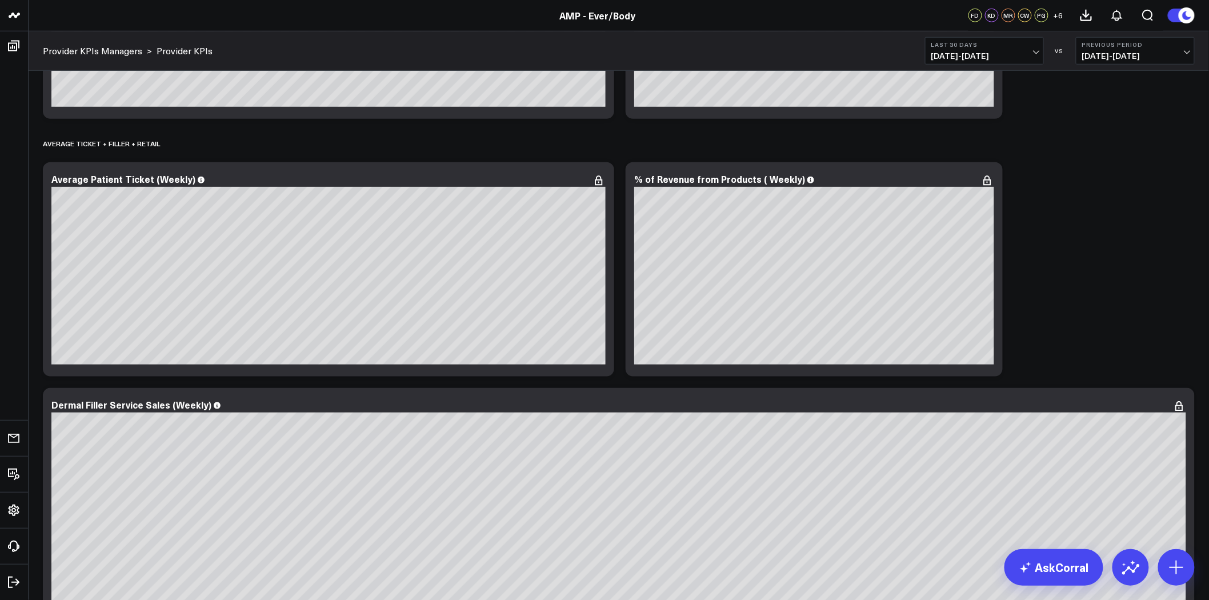
scroll to position [356, 0]
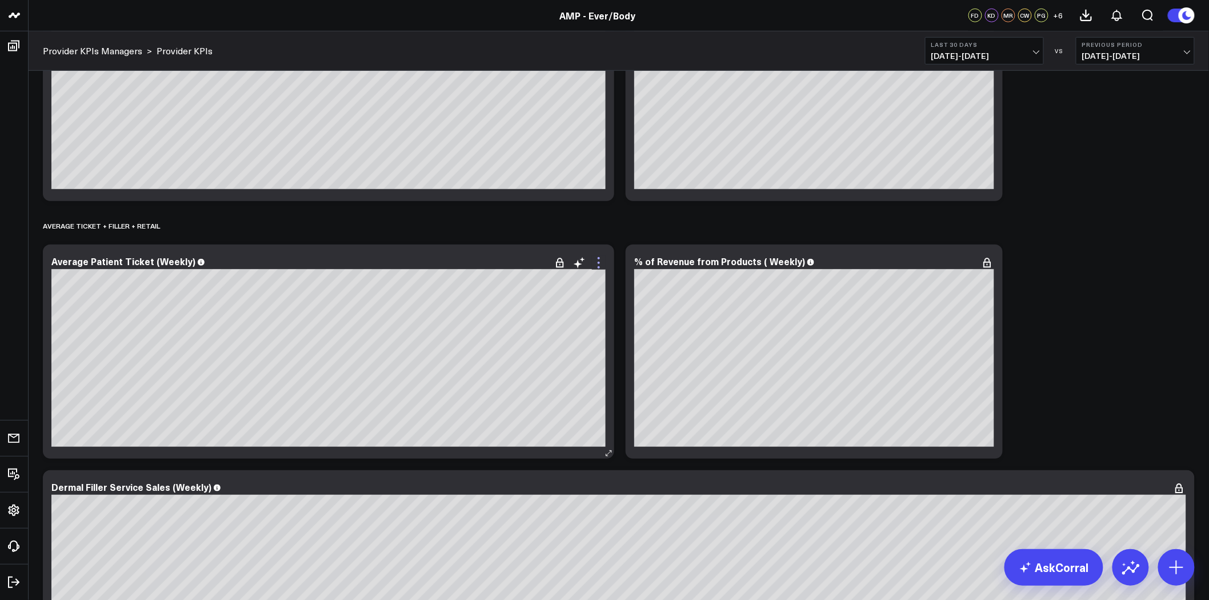
click at [600, 263] on icon at bounding box center [599, 263] width 14 height 14
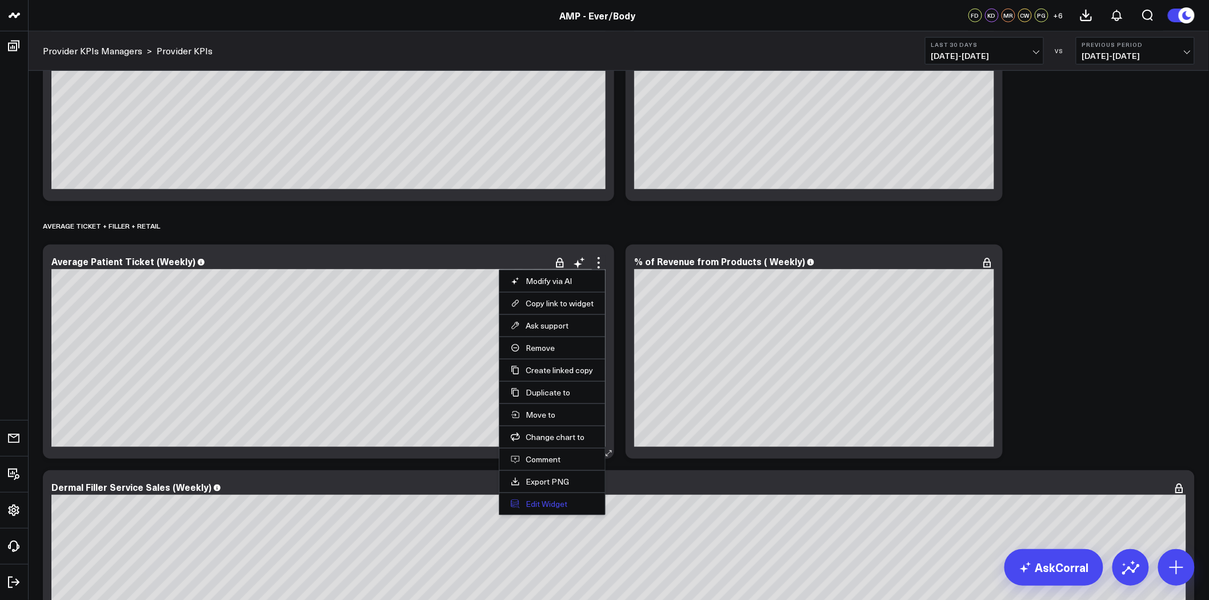
click at [568, 504] on button "Edit Widget" at bounding box center [552, 504] width 83 height 10
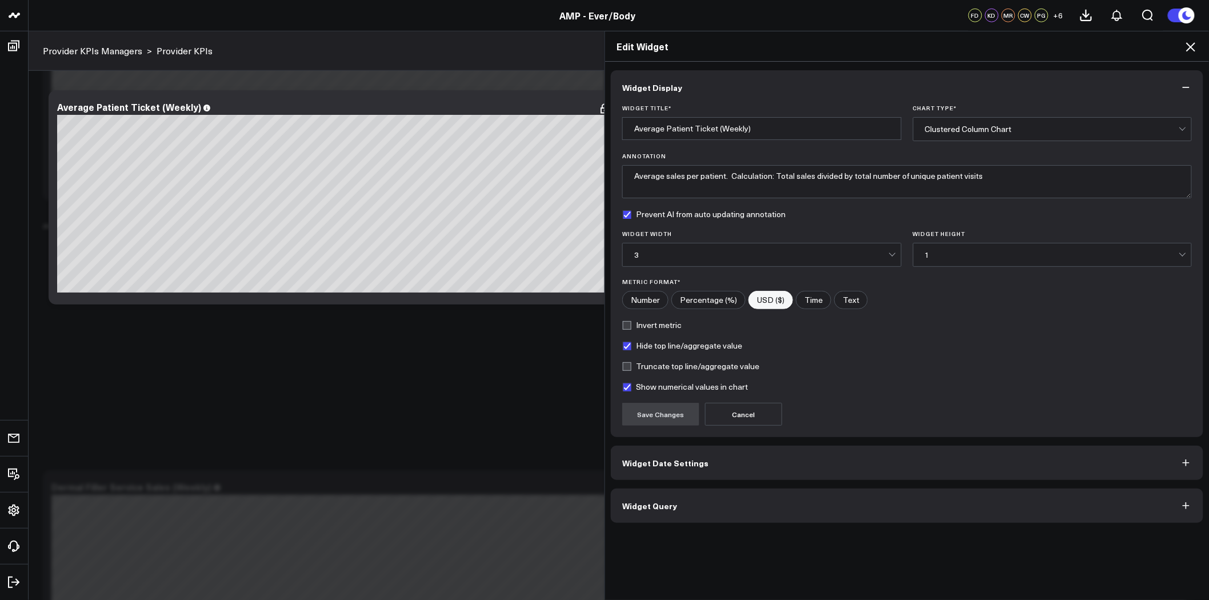
click at [844, 503] on button "Widget Query" at bounding box center [907, 505] width 592 height 34
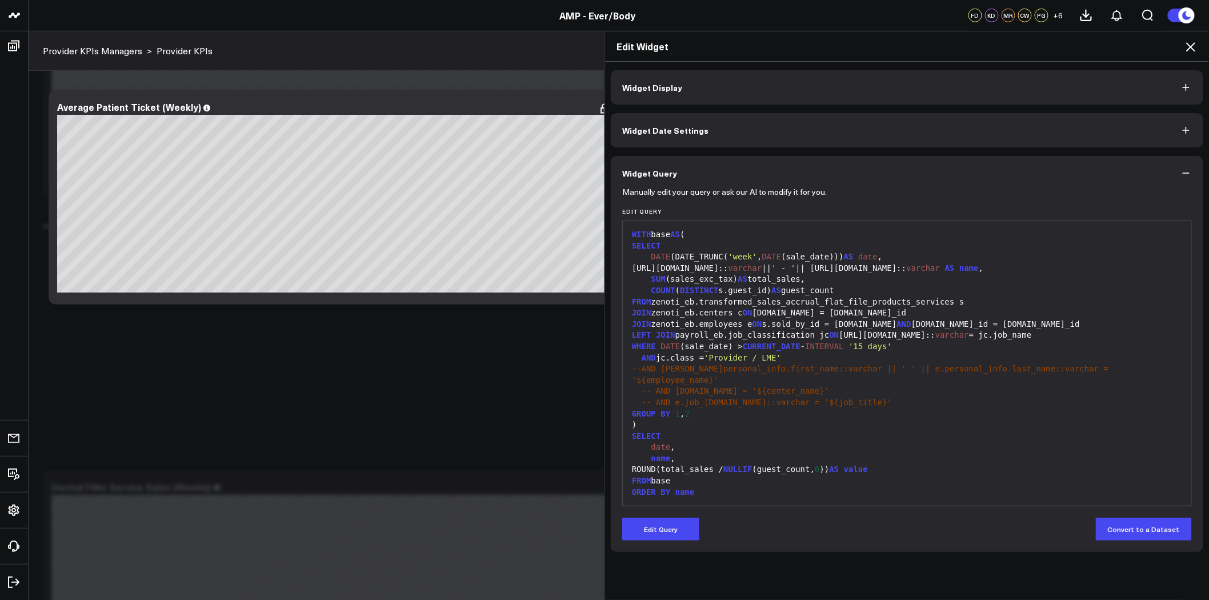
click at [1189, 45] on icon at bounding box center [1190, 46] width 9 height 9
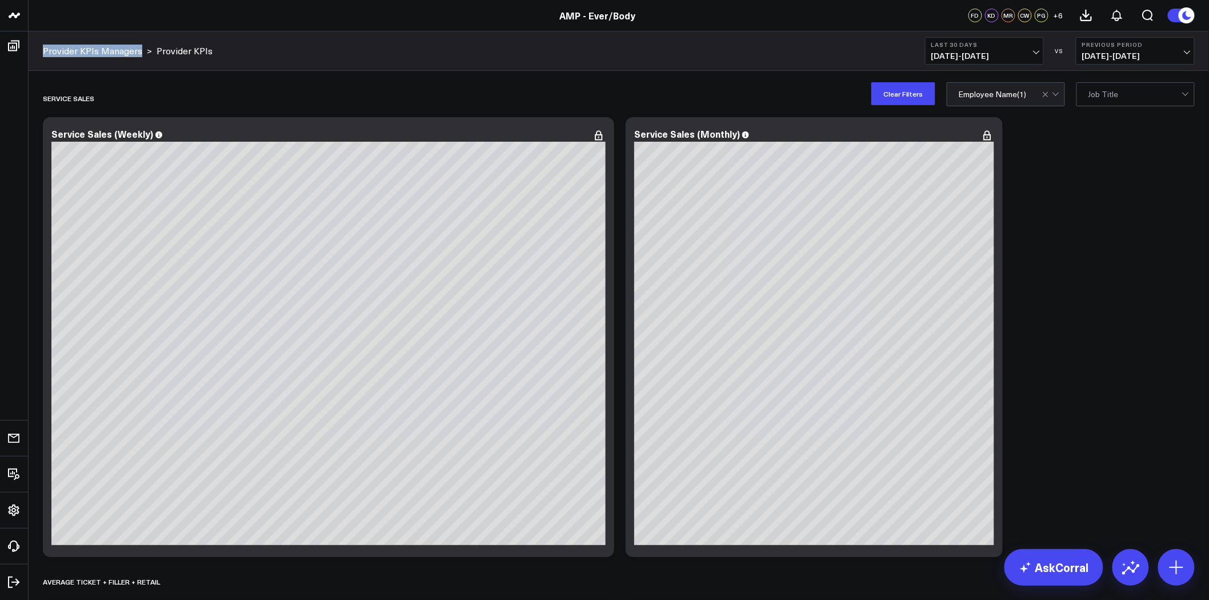
drag, startPoint x: 39, startPoint y: 49, endPoint x: 140, endPoint y: 47, distance: 101.1
click at [140, 47] on div "Provider KPIs Managers > Provider KPIs Last 30 Days 08/03/25 - 09/01/25 VS Prev…" at bounding box center [619, 50] width 1180 height 39
copy link "Provider KPIs Managers"
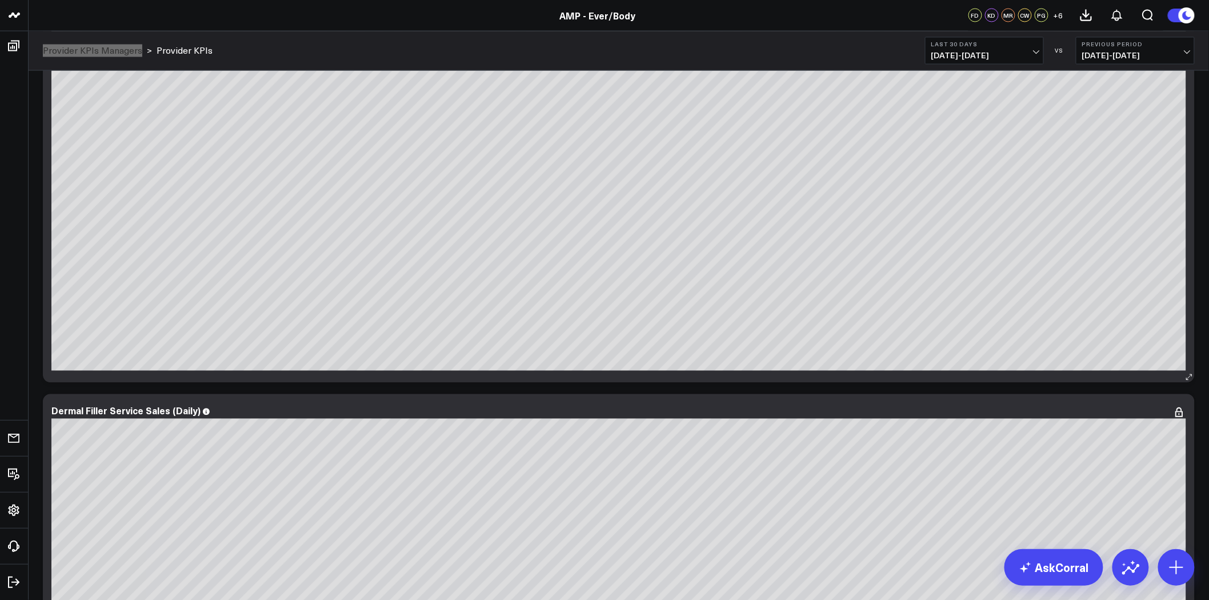
scroll to position [761, 0]
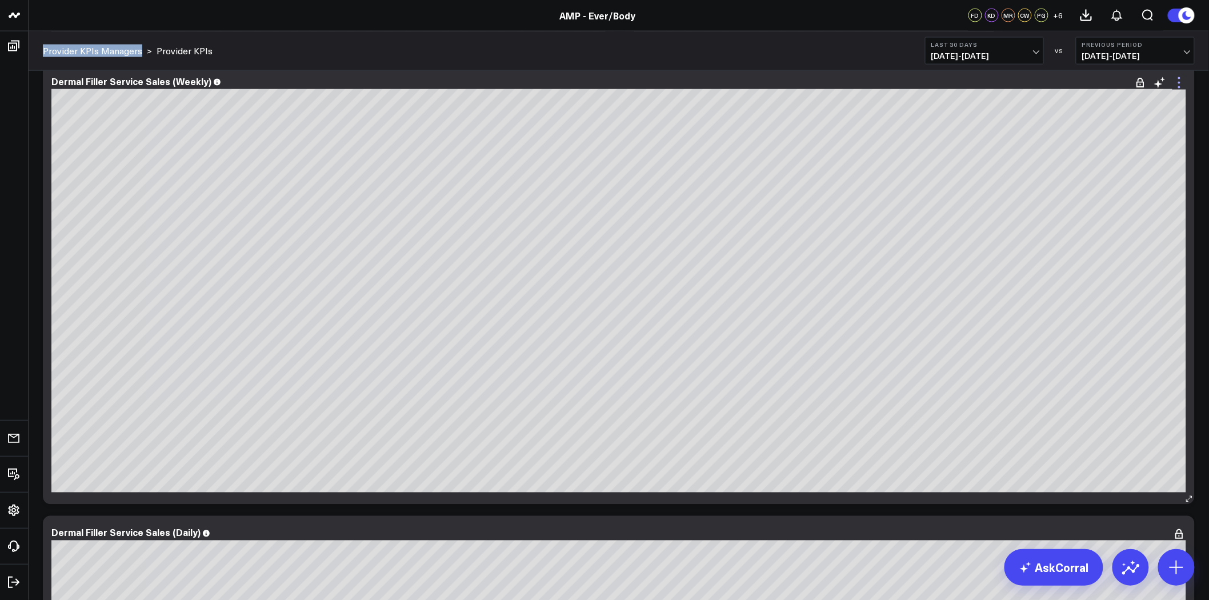
click at [1180, 87] on icon at bounding box center [1179, 83] width 14 height 14
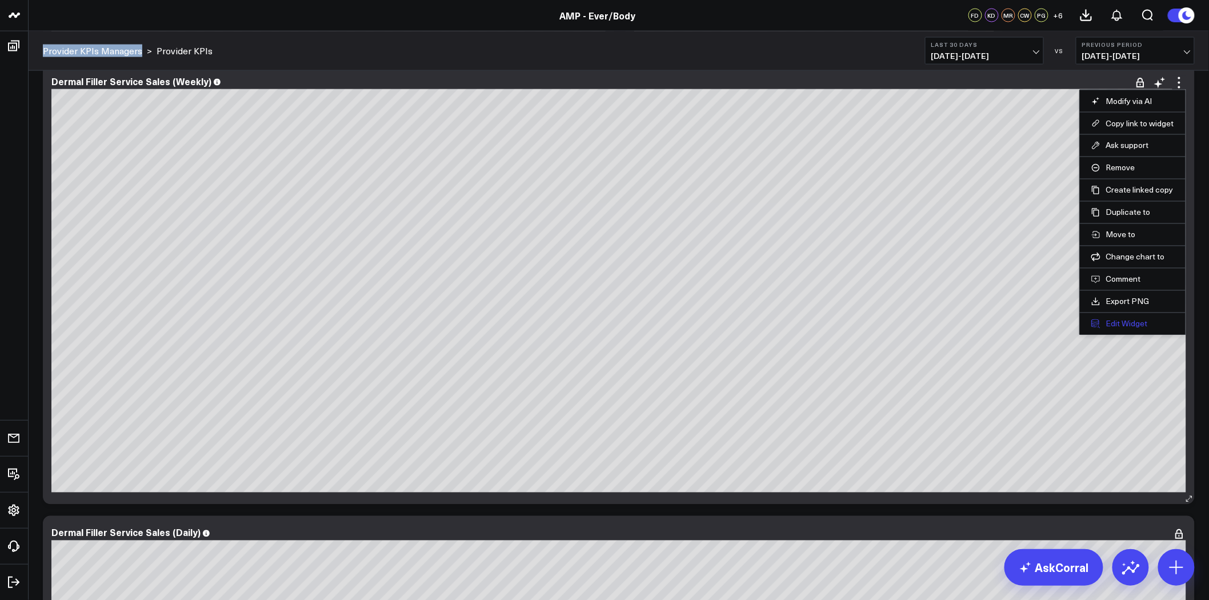
click at [1143, 326] on button "Edit Widget" at bounding box center [1132, 324] width 83 height 10
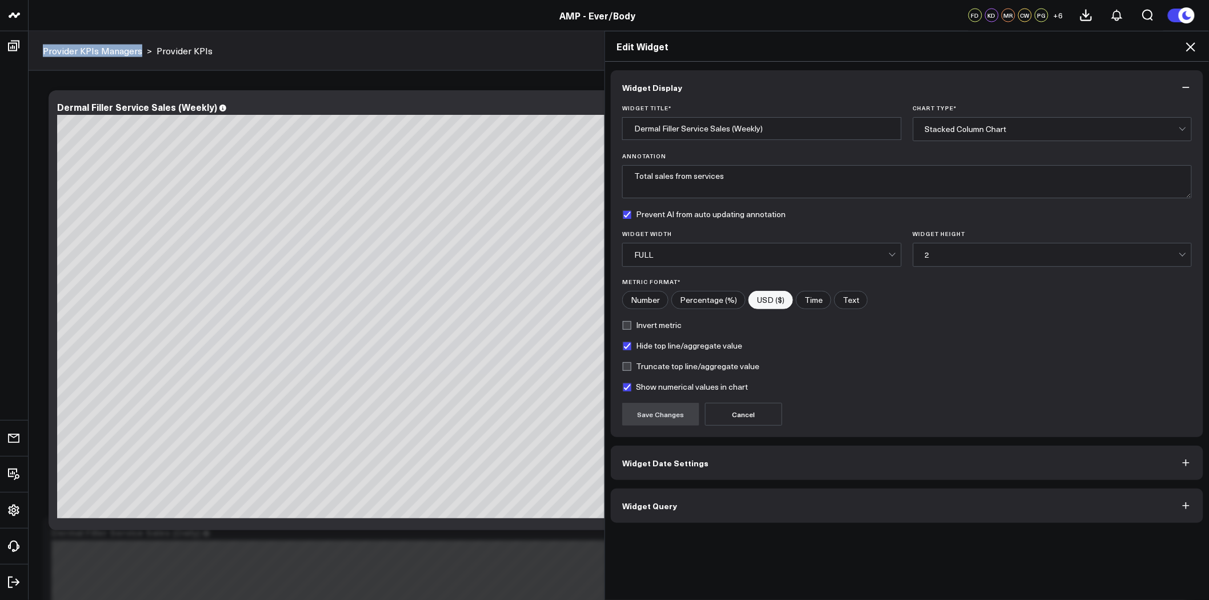
click at [834, 496] on button "Widget Query" at bounding box center [907, 505] width 592 height 34
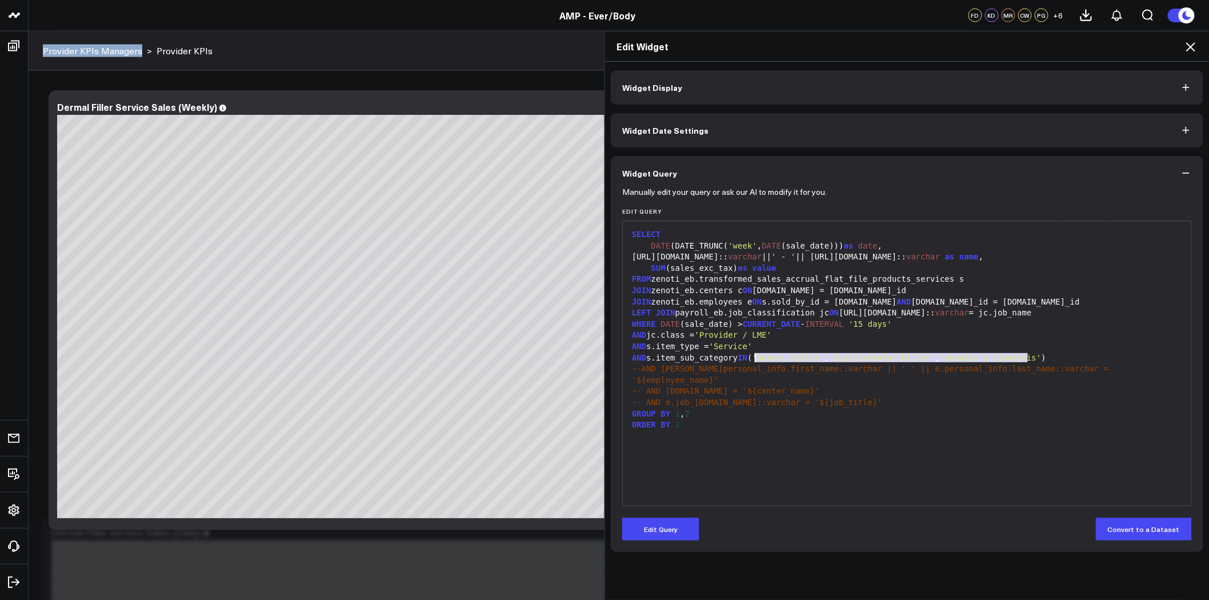
drag, startPoint x: 1022, startPoint y: 356, endPoint x: 750, endPoint y: 357, distance: 272.4
click at [750, 357] on div "AND s.item_sub_category IN ( 'Dermal Filler' , 'Biostimulator Filler' , 'Kybell…" at bounding box center [906, 357] width 557 height 11
click at [1190, 49] on icon at bounding box center [1190, 47] width 14 height 14
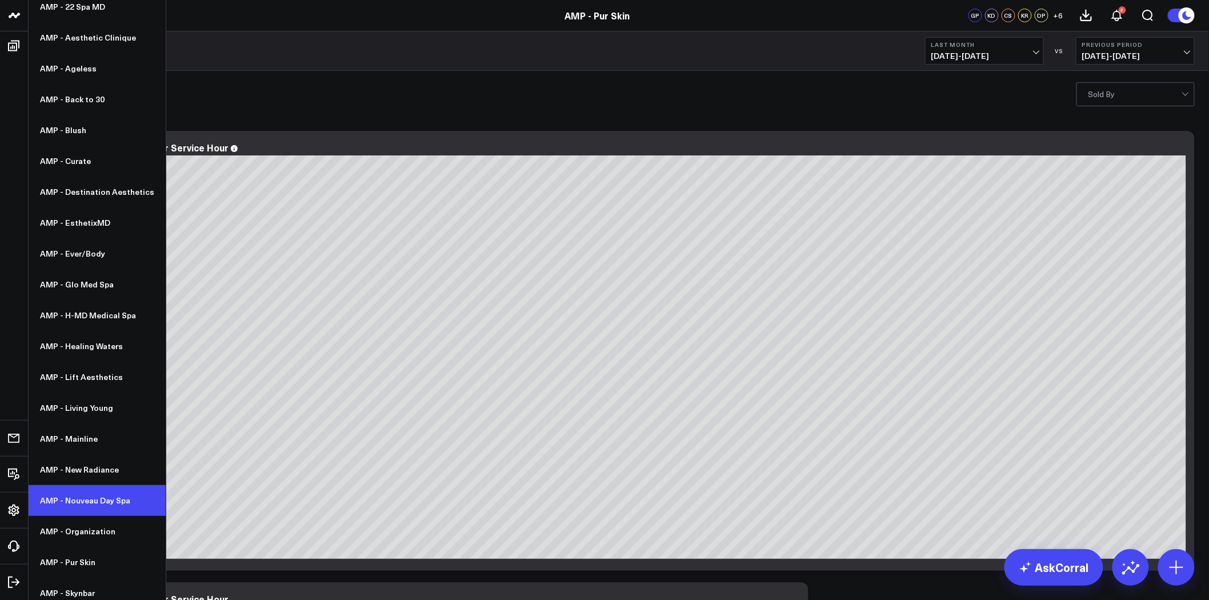
scroll to position [106, 0]
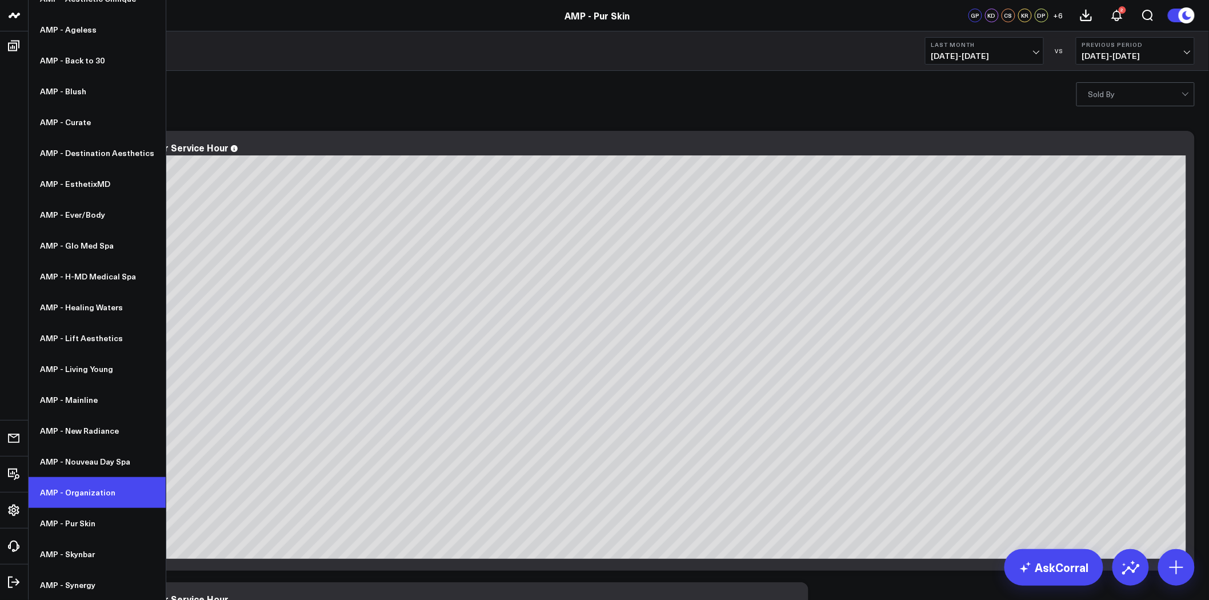
click at [106, 495] on link "AMP - Organization" at bounding box center [97, 492] width 137 height 31
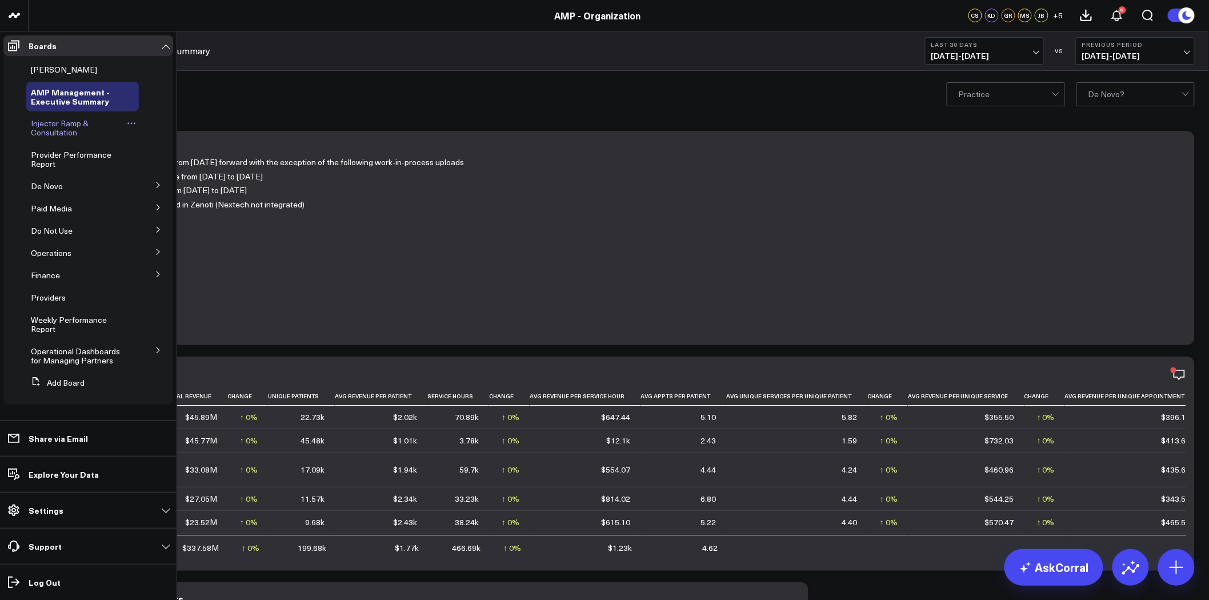
click at [59, 126] on span "Injector Ramp & Consultation" at bounding box center [60, 128] width 58 height 20
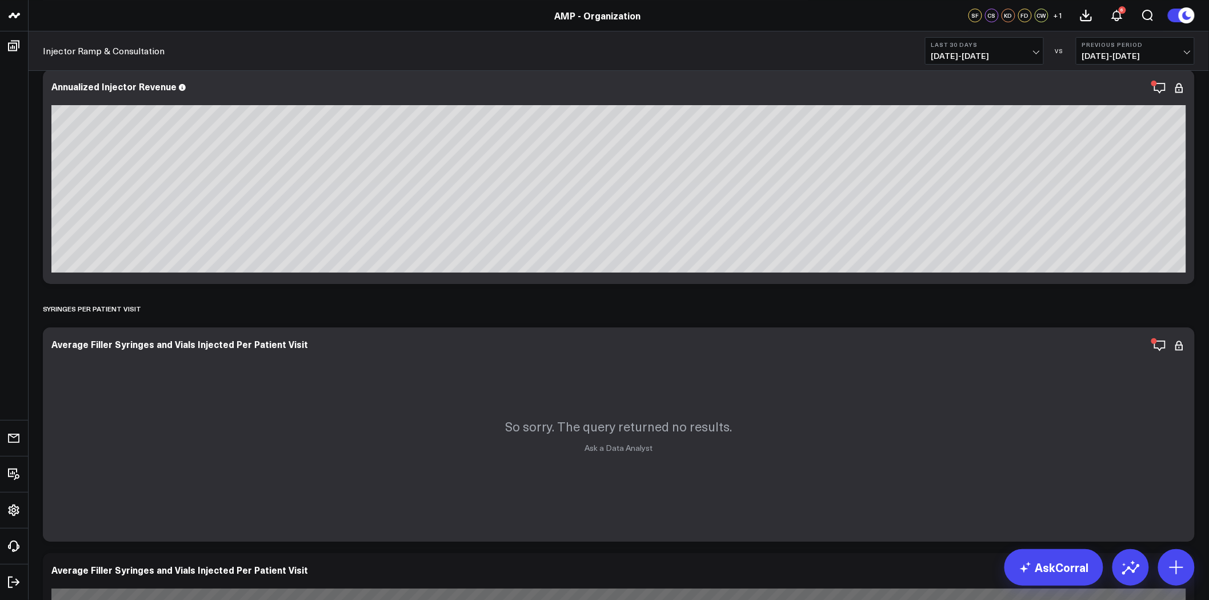
scroll to position [1840, 0]
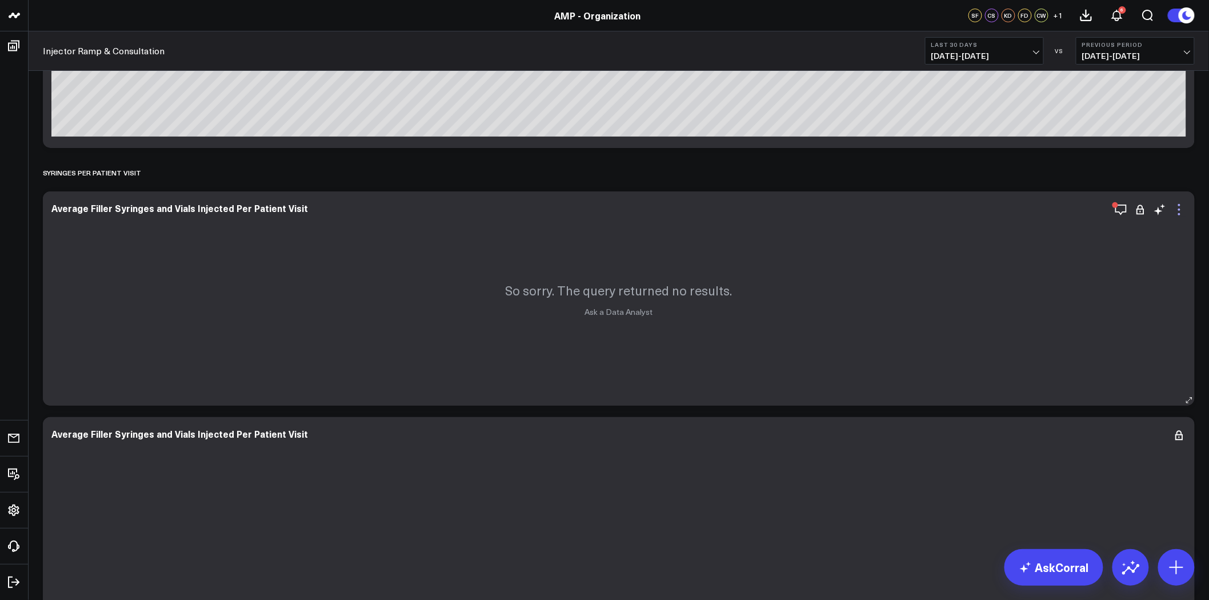
click at [1175, 204] on icon at bounding box center [1179, 210] width 14 height 14
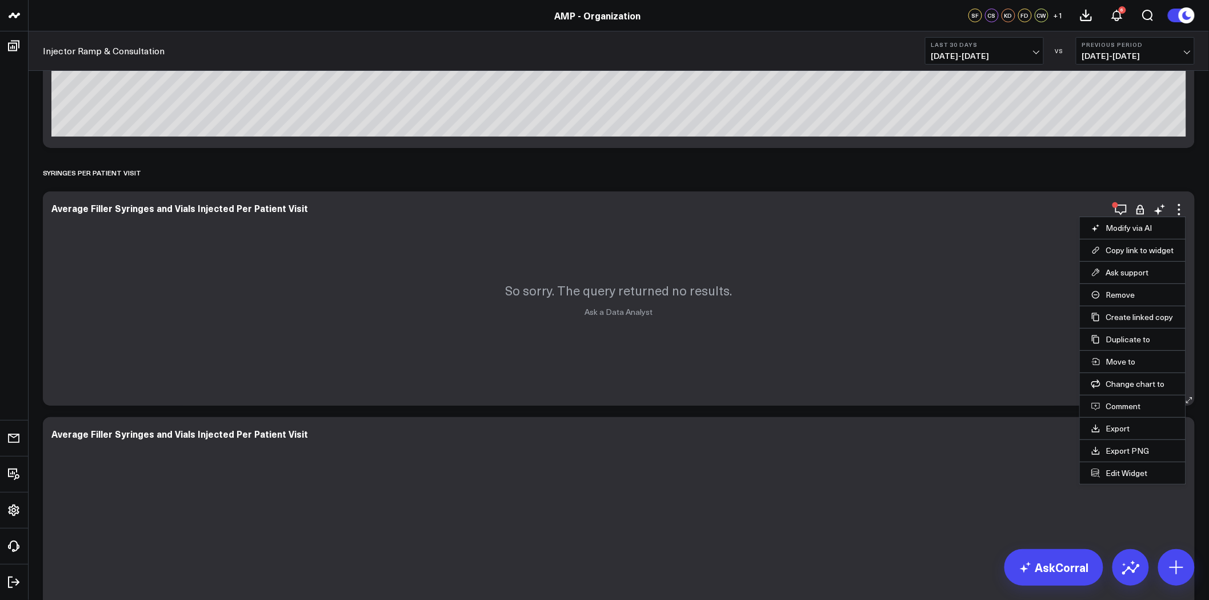
click at [1120, 465] on li "Edit Widget" at bounding box center [1132, 472] width 106 height 22
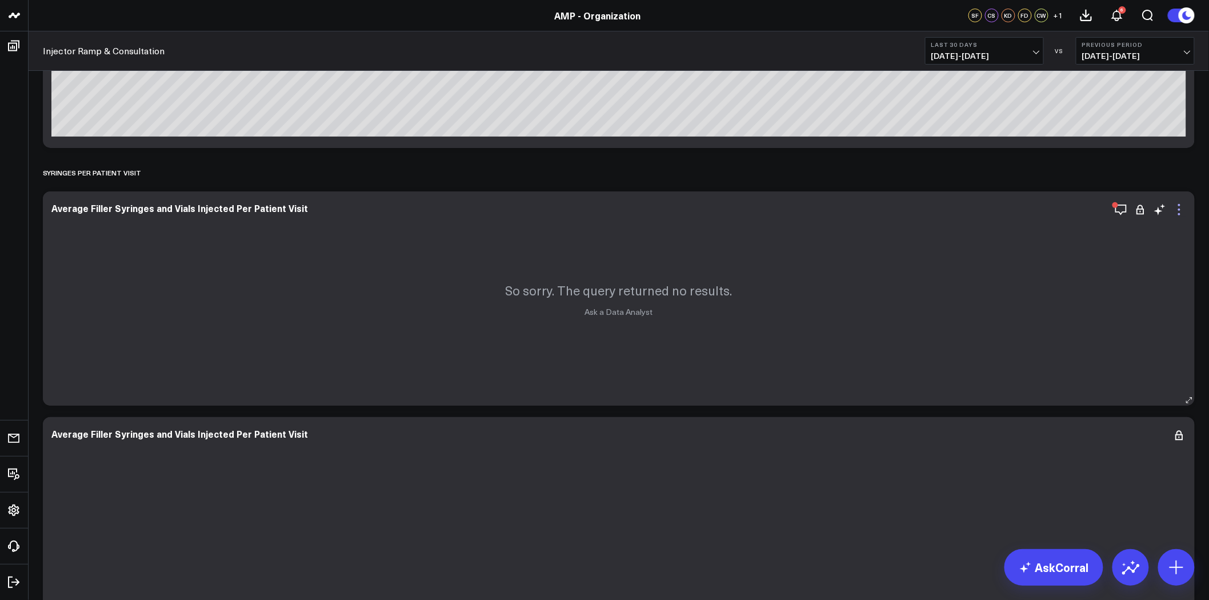
click at [1178, 207] on icon at bounding box center [1179, 210] width 14 height 14
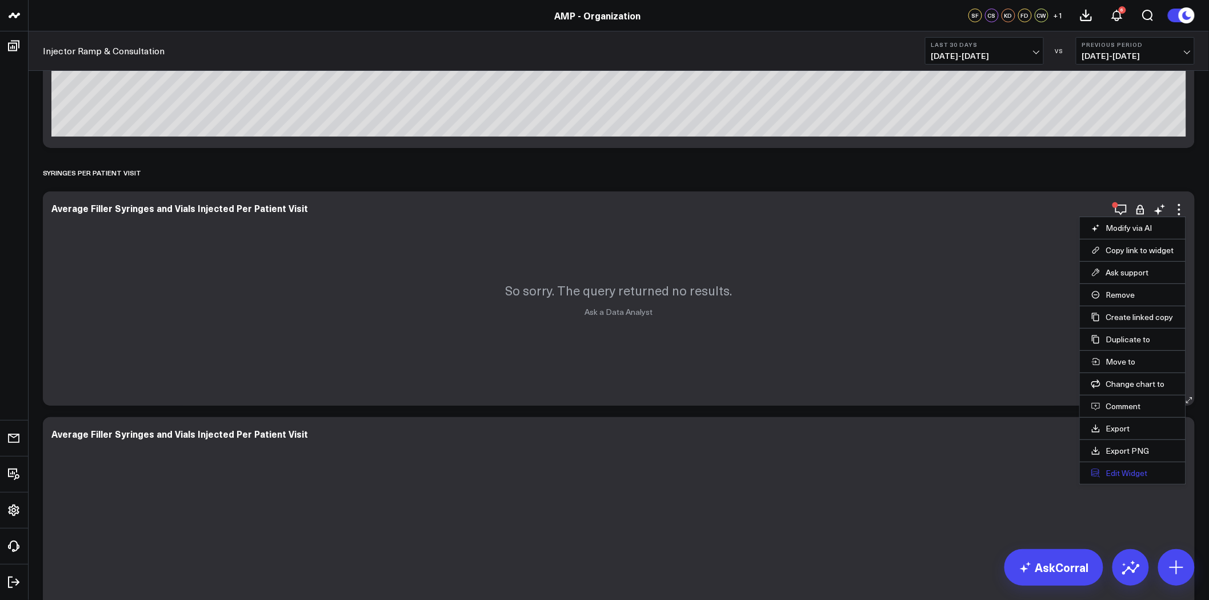
click at [1135, 474] on button "Edit Widget" at bounding box center [1132, 473] width 83 height 10
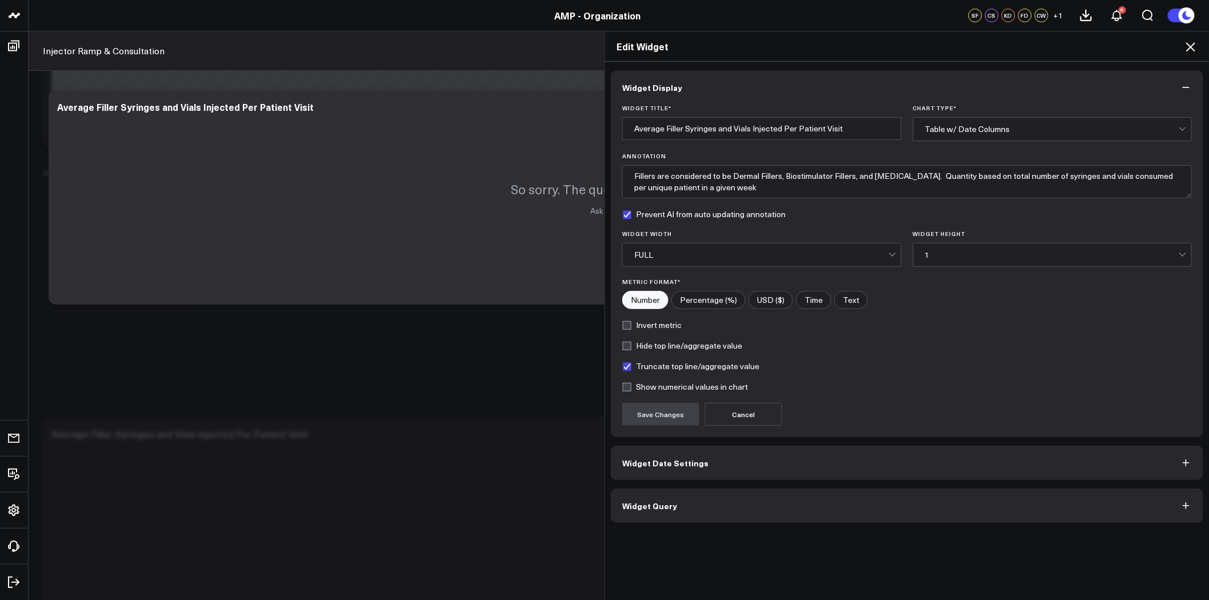
click at [734, 507] on button "Widget Query" at bounding box center [907, 505] width 592 height 34
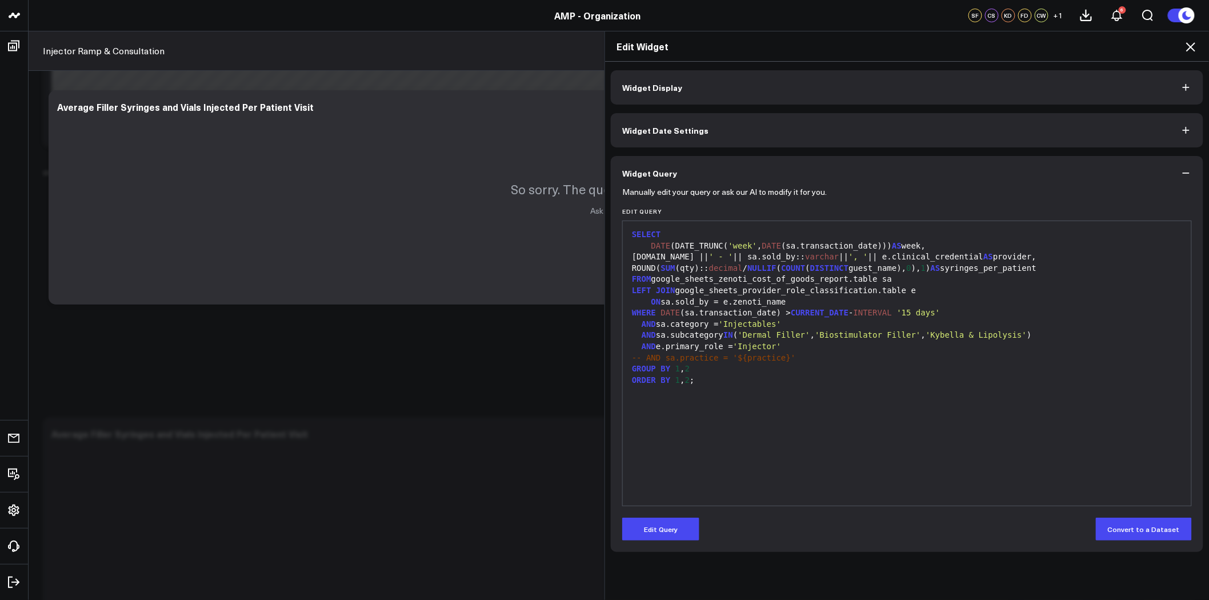
click at [945, 331] on span "'Kybella & Lipolysis'" at bounding box center [975, 334] width 101 height 9
drag, startPoint x: 1037, startPoint y: 336, endPoint x: 718, endPoint y: 334, distance: 318.7
click at [718, 334] on div "AND sa.subcategory IN ( 'Dermal Filler' , 'Biostimulator Filler' , 'Kybella & L…" at bounding box center [906, 335] width 557 height 11
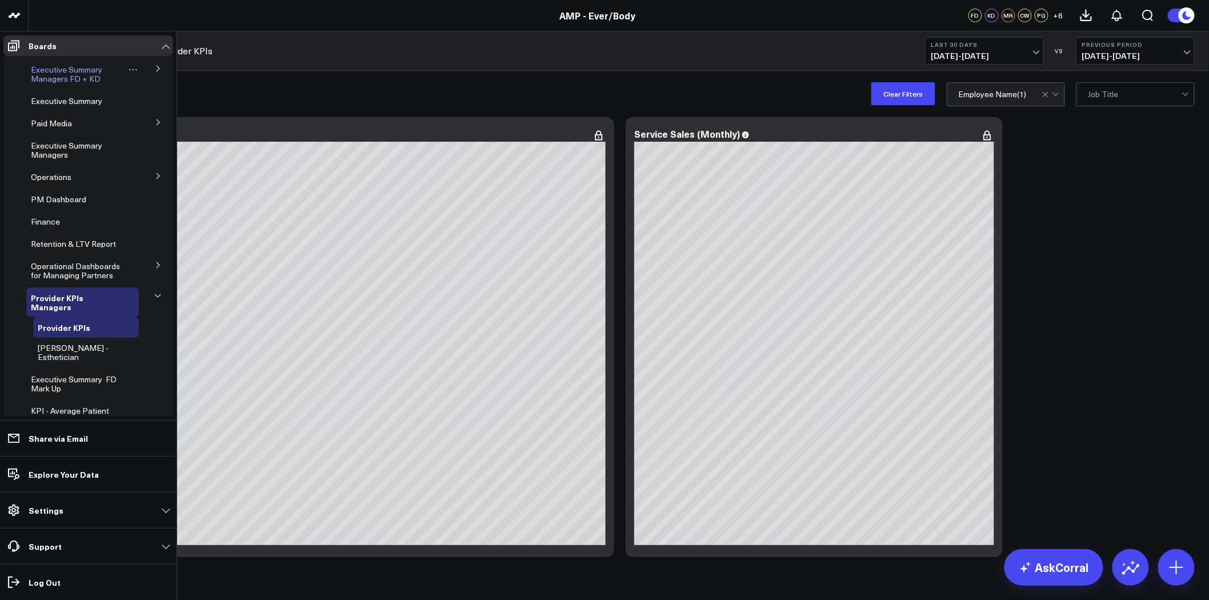
click at [76, 70] on span "Executive Summary Managers FD + KD" at bounding box center [66, 74] width 71 height 20
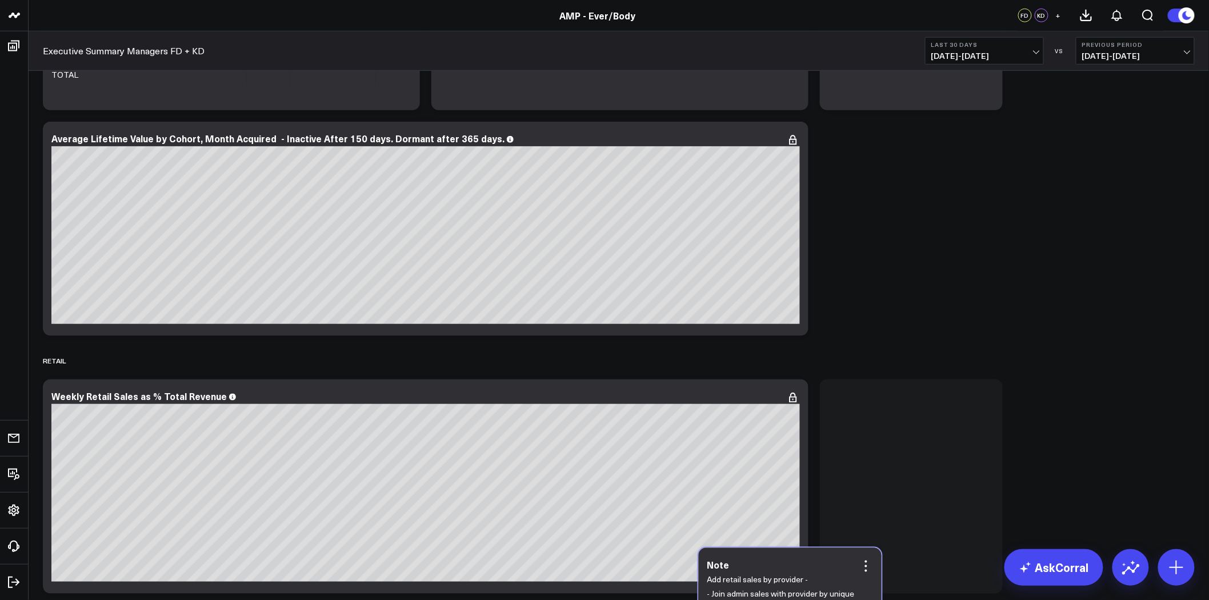
scroll to position [4008, 0]
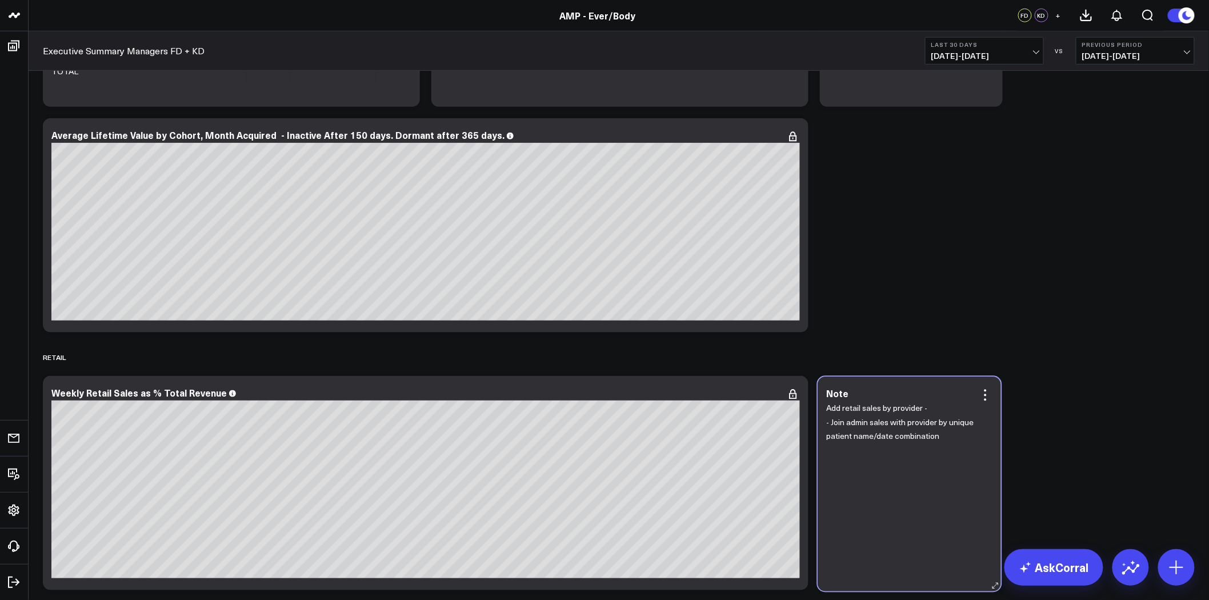
drag, startPoint x: 170, startPoint y: 150, endPoint x: 944, endPoint y: 398, distance: 813.0
click at [944, 398] on div "Note" at bounding box center [909, 393] width 166 height 10
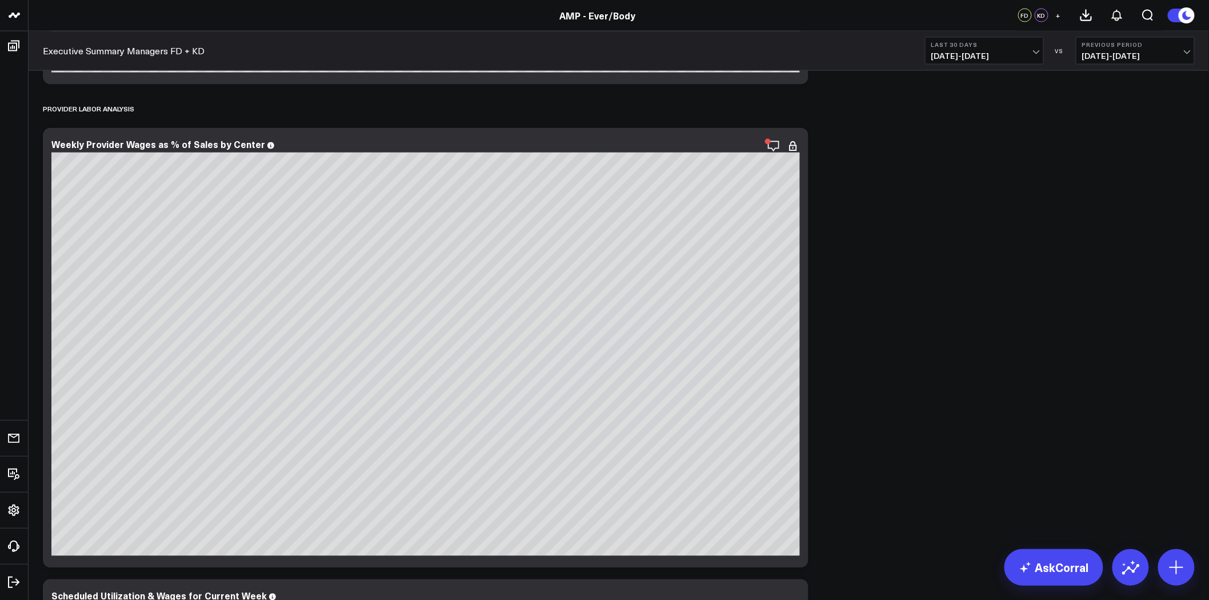
scroll to position [2612, 0]
click at [791, 146] on icon at bounding box center [793, 147] width 14 height 14
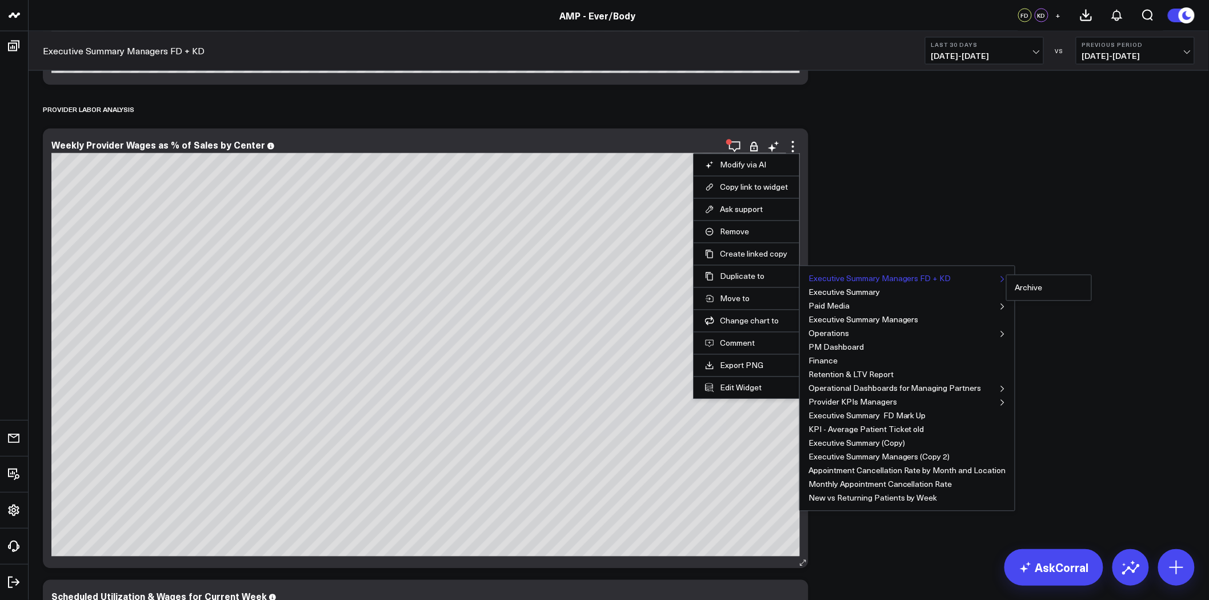
click at [842, 276] on button "Executive Summary Managers FD + KD" at bounding box center [879, 279] width 143 height 8
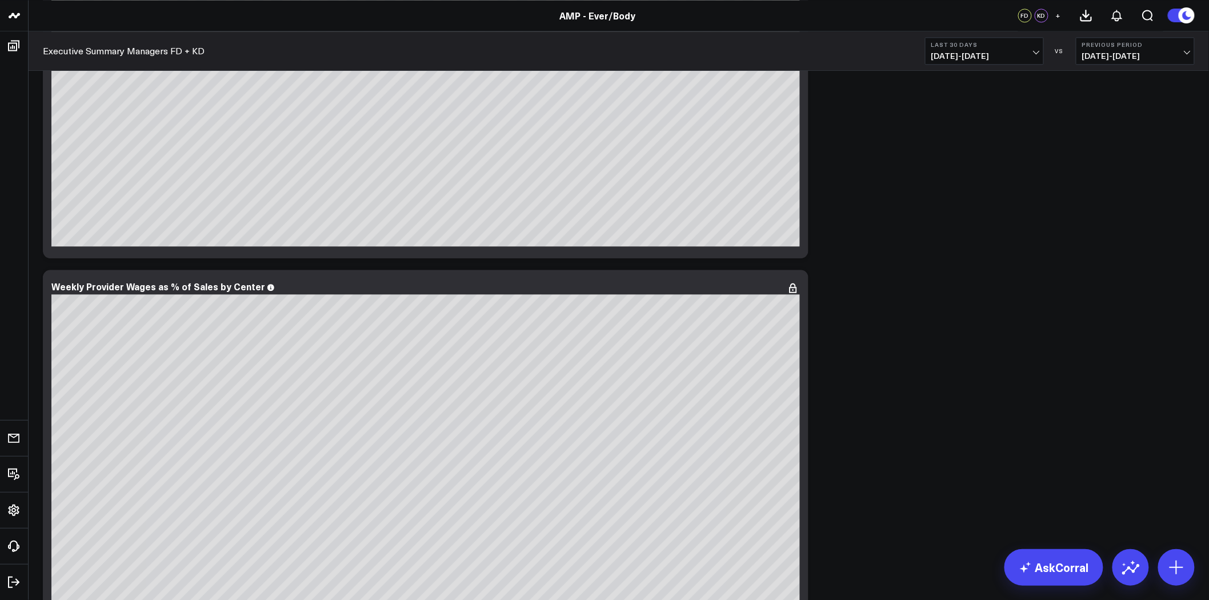
scroll to position [2993, 0]
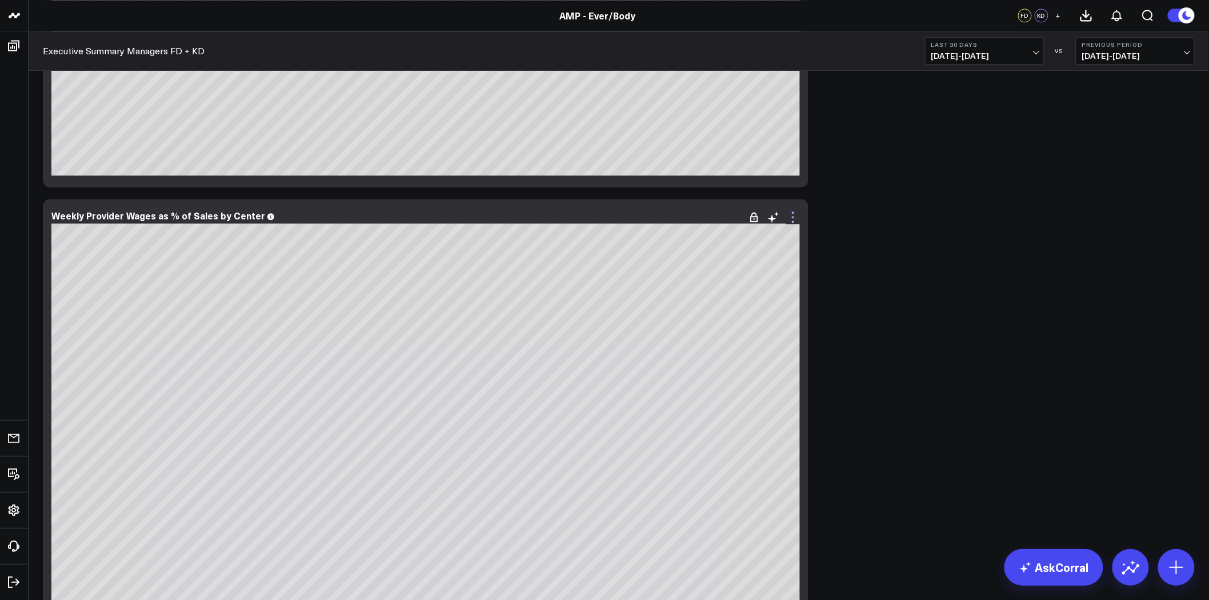
click at [795, 222] on icon at bounding box center [793, 217] width 14 height 14
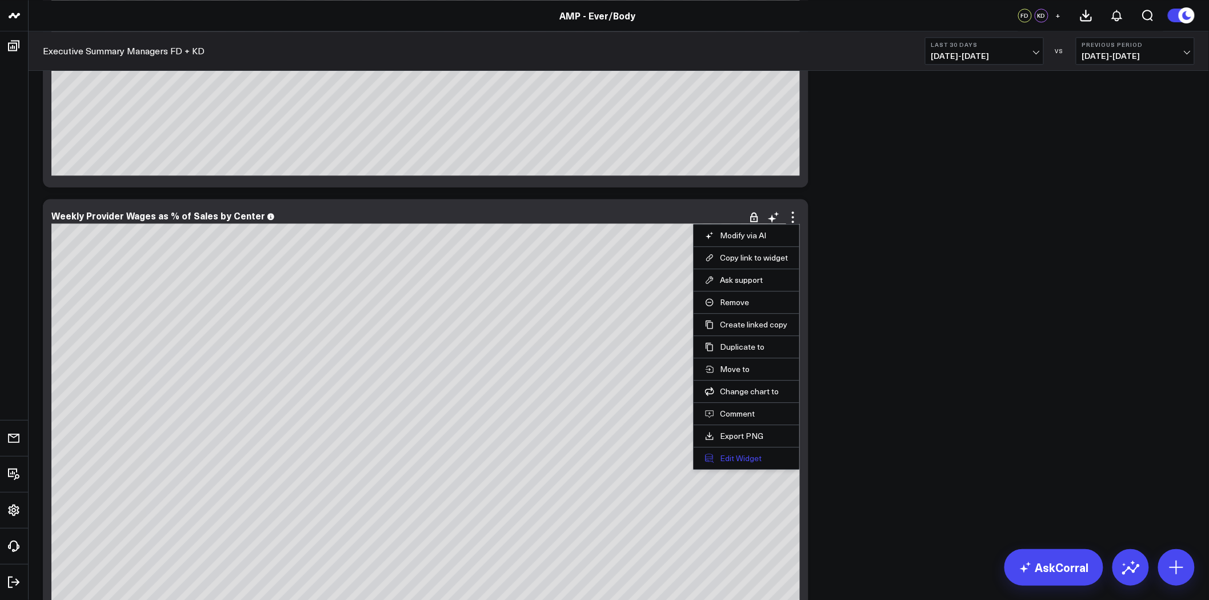
click at [751, 456] on button "Edit Widget" at bounding box center [746, 458] width 83 height 10
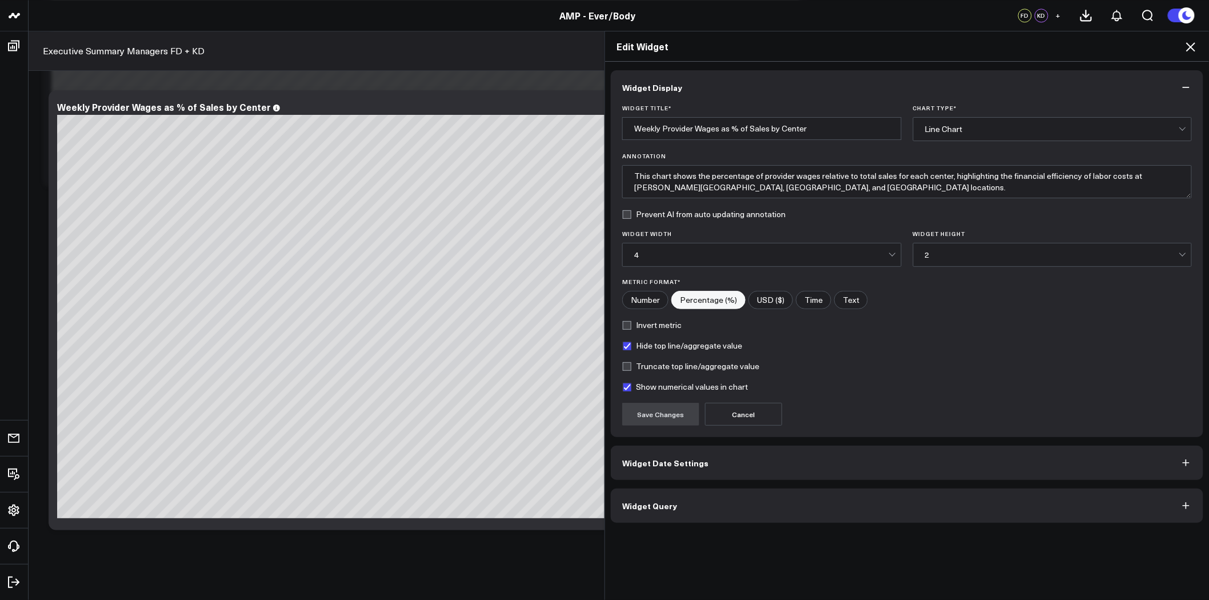
click at [722, 503] on button "Widget Query" at bounding box center [907, 505] width 592 height 34
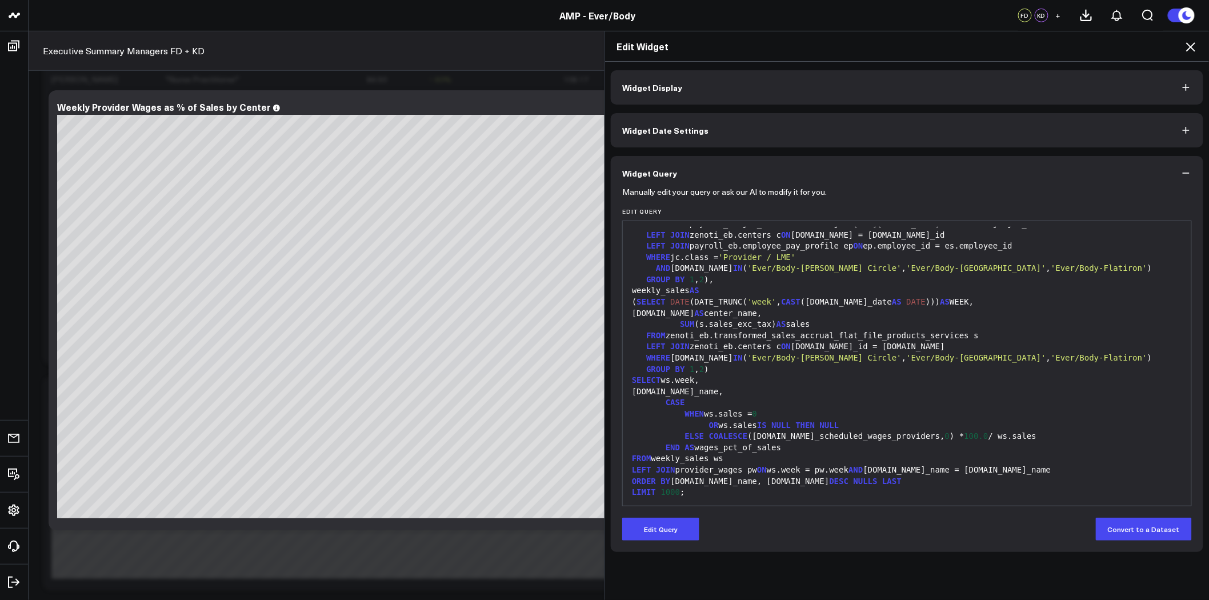
scroll to position [2104, 0]
click at [1192, 43] on icon at bounding box center [1190, 47] width 14 height 14
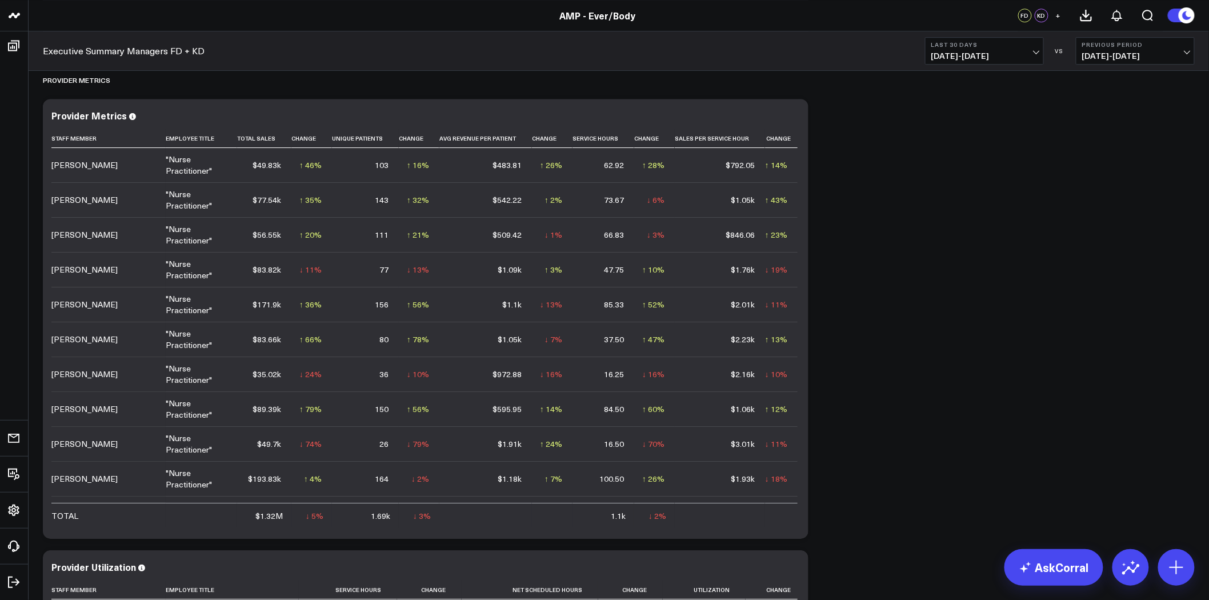
scroll to position [1459, 0]
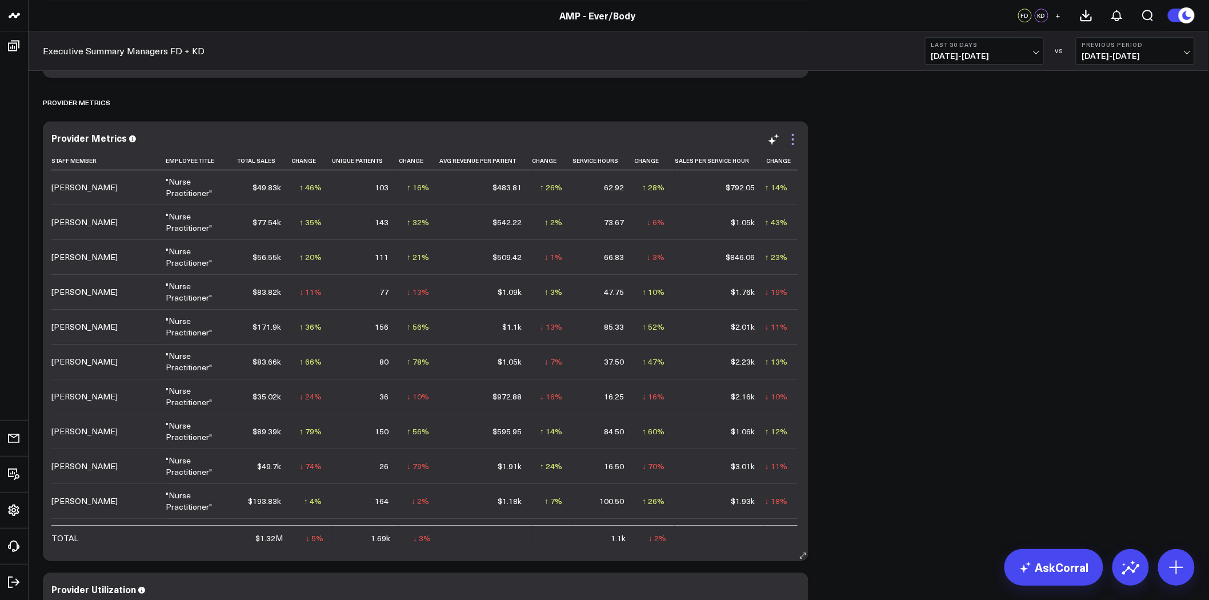
click at [792, 136] on icon at bounding box center [793, 140] width 14 height 14
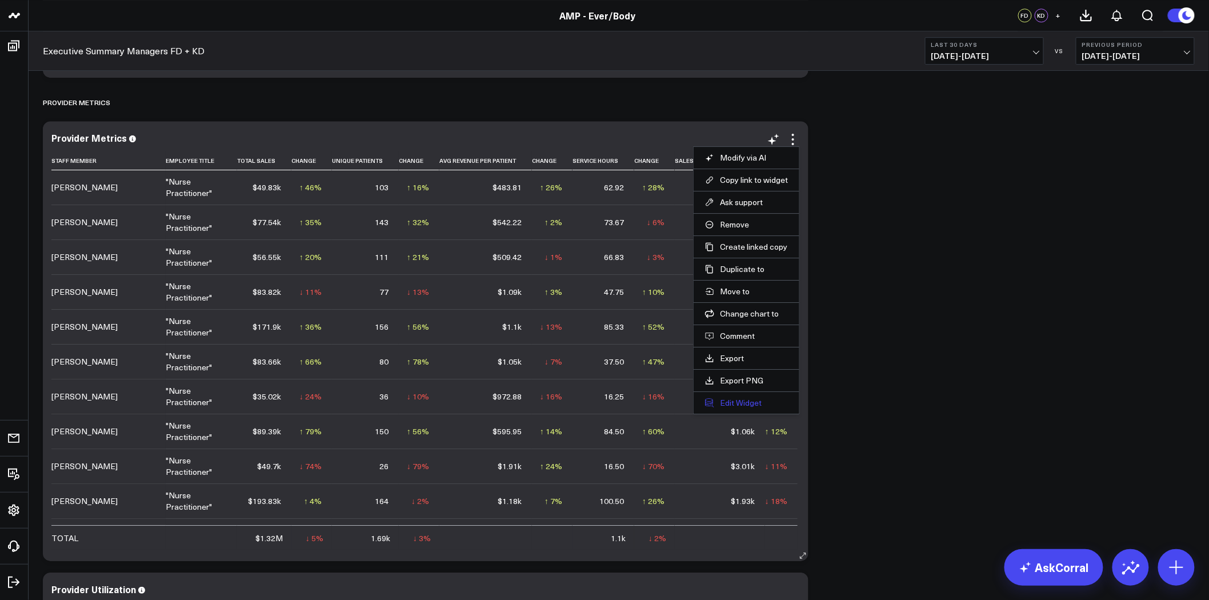
click at [751, 400] on button "Edit Widget" at bounding box center [746, 403] width 83 height 10
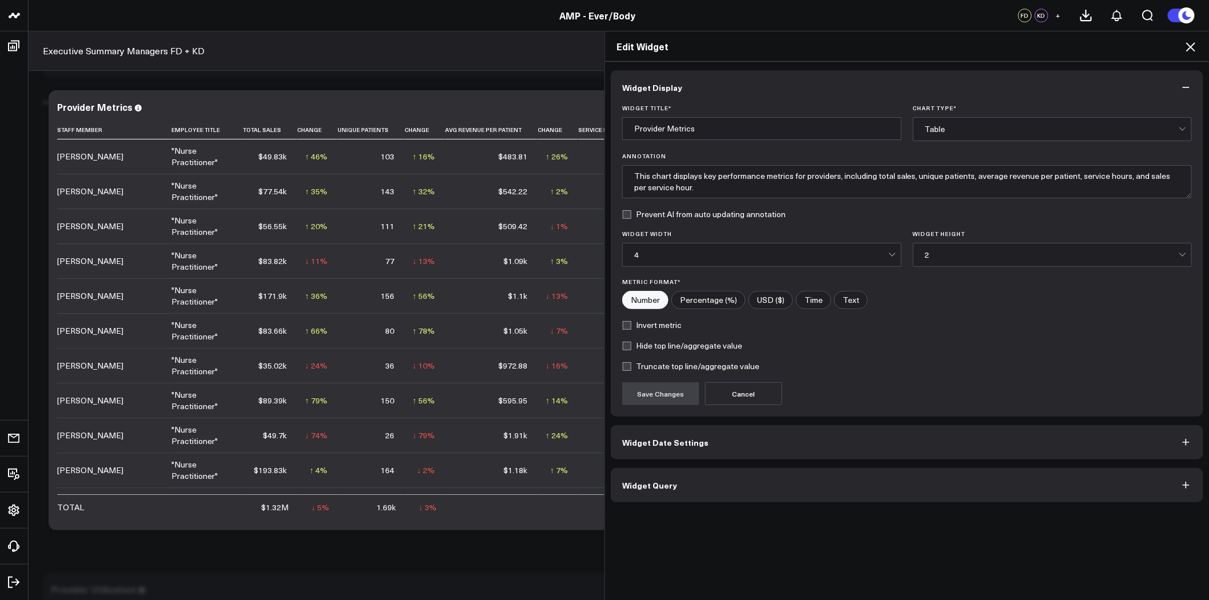
click at [840, 496] on button "Widget Query" at bounding box center [907, 485] width 592 height 34
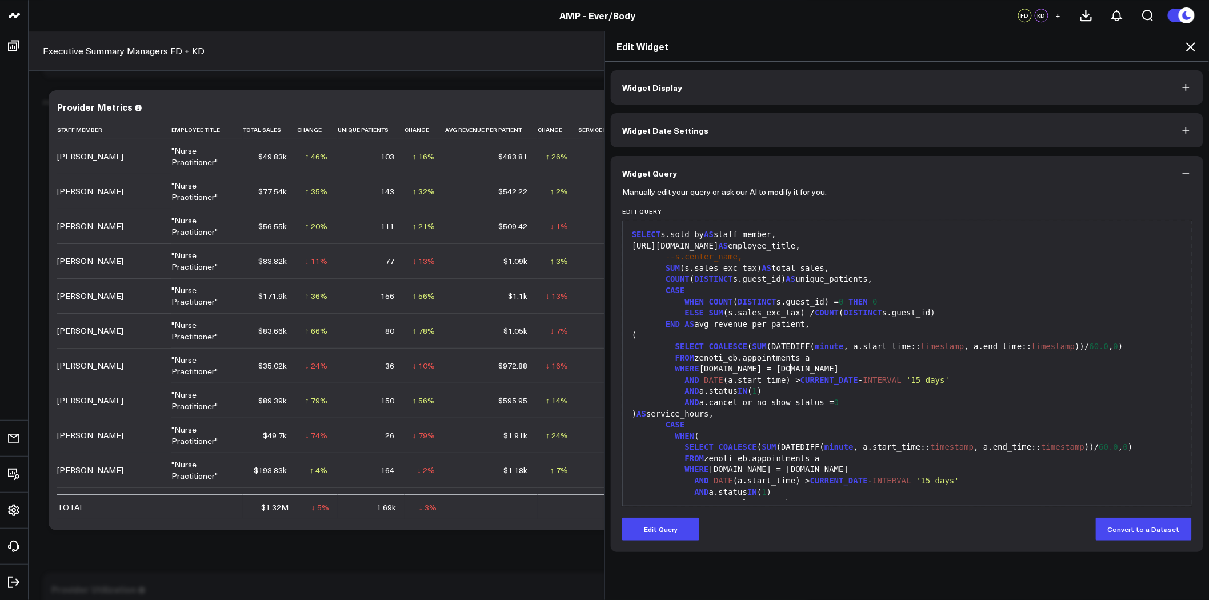
click at [846, 368] on div "WHERE a.therapist.id = e.id" at bounding box center [906, 368] width 557 height 11
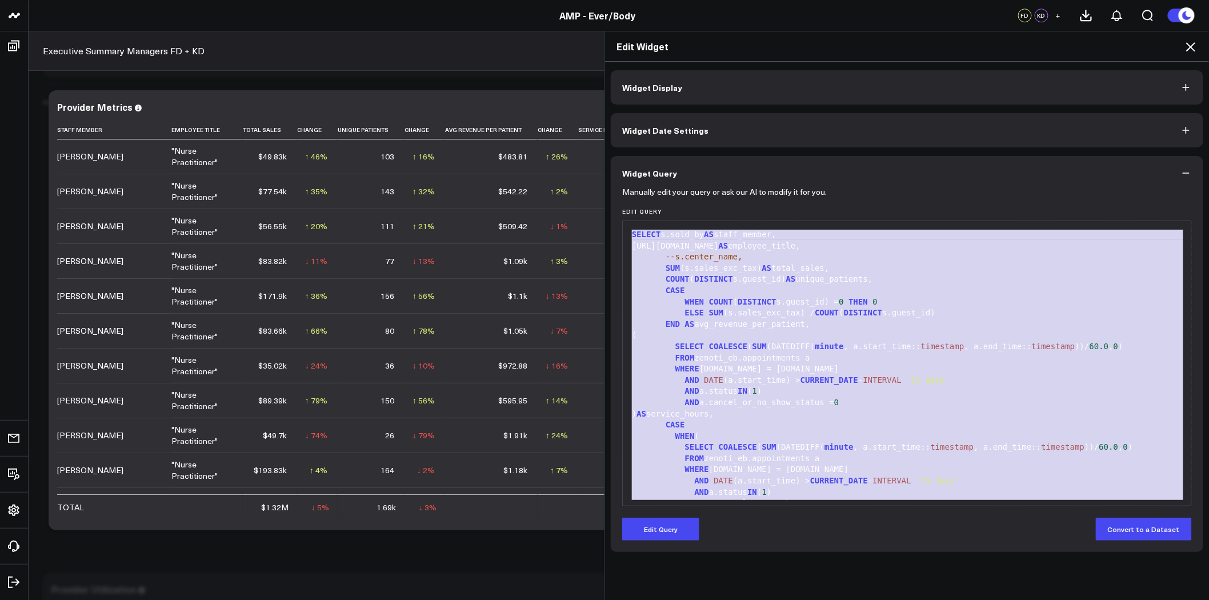
copy div "SELECT s.sold_by AS staff_member, e.job_info.name AS employee_title, --s.center…"
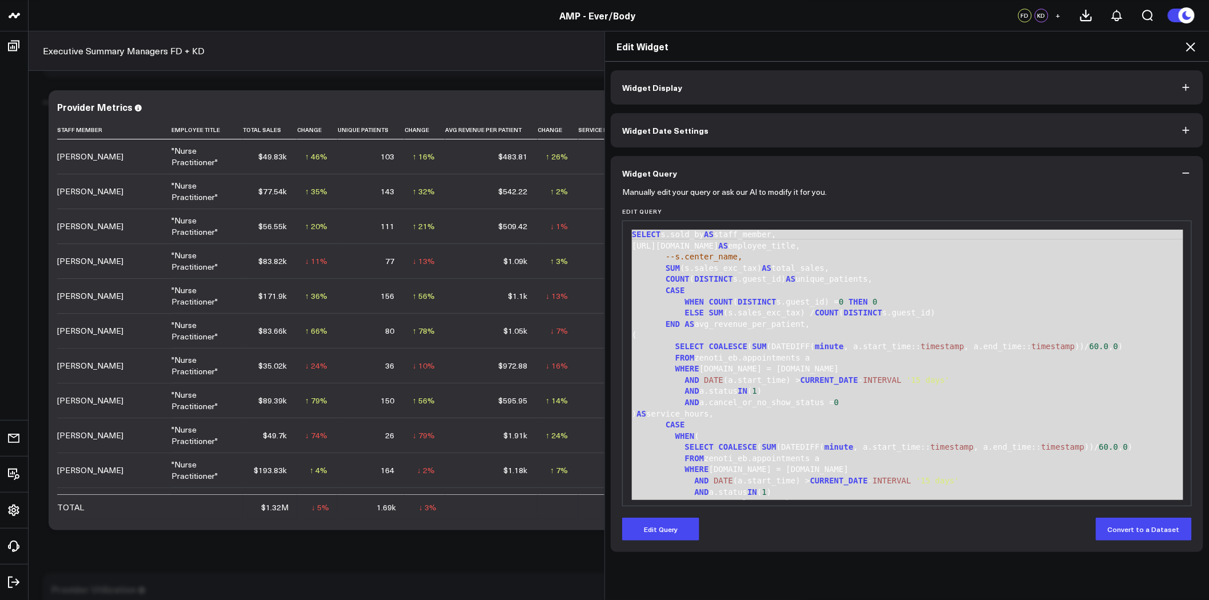
click at [781, 313] on div "ELSE SUM (s.sales_exc_tax) / COUNT ( DISTINCT s.guest_id)" at bounding box center [906, 312] width 557 height 11
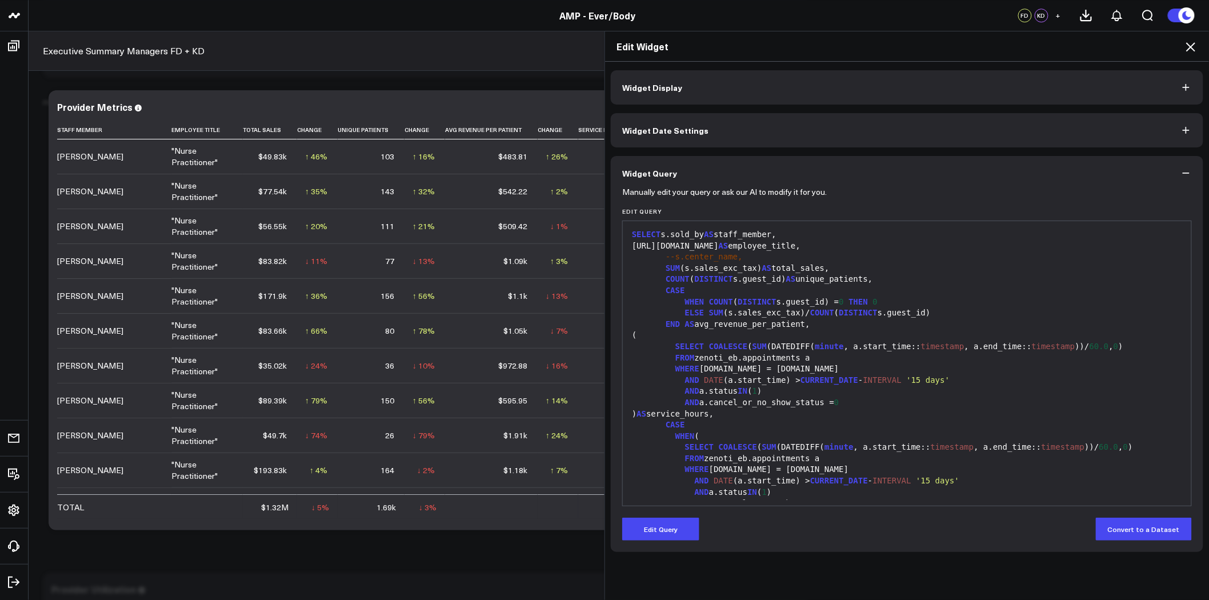
click at [1194, 44] on icon at bounding box center [1190, 46] width 9 height 9
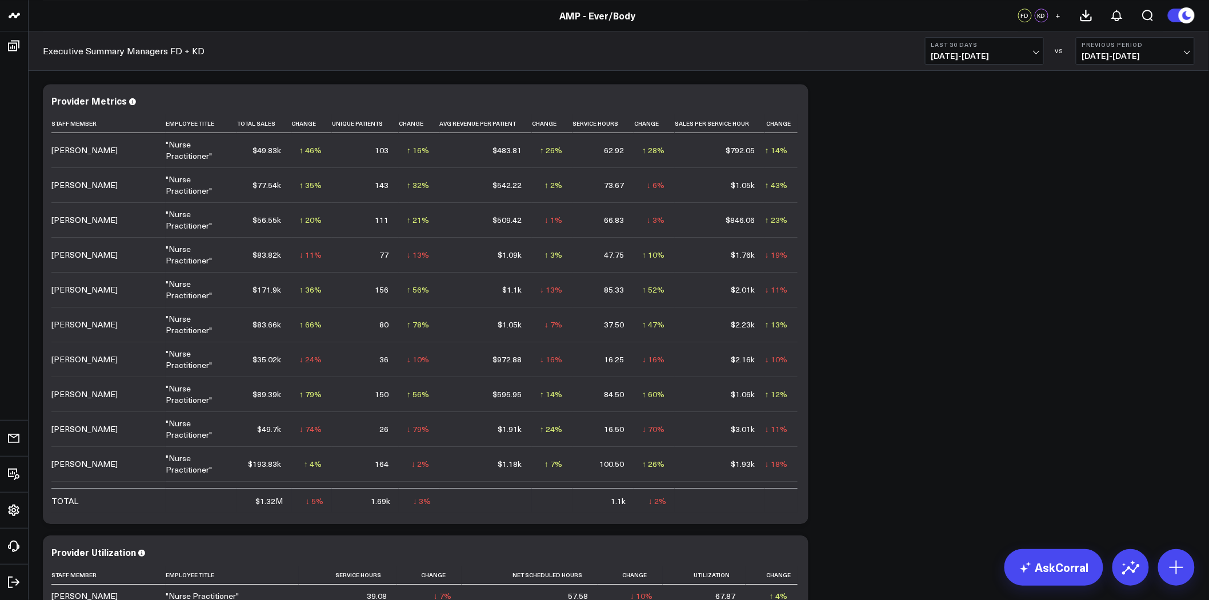
scroll to position [1459, 0]
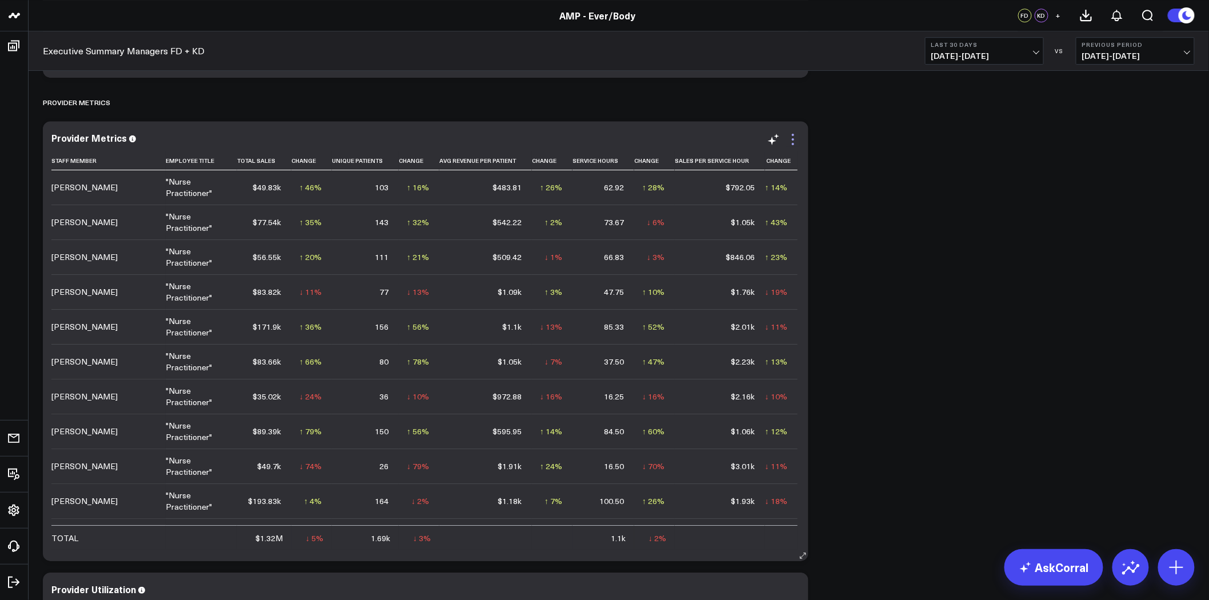
click at [794, 142] on icon at bounding box center [793, 140] width 14 height 14
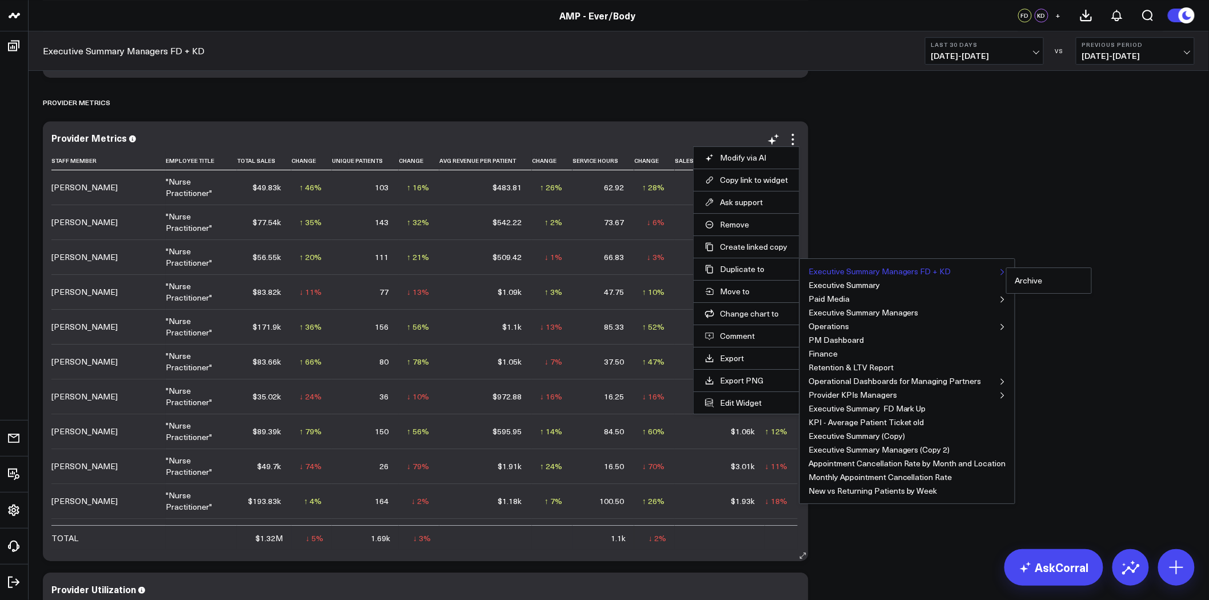
click at [848, 270] on button "Executive Summary Managers FD + KD" at bounding box center [879, 271] width 143 height 8
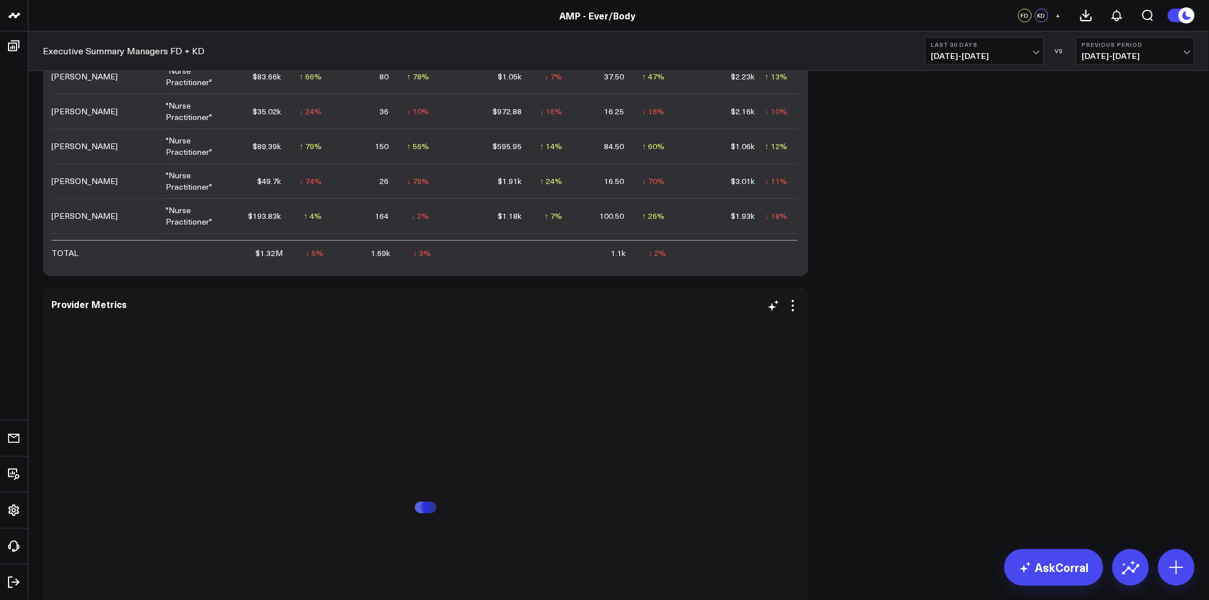
scroll to position [1777, 0]
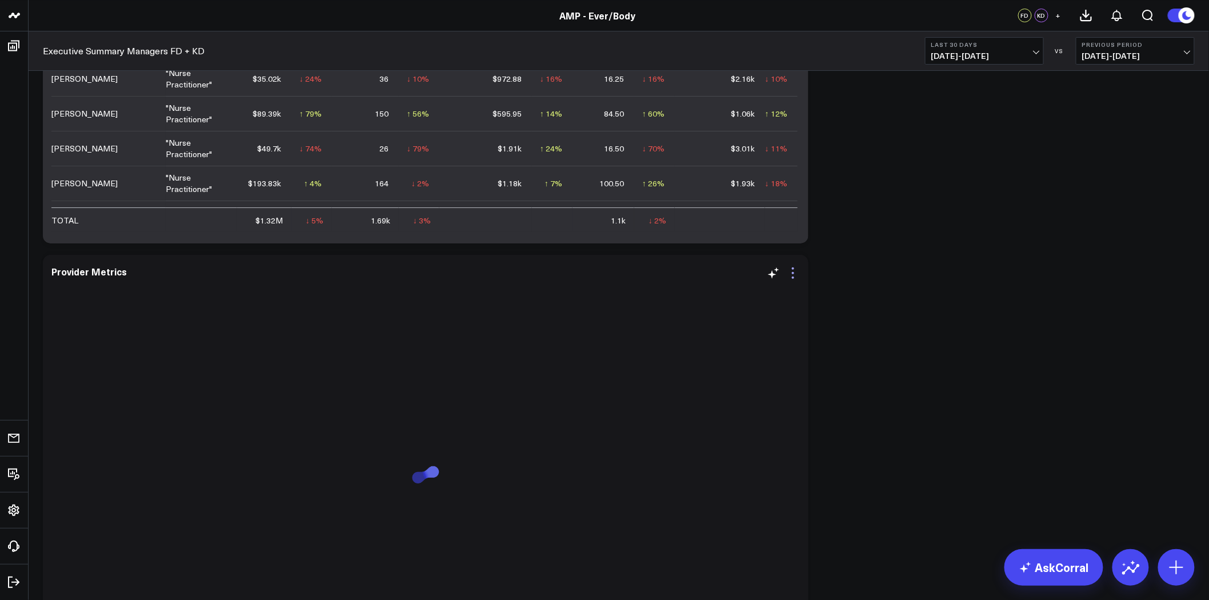
click at [793, 277] on icon at bounding box center [793, 277] width 2 height 2
click at [734, 535] on button "Edit Widget" at bounding box center [746, 536] width 83 height 10
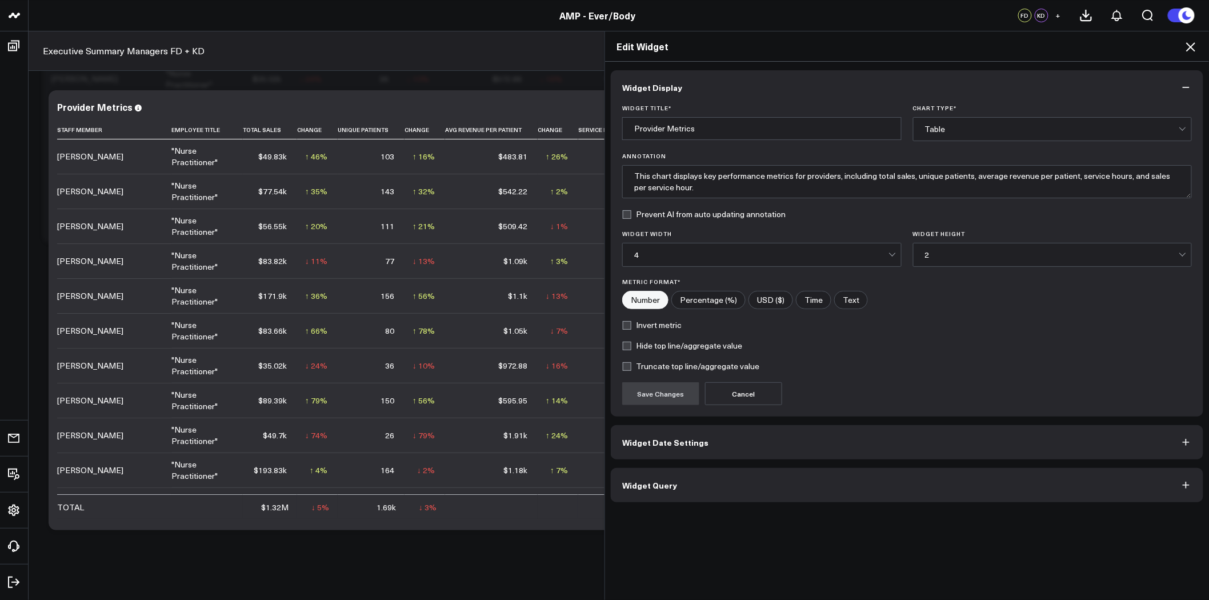
click at [784, 479] on button "Widget Query" at bounding box center [907, 485] width 592 height 34
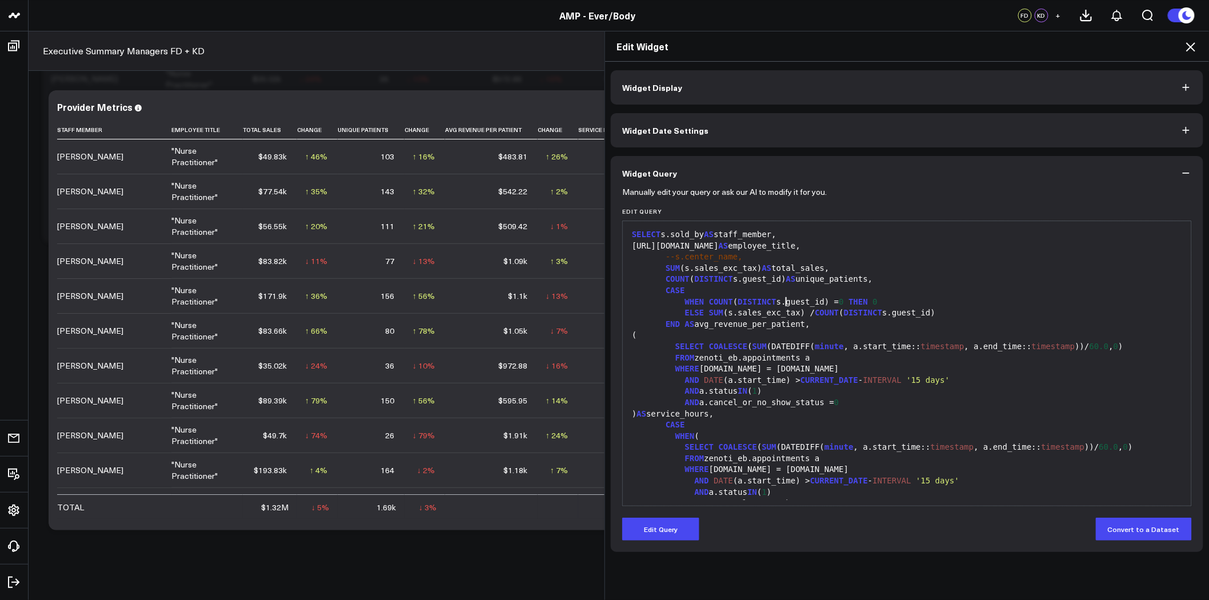
click at [781, 305] on div "WHEN COUNT ( DISTINCT s.guest_id) = 0 THEN 0" at bounding box center [906, 301] width 557 height 11
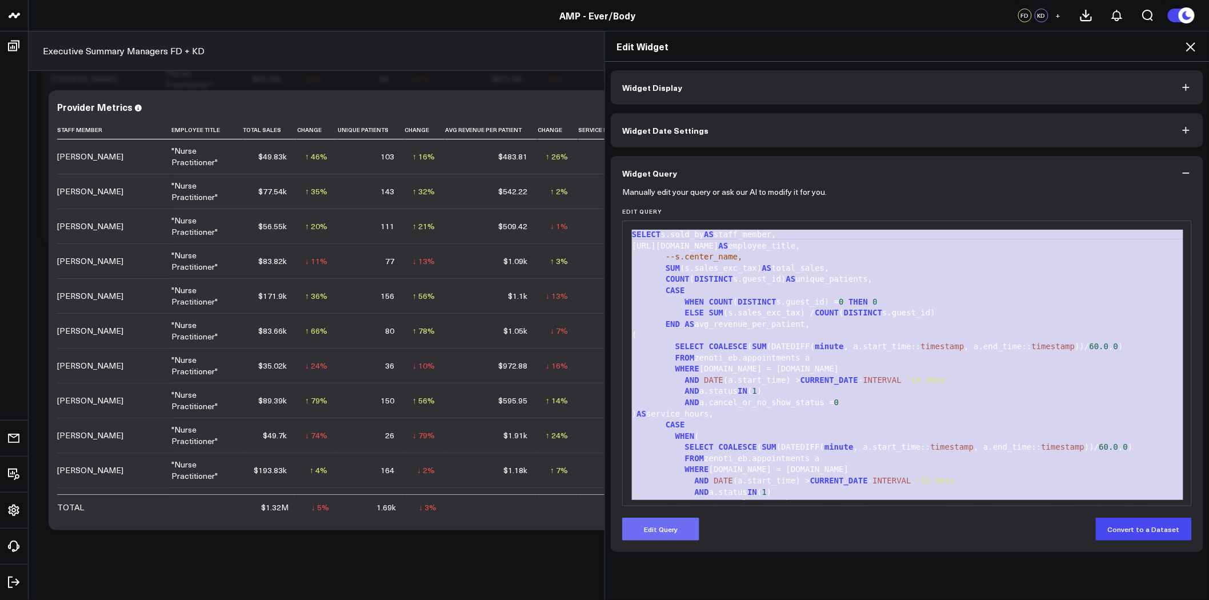
click at [675, 521] on button "Edit Query" at bounding box center [660, 528] width 77 height 23
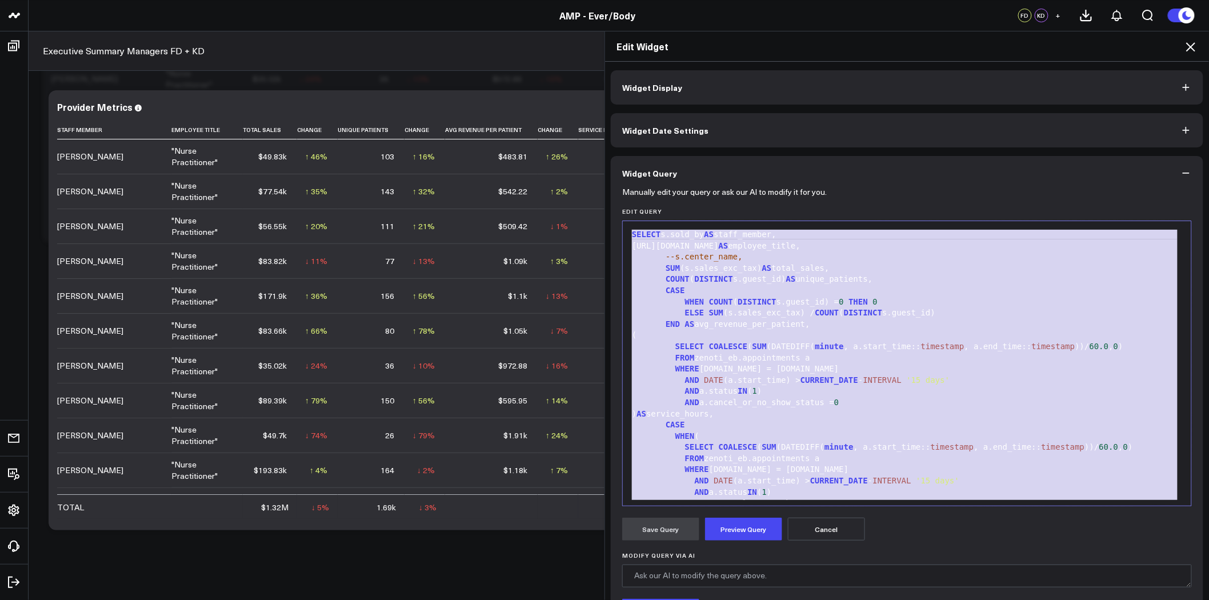
click at [738, 378] on div "AND DATE (a.start_time) > CURRENT_DATE - INTERVAL '15 days'" at bounding box center [906, 380] width 557 height 11
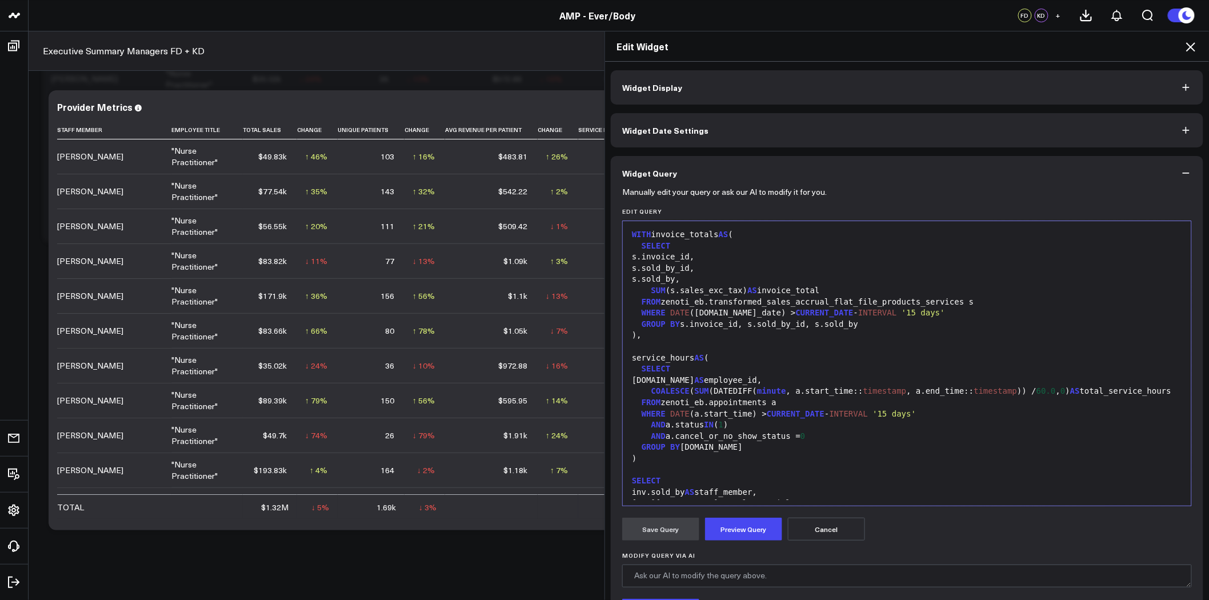
scroll to position [246, 0]
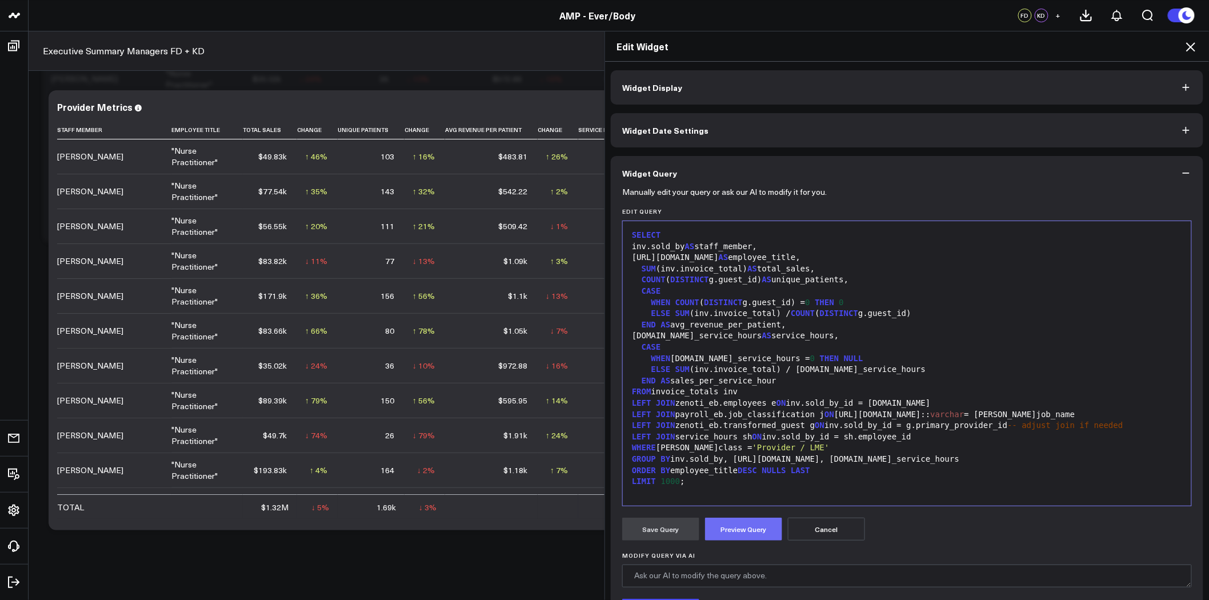
click at [752, 531] on button "Preview Query" at bounding box center [743, 528] width 77 height 23
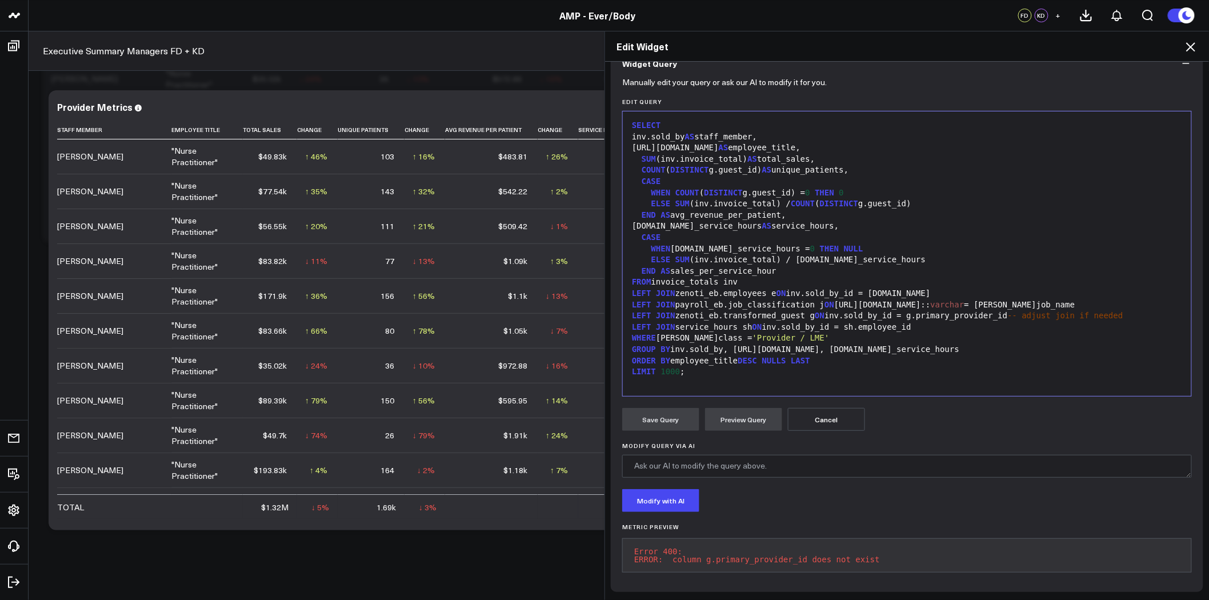
click at [853, 547] on pre "Error 400: ERROR: column g.primary_provider_id does not exist" at bounding box center [906, 555] width 569 height 34
click at [849, 545] on pre "Error 400: ERROR: column g.primary_provider_id does not exist" at bounding box center [906, 555] width 569 height 34
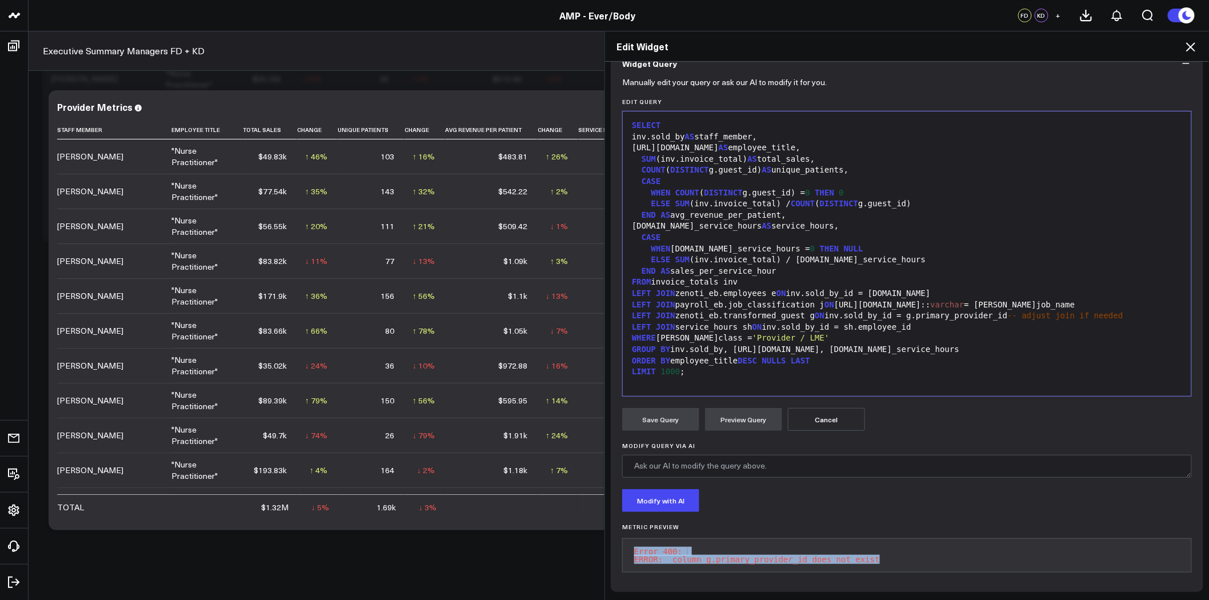
drag, startPoint x: 865, startPoint y: 549, endPoint x: 609, endPoint y: 547, distance: 255.3
click at [613, 538] on div "Manually edit your query or ask our AI to modify it for you. Edit Query Selecti…" at bounding box center [907, 336] width 592 height 511
copy pre "Error 400: ERROR: column g.primary_provider_id does not exist"
click at [766, 268] on div "WITH invoice_totals AS ( SELECT s.invoice_id, s.sold_by_id, s.sold_by, SUM (s.s…" at bounding box center [906, 130] width 557 height 519
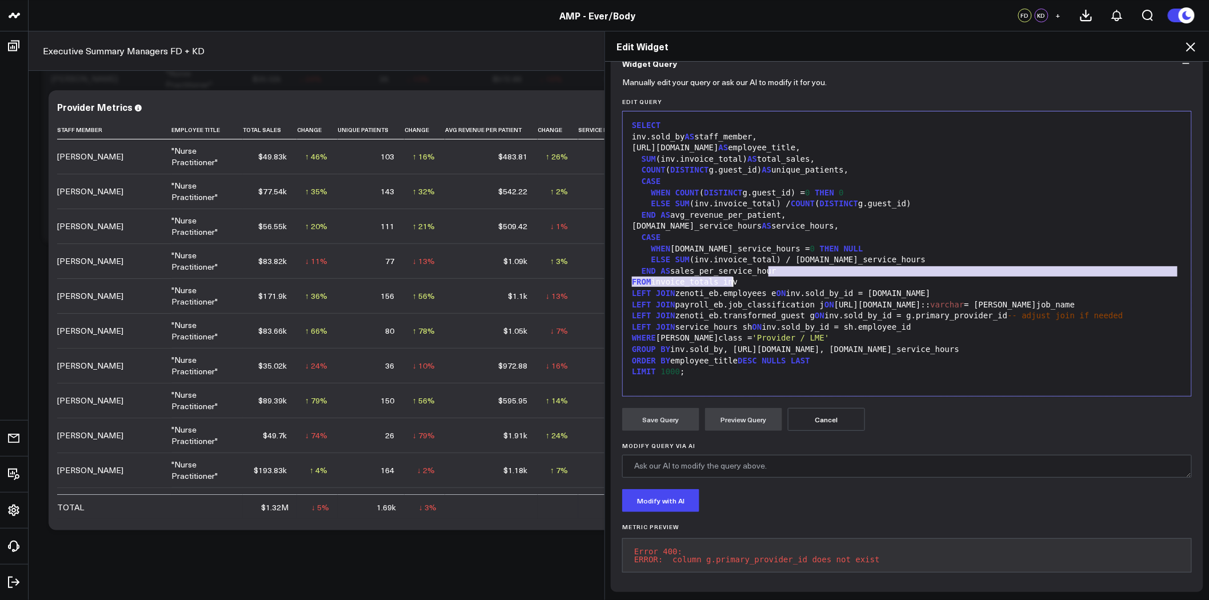
click at [804, 258] on div "WITH invoice_totals AS ( SELECT s.invoice_id, s.sold_by_id, s.sold_by, SUM (s.s…" at bounding box center [906, 130] width 557 height 519
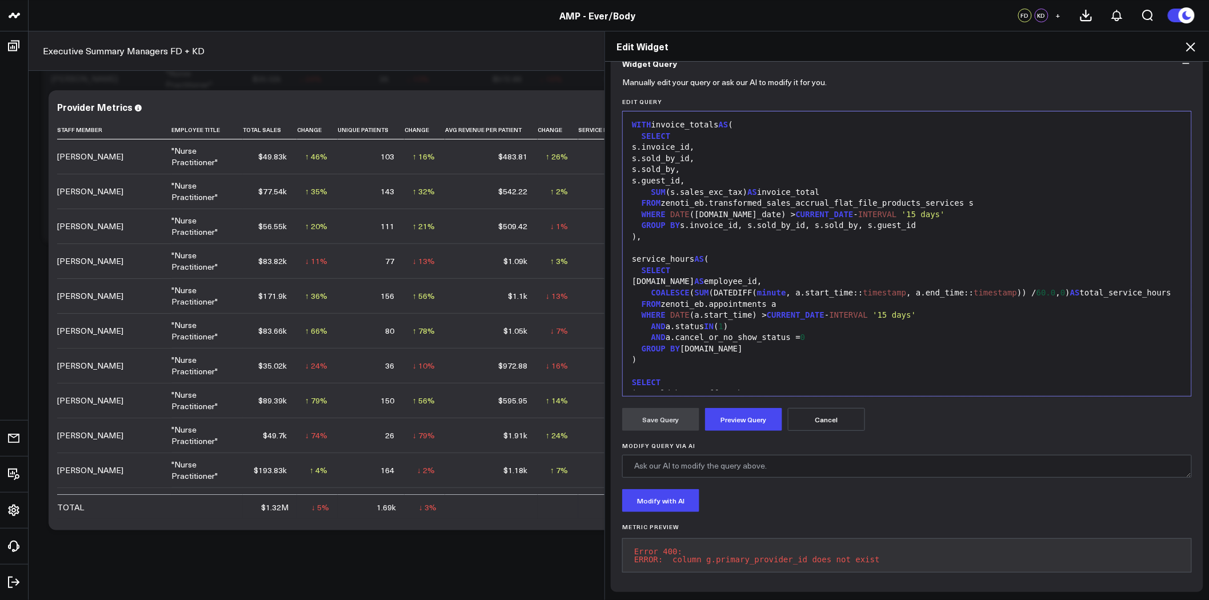
scroll to position [111, 0]
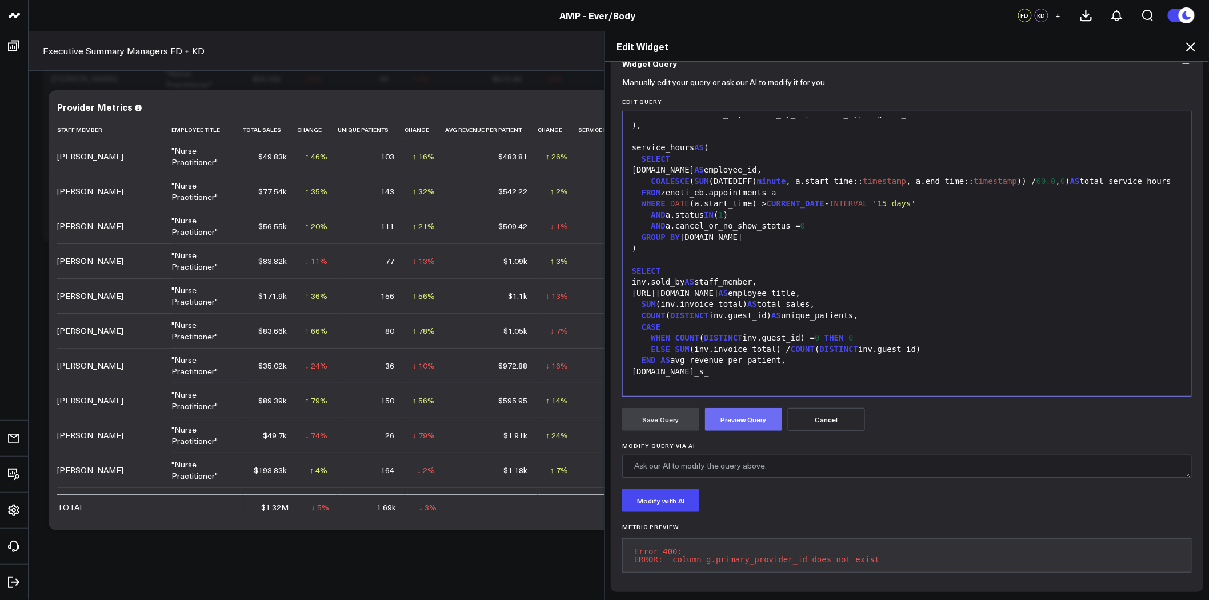
click at [741, 408] on button "Preview Query" at bounding box center [743, 419] width 77 height 23
drag, startPoint x: 721, startPoint y: 543, endPoint x: 629, endPoint y: 540, distance: 92.0
click at [629, 540] on pre "Error 400: ERROR: relation "inv" does not exist" at bounding box center [906, 555] width 569 height 34
copy pre "Error 400: ERROR: relation "inv" does not exist"
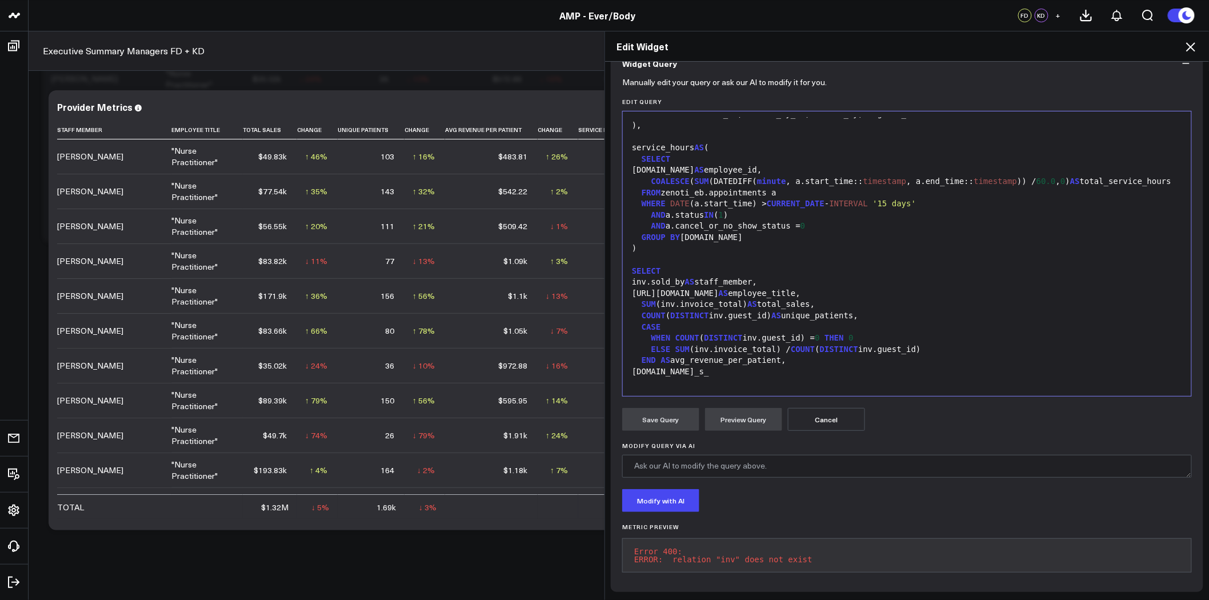
scroll to position [100, 0]
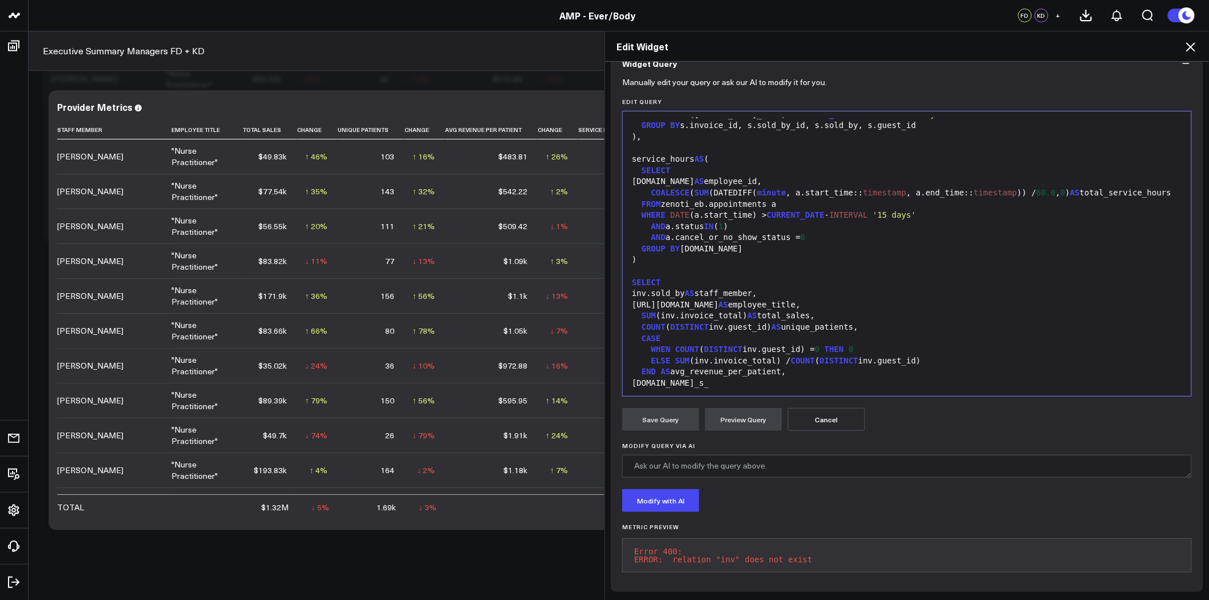
click at [1195, 46] on icon at bounding box center [1190, 47] width 14 height 14
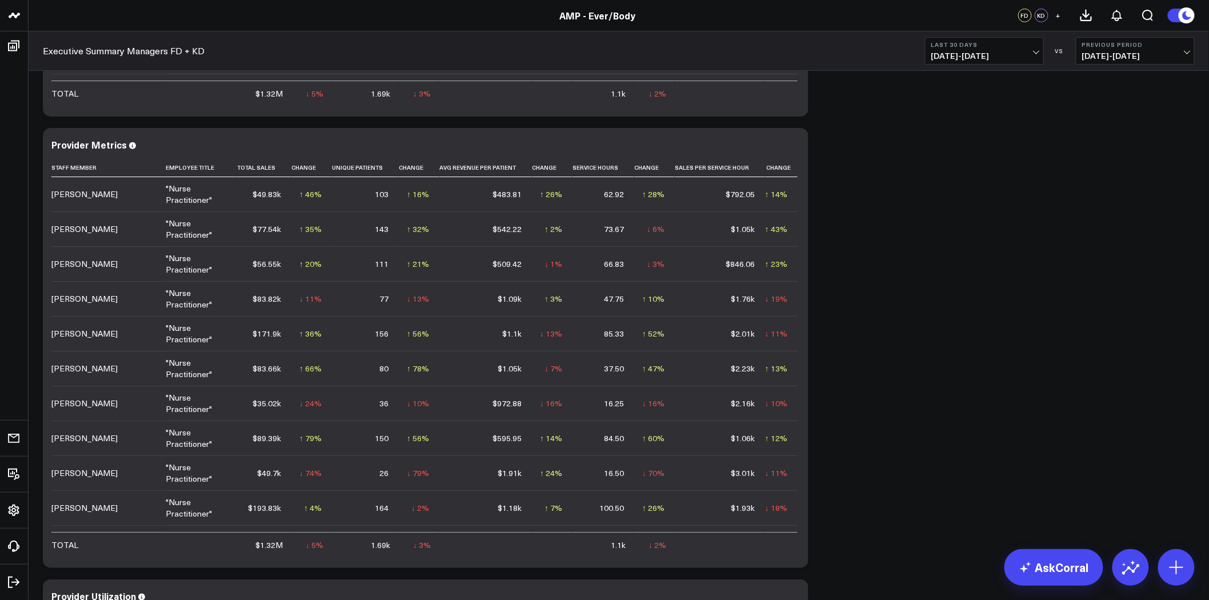
scroll to position [1649, 0]
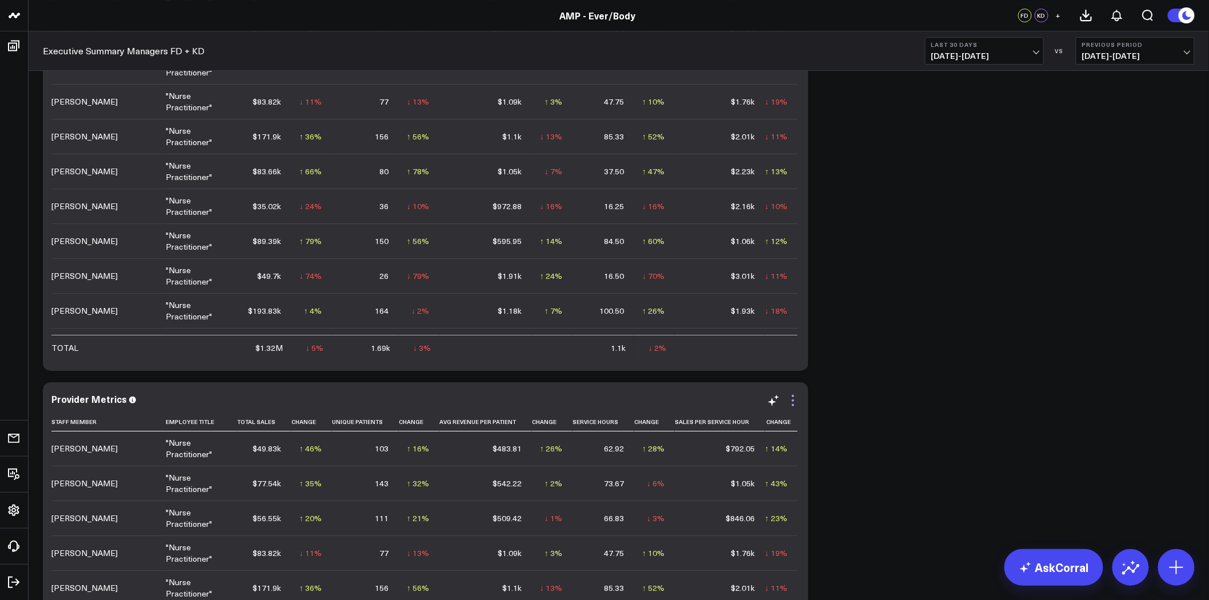
click at [792, 394] on icon at bounding box center [793, 401] width 14 height 14
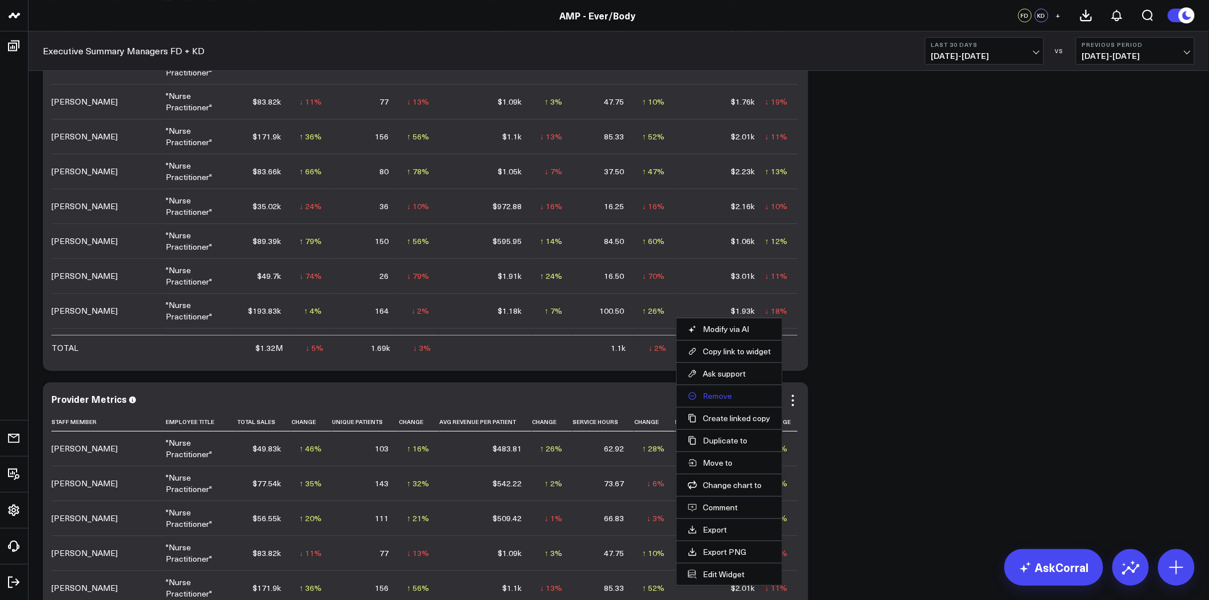
click at [721, 396] on button "Remove" at bounding box center [729, 396] width 83 height 10
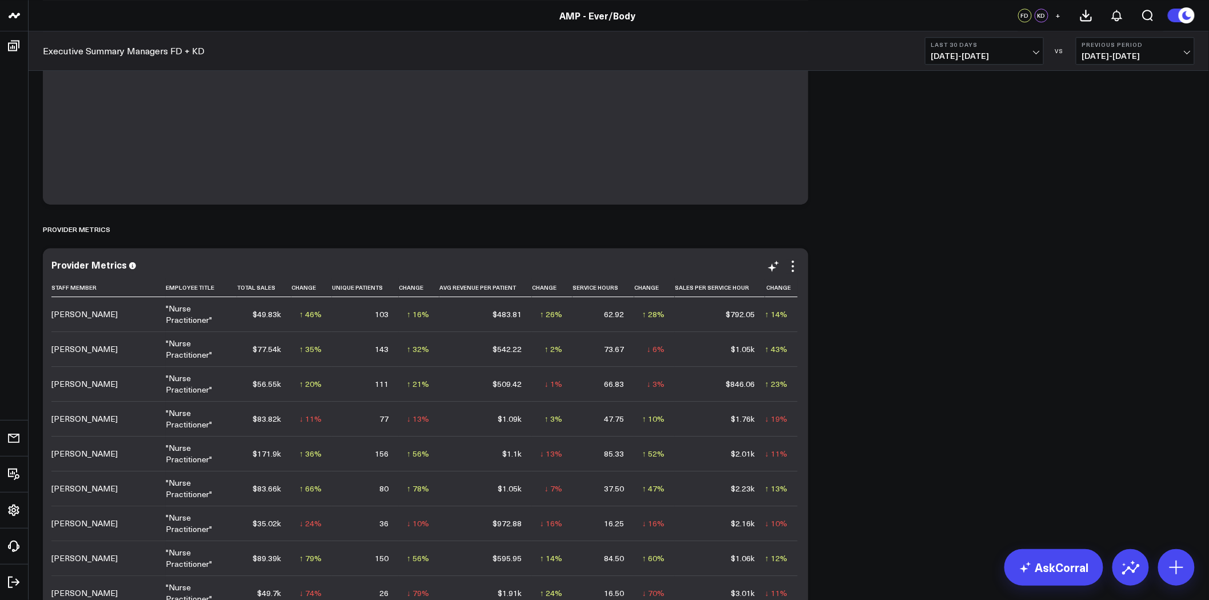
scroll to position [1396, 0]
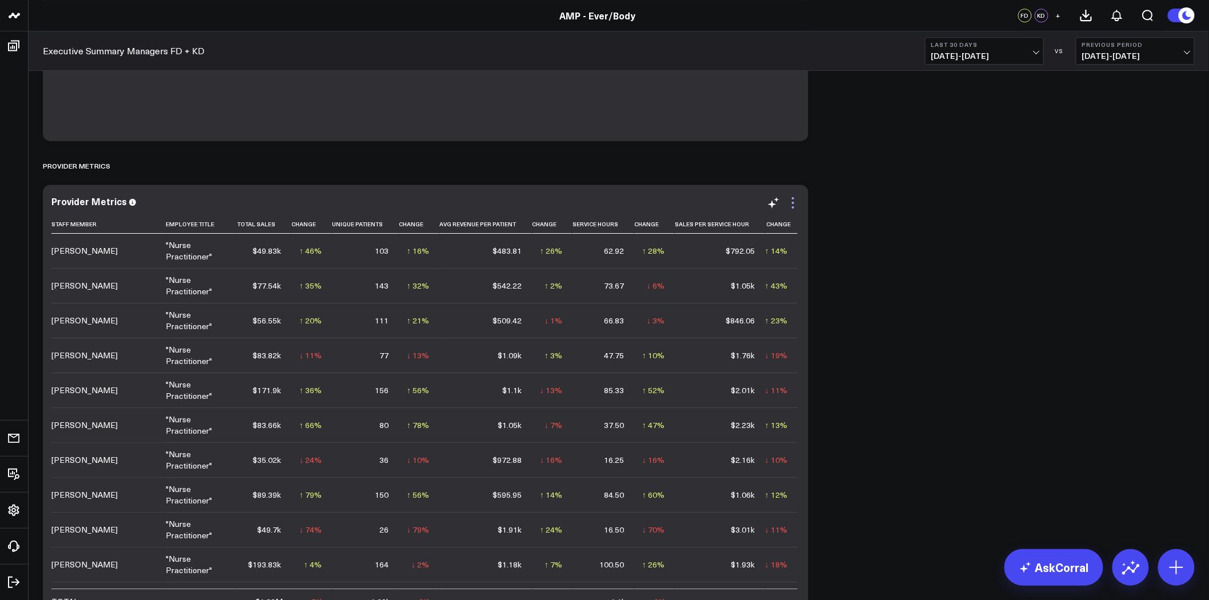
click at [792, 203] on icon at bounding box center [793, 203] width 14 height 14
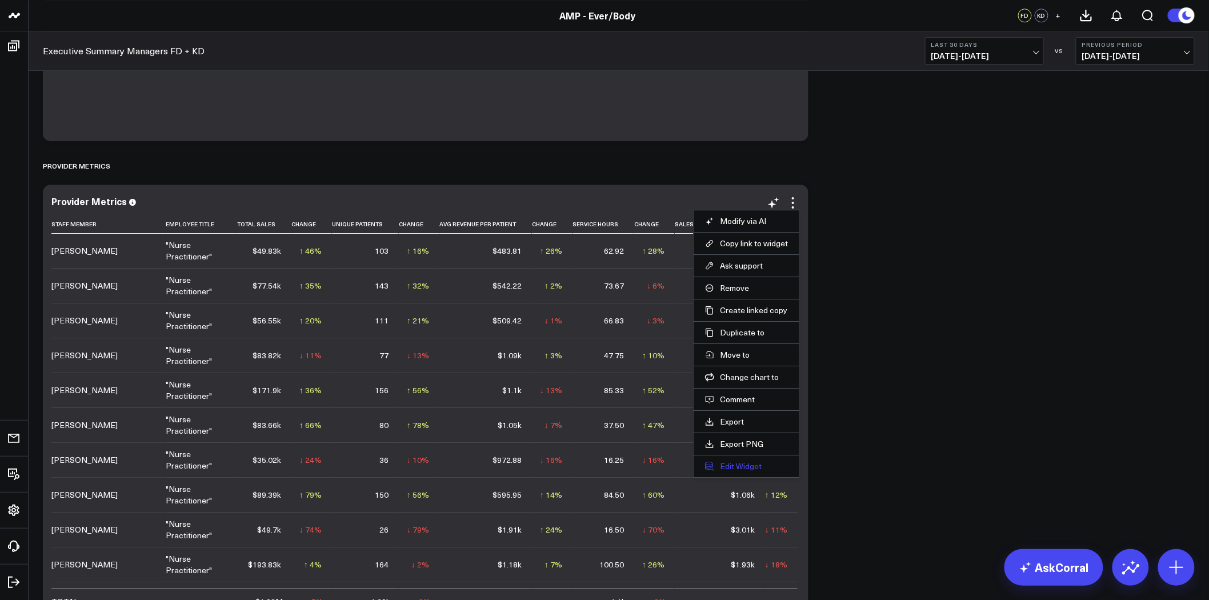
click at [734, 466] on button "Edit Widget" at bounding box center [746, 466] width 83 height 10
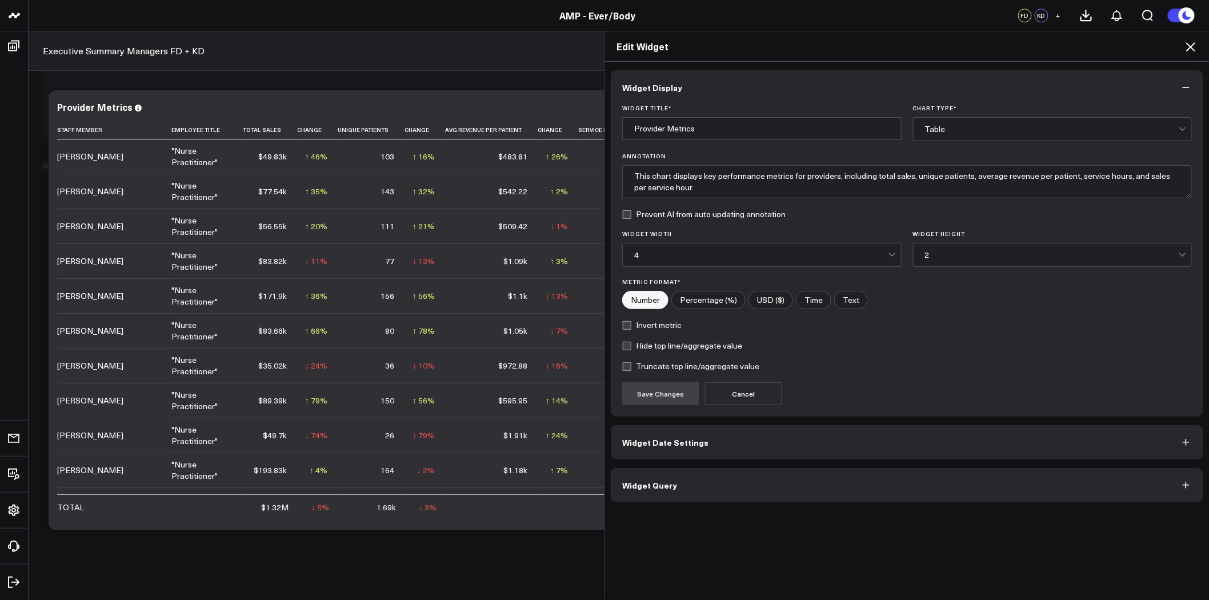
click at [842, 483] on button "Widget Query" at bounding box center [907, 485] width 592 height 34
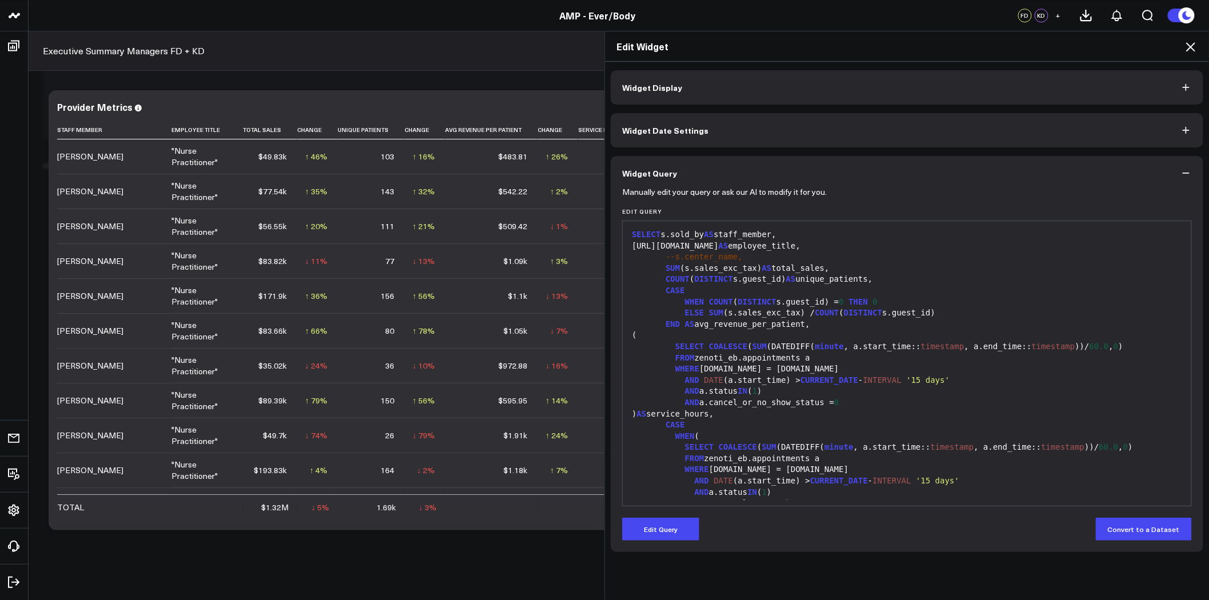
scroll to position [63, 0]
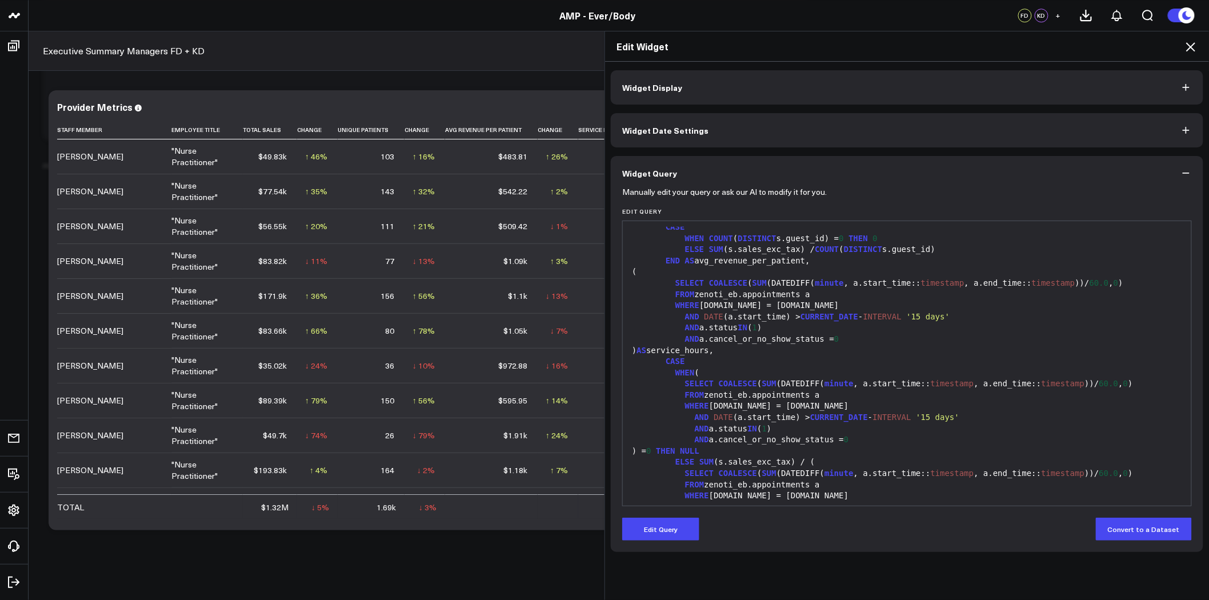
click at [802, 290] on div "FROM zenoti_eb.appointments a" at bounding box center [906, 294] width 557 height 11
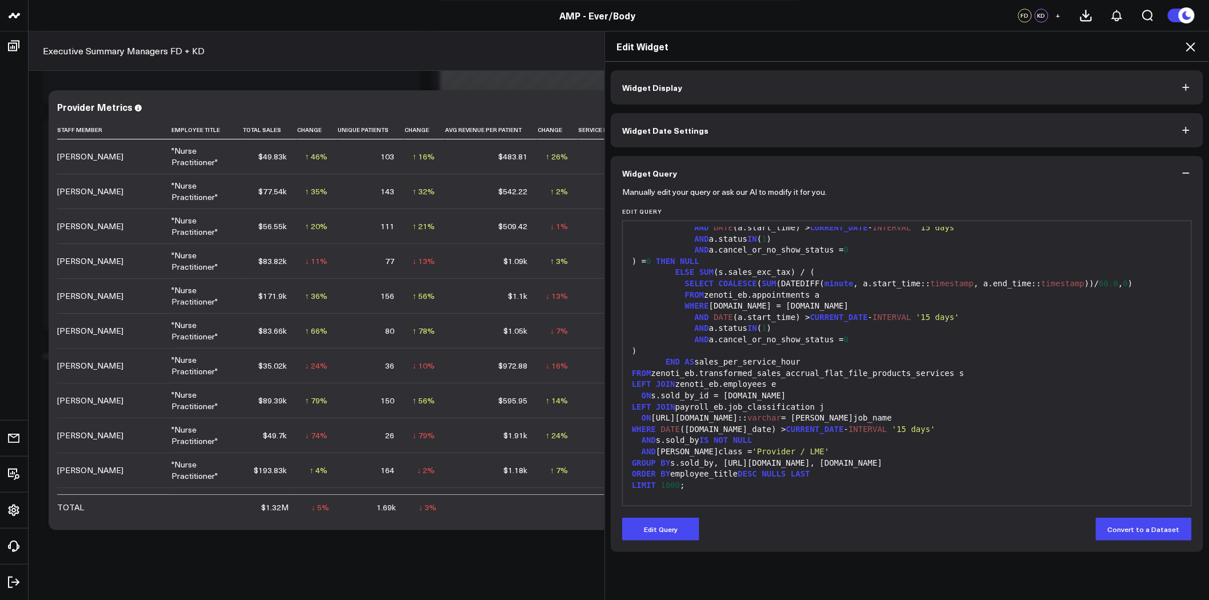
scroll to position [254, 0]
click at [667, 529] on button "Edit Query" at bounding box center [660, 528] width 77 height 23
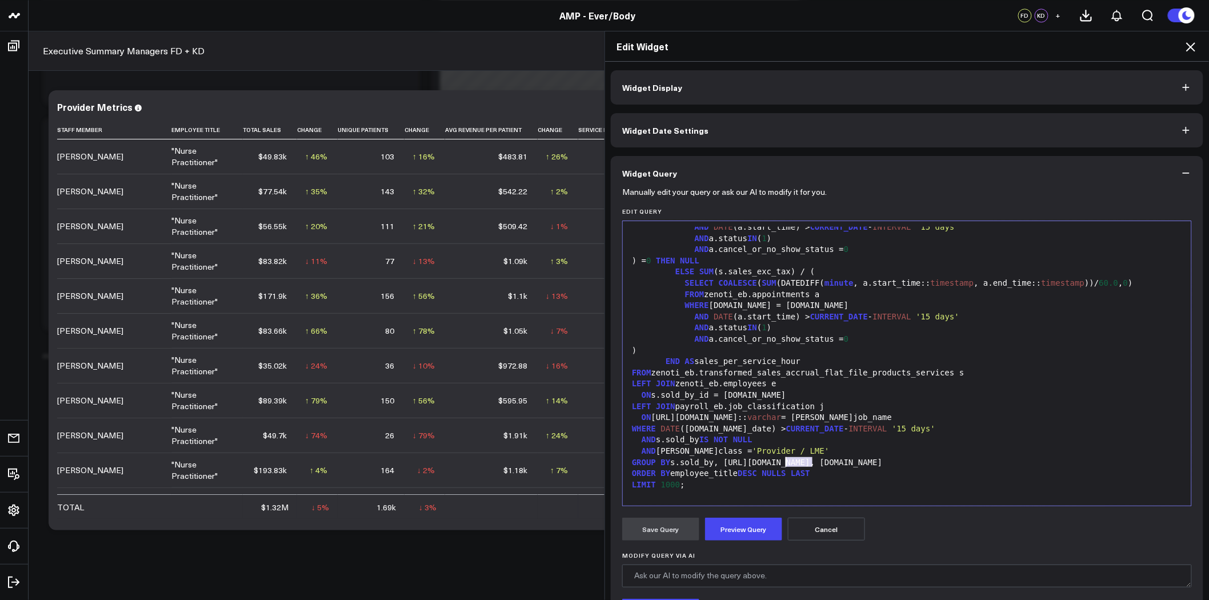
drag, startPoint x: 809, startPoint y: 459, endPoint x: 783, endPoint y: 461, distance: 25.8
click at [783, 461] on div "GROUP BY s.sold_by, e.job_info.name, e.id" at bounding box center [906, 462] width 557 height 11
click at [746, 526] on button "Preview Query" at bounding box center [743, 528] width 77 height 23
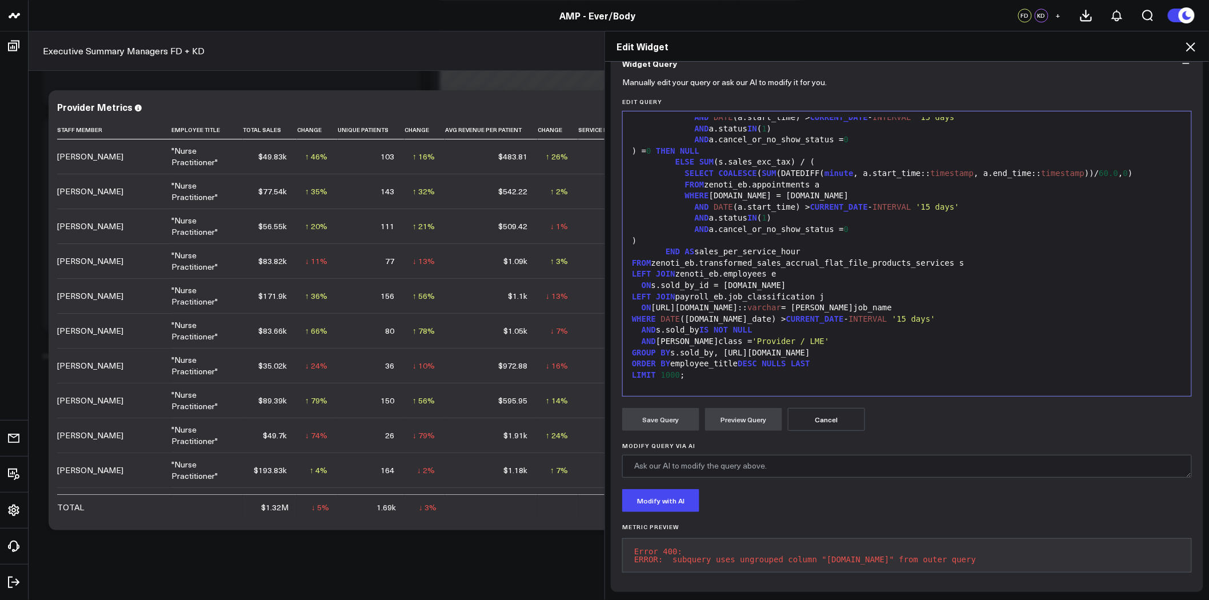
scroll to position [118, 0]
click at [840, 408] on button "Cancel" at bounding box center [826, 419] width 77 height 23
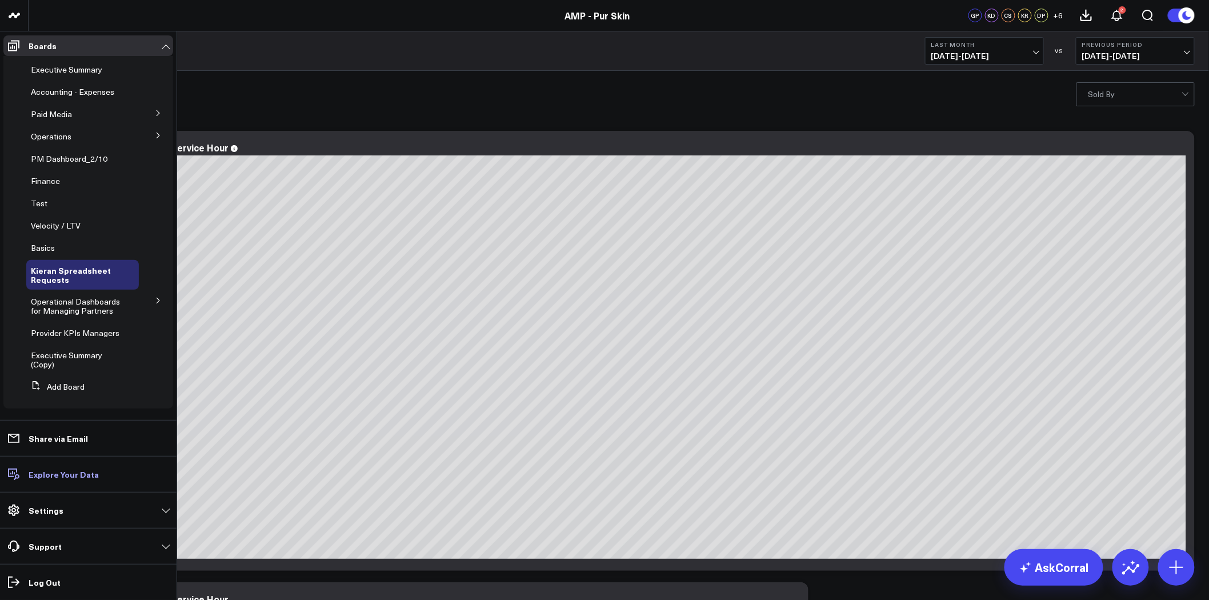
click at [71, 473] on p "Explore Your Data" at bounding box center [64, 473] width 70 height 9
